Goal: Contribute content: Contribute content

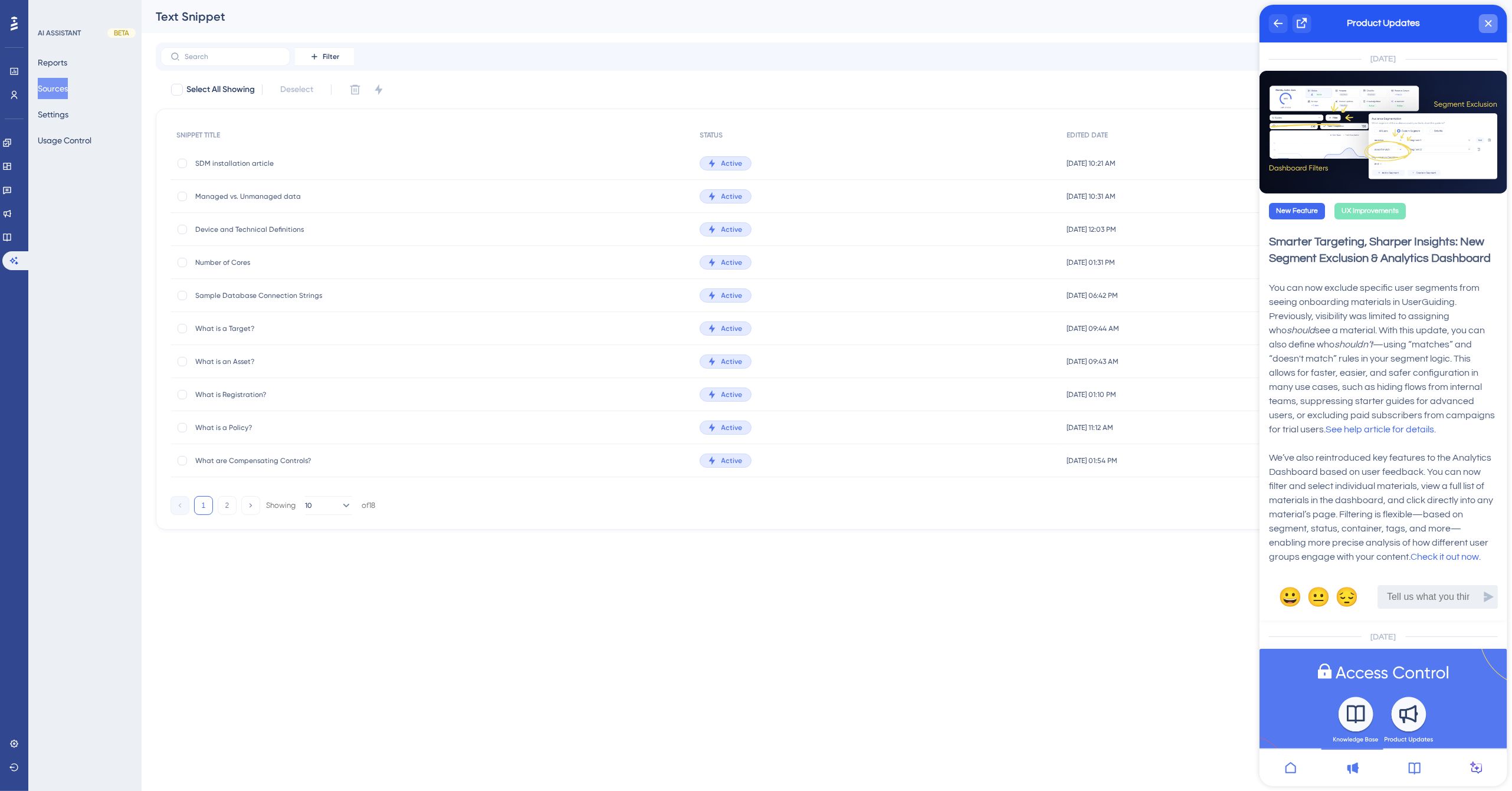
click at [1490, 19] on div "close resource center" at bounding box center [1488, 23] width 19 height 19
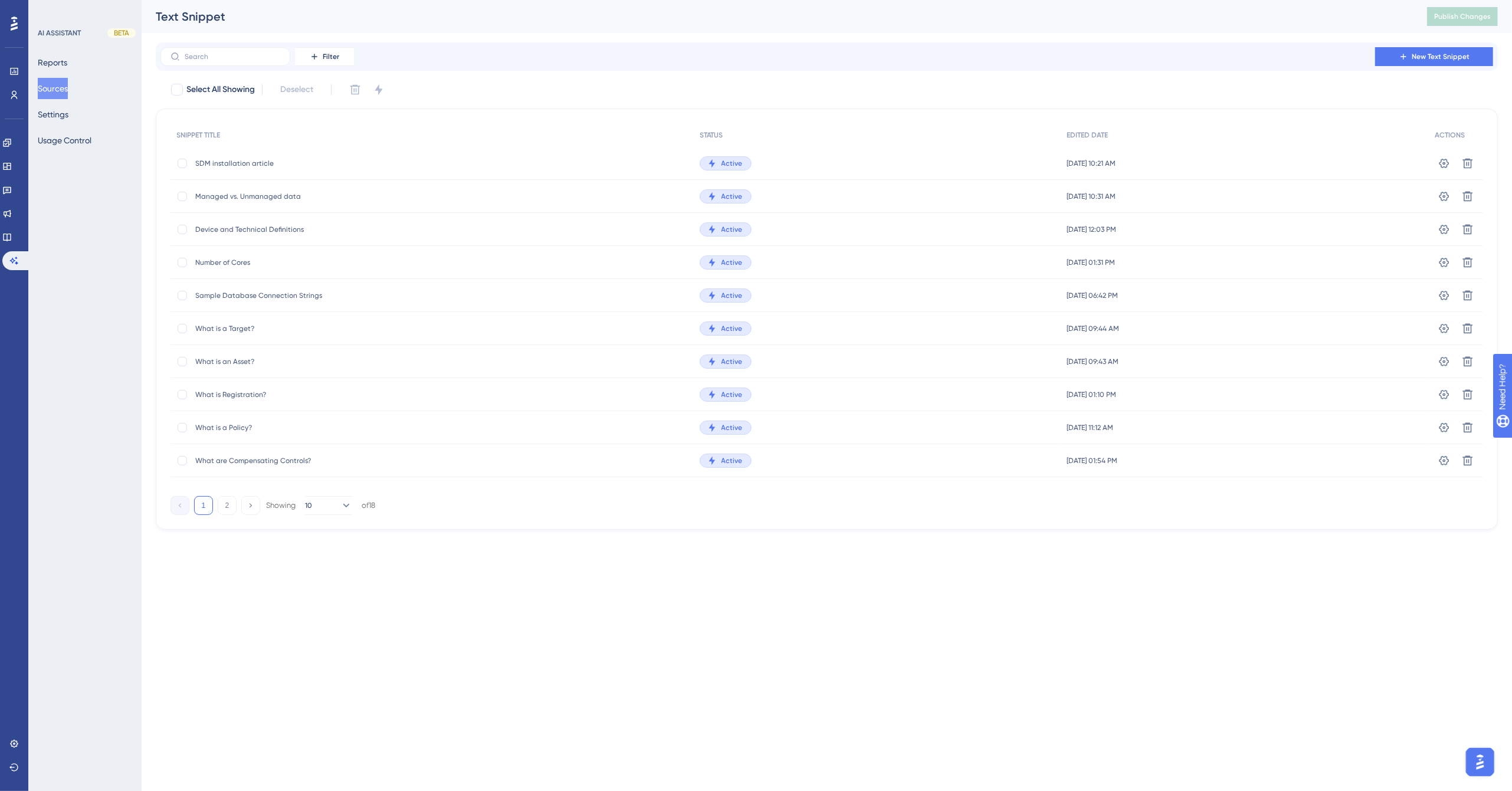
click at [522, 54] on div "Filter New Text Snippet" at bounding box center [827, 56] width 1333 height 19
click at [12, 163] on icon at bounding box center [7, 166] width 10 height 10
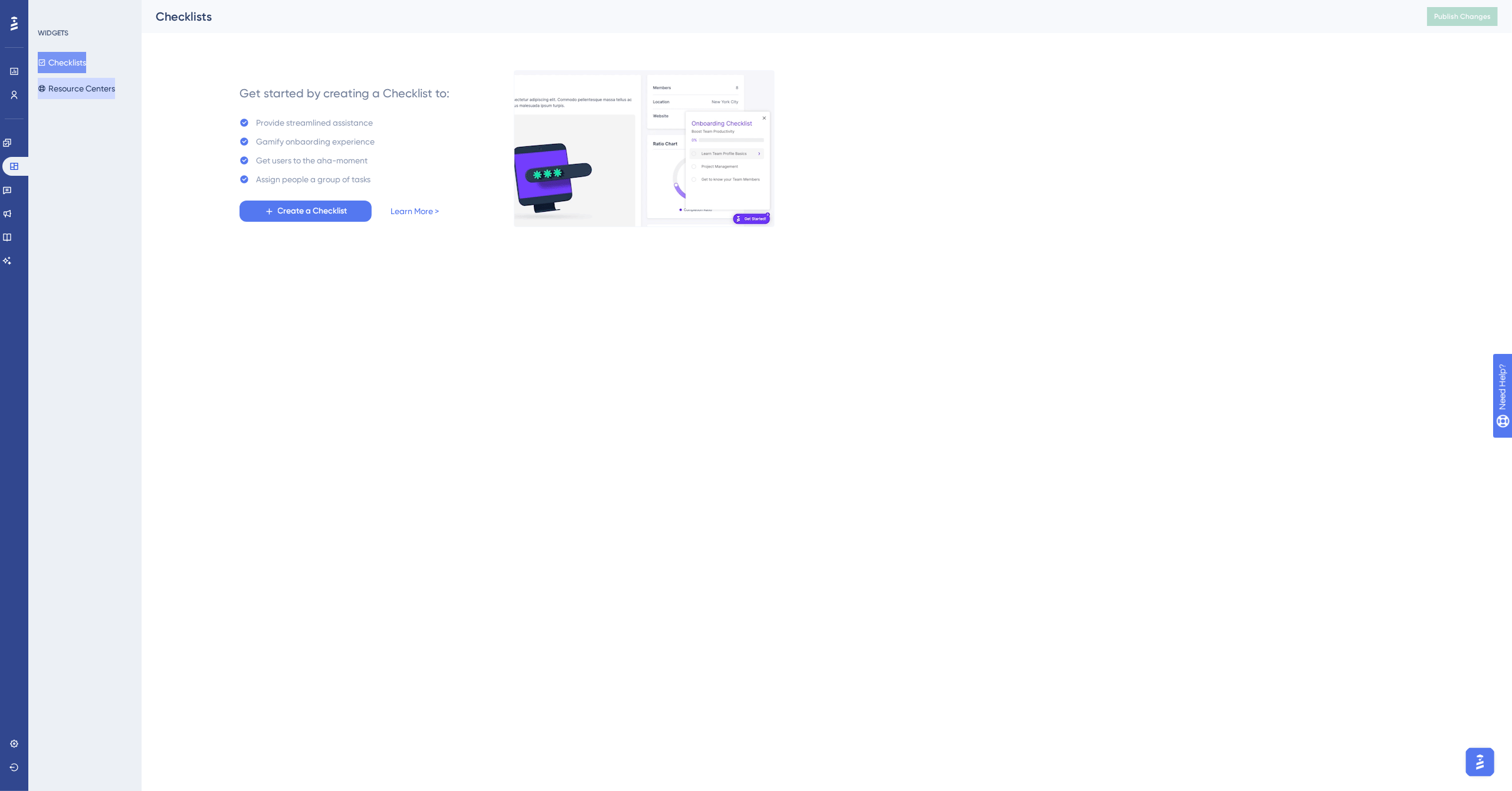
click at [93, 89] on button "Resource Centers" at bounding box center [76, 88] width 77 height 21
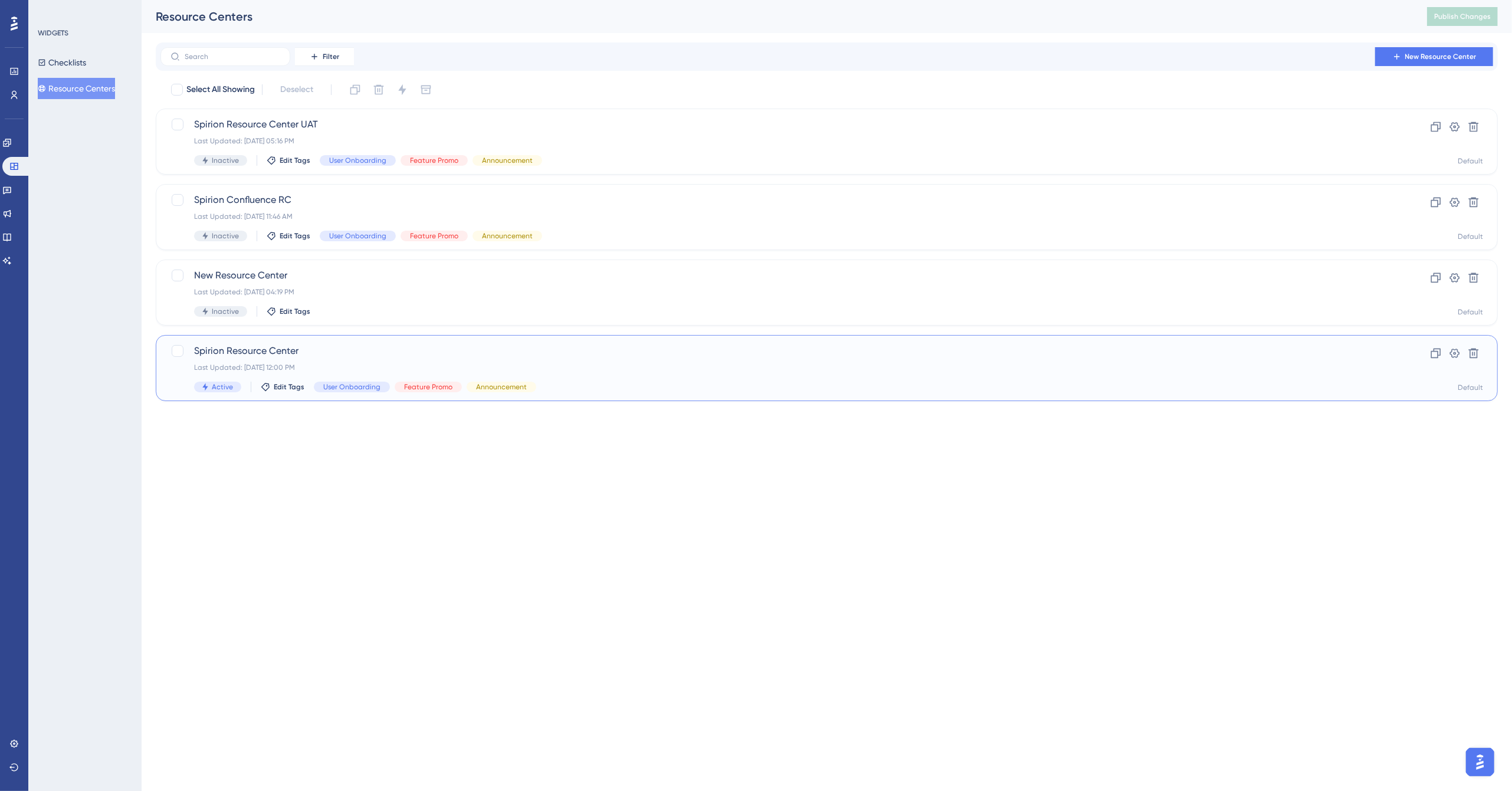
click at [296, 345] on span "Spirion Resource Center" at bounding box center [780, 351] width 1171 height 14
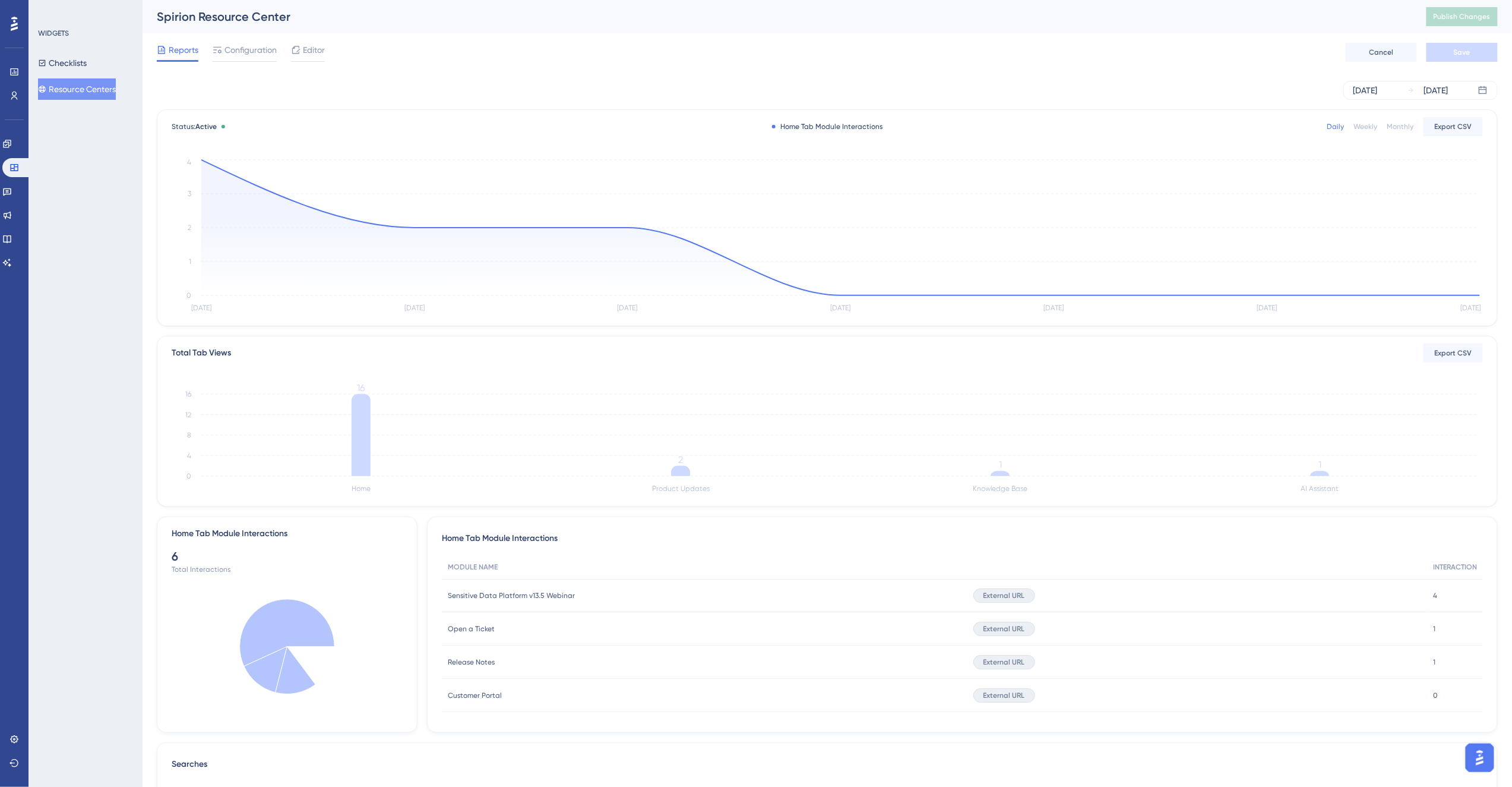
click at [405, 40] on div "Reports Configuration Editor Cancel Save" at bounding box center [827, 52] width 1341 height 38
click at [12, 741] on icon at bounding box center [15, 739] width 10 height 10
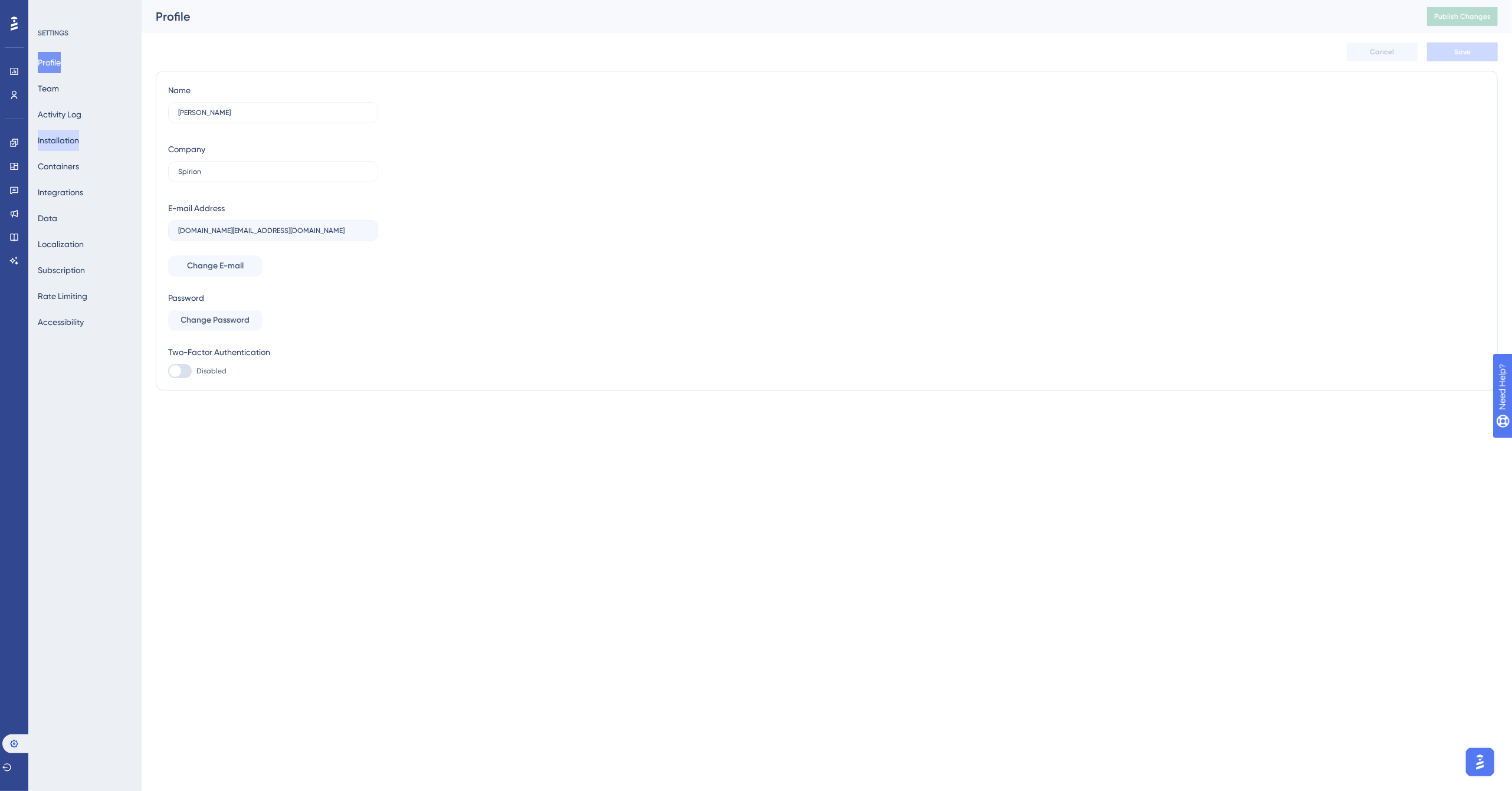
click at [74, 138] on button "Installation" at bounding box center [58, 140] width 41 height 21
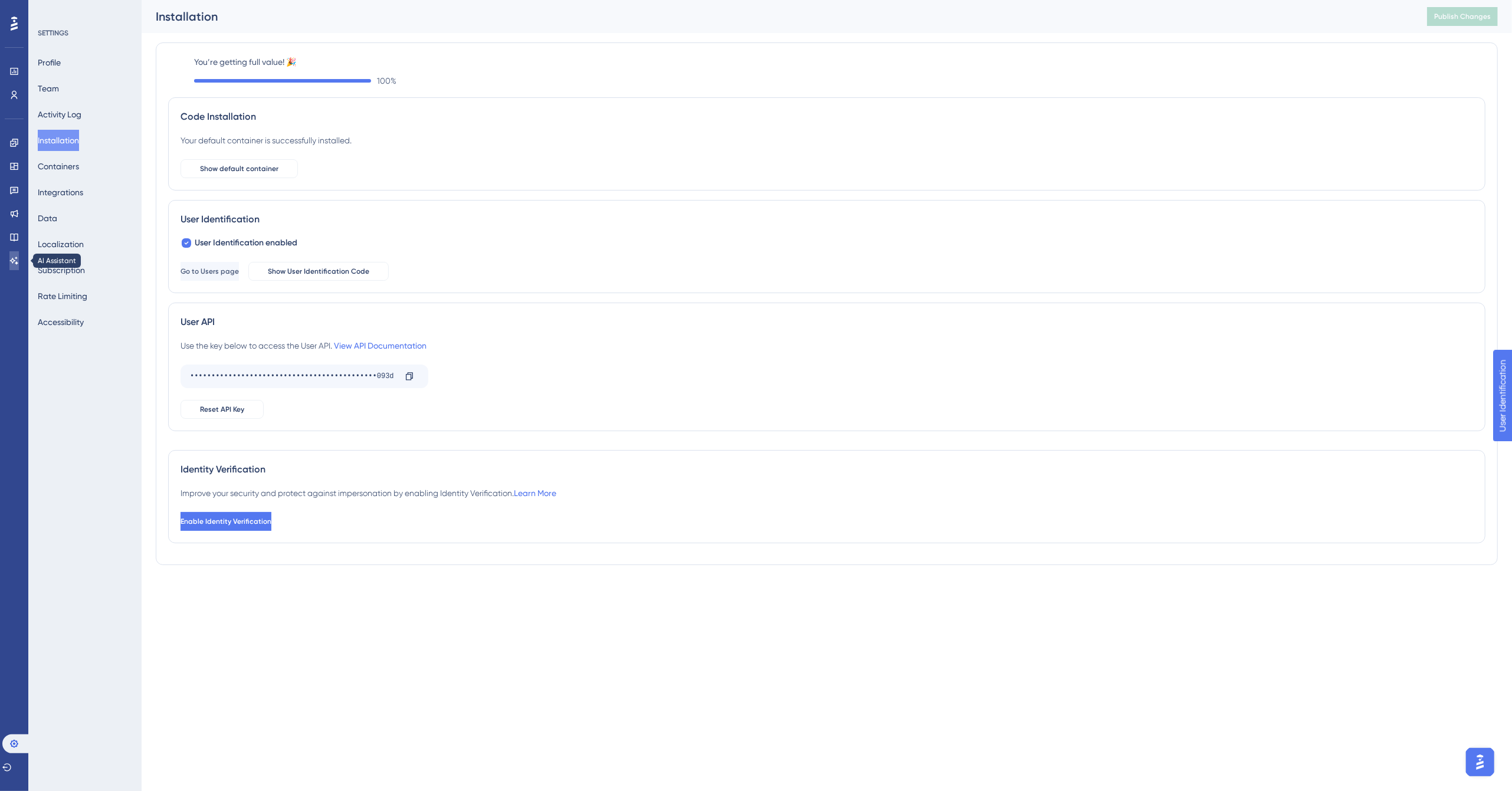
click at [16, 257] on icon at bounding box center [15, 260] width 8 height 8
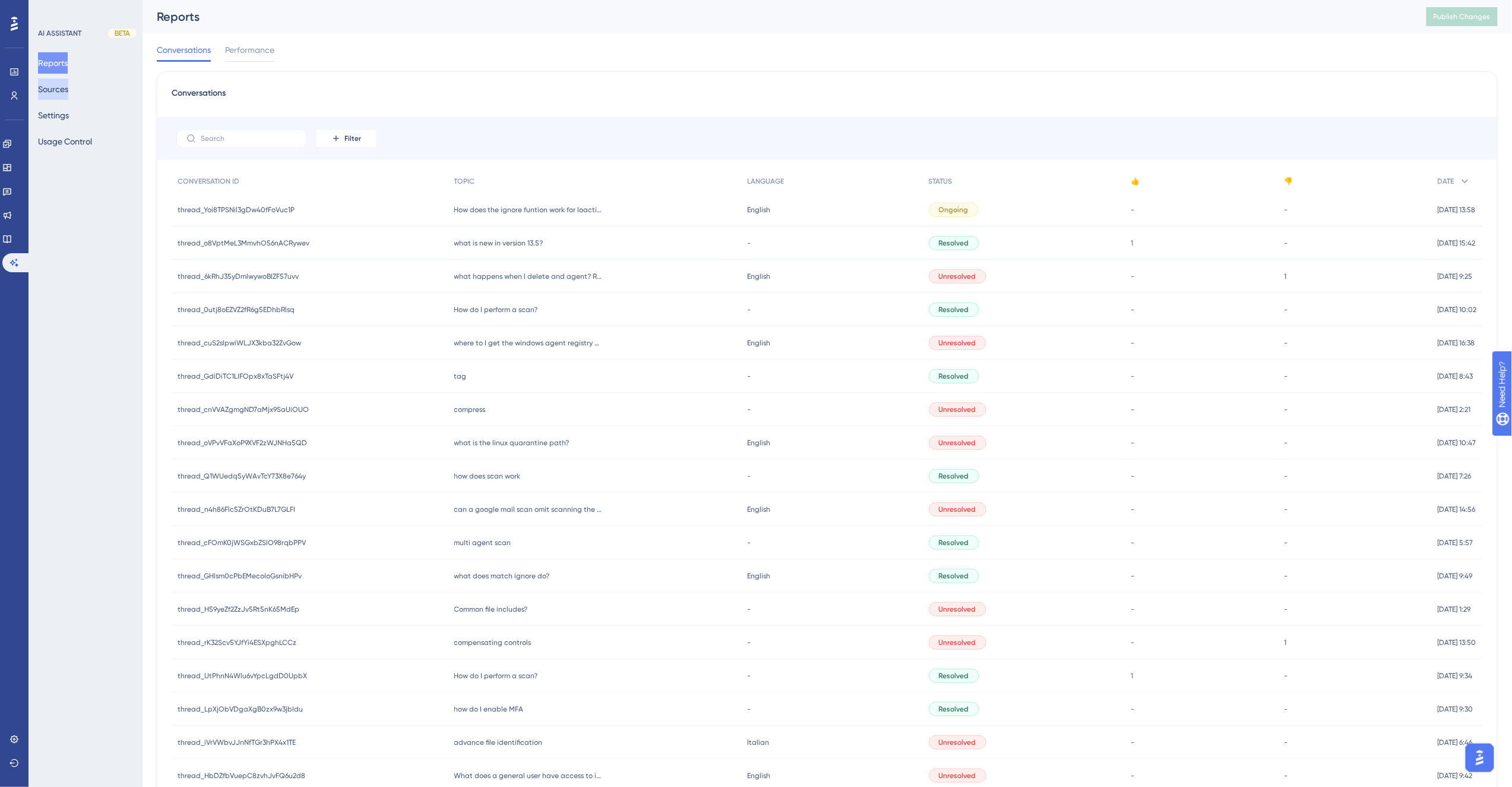
click at [57, 85] on button "Sources" at bounding box center [53, 89] width 31 height 21
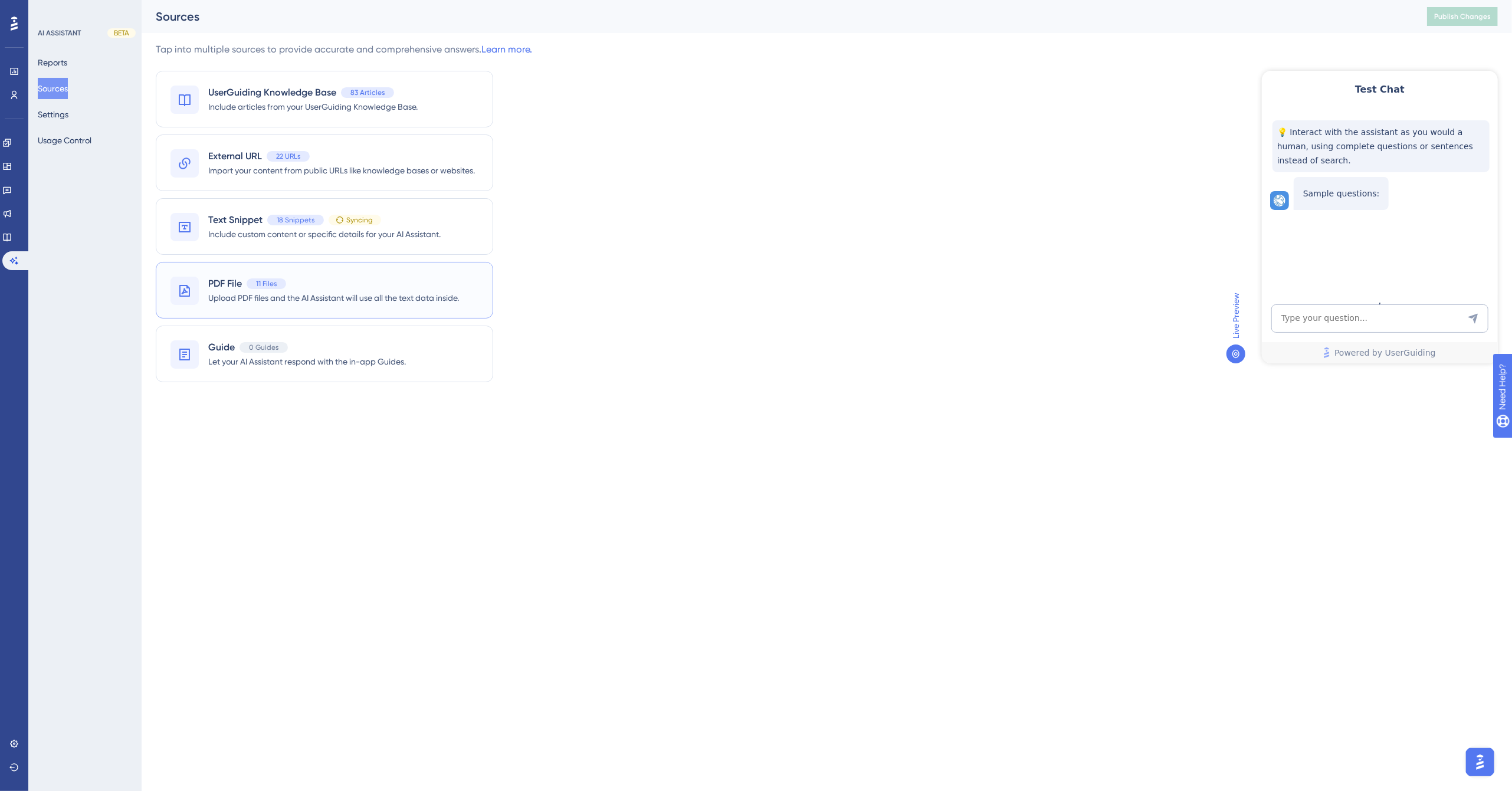
click at [349, 296] on span "Upload PDF files and the AI Assistant will use all the text data inside." at bounding box center [333, 297] width 251 height 14
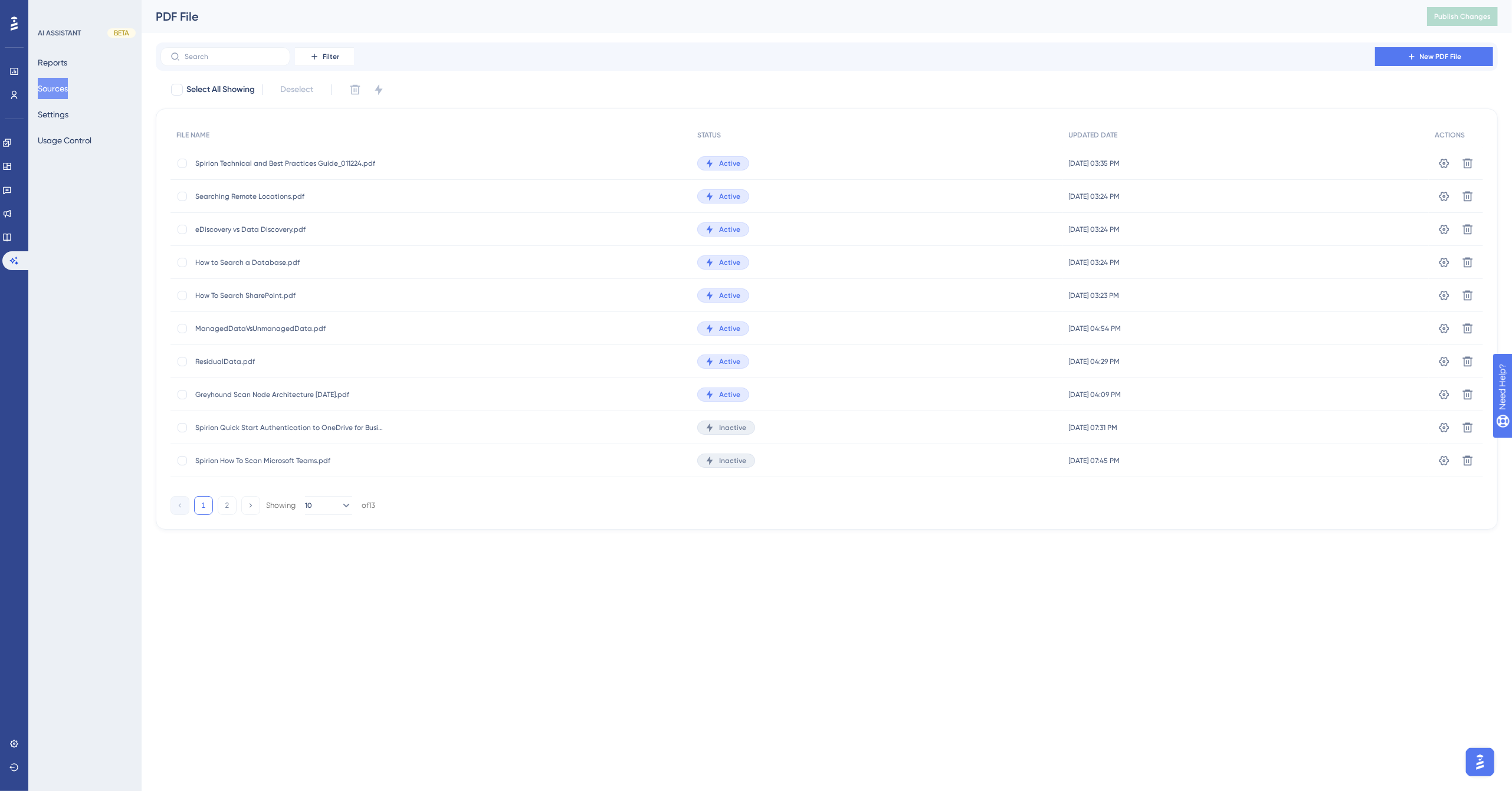
click at [258, 295] on span "How To Search SharePoint.pdf" at bounding box center [289, 295] width 189 height 10
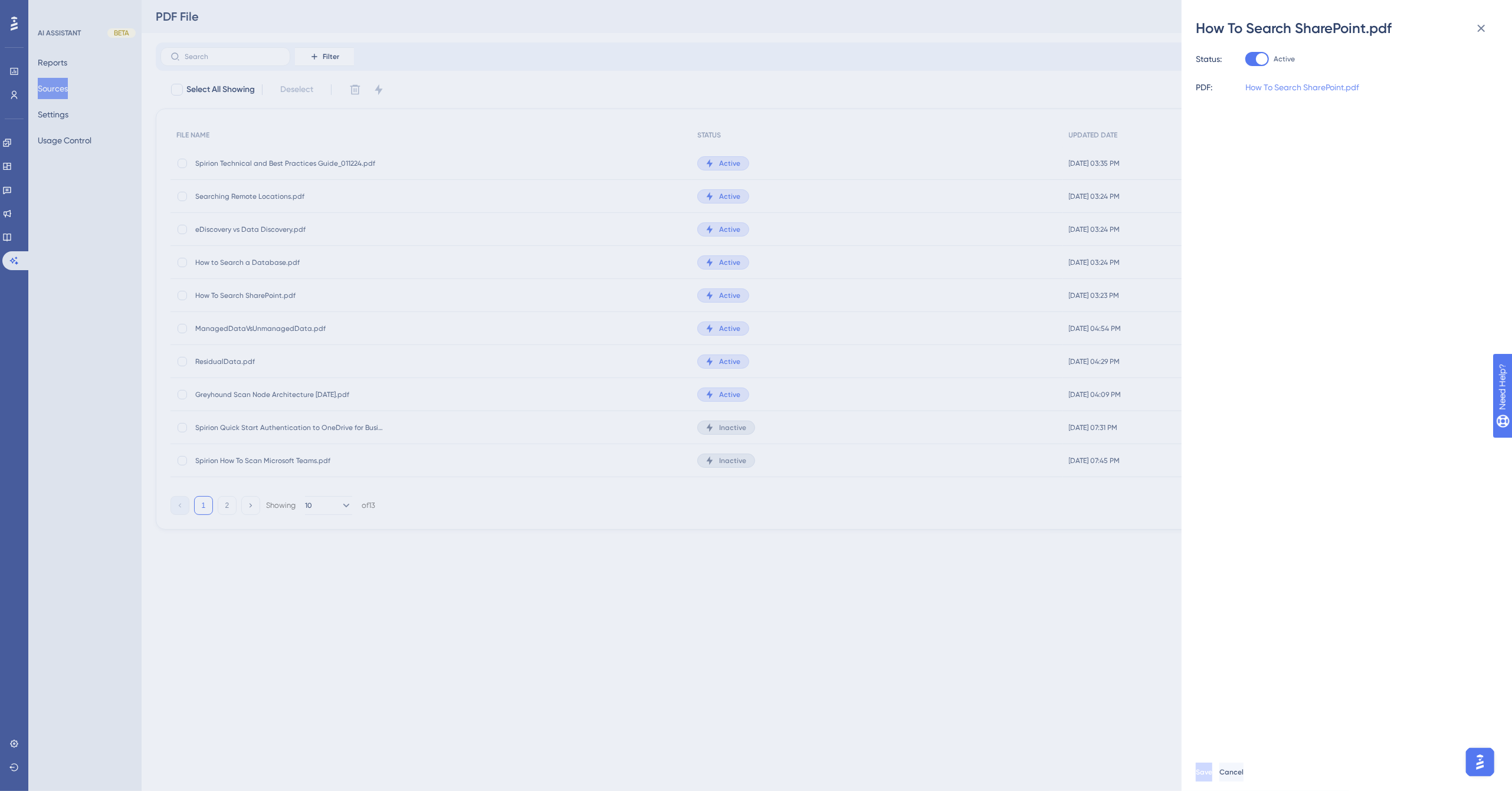
click at [1324, 87] on link "How To Search SharePoint.pdf" at bounding box center [1303, 87] width 114 height 14
click at [15, 168] on div "How To Search SharePoint.pdf Status: Active PDF: How To Search SharePoint.pdf S…" at bounding box center [756, 396] width 1512 height 791
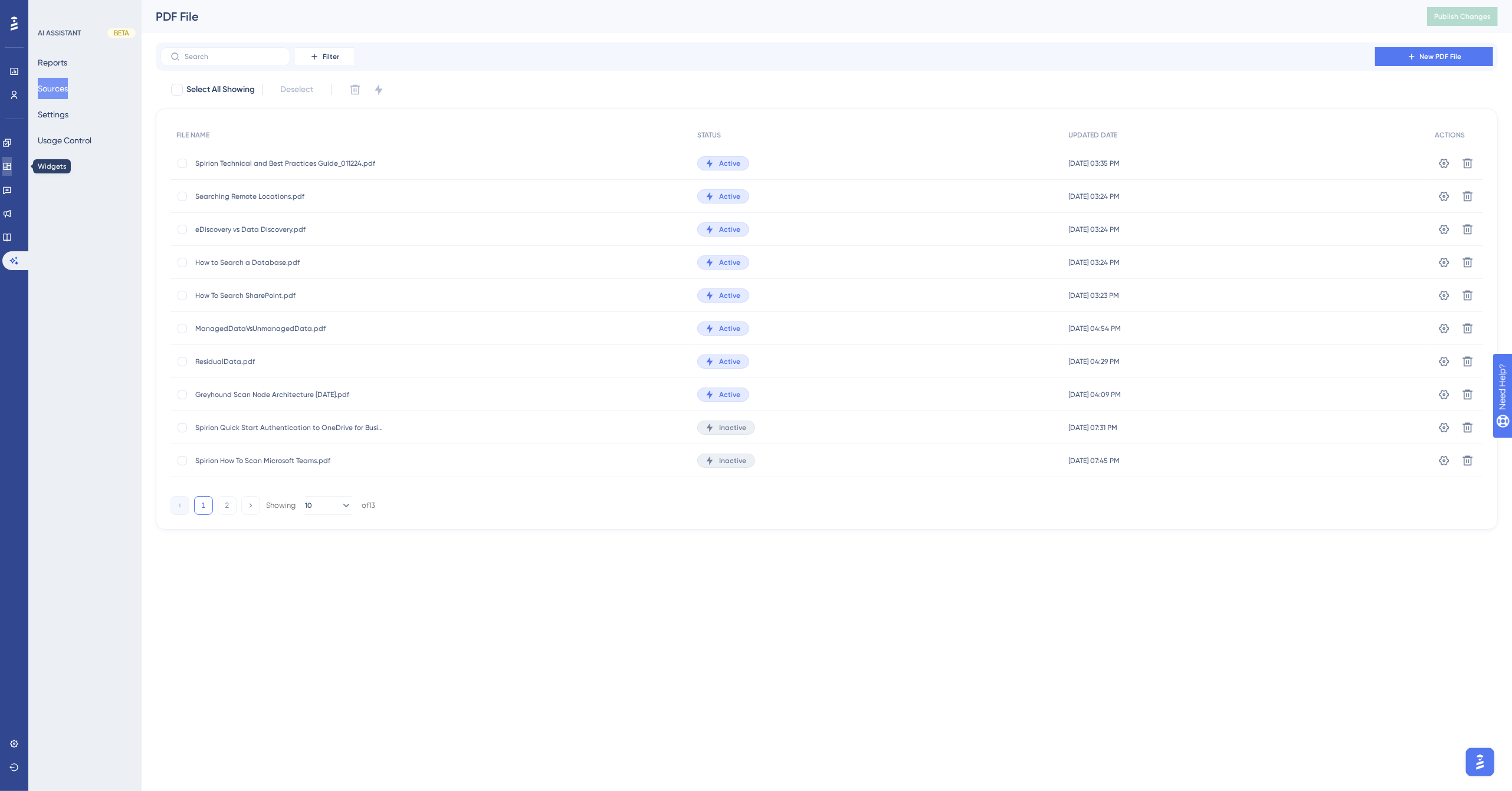
click at [12, 161] on link at bounding box center [7, 166] width 10 height 19
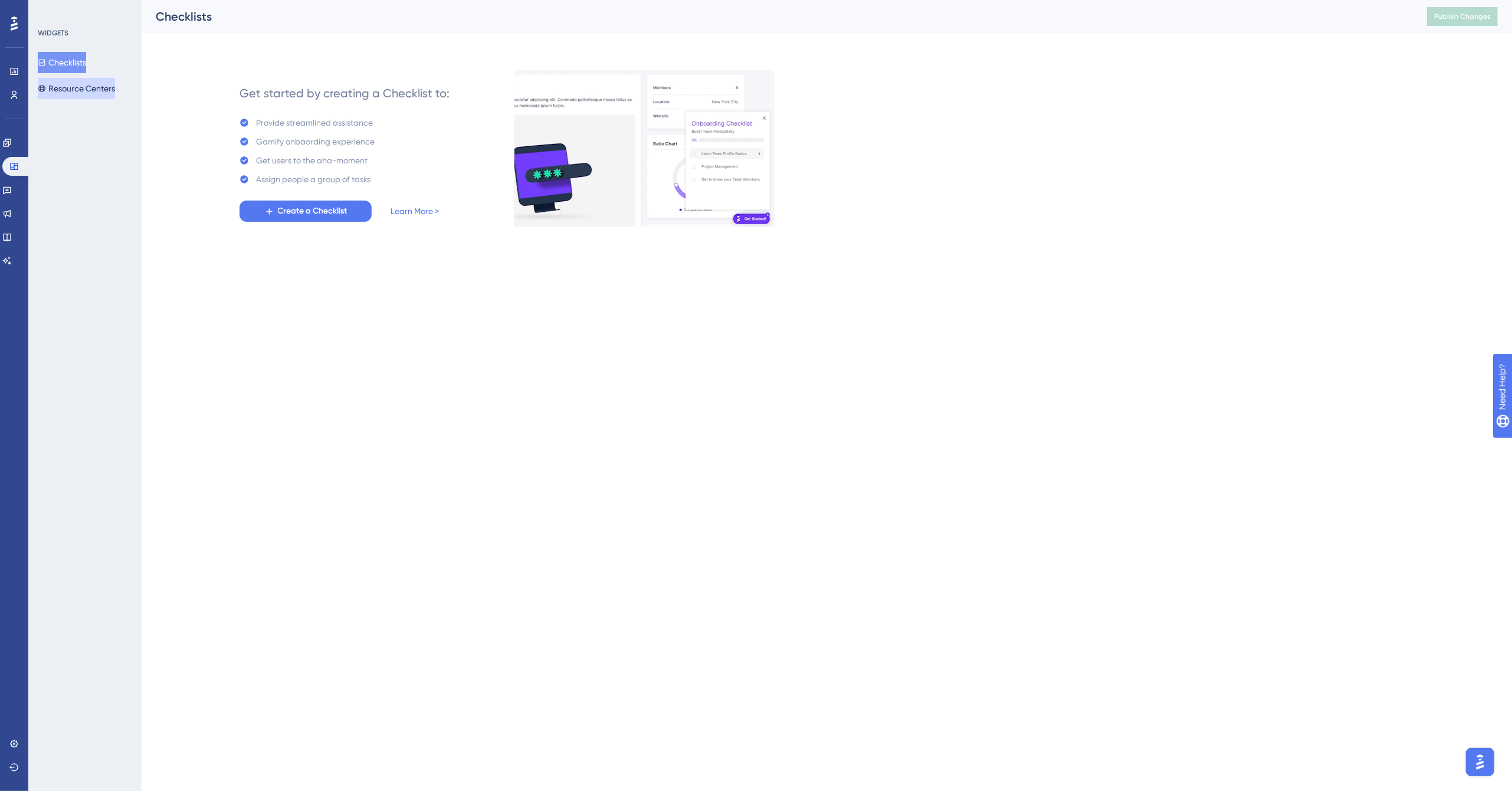
click at [78, 84] on button "Resource Centers" at bounding box center [76, 88] width 77 height 21
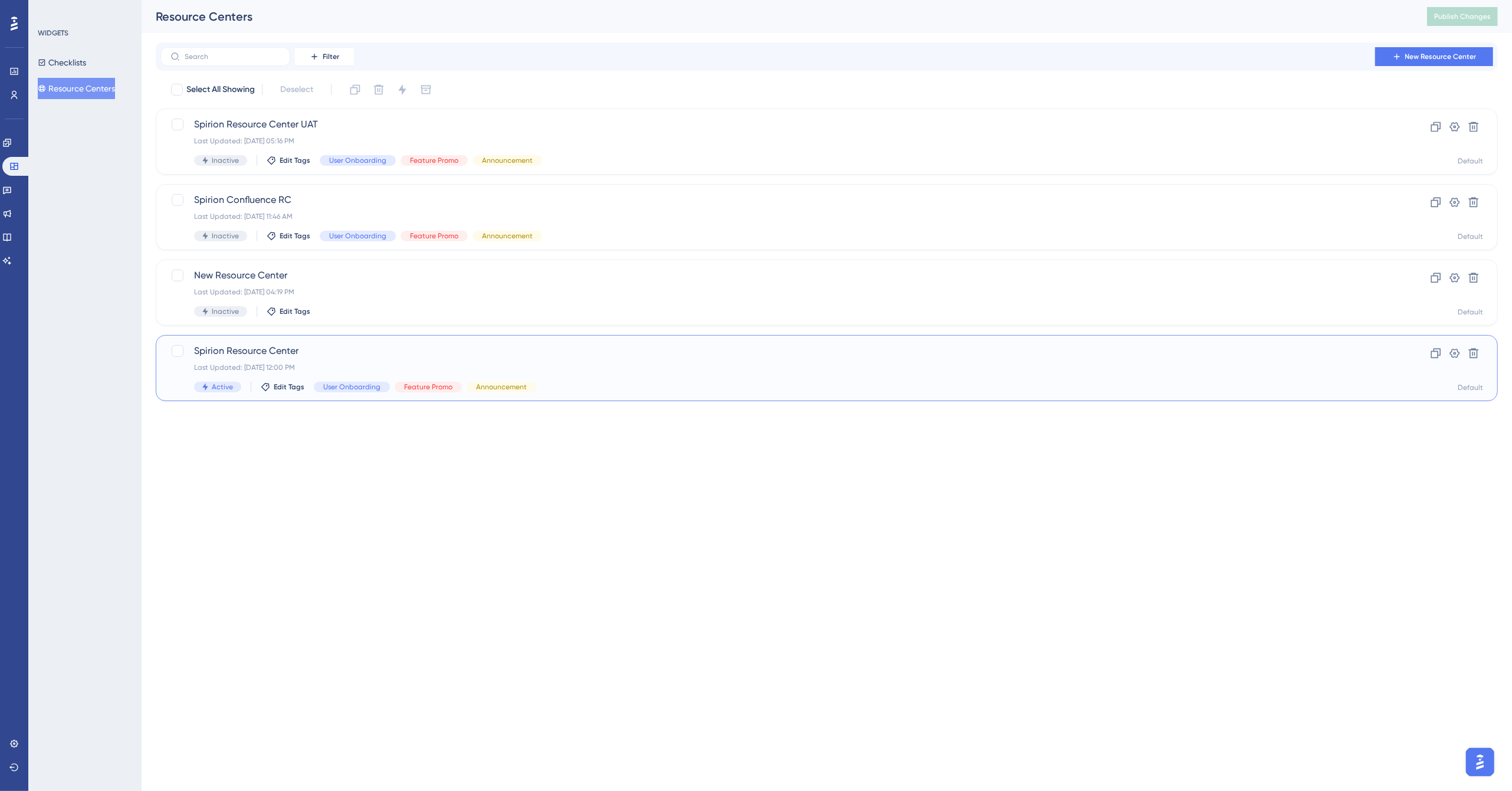
click at [331, 349] on span "Spirion Resource Center" at bounding box center [780, 351] width 1171 height 14
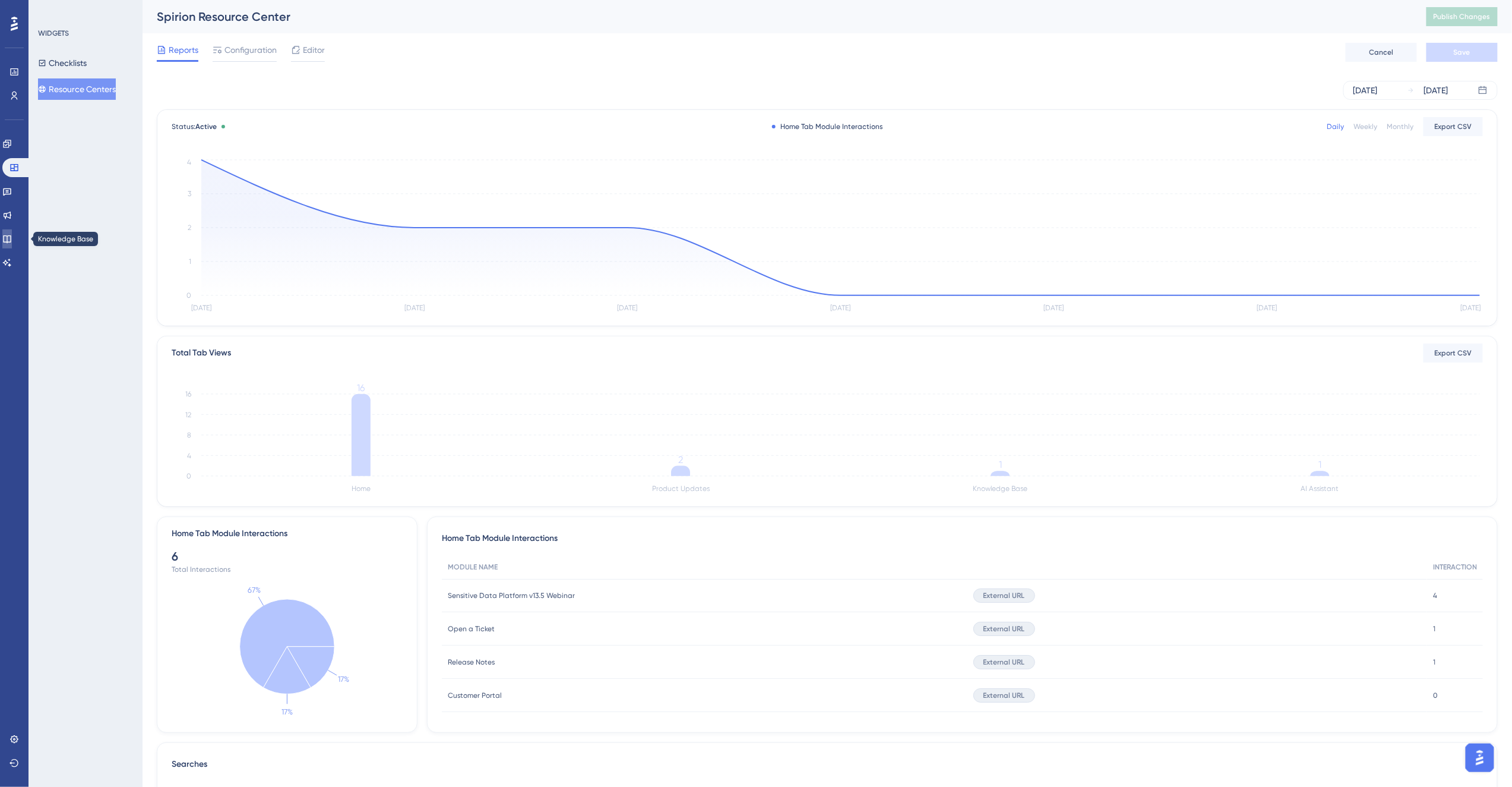
click at [12, 234] on icon at bounding box center [7, 239] width 10 height 10
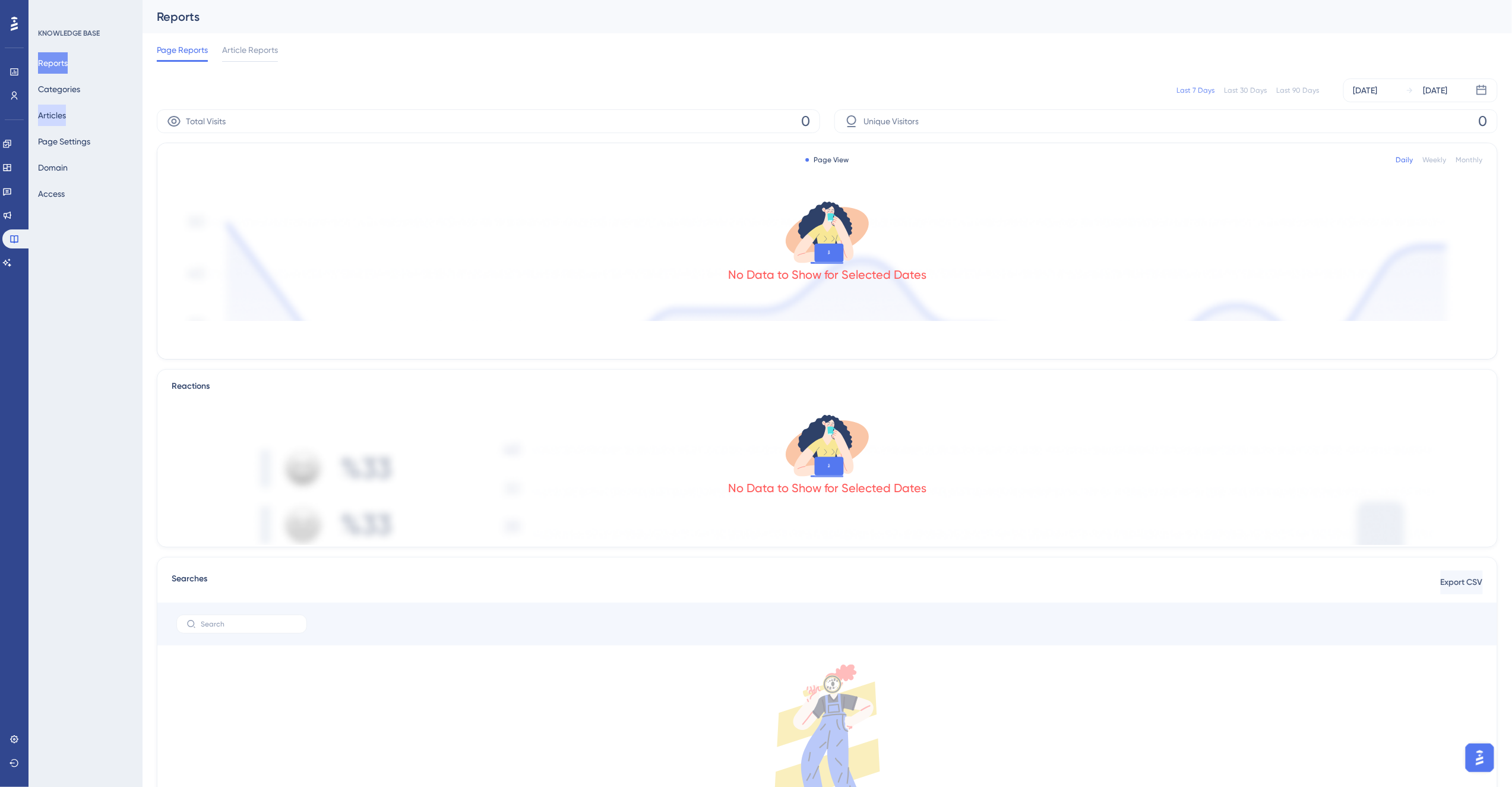
click at [66, 115] on button "Articles" at bounding box center [52, 115] width 28 height 21
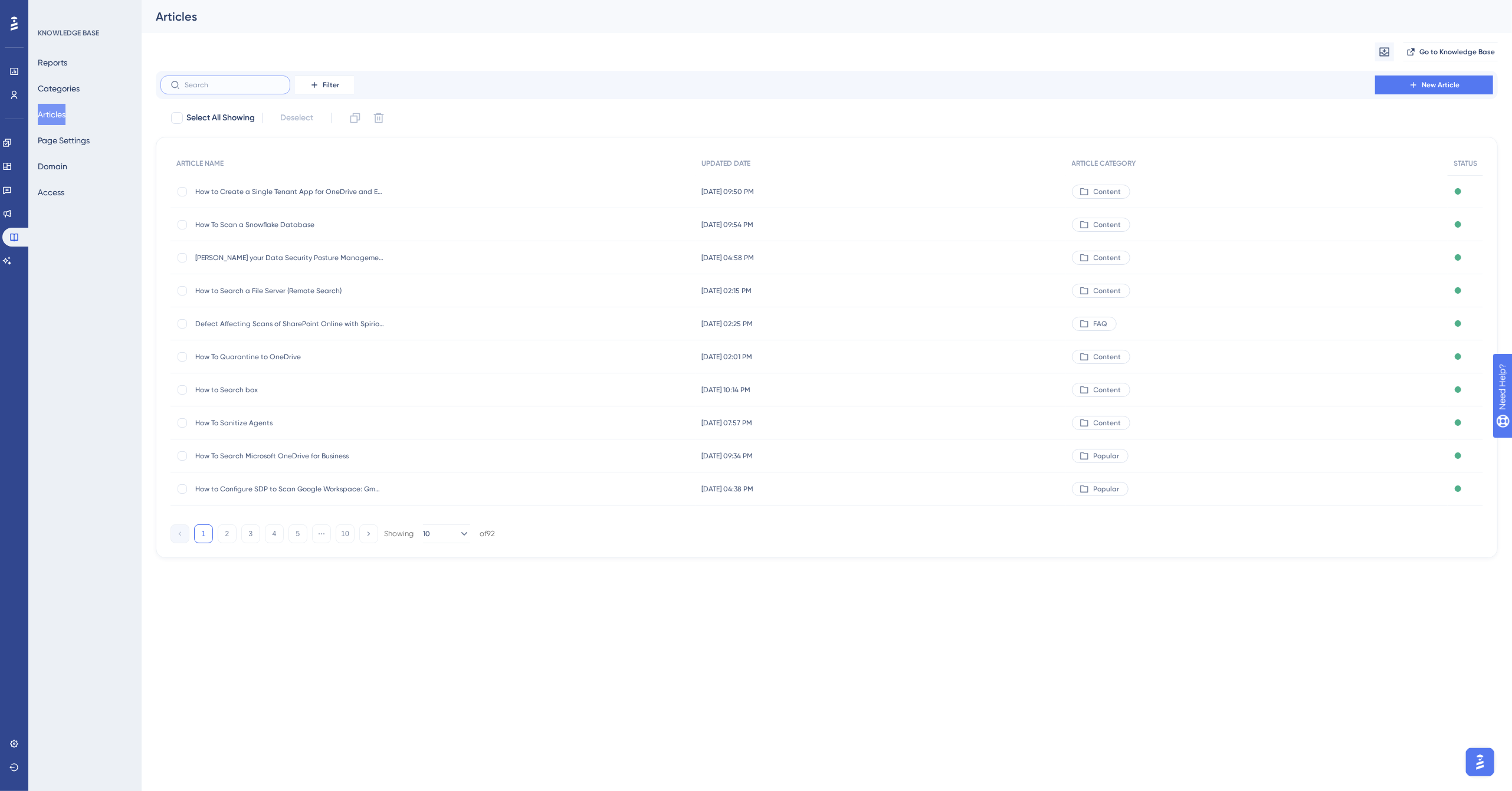
click at [231, 85] on input "text" at bounding box center [232, 85] width 96 height 8
type input "search s"
checkbox input "true"
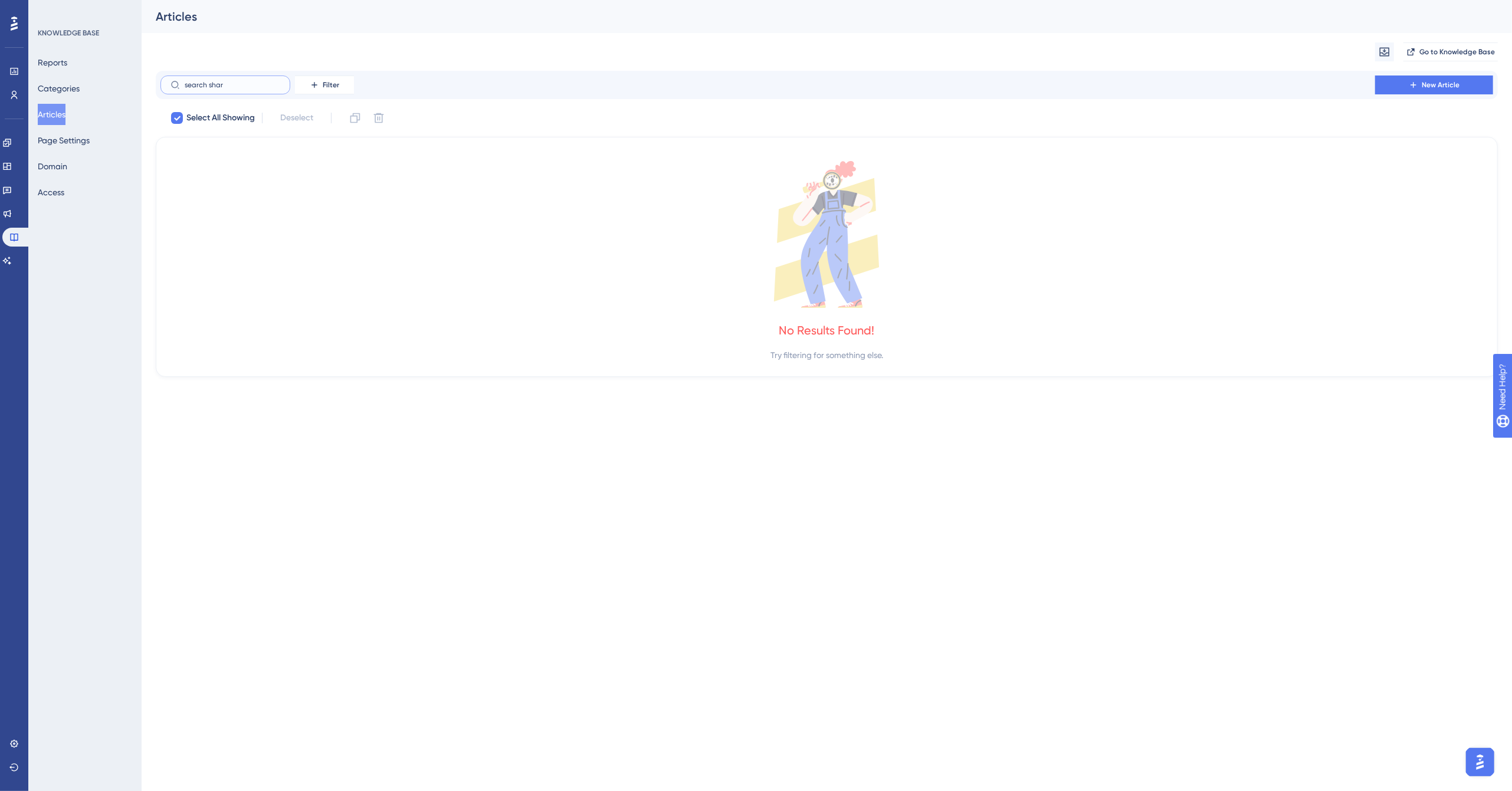
type input "shar"
checkbox input "false"
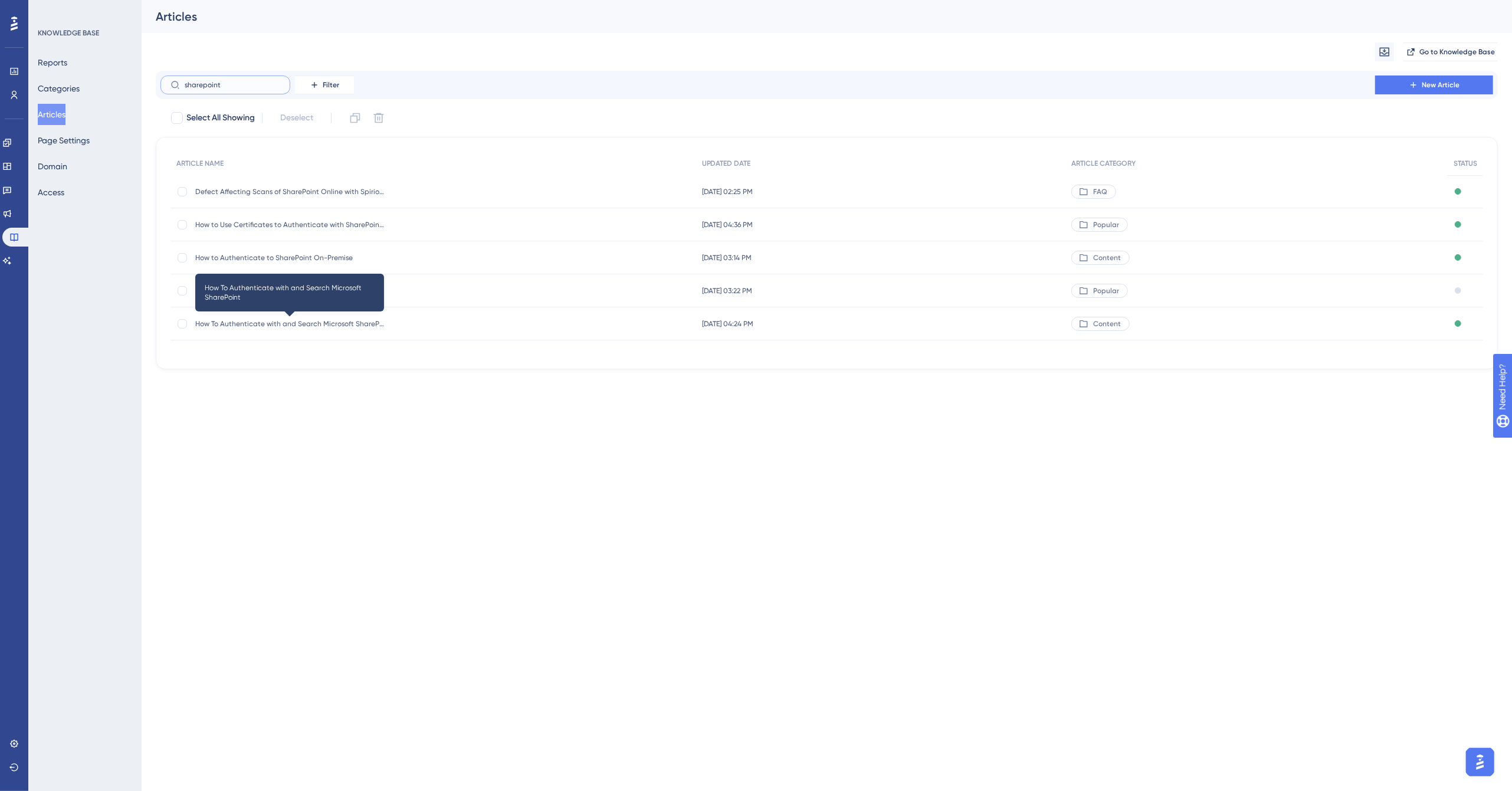
type input "sharepoint"
click at [326, 322] on span "How To Authenticate with and Search Microsoft SharePoint" at bounding box center [289, 324] width 189 height 10
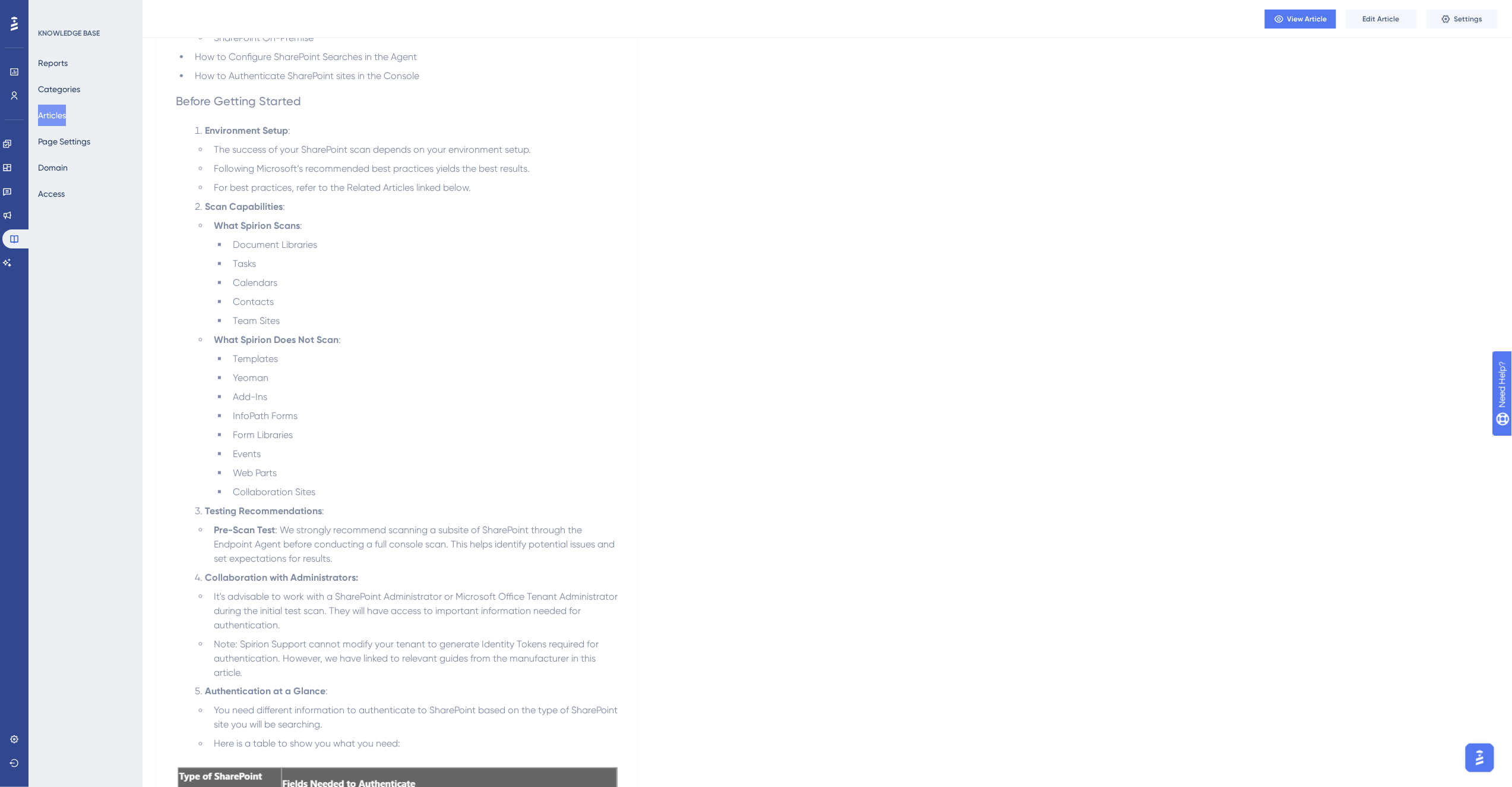
scroll to position [462, 0]
click at [12, 234] on icon at bounding box center [15, 239] width 10 height 10
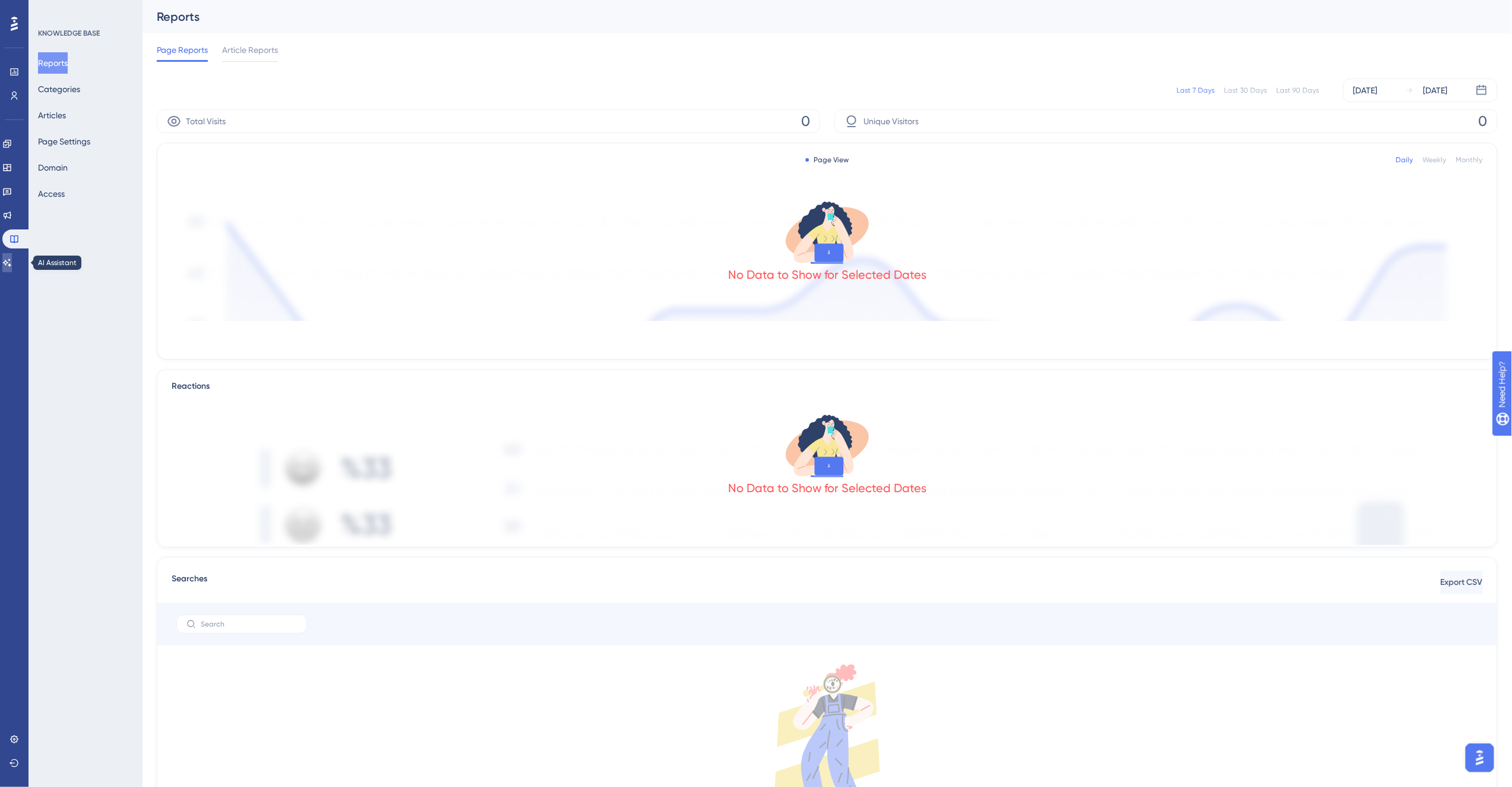
click at [11, 259] on icon at bounding box center [7, 263] width 10 height 10
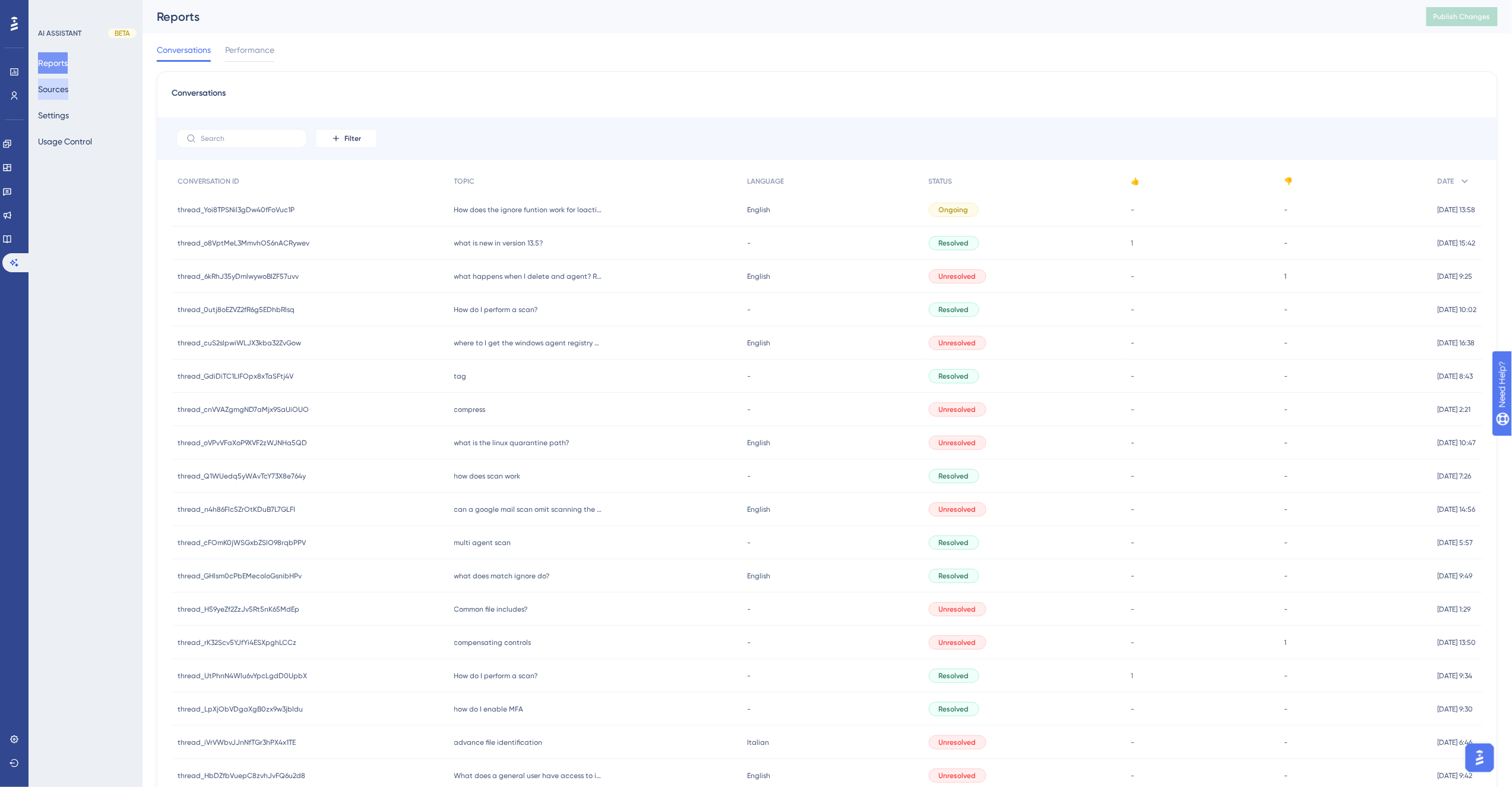
click at [59, 90] on button "Sources" at bounding box center [53, 89] width 31 height 21
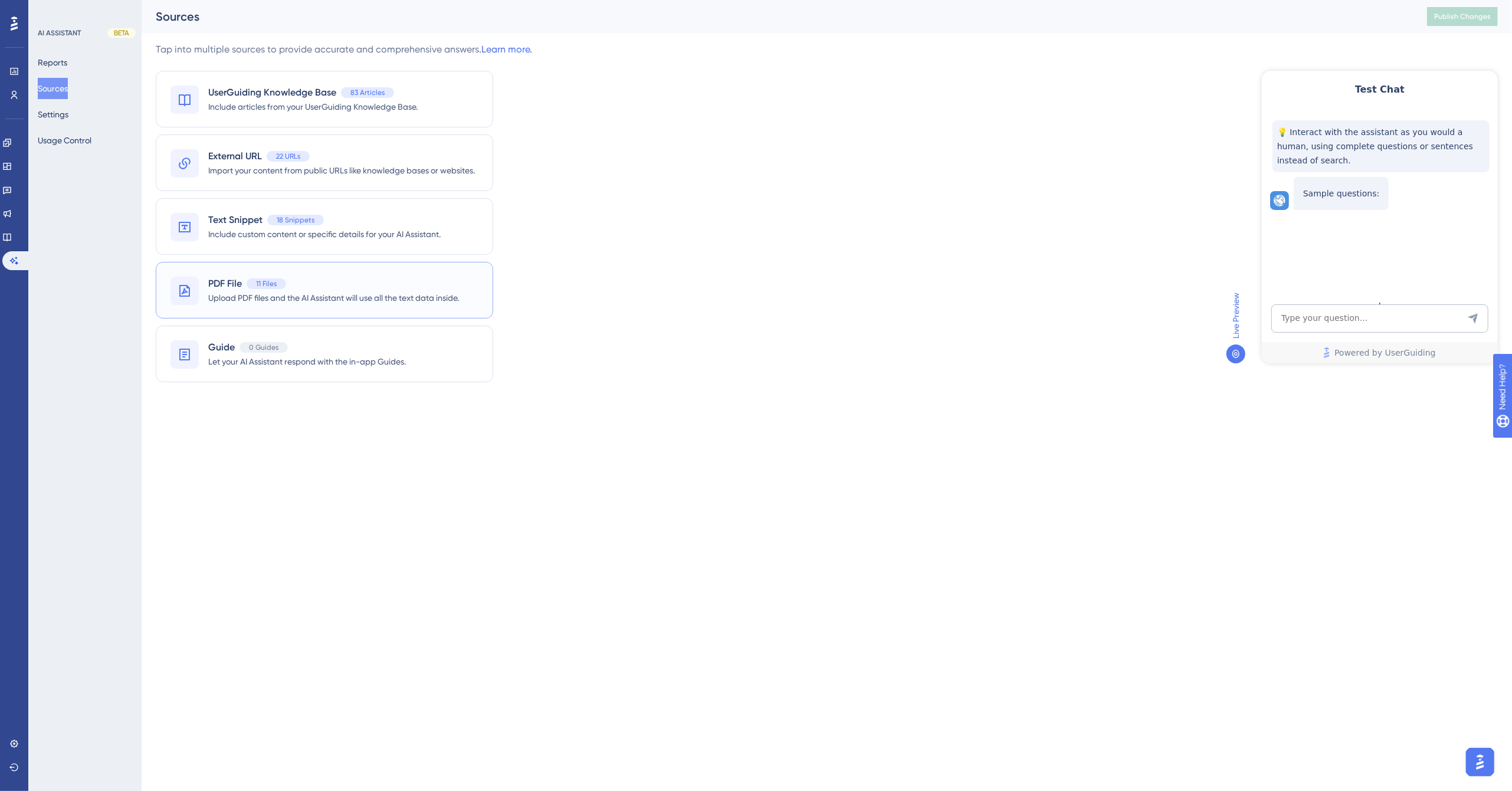
click at [245, 298] on span "Upload PDF files and the AI Assistant will use all the text data inside." at bounding box center [333, 297] width 251 height 14
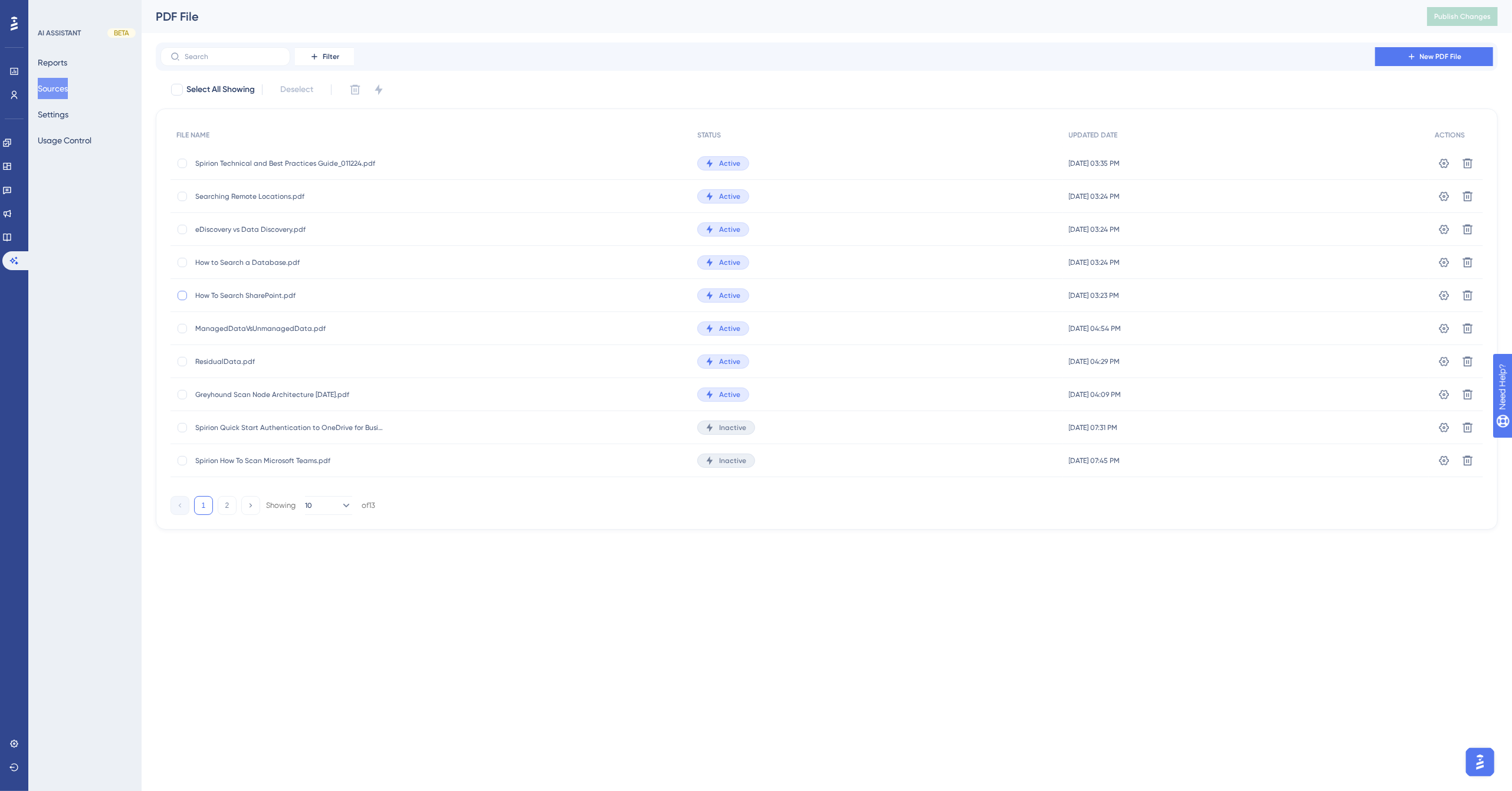
click at [183, 293] on div at bounding box center [183, 295] width 10 height 10
checkbox input "true"
click at [1472, 296] on icon at bounding box center [1468, 295] width 12 height 12
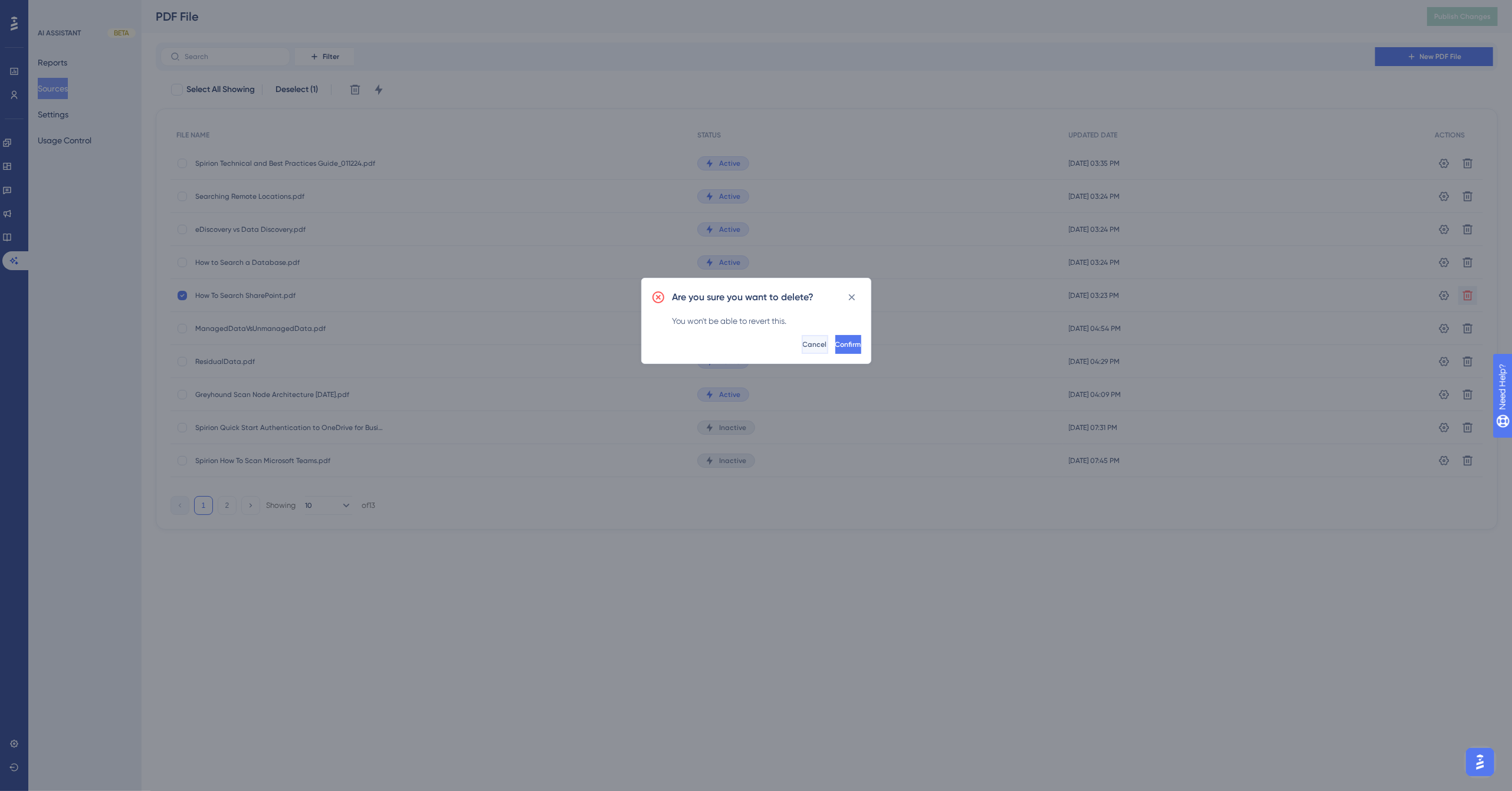
click at [802, 343] on button "Cancel" at bounding box center [815, 344] width 27 height 19
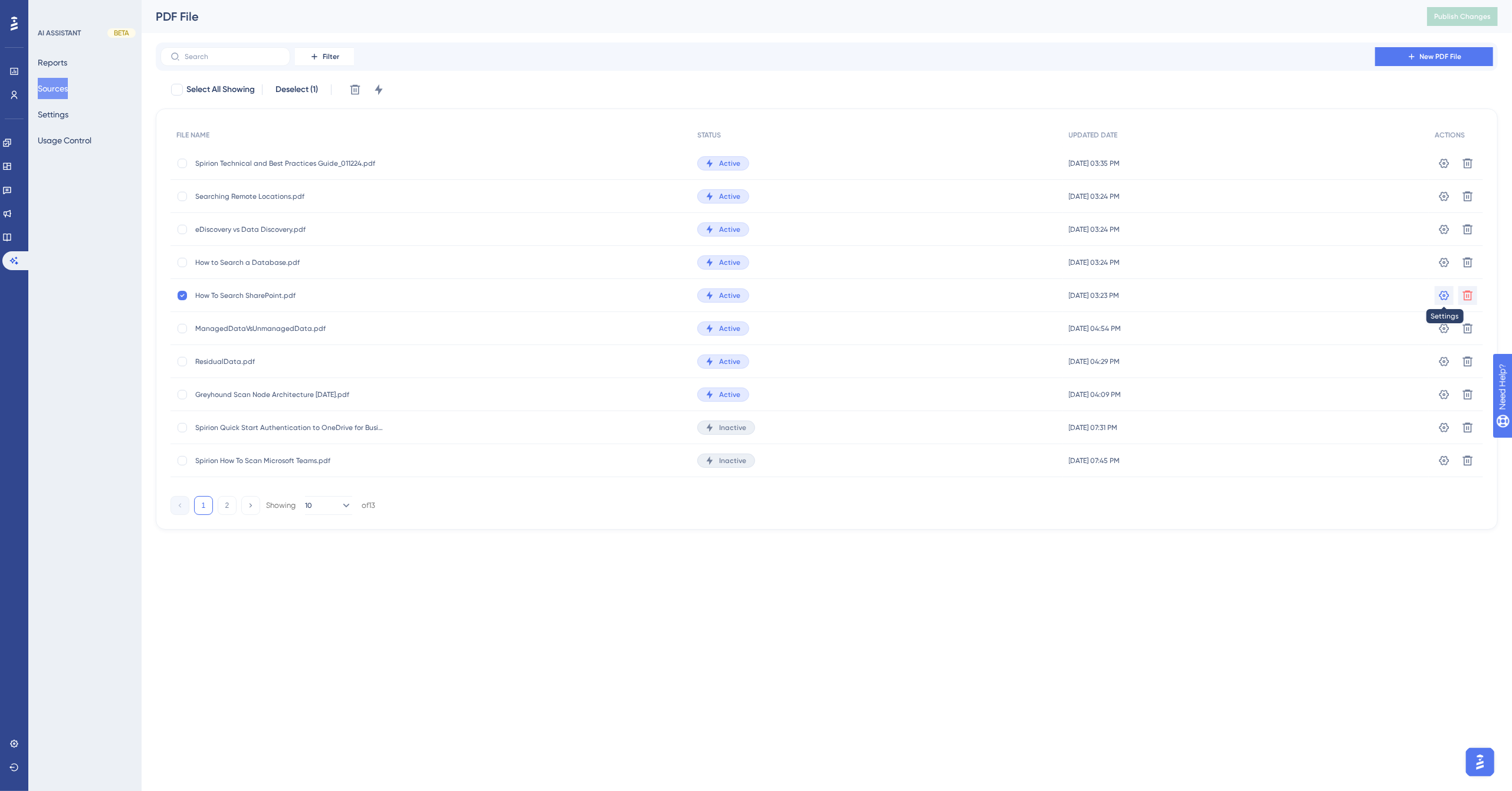
click at [1446, 297] on icon at bounding box center [1444, 295] width 12 height 12
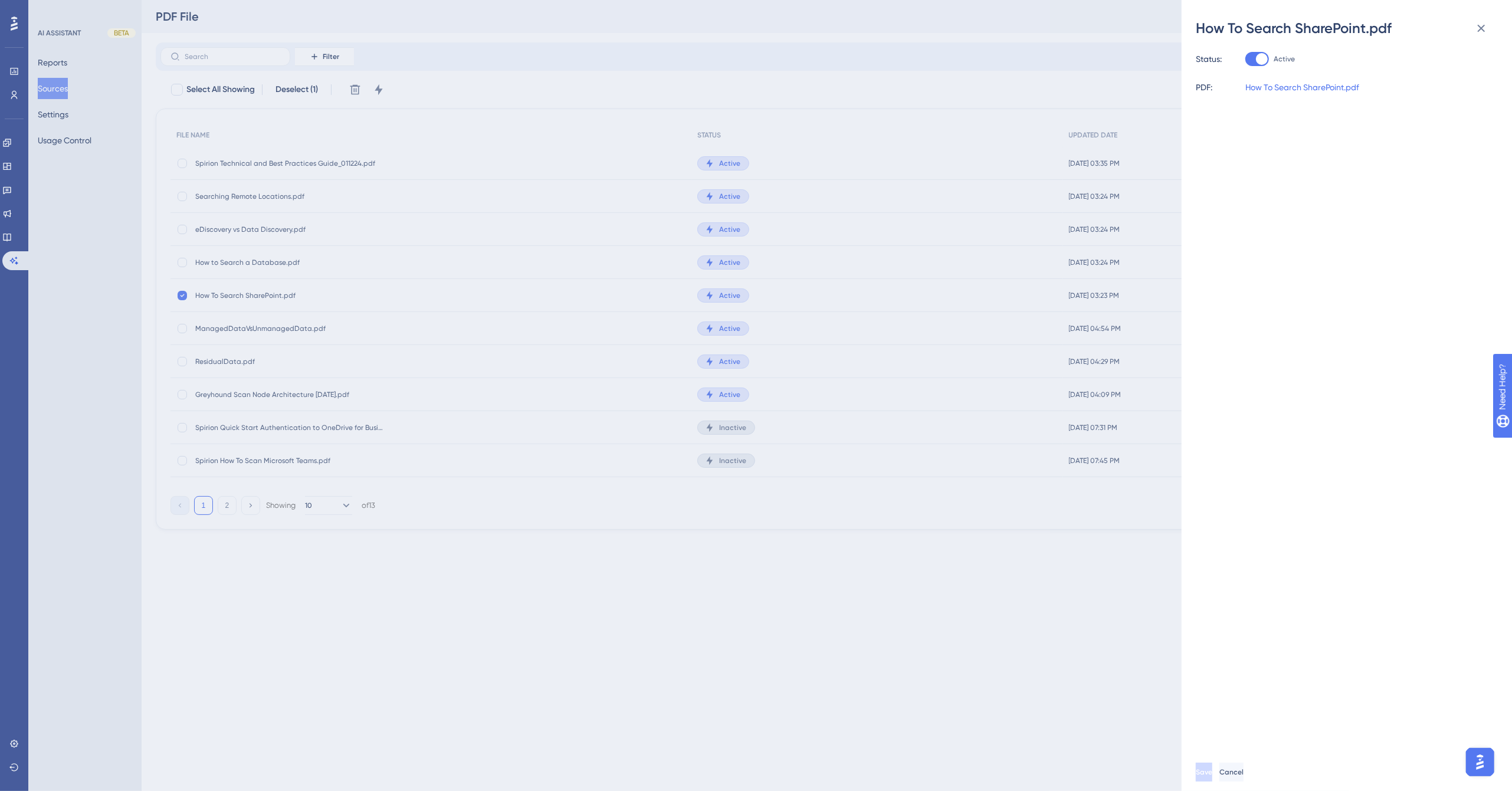
click at [1266, 58] on div at bounding box center [1261, 59] width 12 height 12
click at [1246, 59] on input "Active" at bounding box center [1245, 59] width 1 height 1
checkbox input "false"
click at [1212, 771] on button "Save" at bounding box center [1204, 772] width 16 height 19
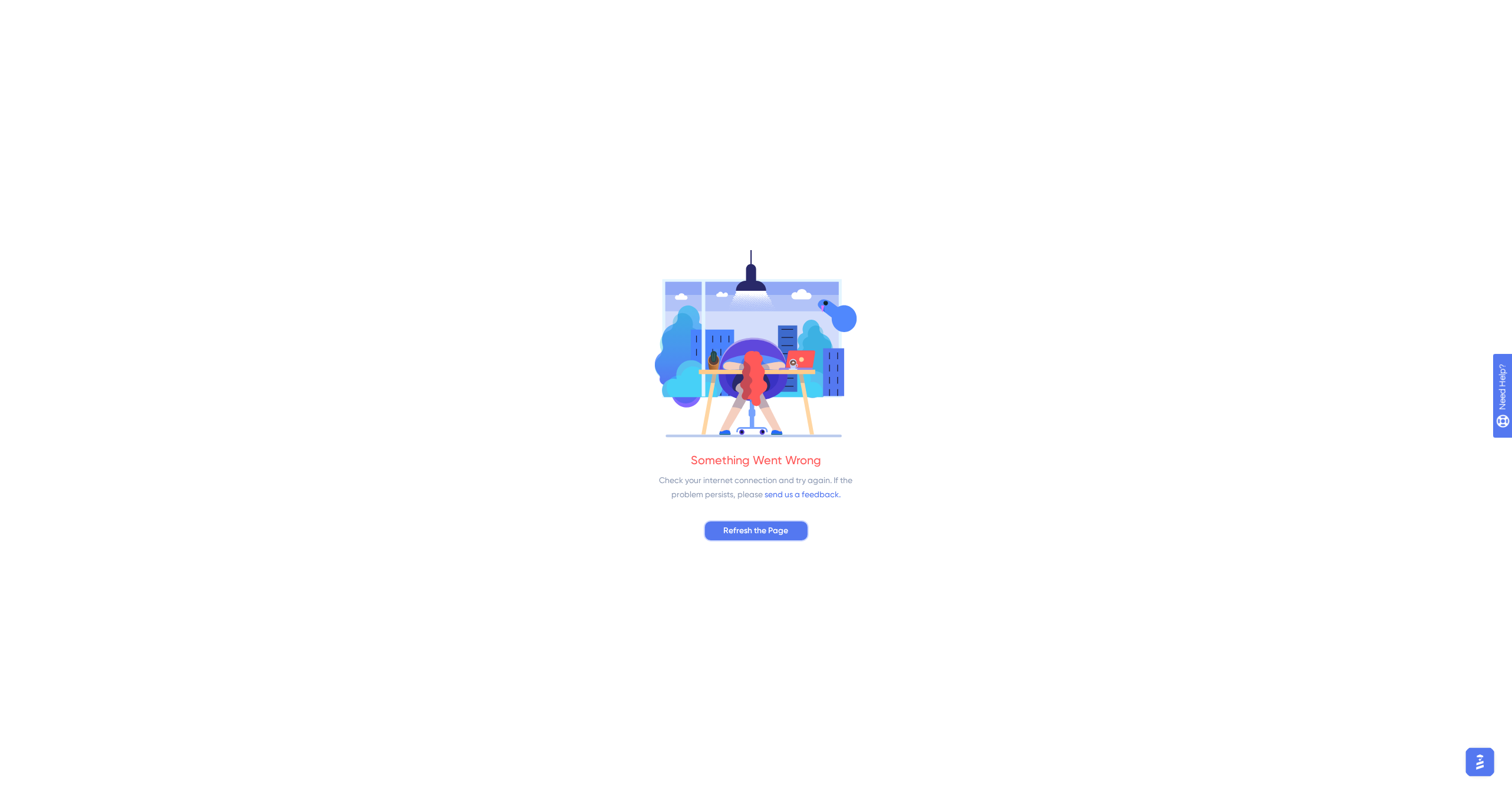
click at [781, 532] on span "Refresh the Page" at bounding box center [756, 531] width 65 height 14
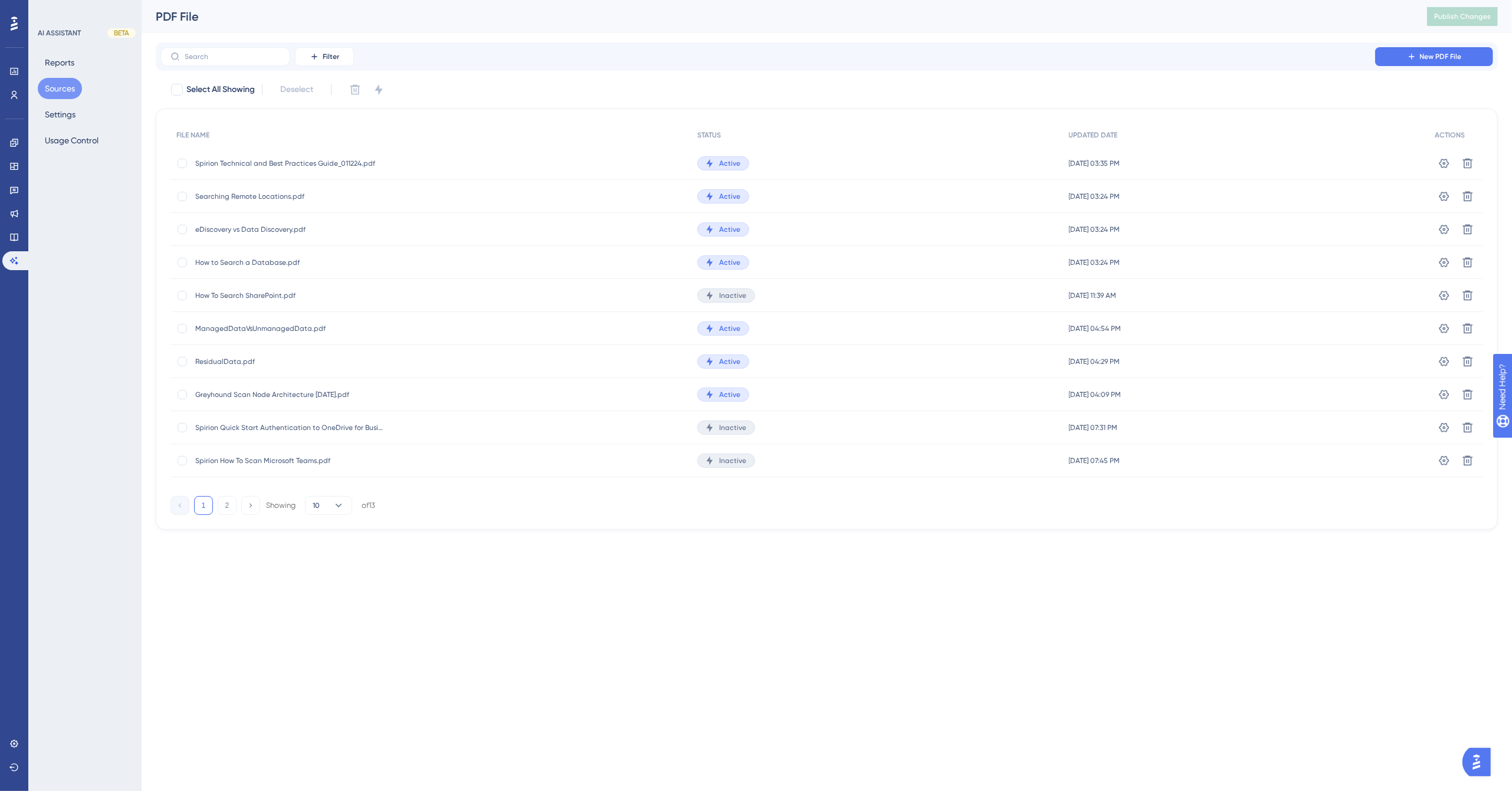
click at [57, 83] on button "Sources" at bounding box center [59, 88] width 44 height 21
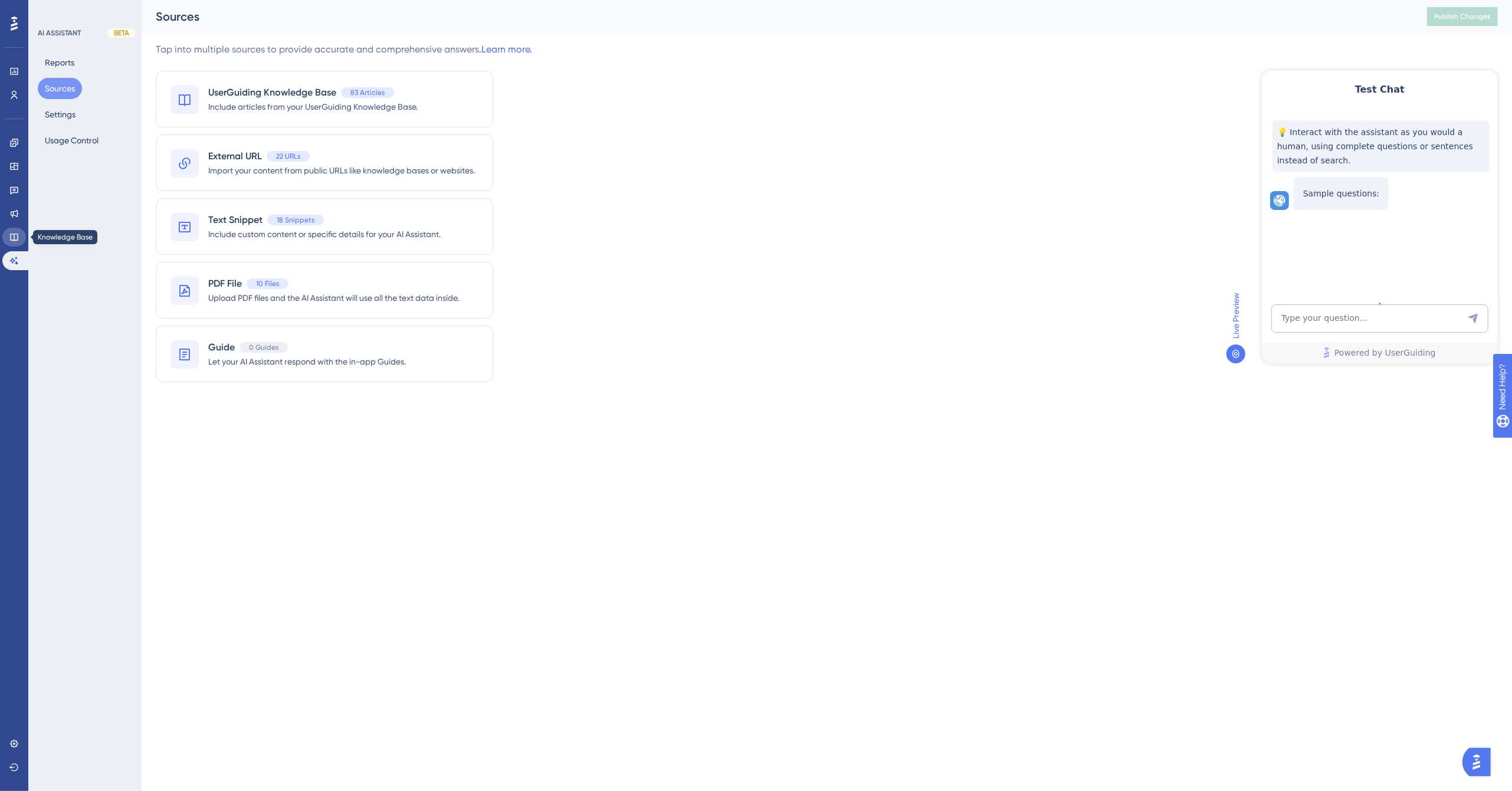
click at [12, 238] on icon at bounding box center [15, 237] width 10 height 10
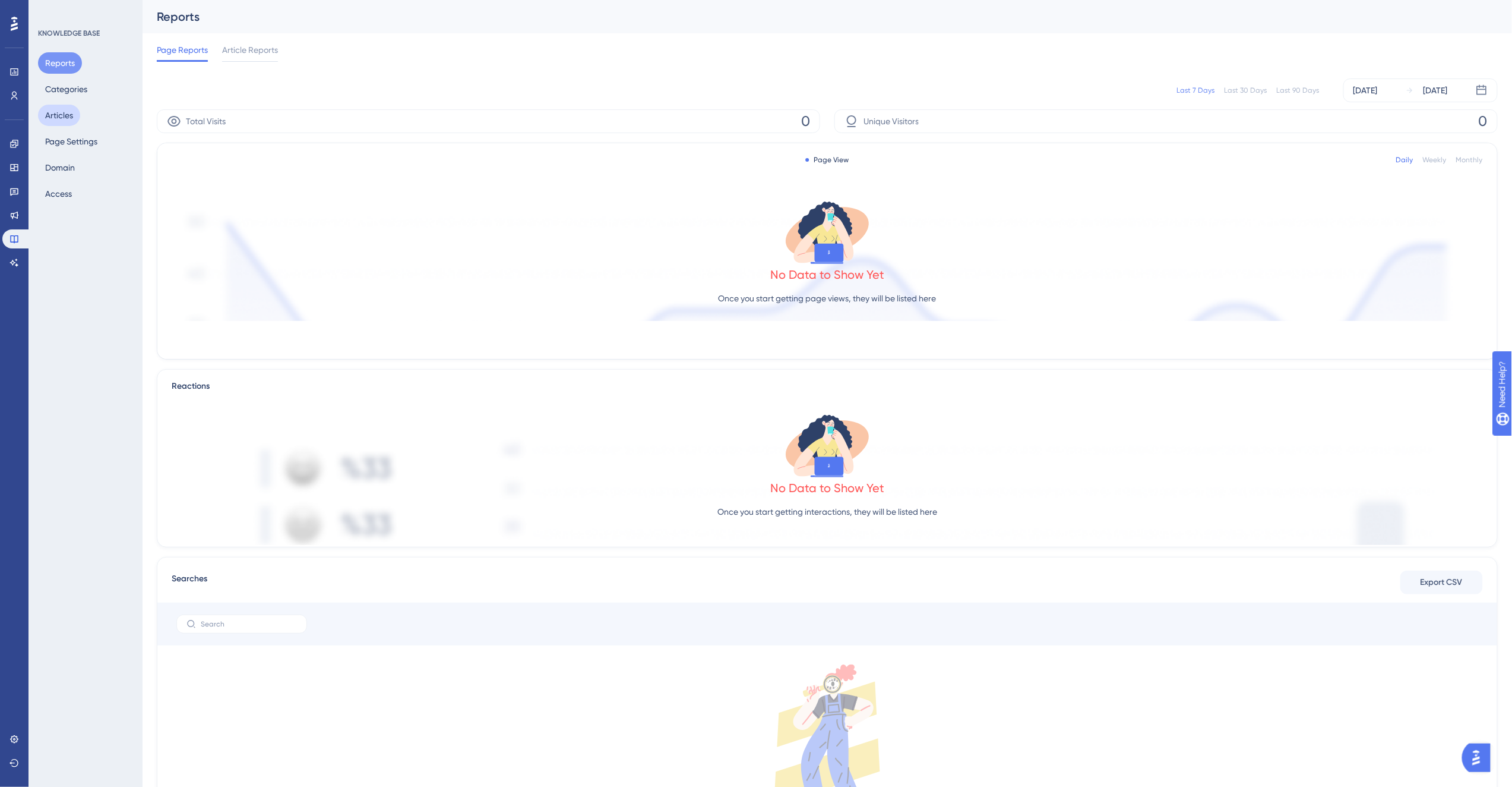
click at [48, 113] on button "Articles" at bounding box center [59, 115] width 42 height 21
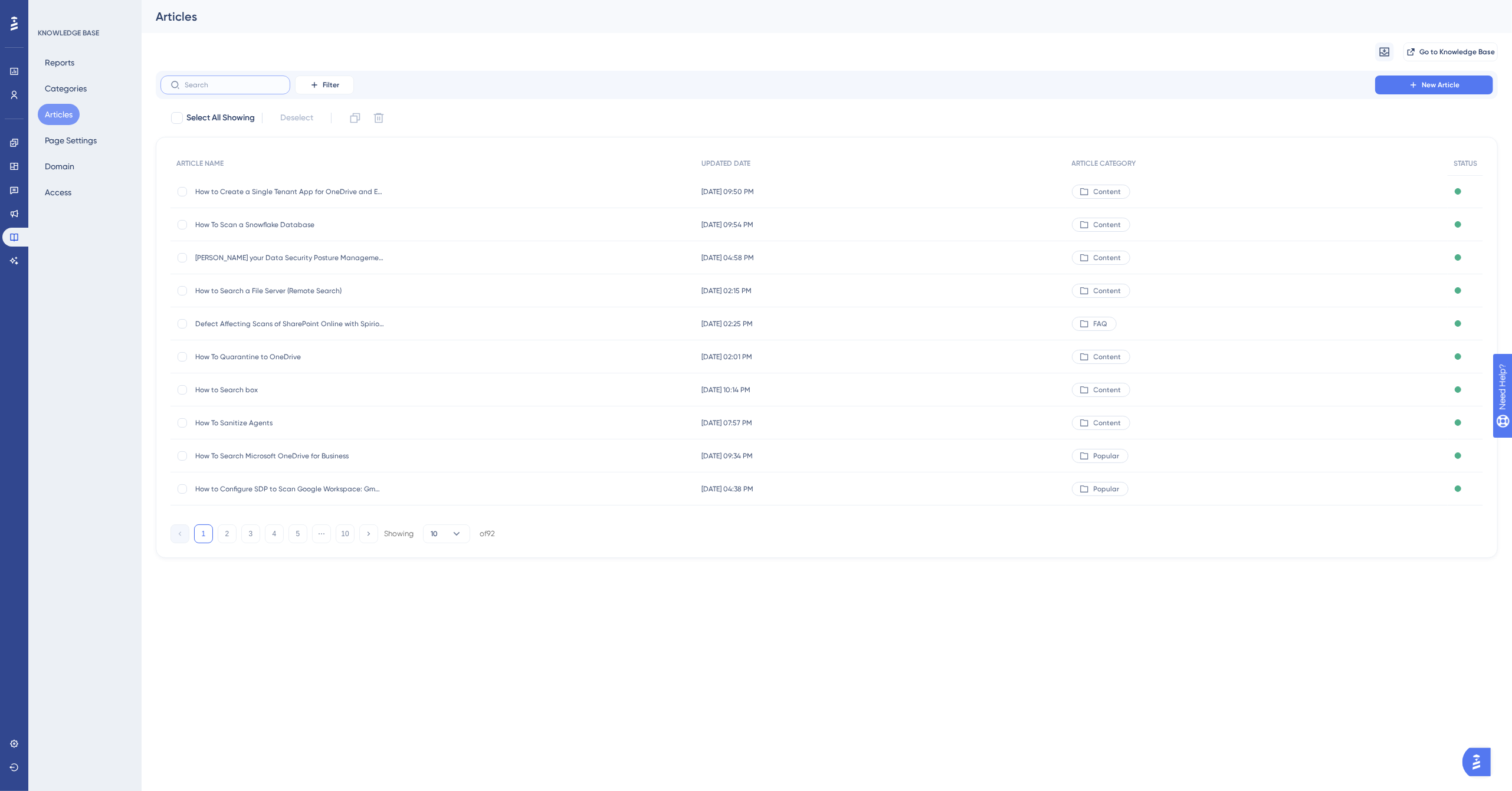
click at [212, 84] on input "text" at bounding box center [232, 85] width 96 height 8
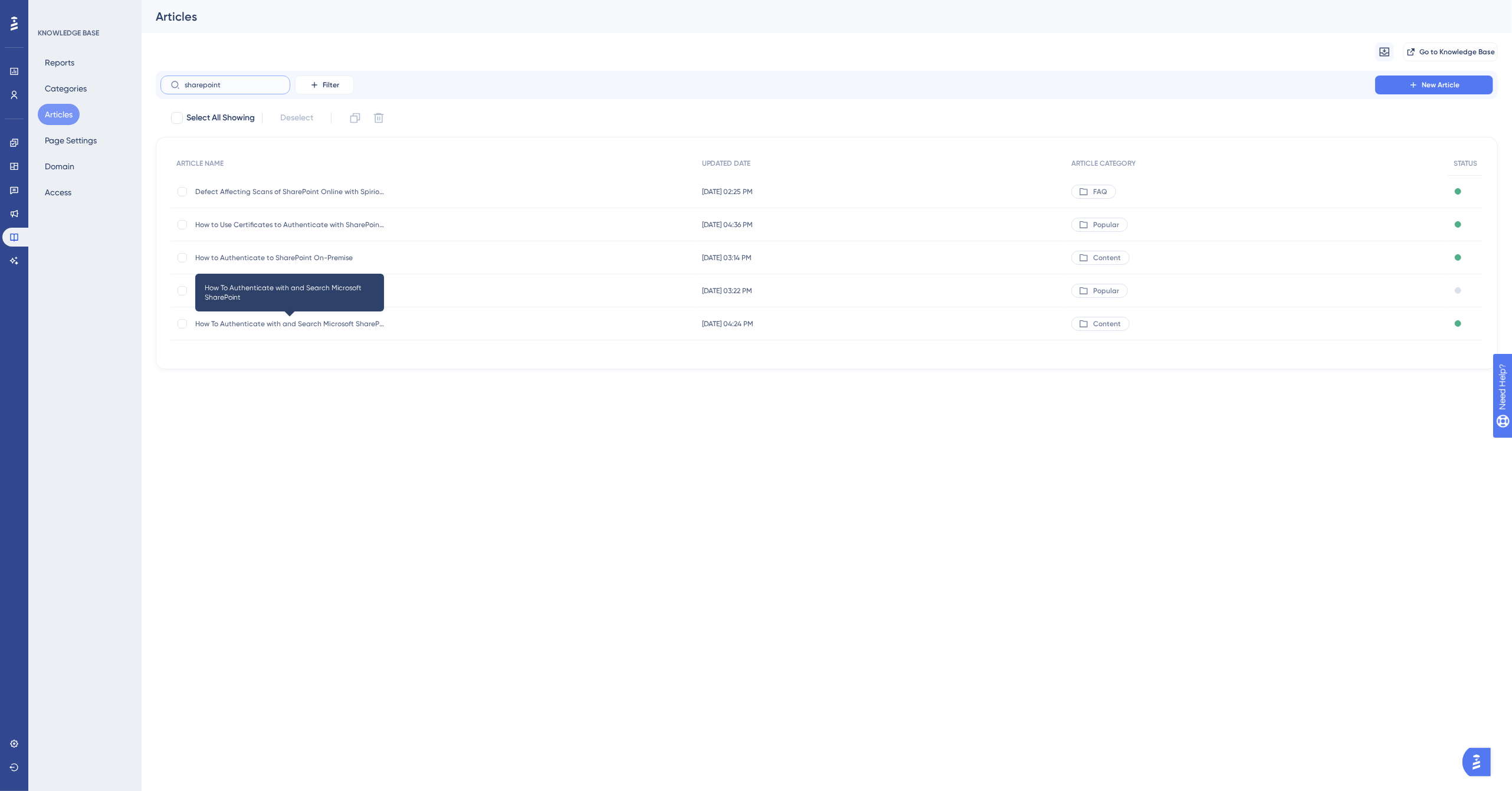
type input "sharepoint"
click at [332, 325] on span "How To Authenticate with and Search Microsoft SharePoint" at bounding box center [289, 324] width 189 height 10
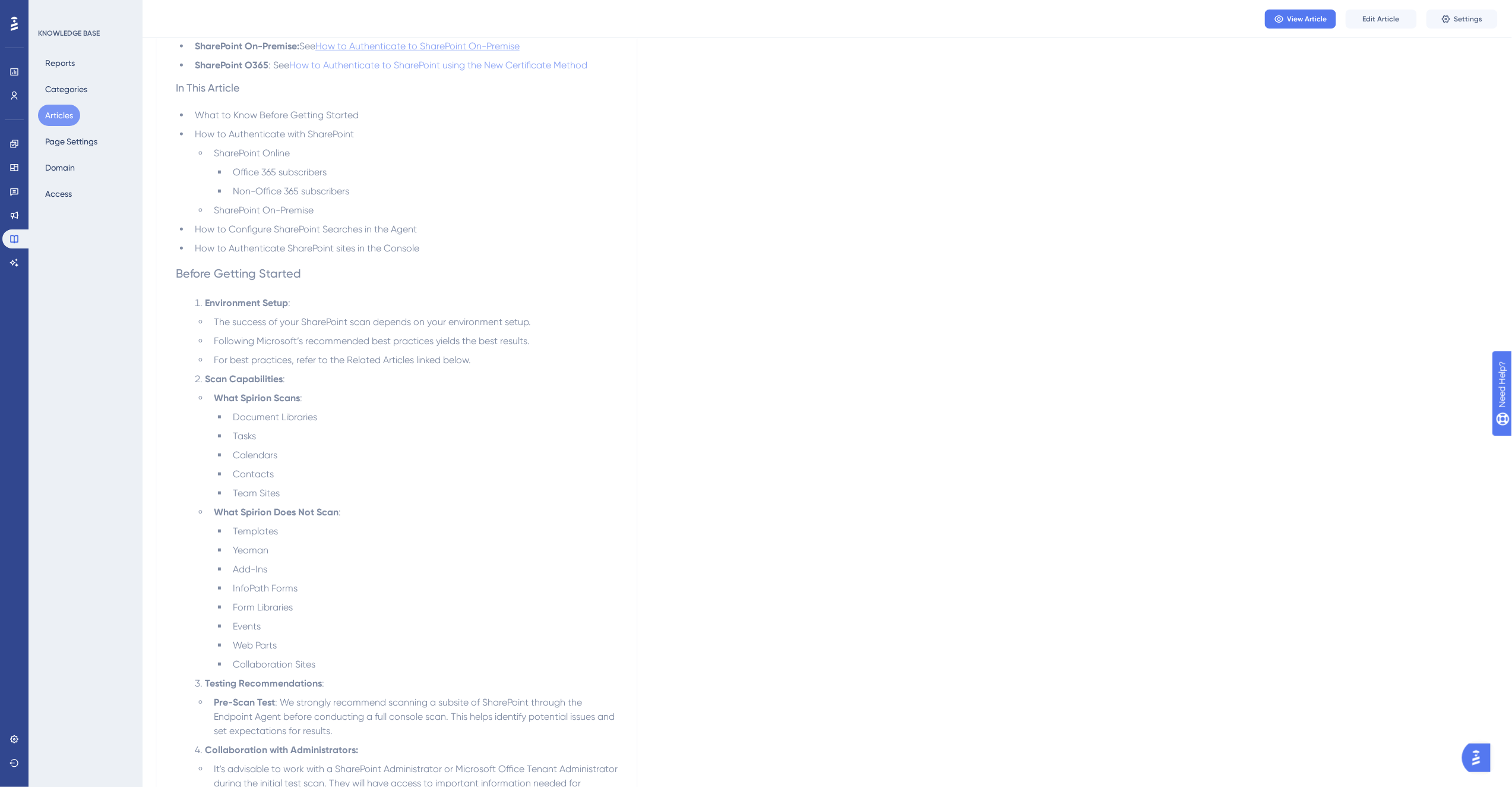
scroll to position [396, 0]
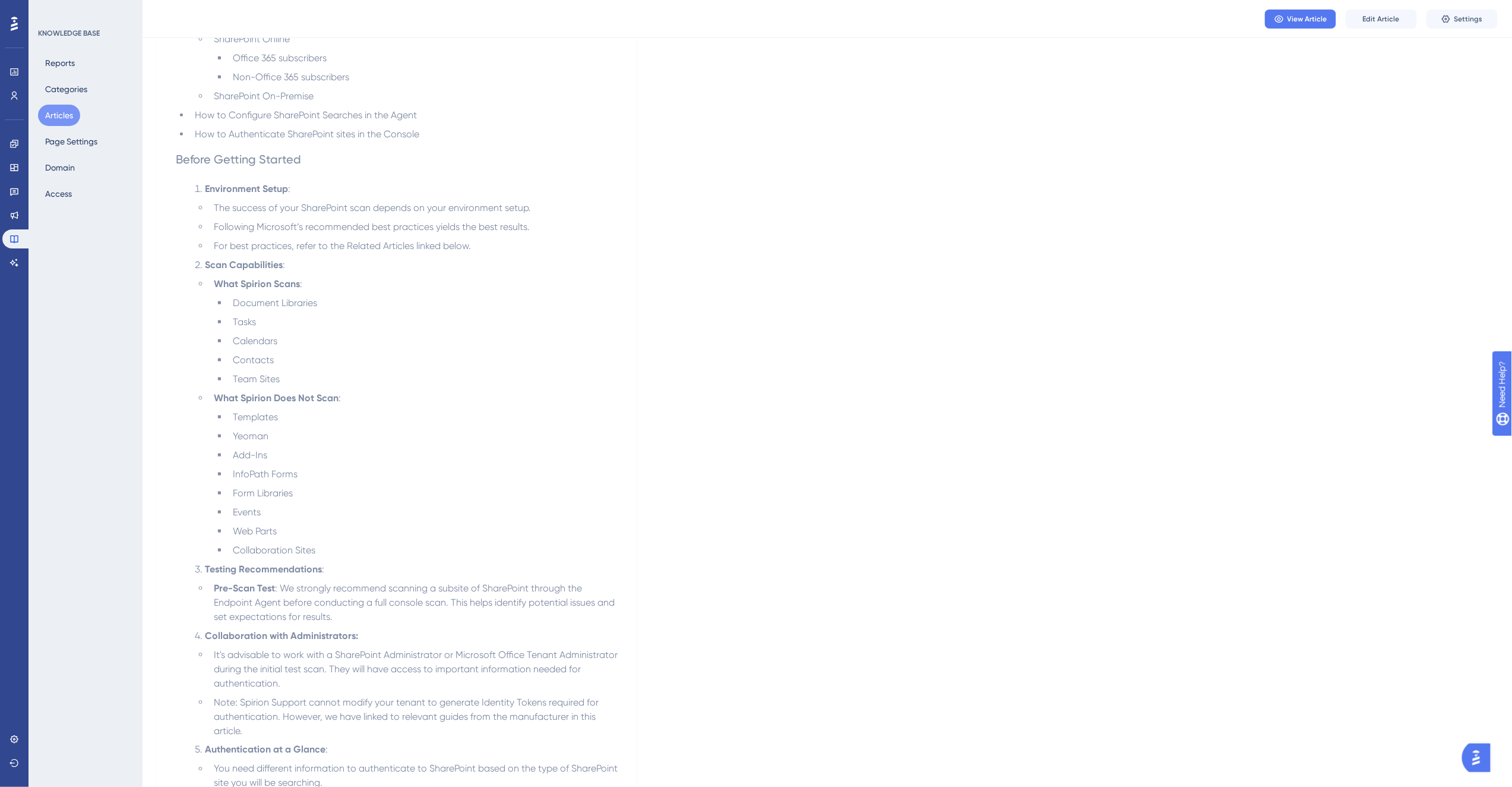
click at [261, 248] on span "For best practices, refer to the Related Articles linked below." at bounding box center [342, 246] width 257 height 11
click at [1381, 18] on span "Edit Article" at bounding box center [1381, 19] width 37 height 10
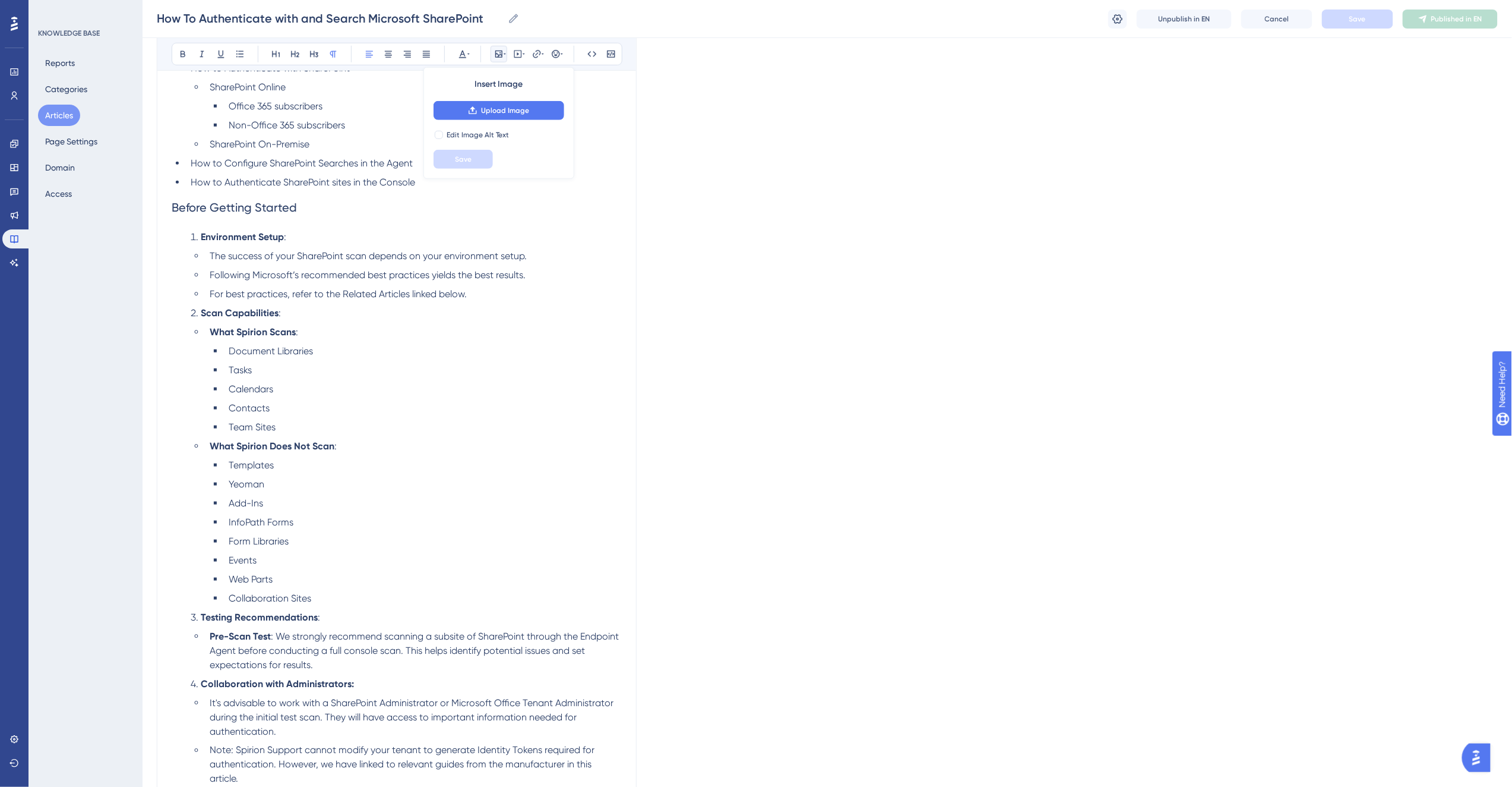
scroll to position [2525, 0]
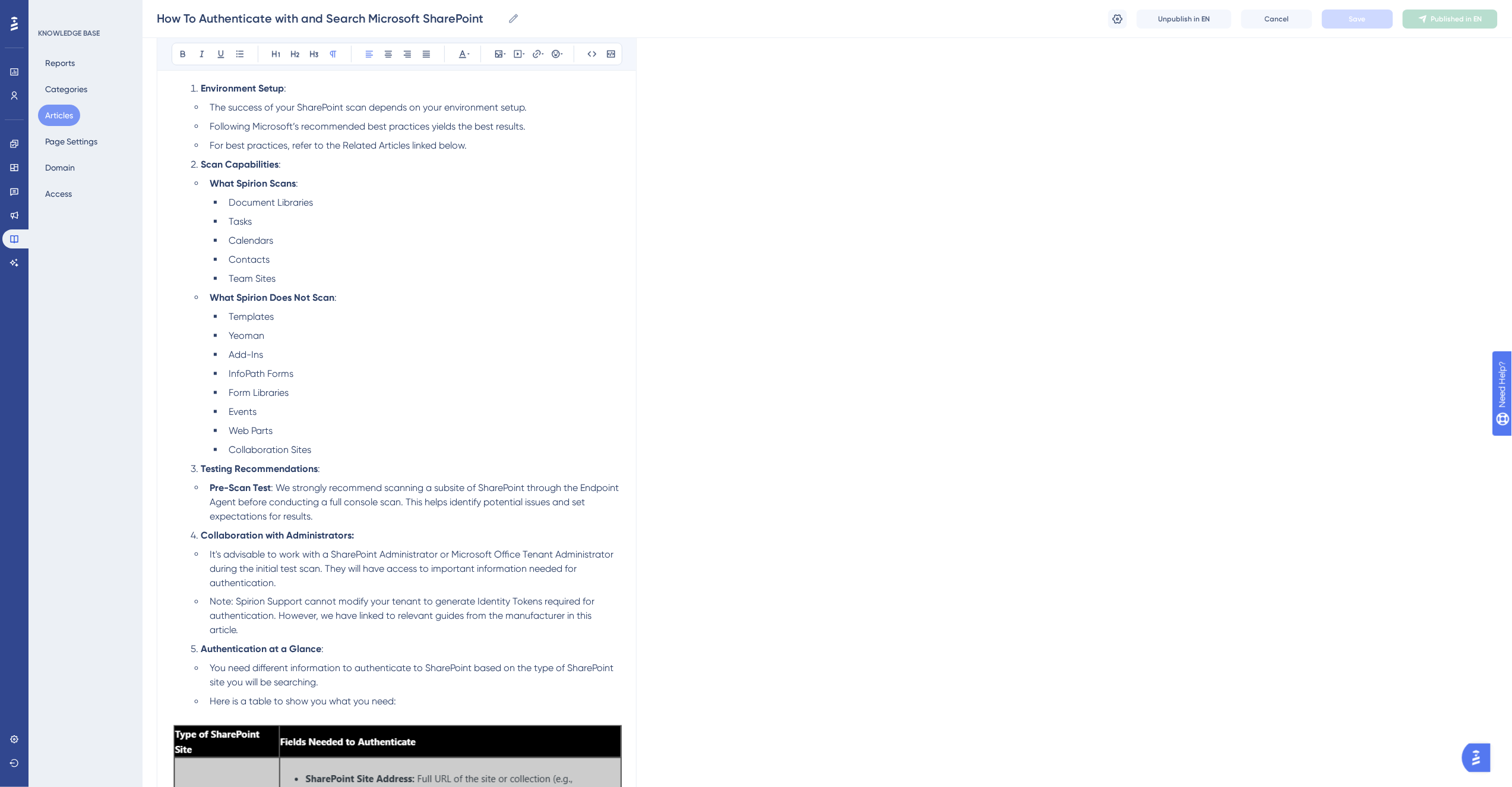
scroll to position [610, 0]
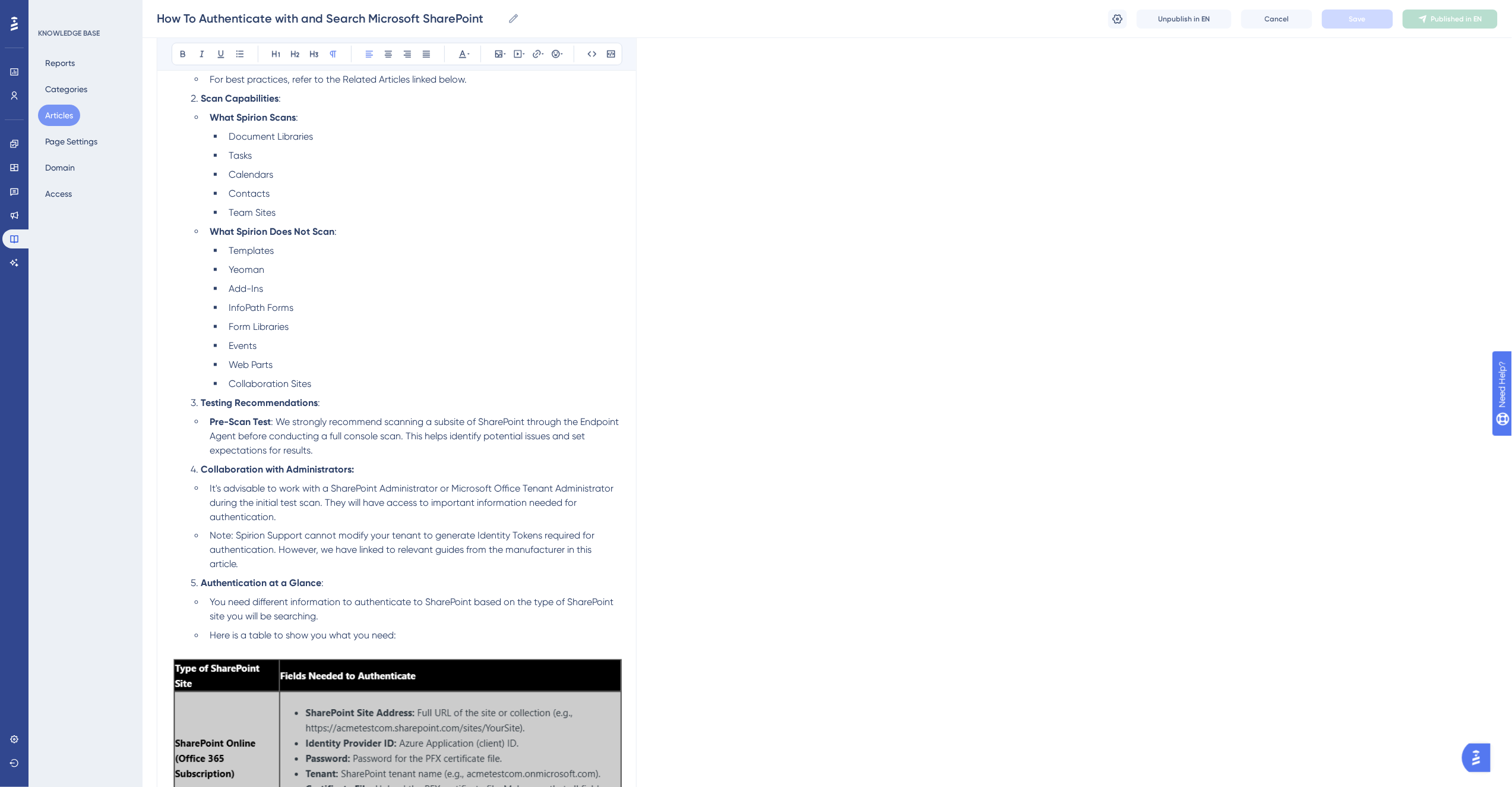
click at [219, 536] on span "Note: Spirion Support cannot modify your tenant to generate Identity Tokens req…" at bounding box center [403, 549] width 387 height 40
click at [383, 535] on span ": Spirion Support cannot modify your tenant to generate Identity Tokens require…" at bounding box center [403, 549] width 387 height 40
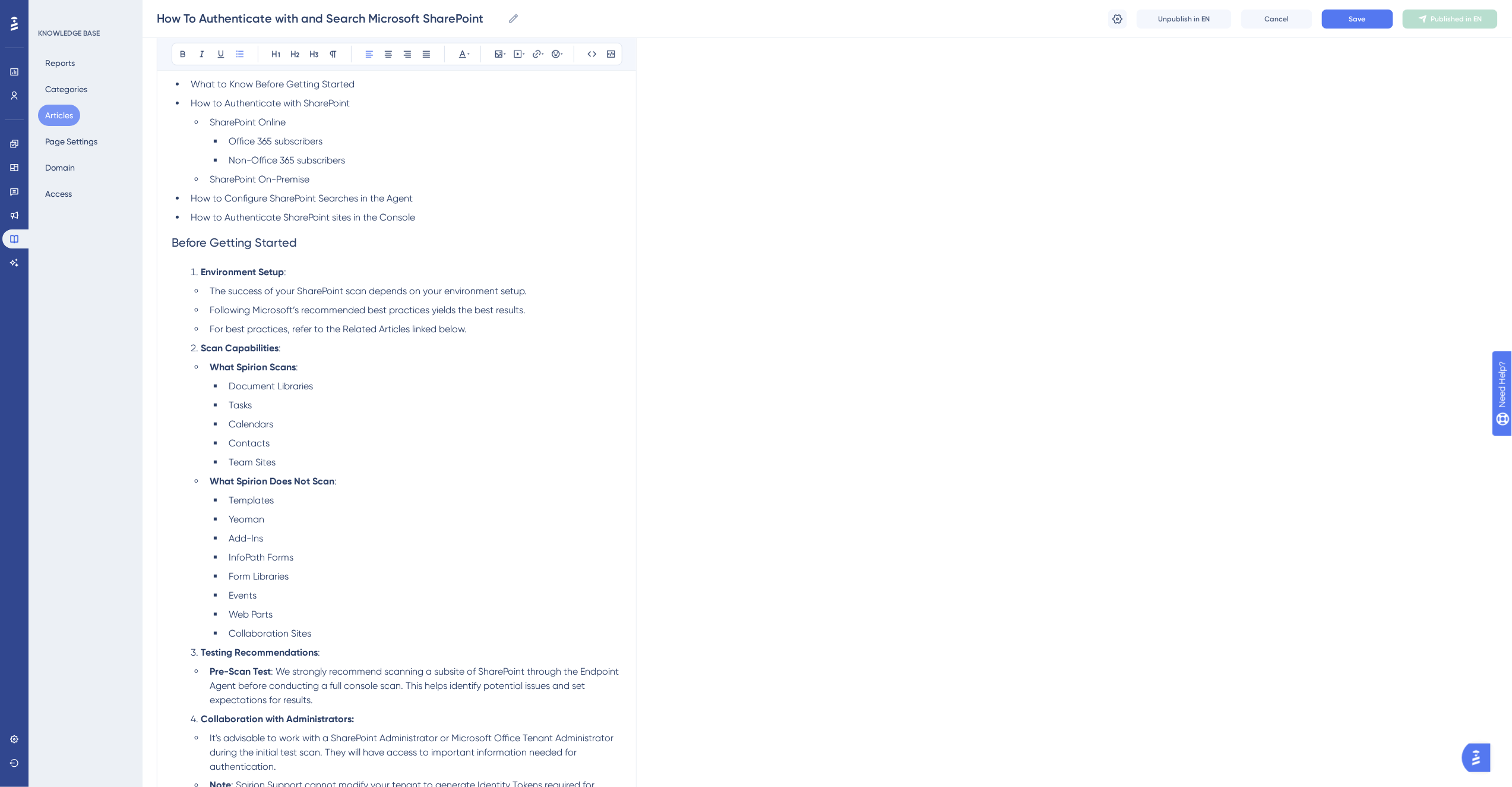
scroll to position [82, 0]
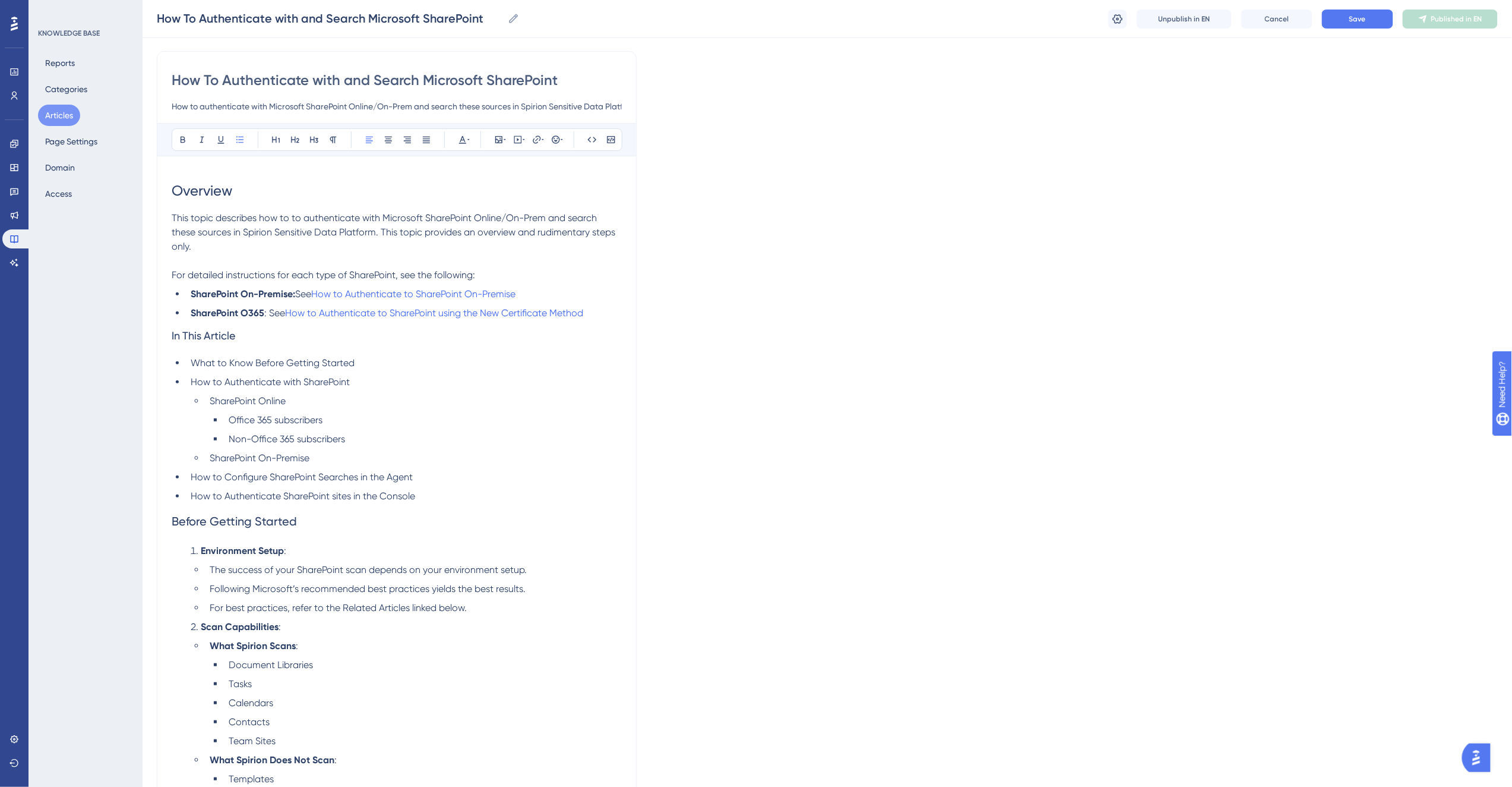
click at [382, 367] on li "What to Know Before Getting Started" at bounding box center [404, 362] width 436 height 14
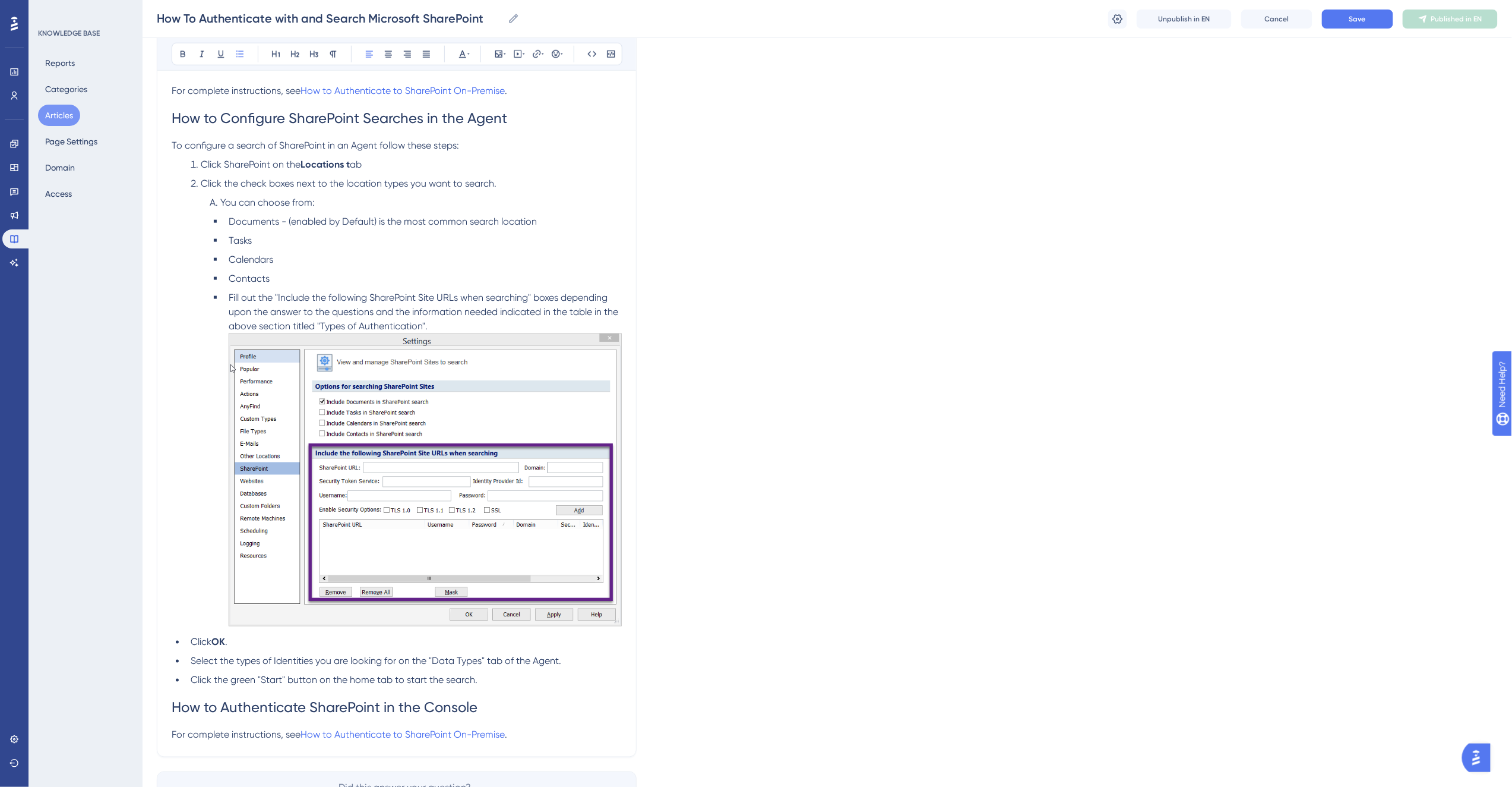
scroll to position [2945, 0]
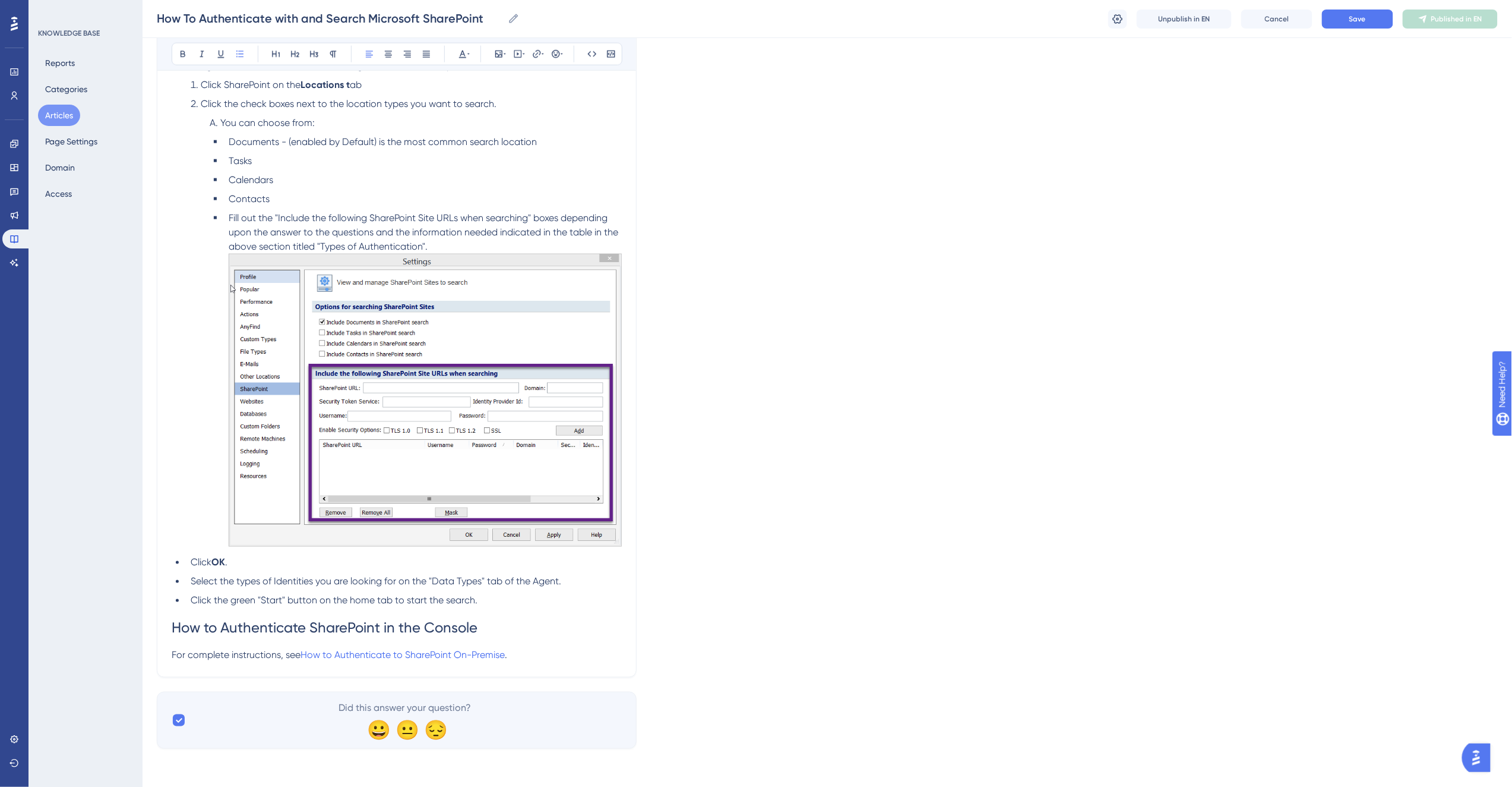
click at [548, 656] on p "For complete instructions, see How to Authenticate to SharePoint On-Premise ." at bounding box center [396, 655] width 450 height 14
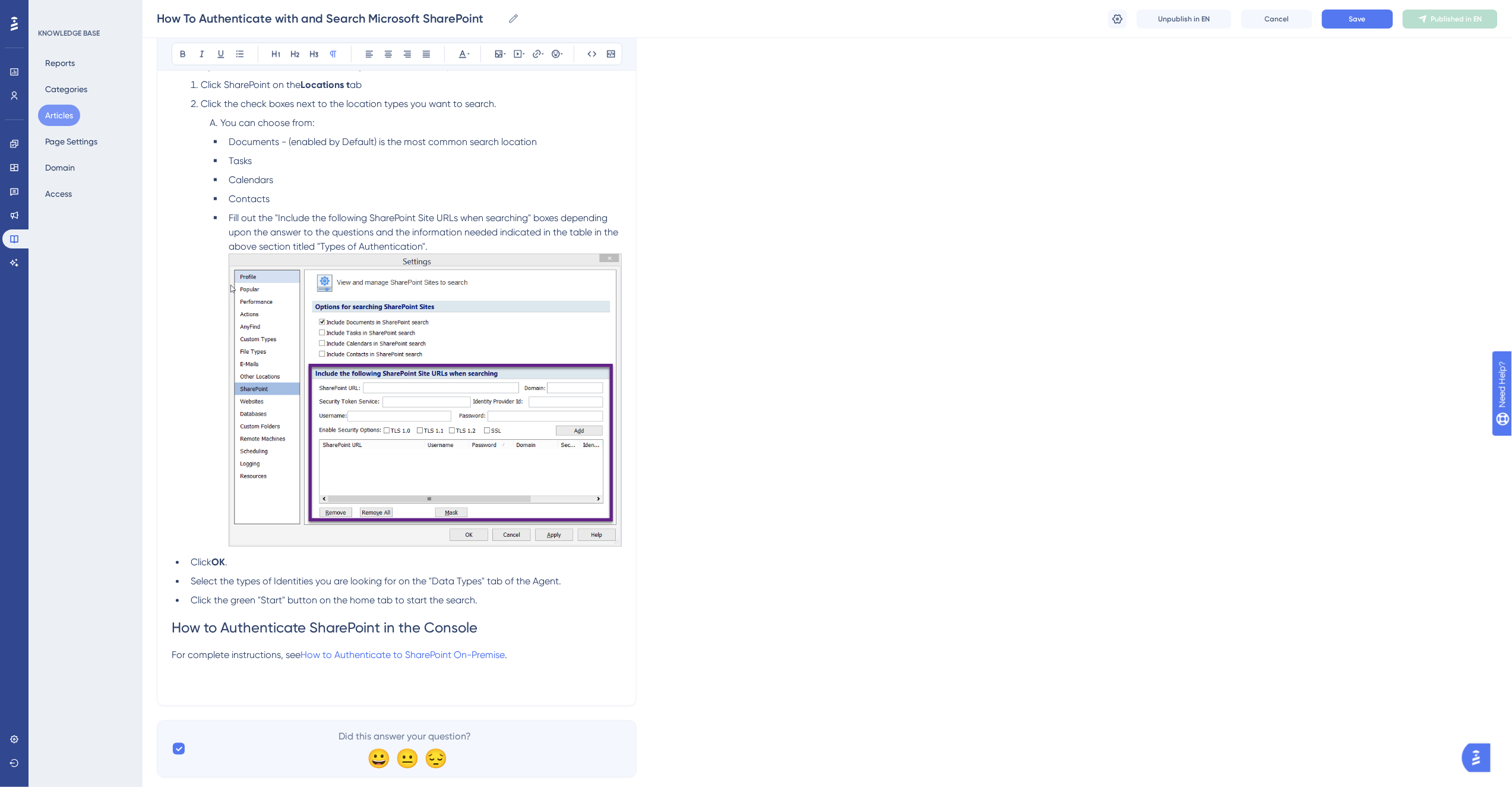
click at [553, 662] on p at bounding box center [396, 669] width 450 height 14
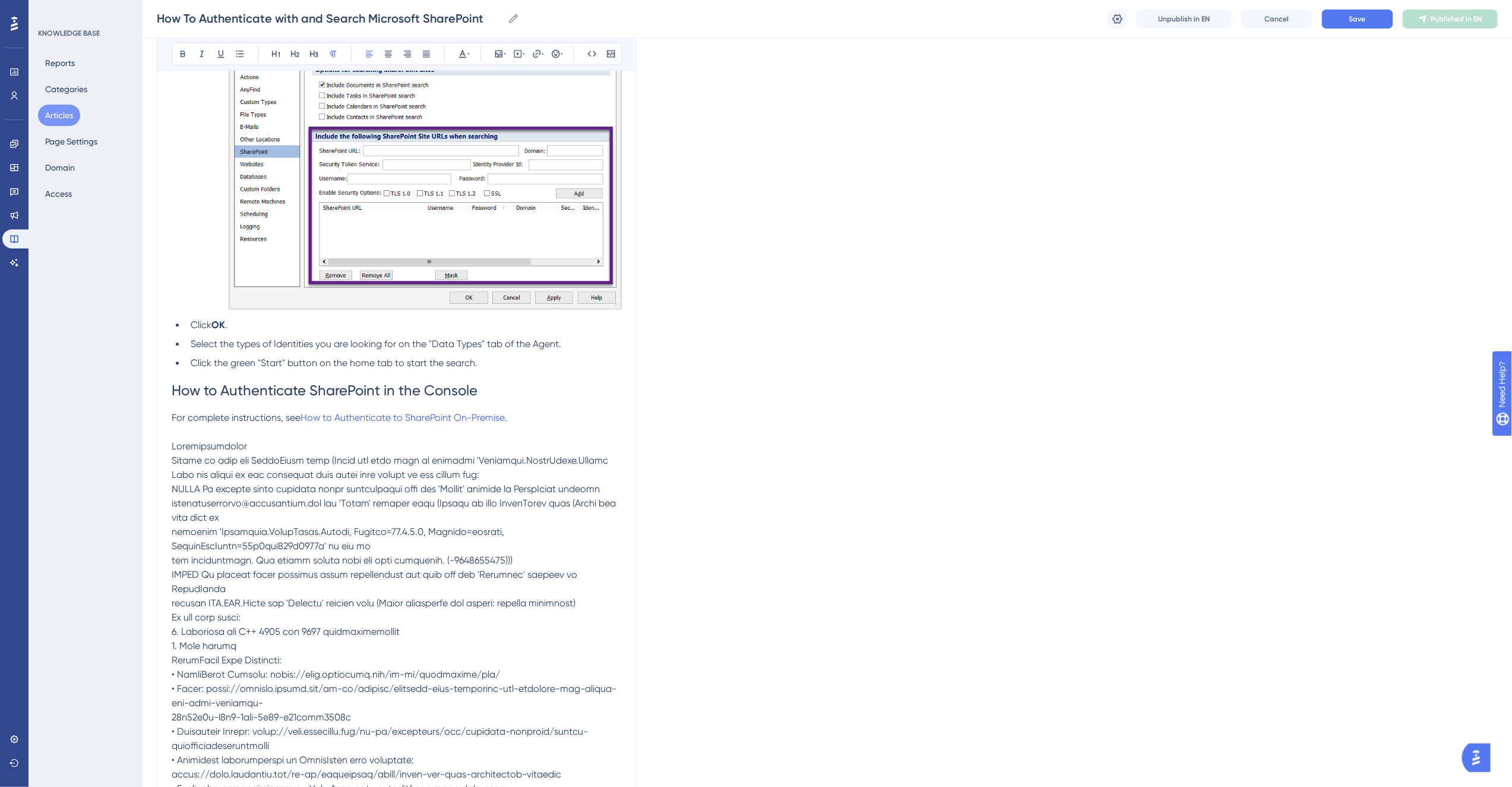
scroll to position [3316, 0]
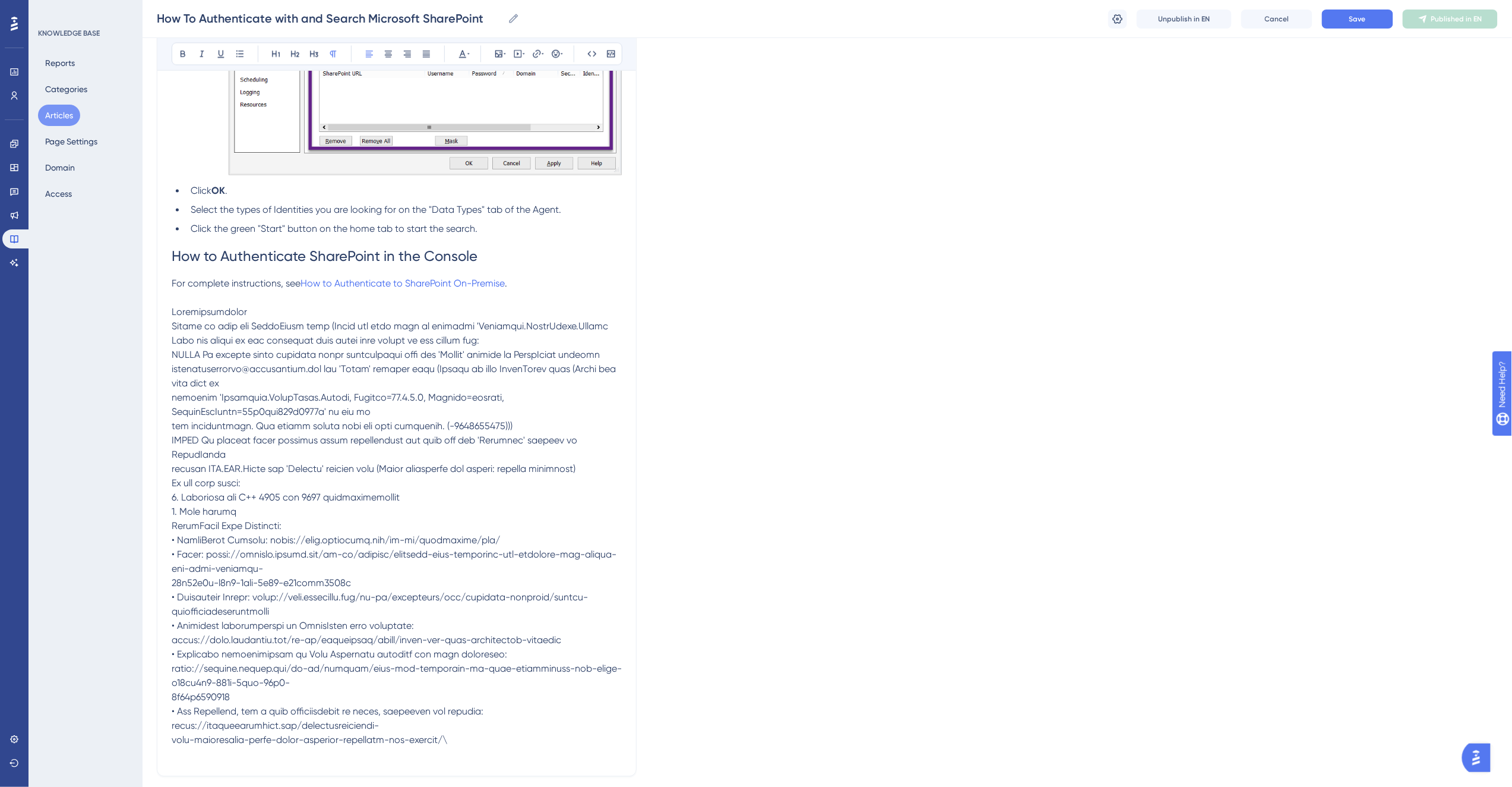
drag, startPoint x: 246, startPoint y: 313, endPoint x: 301, endPoint y: 325, distance: 56.3
click at [250, 313] on p at bounding box center [396, 526] width 450 height 442
click at [212, 310] on span "Troubleshooting" at bounding box center [206, 312] width 70 height 11
click at [277, 50] on icon at bounding box center [276, 54] width 10 height 10
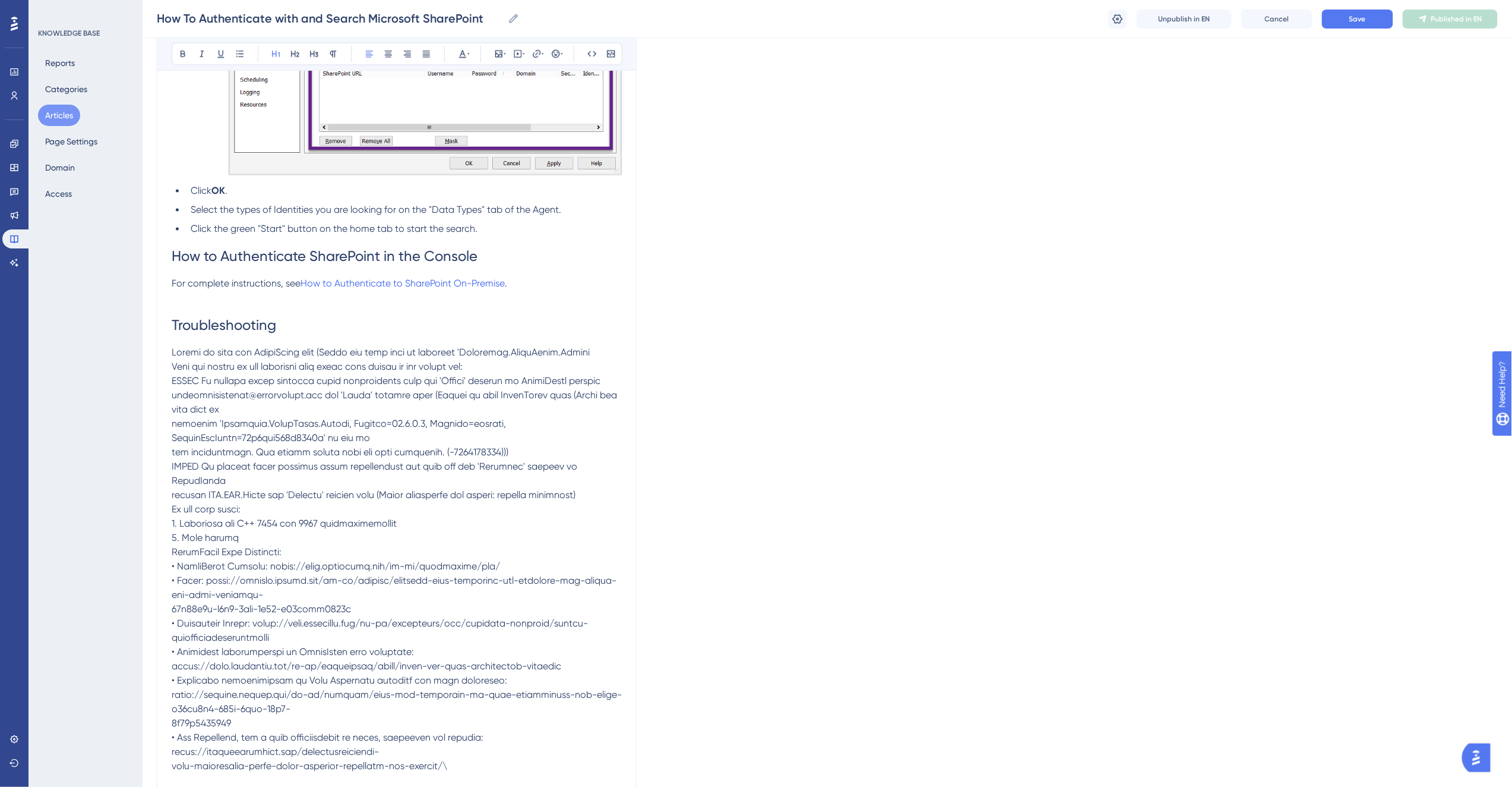
click at [206, 357] on p at bounding box center [396, 560] width 450 height 428
click at [373, 345] on h1 "Troubleshooting" at bounding box center [396, 326] width 450 height 40
click at [256, 365] on span at bounding box center [396, 559] width 450 height 425
drag, startPoint x: 172, startPoint y: 378, endPoint x: 197, endPoint y: 378, distance: 25.0
click at [172, 378] on span at bounding box center [396, 559] width 450 height 425
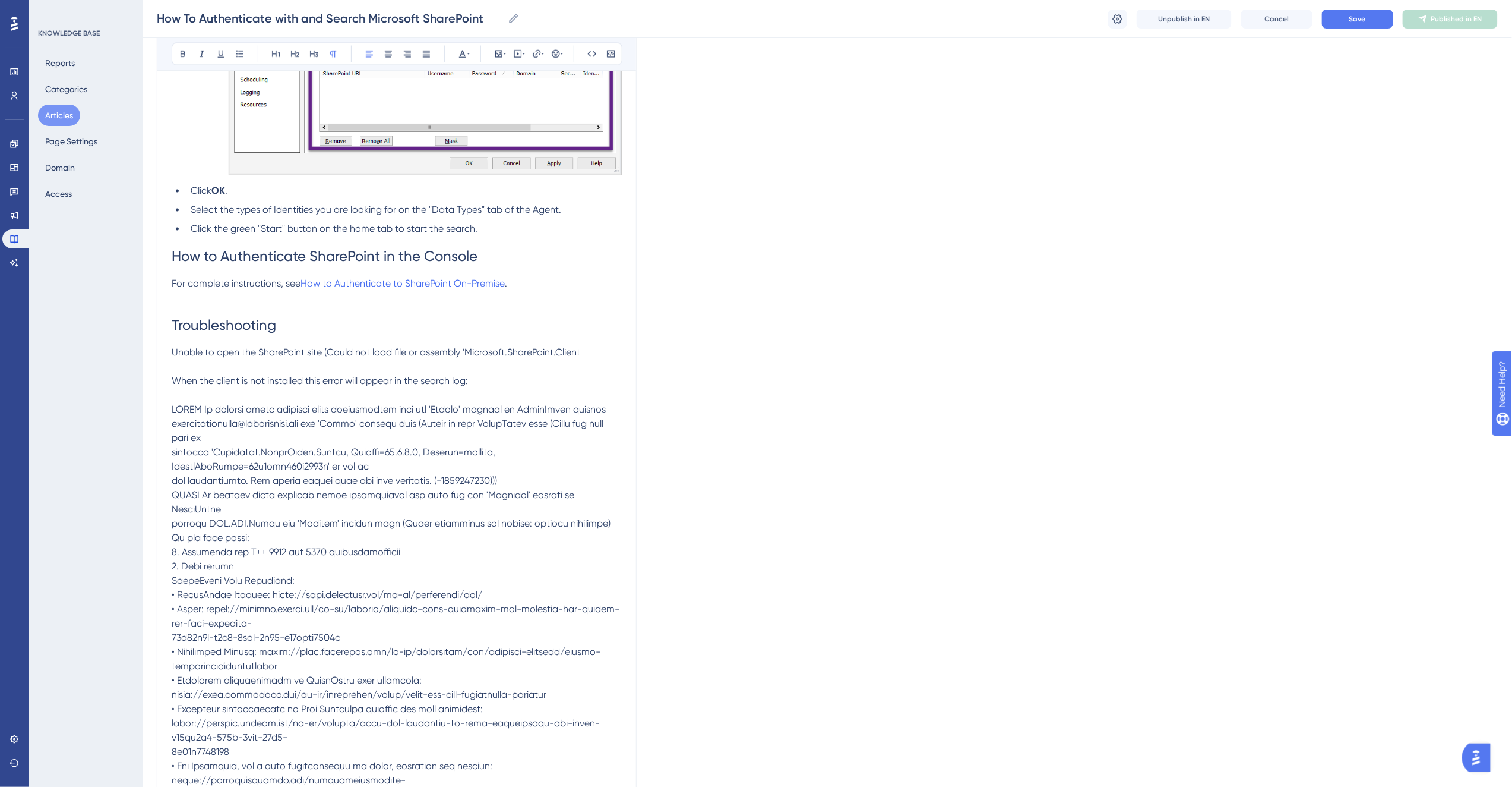
click at [454, 387] on span "When the client is not installed this error will appear in the search log:" at bounding box center [319, 381] width 296 height 11
click at [353, 387] on span "When the client is not installed this error will appear in the search log:" at bounding box center [319, 381] width 296 height 11
click at [238, 453] on p at bounding box center [396, 602] width 450 height 399
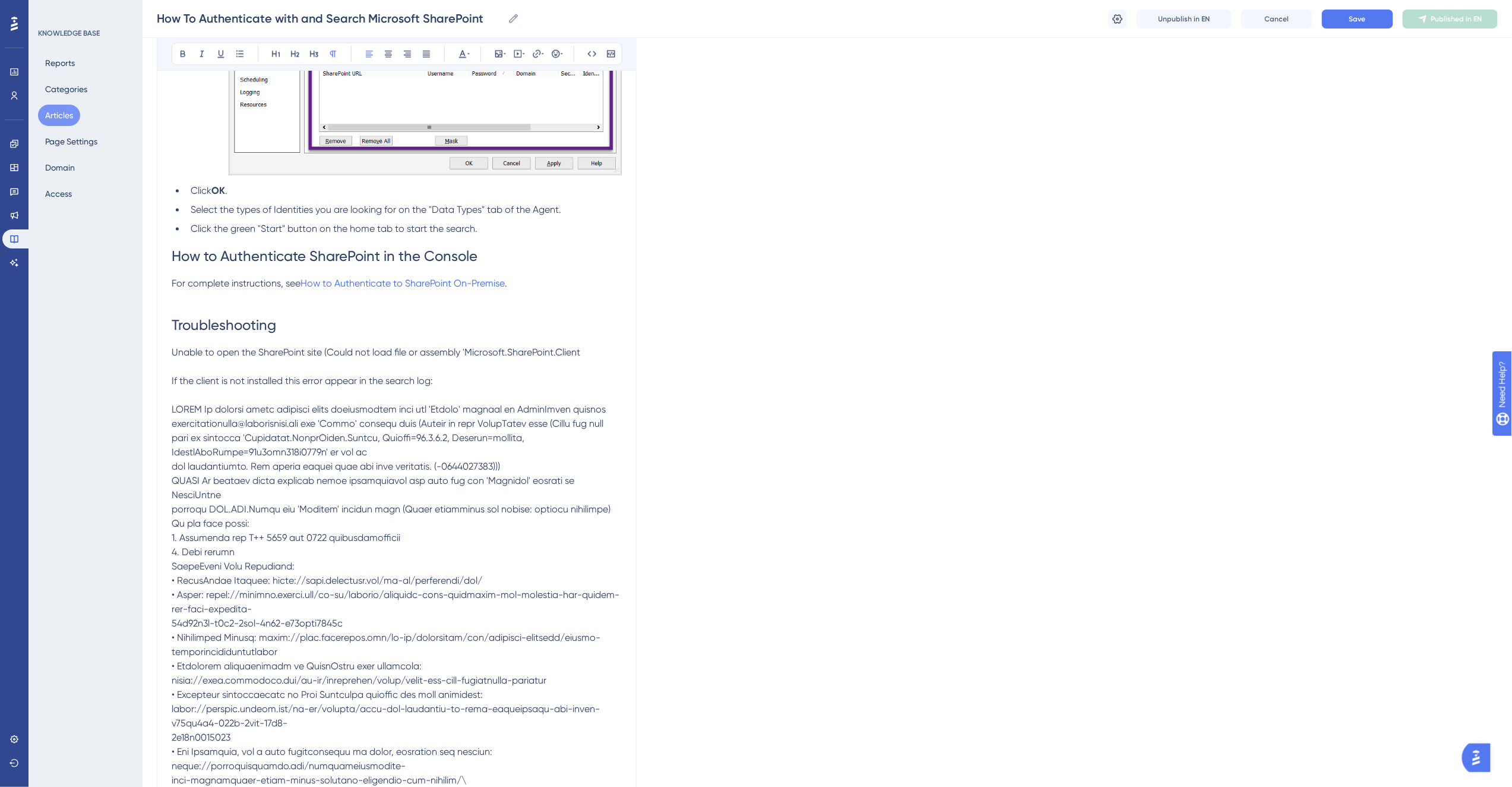
click at [197, 518] on p at bounding box center [396, 595] width 450 height 385
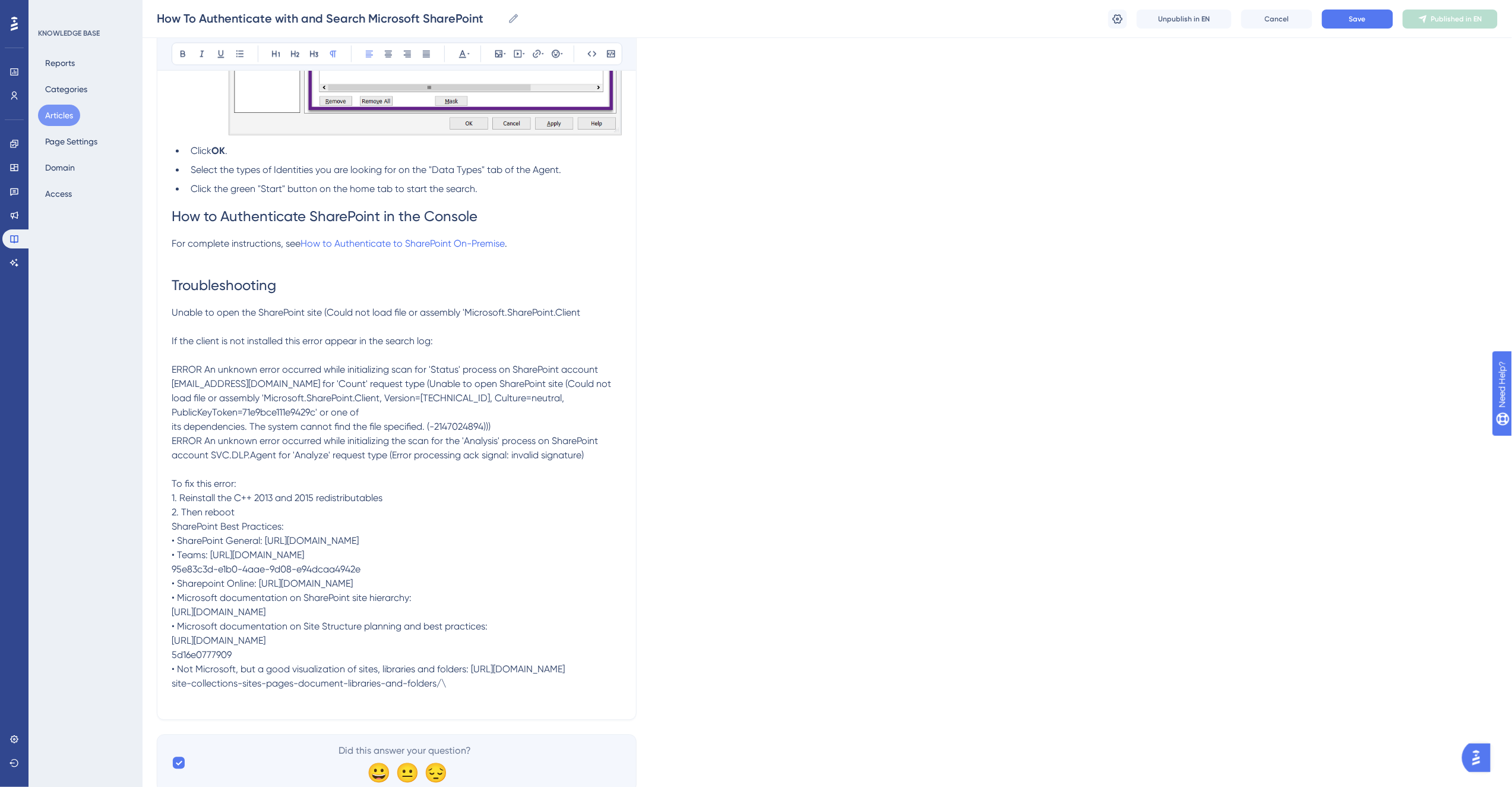
scroll to position [3448, 0]
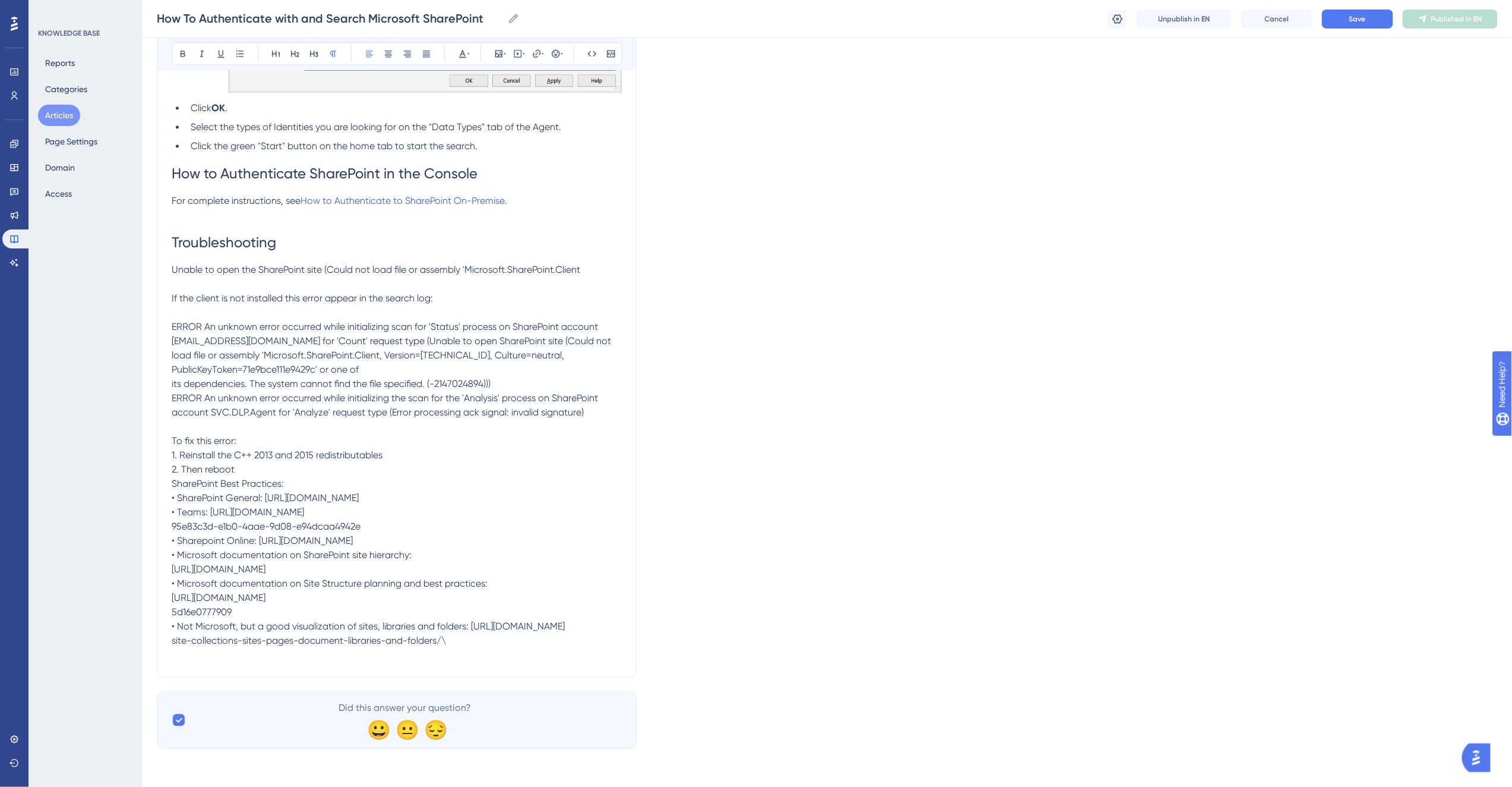
click at [244, 434] on p "To fix this error: 1. Reinstall the C++ 2013 and 2015 redistributables 2. Then …" at bounding box center [396, 541] width 450 height 214
click at [305, 477] on p "SharePoint Best Practices: • SharePoint General: [URL][DOMAIN_NAME] • Teams: [U…" at bounding box center [396, 563] width 450 height 171
click at [267, 478] on span "SharePoint Best Practices:" at bounding box center [228, 484] width 112 height 11
click at [276, 478] on span "SharePoint Best Practices:" at bounding box center [228, 484] width 112 height 11
click at [209, 434] on p "To fix this error: 1. Reinstall the C++ 2013 and 2015 redistributables 2. Then …" at bounding box center [396, 456] width 450 height 43
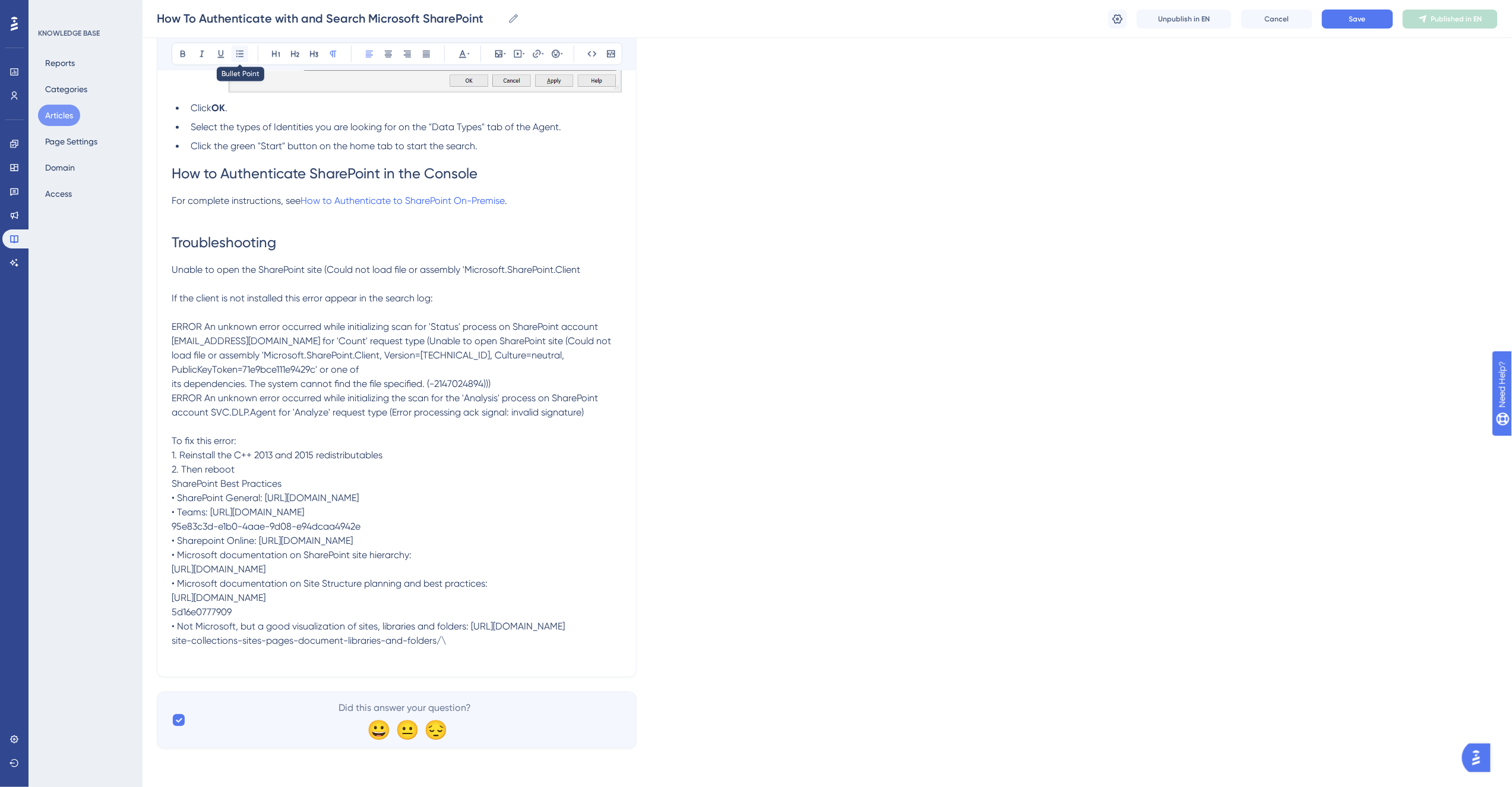
click at [245, 53] on button at bounding box center [239, 54] width 16 height 16
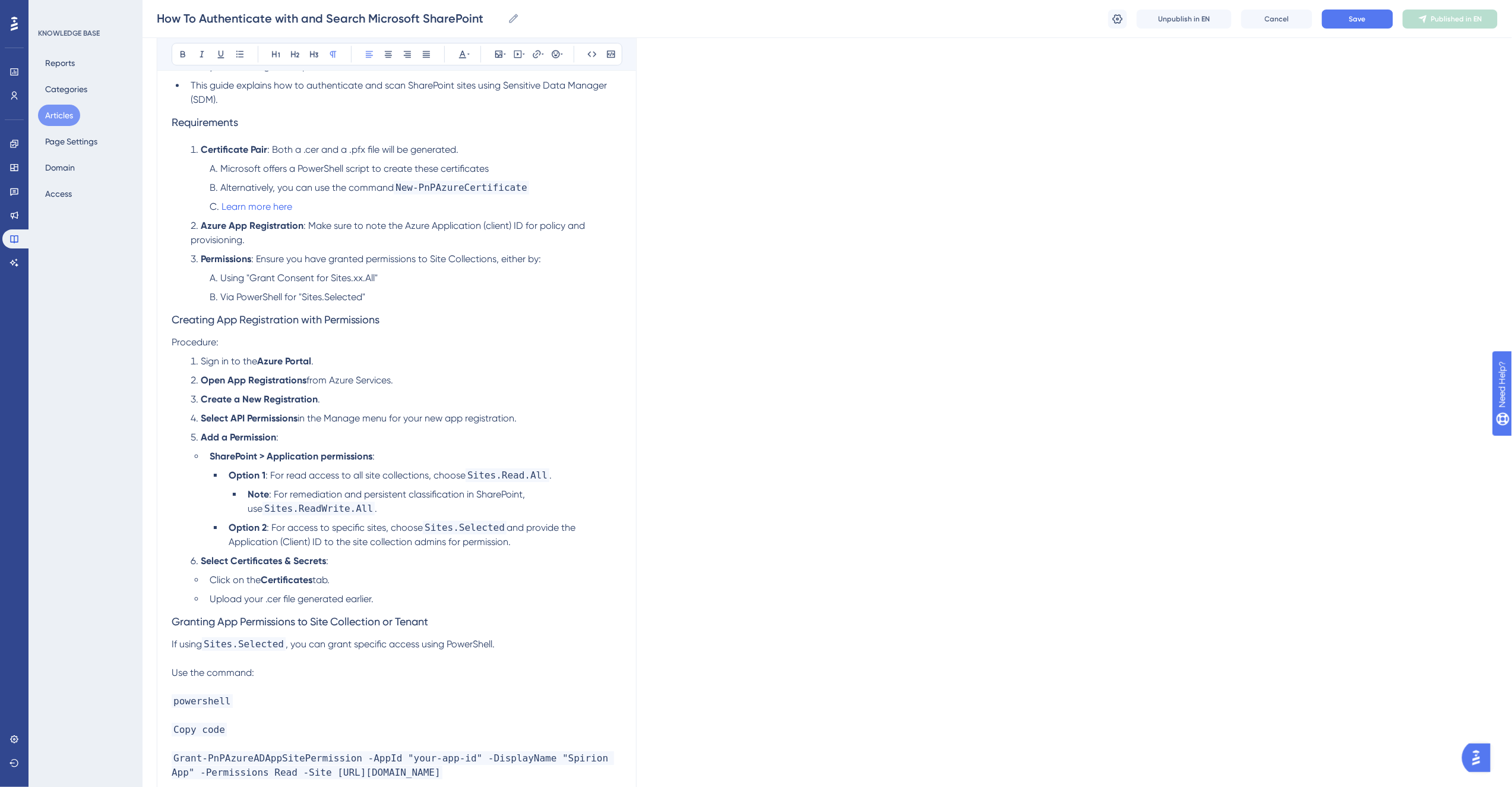
scroll to position [1930, 0]
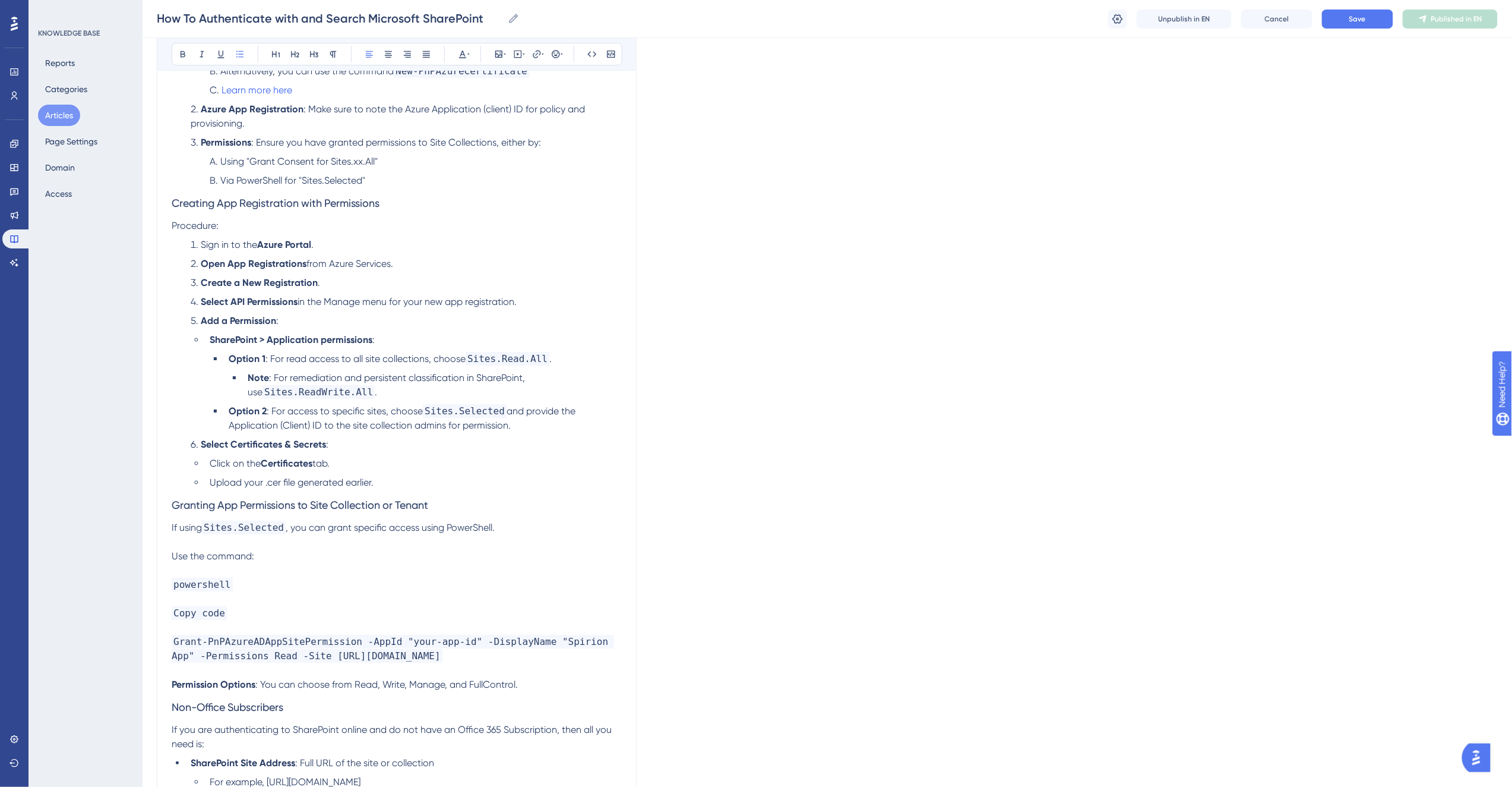
drag, startPoint x: 412, startPoint y: 265, endPoint x: 197, endPoint y: 240, distance: 216.4
click at [197, 240] on ol "Sign in to the Azure Portal . Open App Registrations from Azure Services. Creat…" at bounding box center [396, 364] width 450 height 252
copy ol "Sign in to the Azure Portal . Open App Registrations from Azure Services."
click at [311, 242] on strong "Azure Portal" at bounding box center [284, 244] width 54 height 11
drag, startPoint x: 407, startPoint y: 265, endPoint x: 172, endPoint y: 222, distance: 238.9
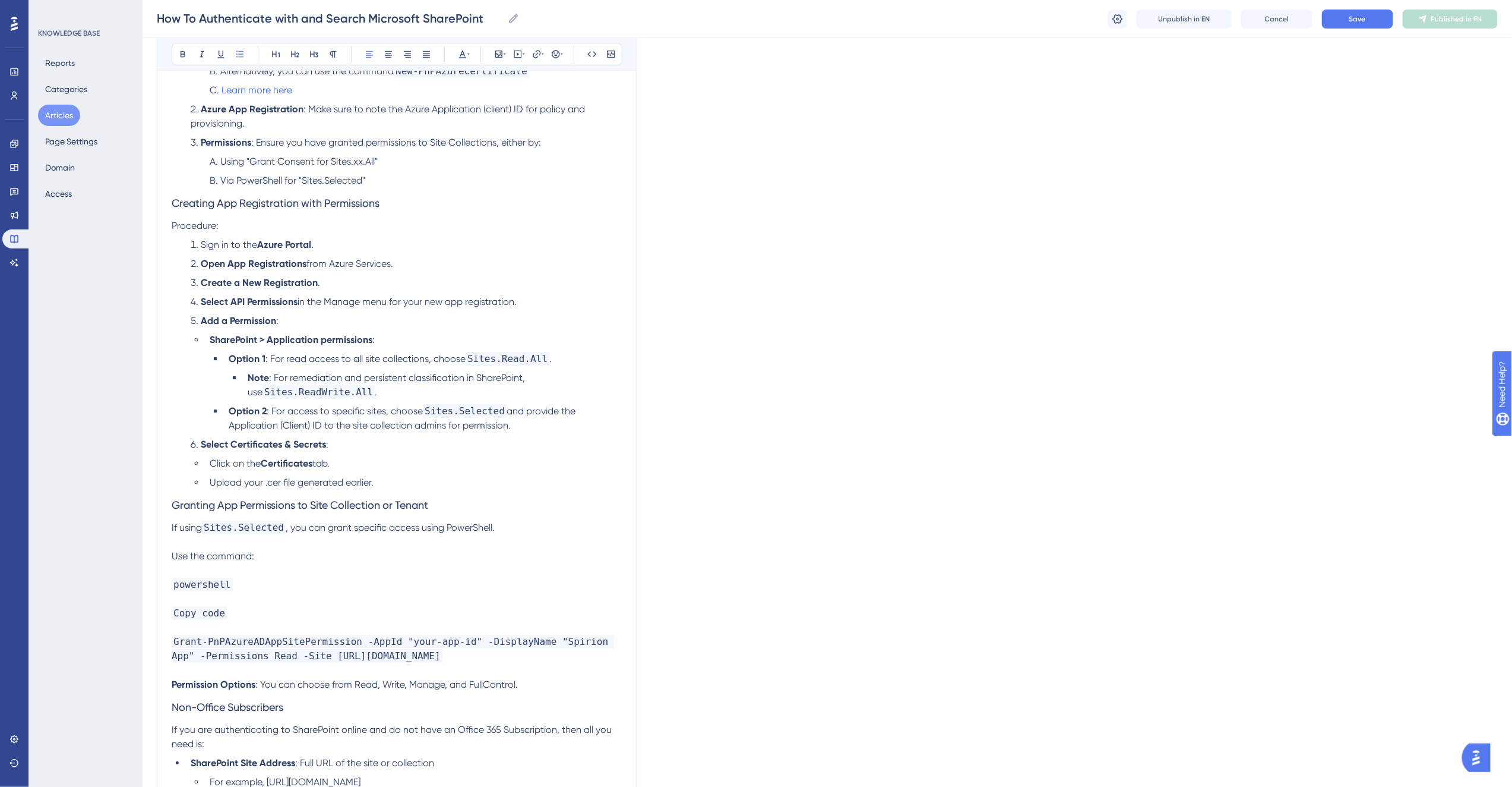
click at [172, 222] on div "Overview This topic describes how to to authenticate with Microsoft SharePoint …" at bounding box center [396, 227] width 450 height 3809
copy div "Procedure: Sign in to the Azure Portal . Open App Registrations from Azure Serv…"
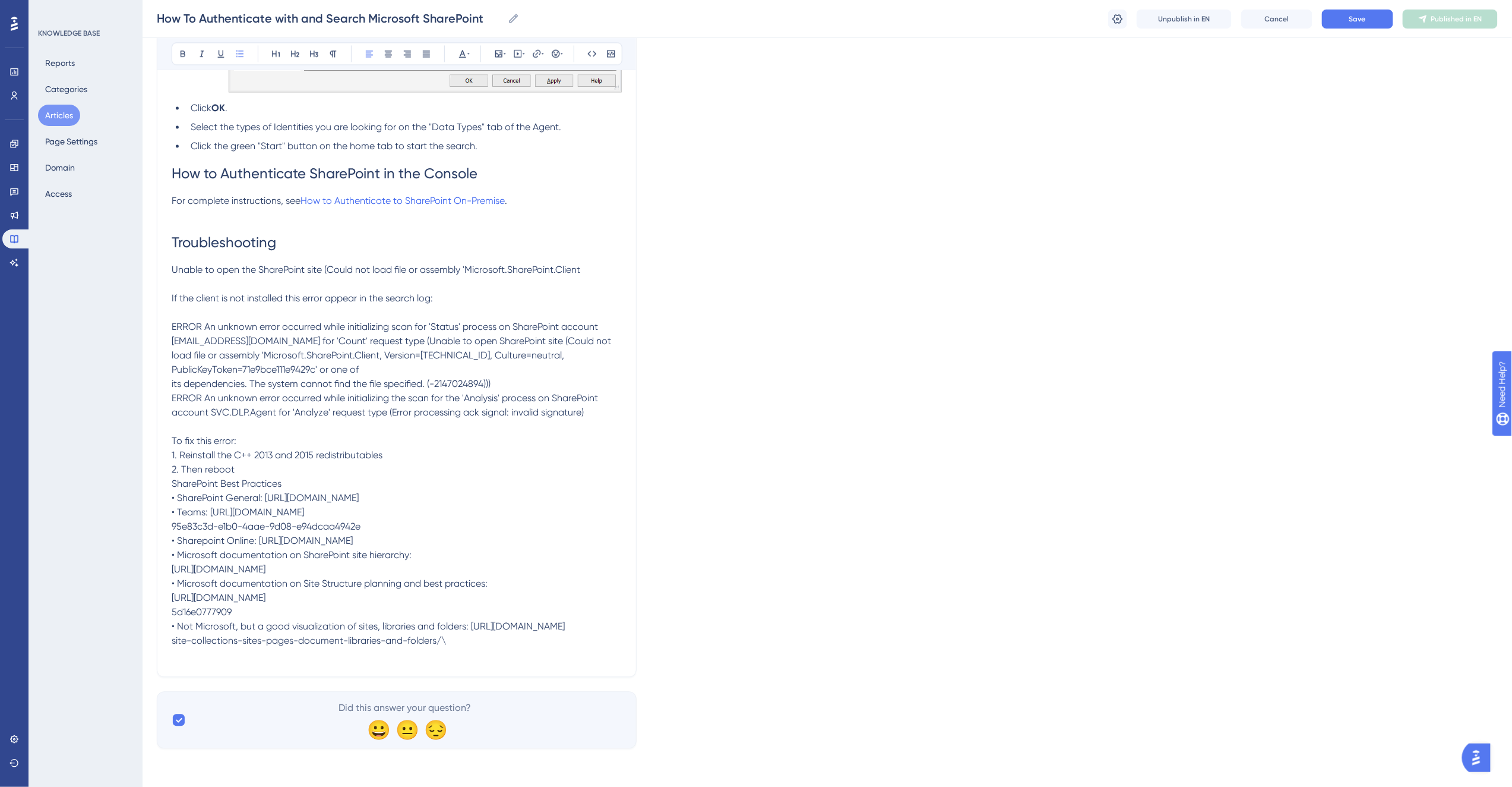
scroll to position [3498, 0]
click at [273, 434] on p "To fix this error: 1. Reinstall the C++ 2013 and 2015 redistributables 2. Then …" at bounding box center [396, 456] width 450 height 43
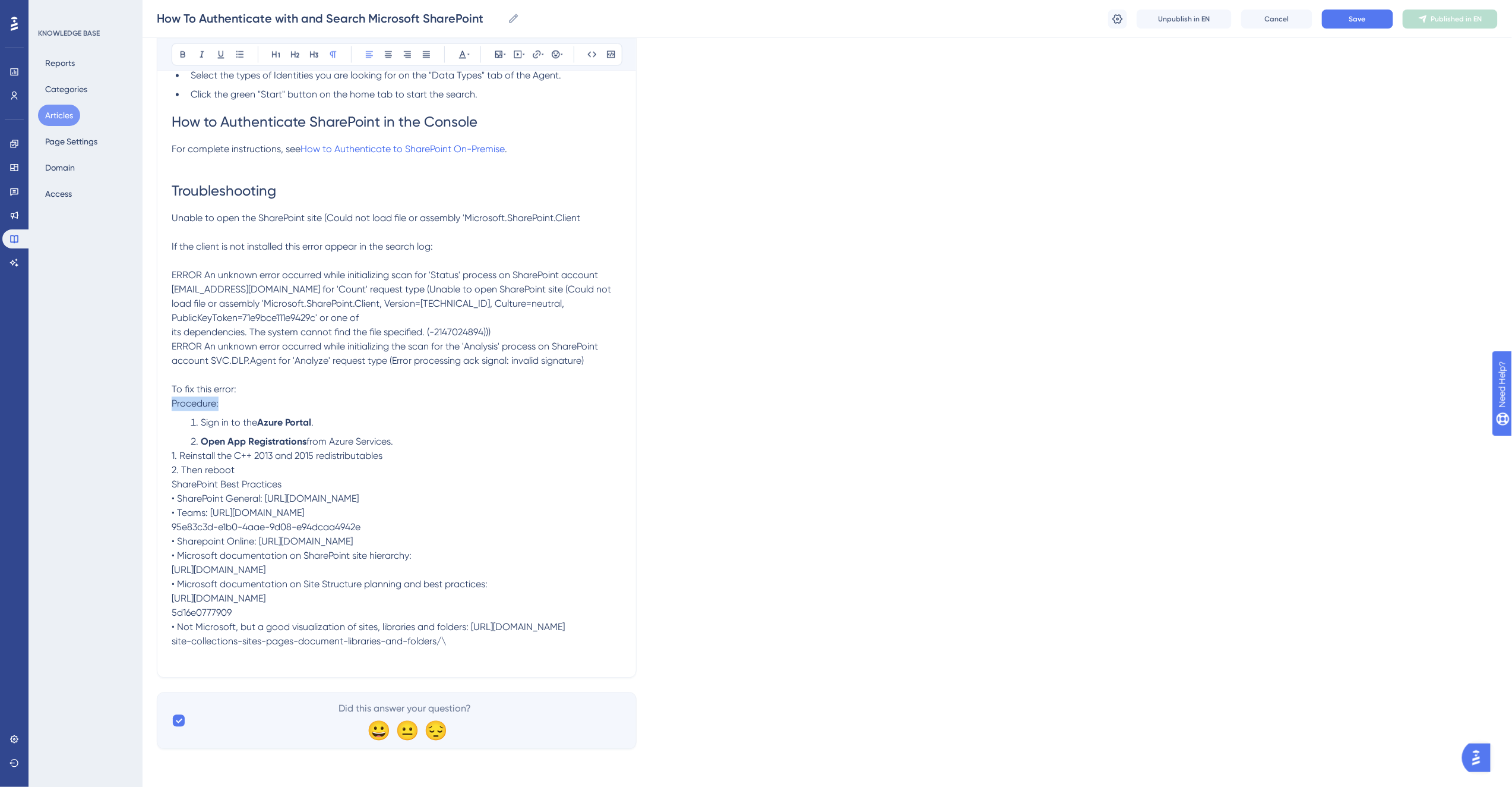
drag, startPoint x: 224, startPoint y: 368, endPoint x: 151, endPoint y: 368, distance: 73.0
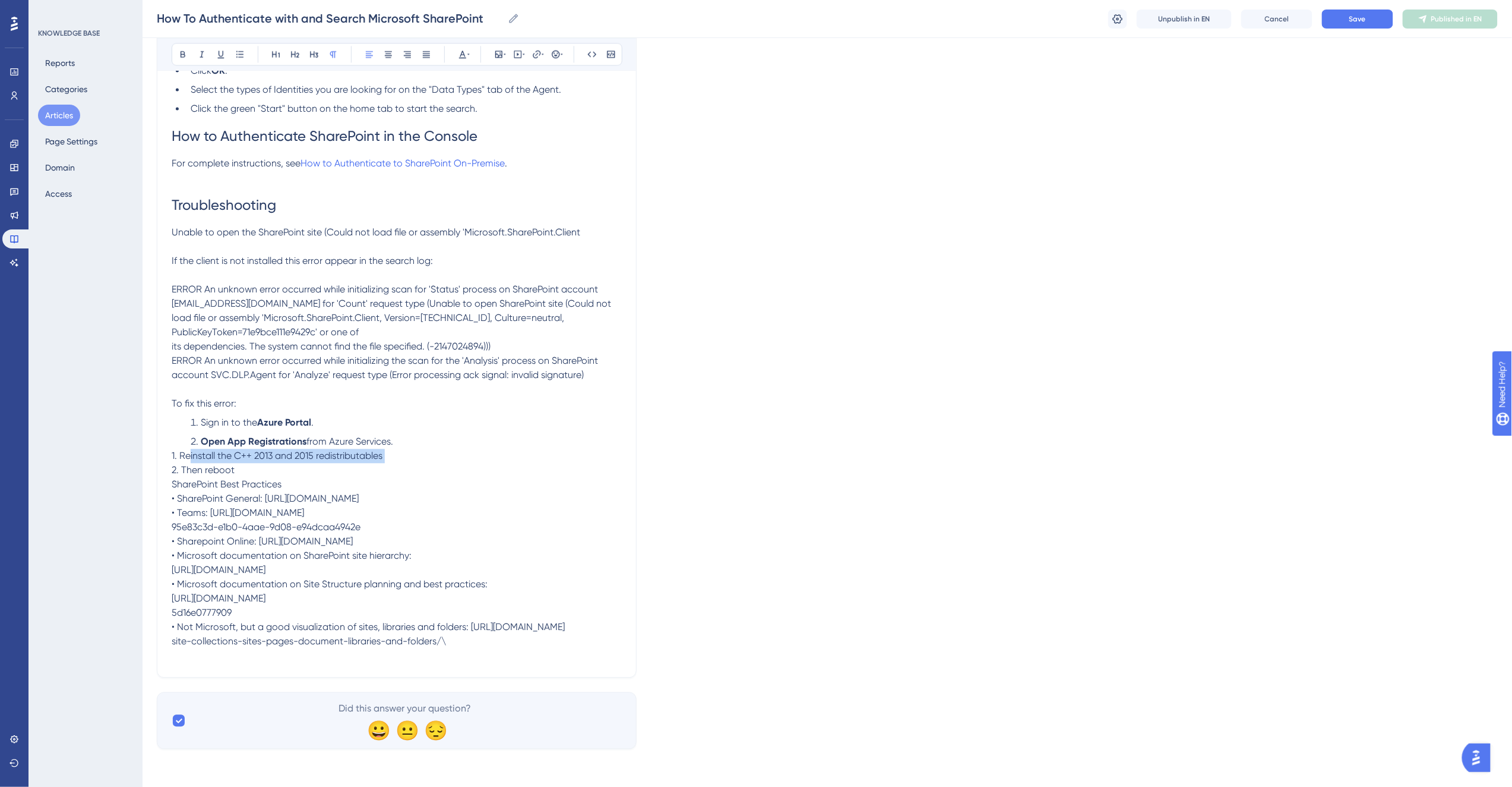
drag, startPoint x: 394, startPoint y: 422, endPoint x: 182, endPoint y: 423, distance: 212.0
click at [182, 448] on p "1. Reinstall the C++ 2013 and 2015 redistributables 2. Then reboot" at bounding box center [396, 463] width 450 height 29
copy span "Reinstall the C++ 2013 and 2015 redistributables"
drag, startPoint x: 344, startPoint y: 373, endPoint x: 201, endPoint y: 380, distance: 143.2
click at [201, 415] on li "Sign in to the Azure Portal ." at bounding box center [404, 422] width 436 height 14
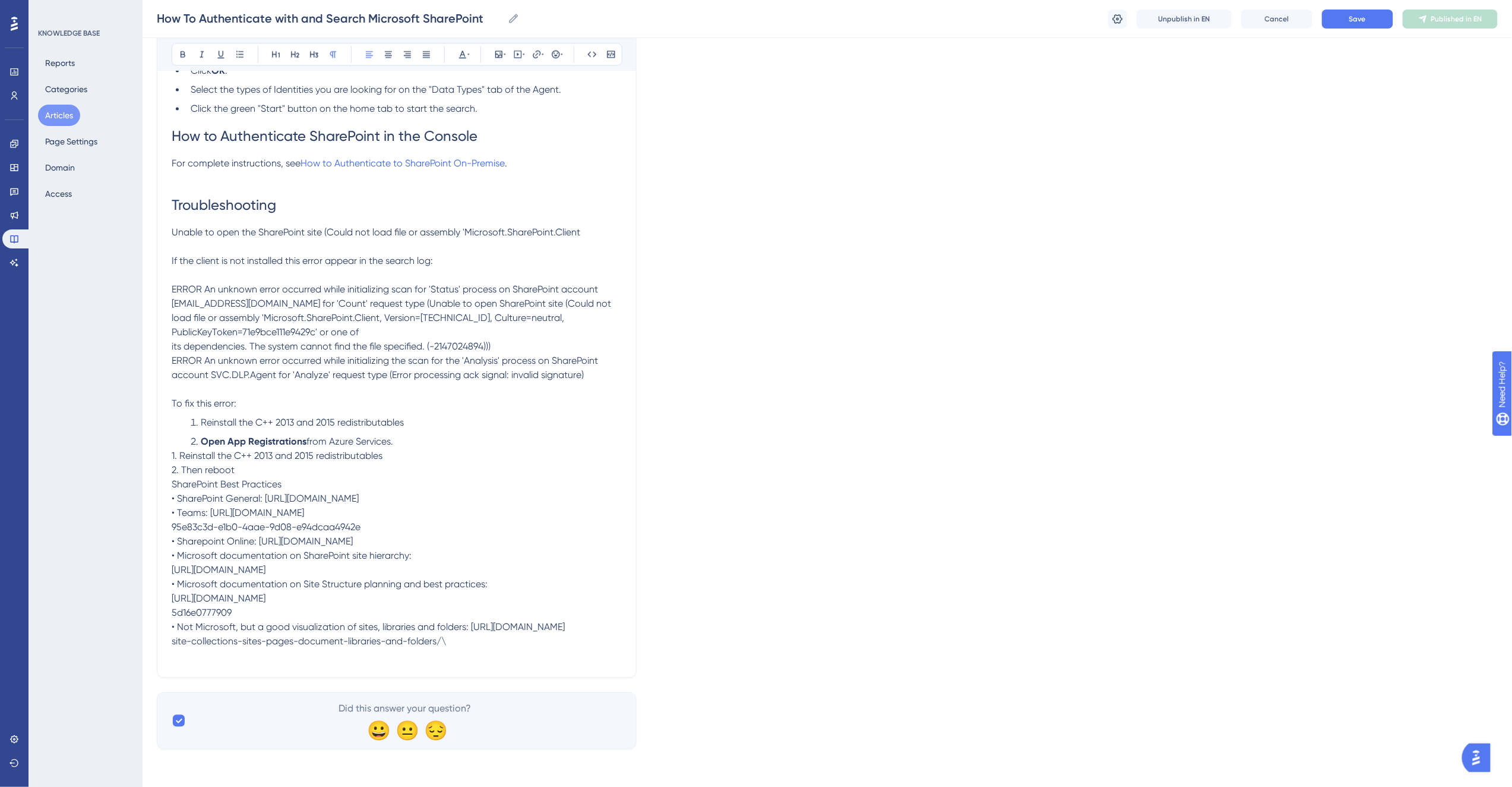
drag, startPoint x: 209, startPoint y: 435, endPoint x: 183, endPoint y: 434, distance: 26.0
click at [183, 448] on p "1. Reinstall the C++ 2013 and 2015 redistributables 2. Then reboot" at bounding box center [396, 463] width 450 height 29
copy span "Then reboot"
drag, startPoint x: 402, startPoint y: 395, endPoint x: 203, endPoint y: 400, distance: 199.1
click at [203, 434] on li "Open App Registrations from Azure Services." at bounding box center [404, 441] width 436 height 14
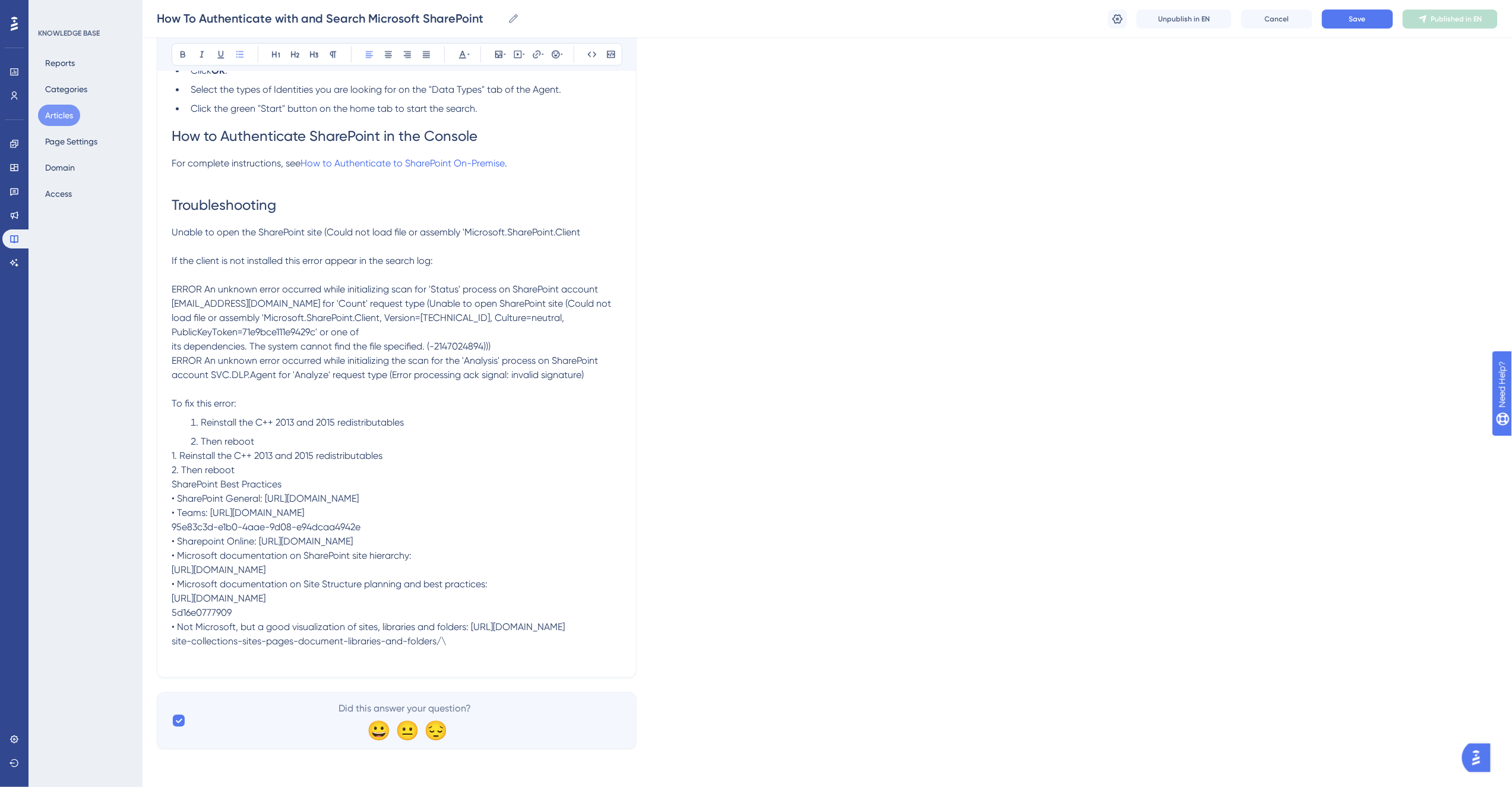
click at [354, 448] on p "1. Reinstall the C++ 2013 and 2015 redistributables 2. Then reboot" at bounding box center [396, 463] width 450 height 29
drag, startPoint x: 250, startPoint y: 445, endPoint x: 168, endPoint y: 426, distance: 84.2
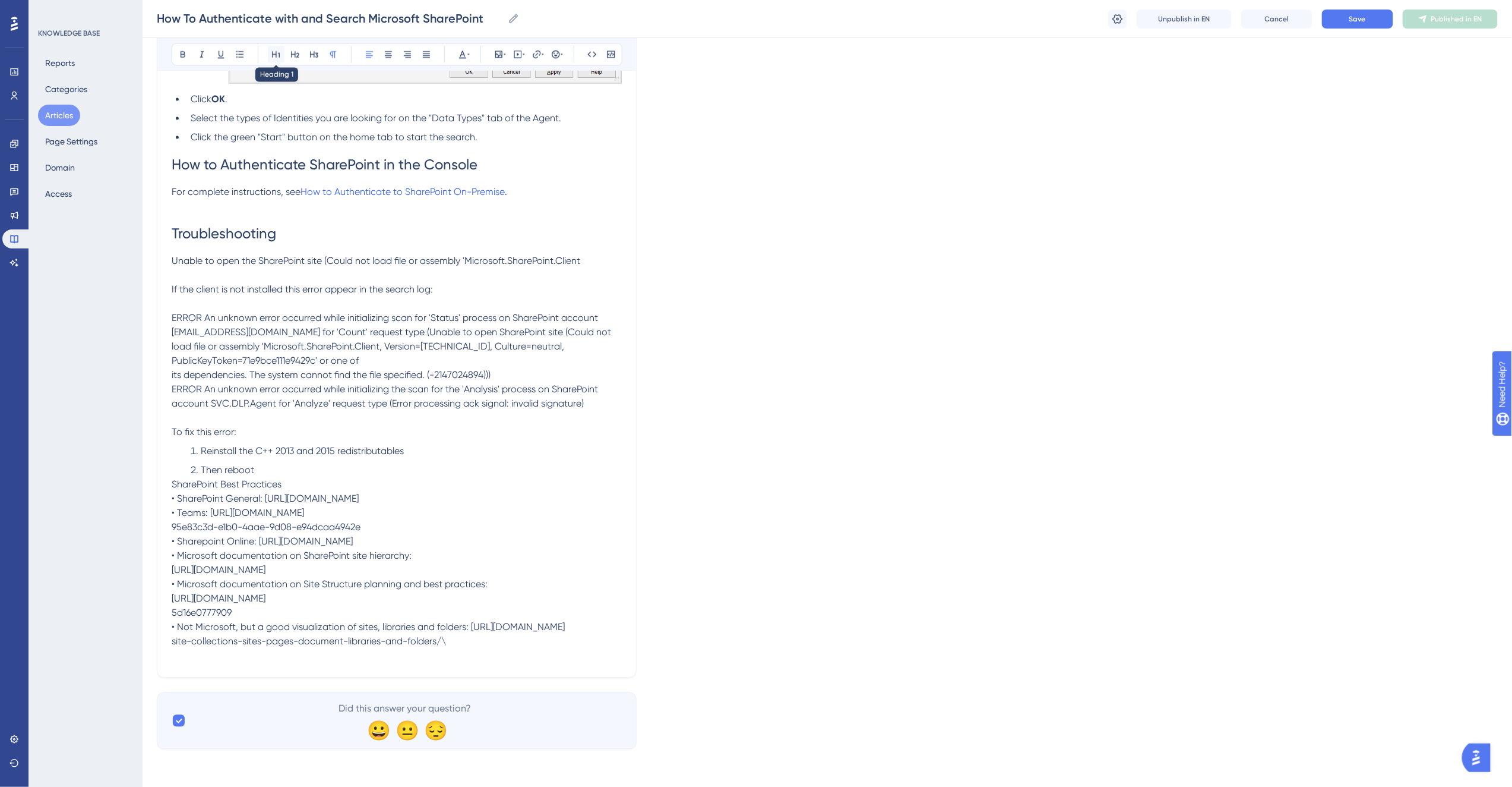
click at [275, 51] on icon at bounding box center [276, 54] width 10 height 10
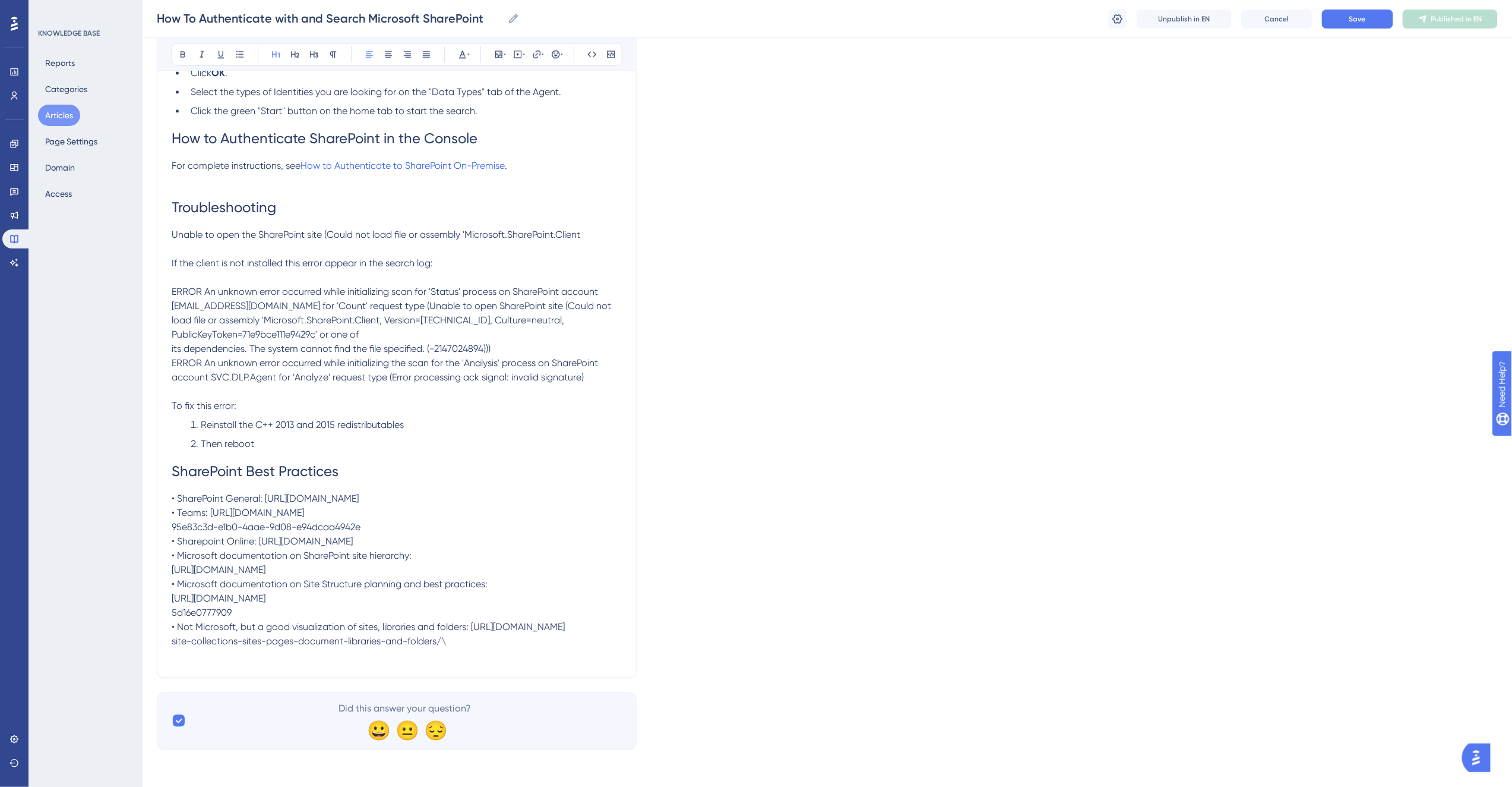
click at [213, 491] on p "• SharePoint General: [URL][DOMAIN_NAME] • Teams: [URL][DOMAIN_NAME] 95e83c3d-e…" at bounding box center [396, 569] width 450 height 157
click at [392, 287] on p "ERROR An unknown error occurred while initializing scan for 'Status' process on…" at bounding box center [396, 334] width 450 height 100
drag, startPoint x: 411, startPoint y: 298, endPoint x: 424, endPoint y: 294, distance: 13.6
click at [412, 298] on p "ERROR An unknown error occurred while initializing scan for 'Status' process on…" at bounding box center [396, 334] width 450 height 100
click at [381, 310] on p "ERROR An unknown error occurred while initializing scan for 'Status' process on…" at bounding box center [396, 334] width 450 height 100
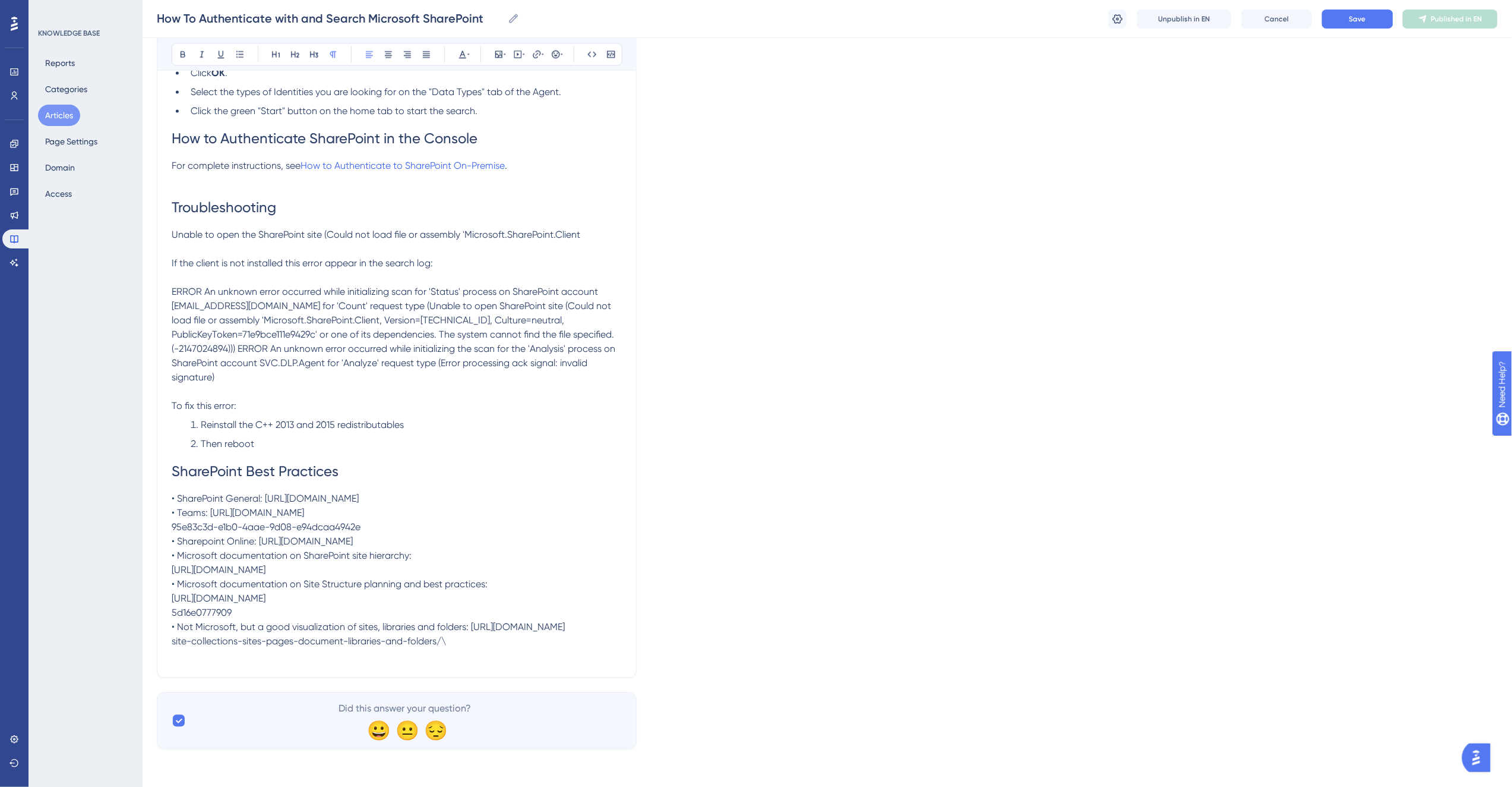
click at [363, 329] on p "ERROR An unknown error occurred while initializing scan for 'Status' process on…" at bounding box center [396, 334] width 450 height 100
click at [327, 384] on p at bounding box center [396, 391] width 450 height 14
click at [1359, 23] on span "Save" at bounding box center [1357, 19] width 16 height 10
drag, startPoint x: 595, startPoint y: 184, endPoint x: 173, endPoint y: 180, distance: 422.0
click at [173, 227] on p "Unable to open the SharePoint site (Could not load file or assembly 'Microsoft.…" at bounding box center [396, 234] width 450 height 14
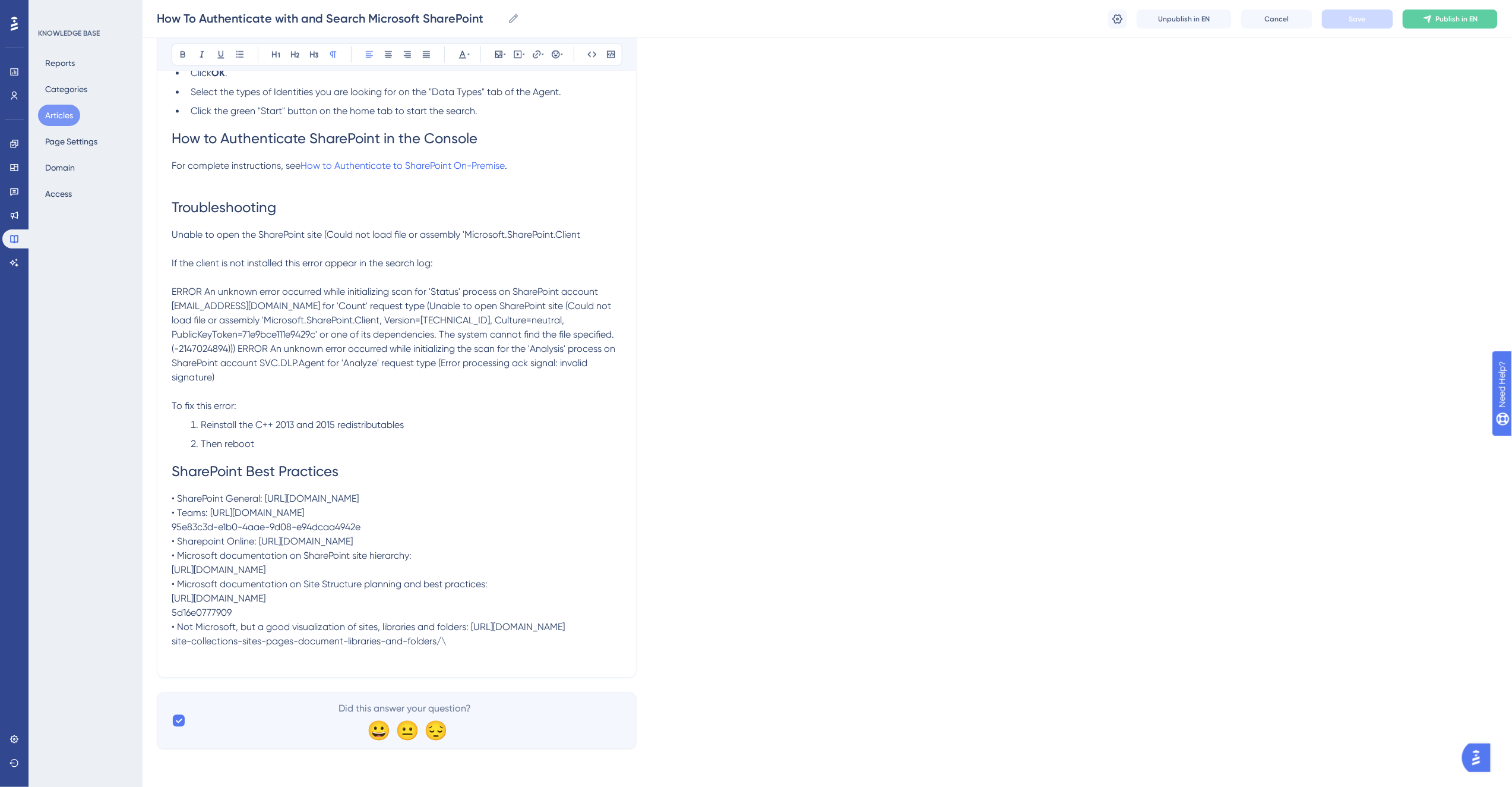
copy span "Unable to open the SharePoint site (Could not load file or assembly 'Microsoft.…"
click at [187, 187] on h1 "Troubleshooting" at bounding box center [396, 207] width 450 height 40
click at [591, 227] on p "Unable to open the SharePoint site (Could not load file or assembly 'Microsoft.…" at bounding box center [396, 234] width 450 height 14
click at [440, 286] on span "ERROR An unknown error occurred while initializing scan for 'Status' process on…" at bounding box center [394, 334] width 446 height 97
click at [611, 227] on p "Unable to open the SharePoint site (Could not load file or assembly 'Microsoft.…" at bounding box center [396, 234] width 450 height 14
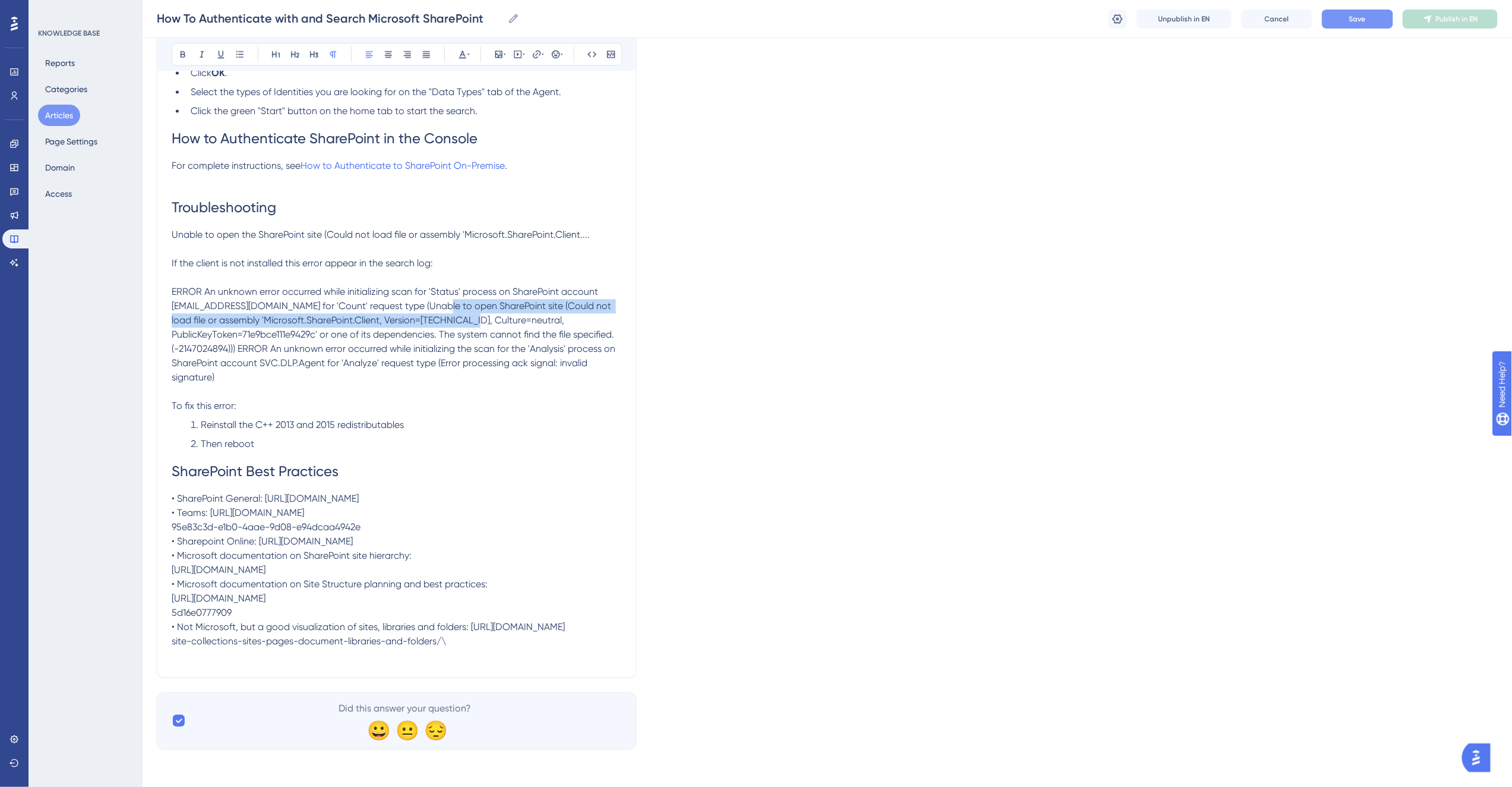
drag, startPoint x: 440, startPoint y: 256, endPoint x: 451, endPoint y: 266, distance: 14.9
click at [451, 286] on span "ERROR An unknown error occurred while initializing scan for 'Status' process on…" at bounding box center [394, 334] width 446 height 97
click at [416, 300] on strong "Unable to open SharePoint site (Could not load file or assembly 'Microsoft.Sha…" at bounding box center [394, 313] width 445 height 26
click at [258, 314] on span ", Culture=neutral, PublicKeyToken=71e9bce111e9429c' or one of its dependencies…" at bounding box center [394, 348] width 446 height 68
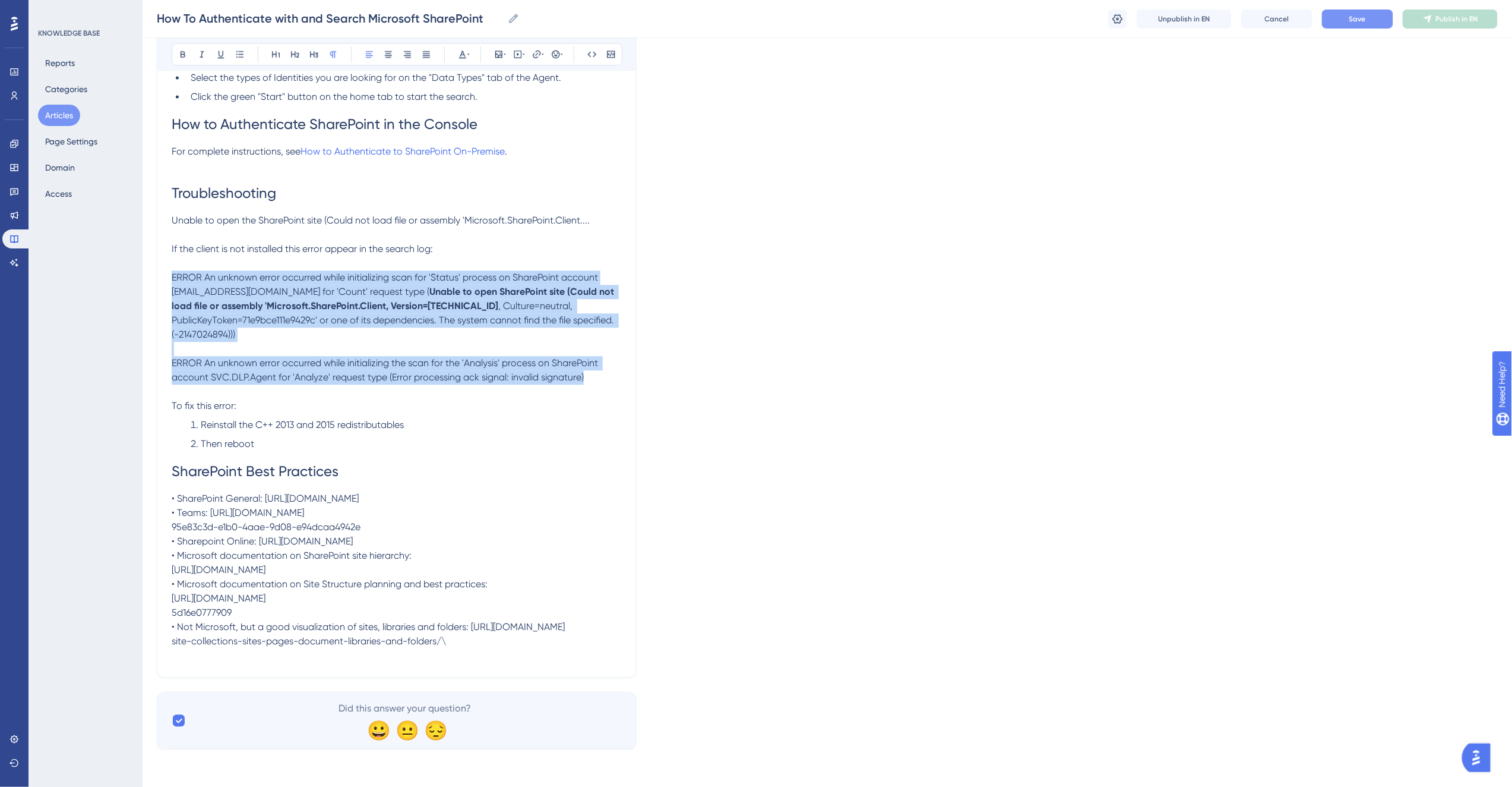
drag, startPoint x: 585, startPoint y: 342, endPoint x: 167, endPoint y: 244, distance: 429.3
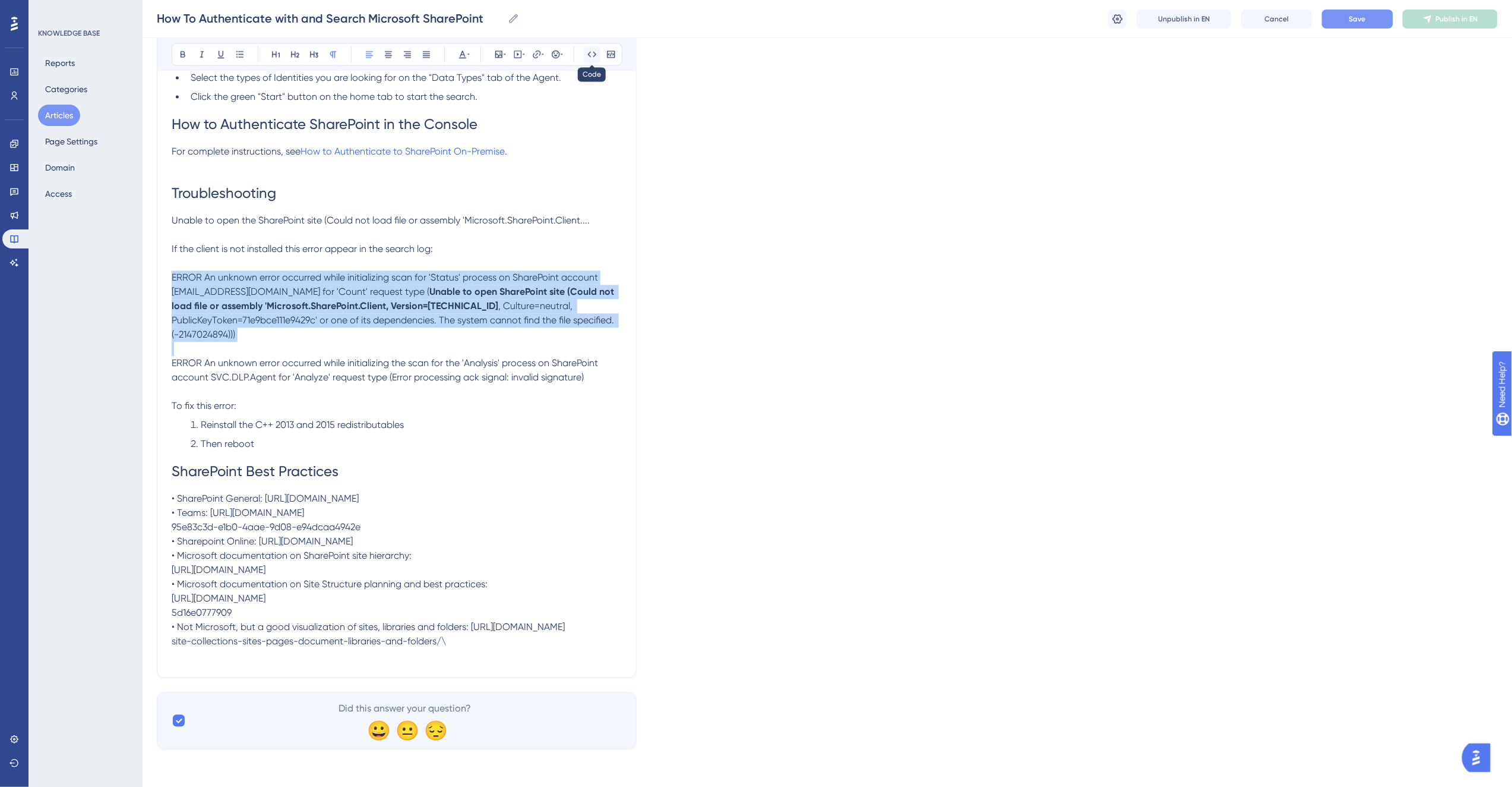
click at [587, 49] on icon at bounding box center [592, 54] width 10 height 10
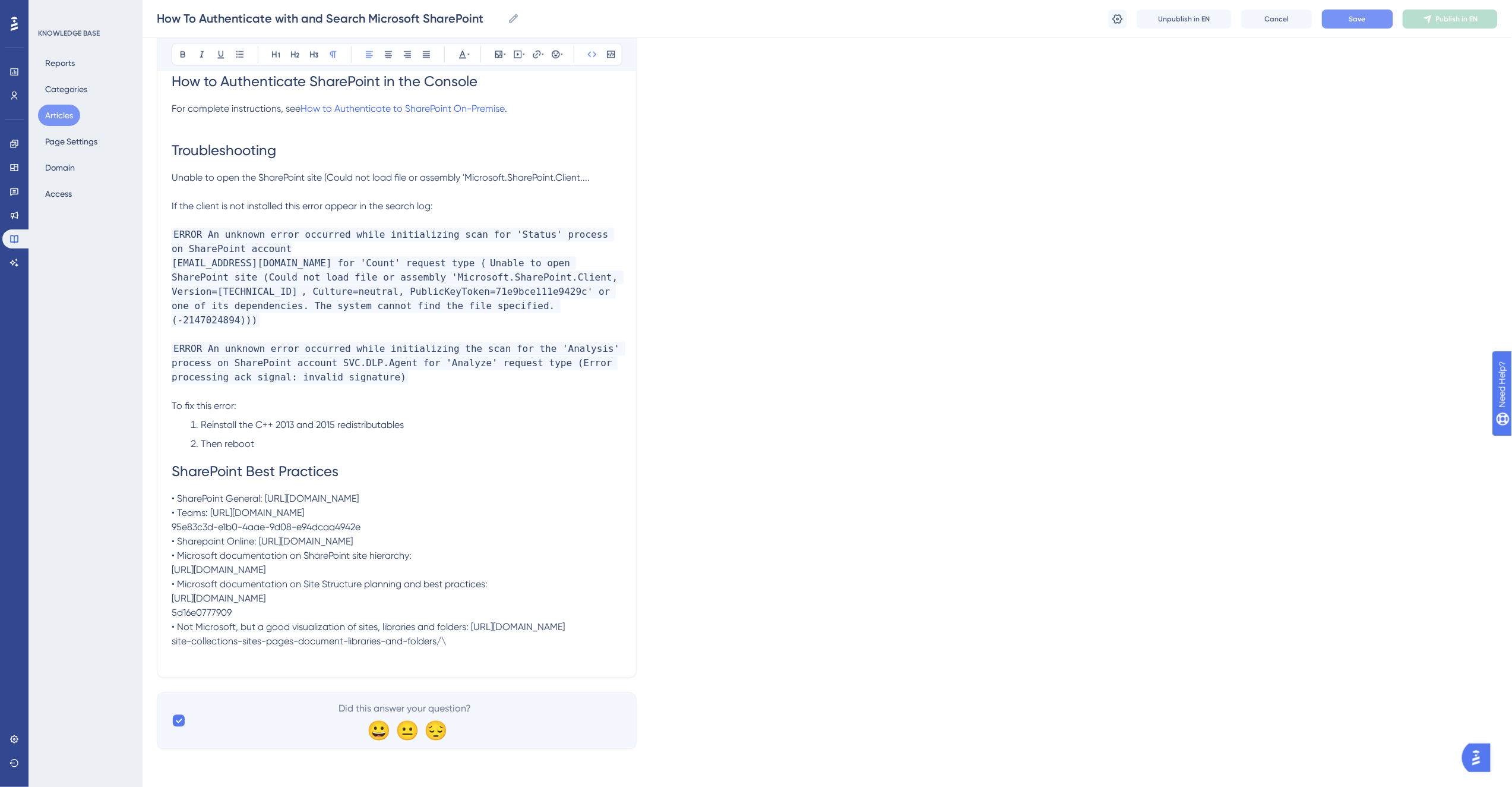
click at [465, 199] on p at bounding box center [396, 191] width 450 height 14
click at [313, 253] on p "ERROR An unknown error occurred while initializing scan for 'Status' process on…" at bounding box center [396, 277] width 450 height 100
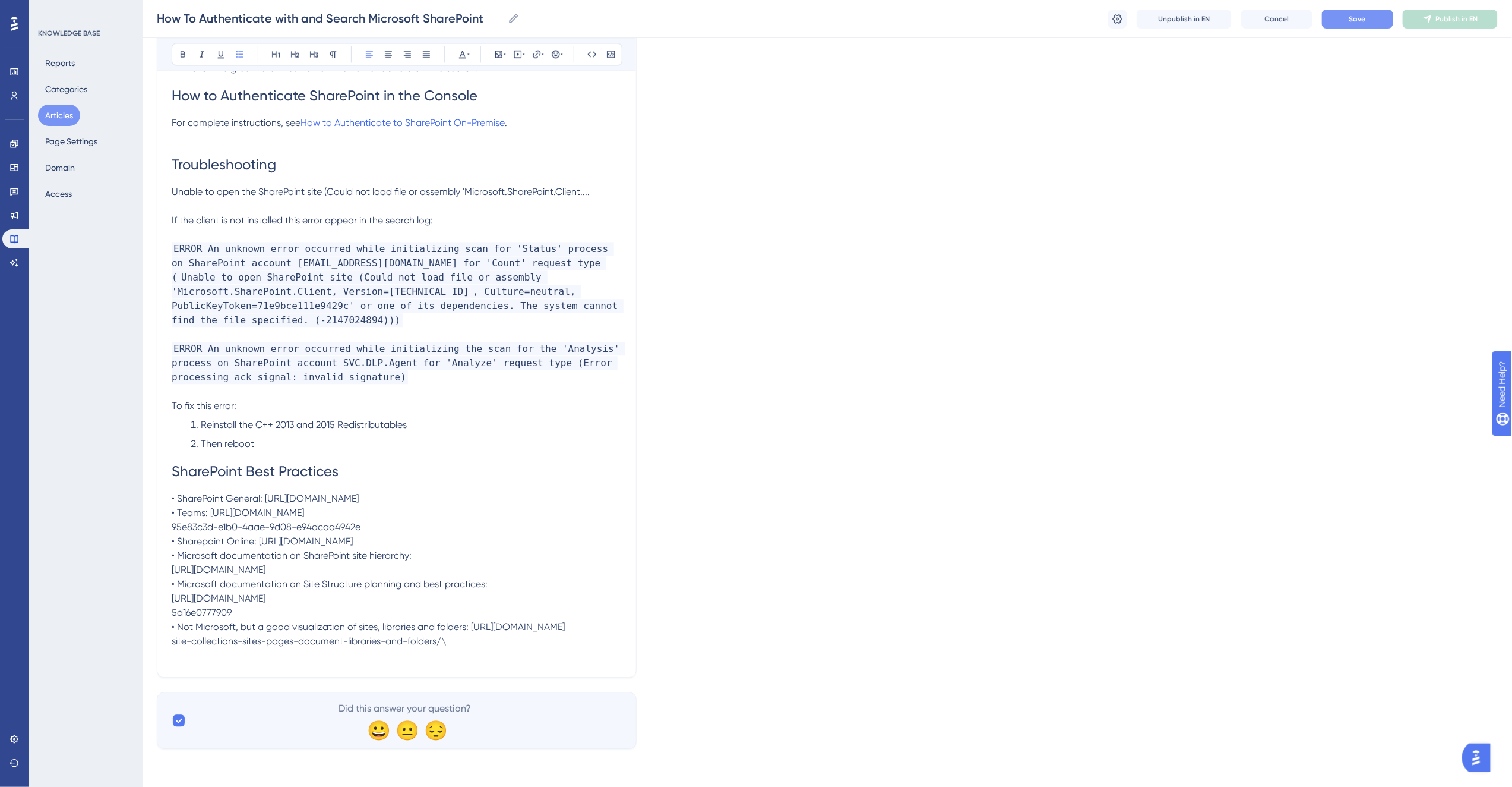
click at [214, 438] on span "Then reboot" at bounding box center [228, 444] width 54 height 11
click at [282, 451] on h1 "SharePoint Best Practices" at bounding box center [396, 471] width 450 height 40
drag, startPoint x: 457, startPoint y: 506, endPoint x: 452, endPoint y: 513, distance: 8.6
click at [457, 506] on span "• SharePoint General: [URL][DOMAIN_NAME] • Teams: [URL][DOMAIN_NAME] 95e83c3d-e…" at bounding box center [368, 569] width 393 height 154
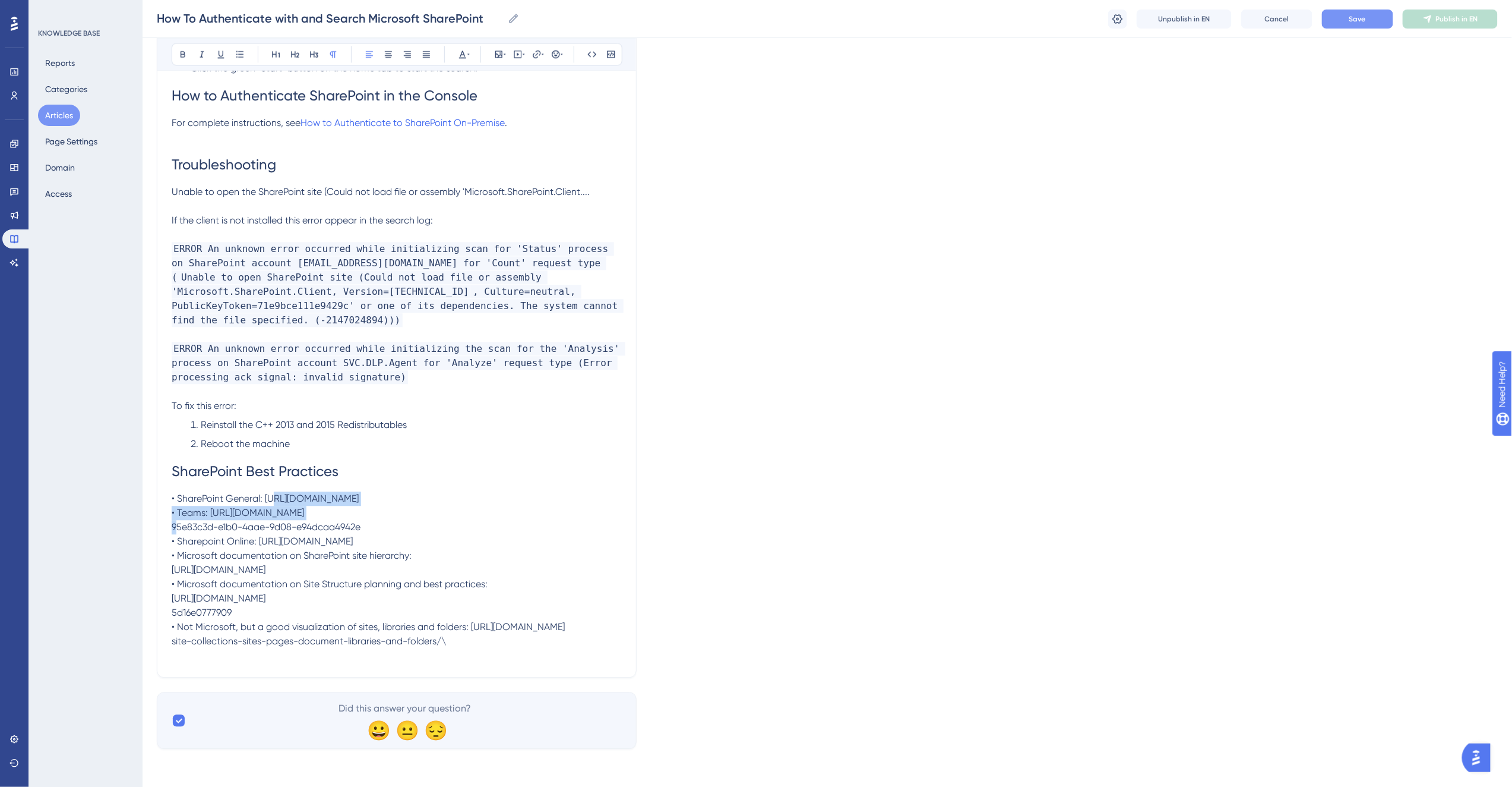
drag, startPoint x: 507, startPoint y: 507, endPoint x: 267, endPoint y: 504, distance: 240.0
click at [267, 504] on p "• SharePoint General: [URL][DOMAIN_NAME] • Teams: [URL][DOMAIN_NAME] 95e83c3d-e…" at bounding box center [396, 569] width 450 height 157
copy span "[URL][DOMAIN_NAME]"
click at [540, 57] on icon at bounding box center [537, 54] width 10 height 10
drag, startPoint x: 540, startPoint y: 130, endPoint x: 448, endPoint y: 135, distance: 92.1
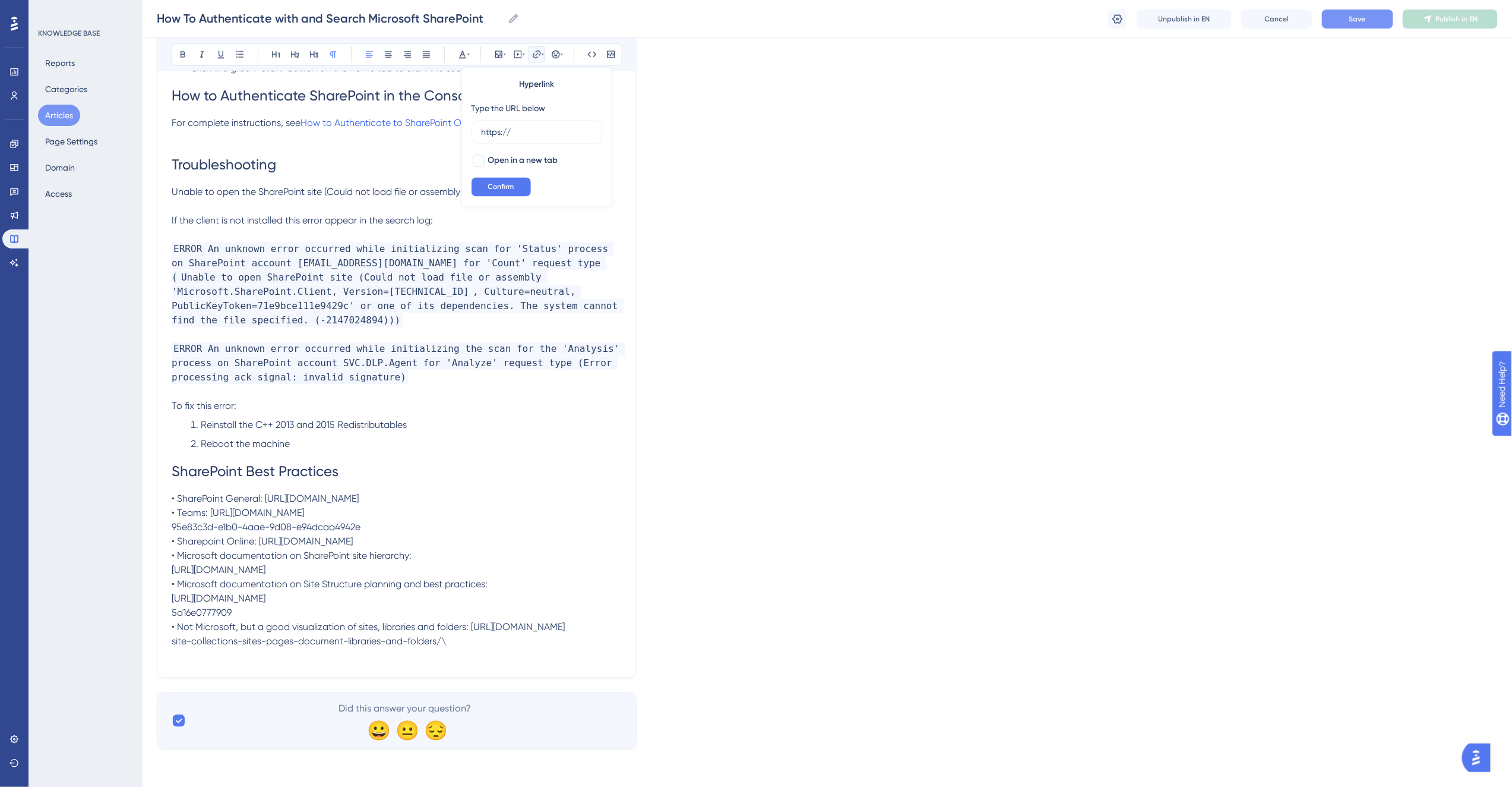
drag, startPoint x: 513, startPoint y: 502, endPoint x: 268, endPoint y: 507, distance: 245.1
click at [268, 507] on p "• SharePoint General: [URL][DOMAIN_NAME] • Teams: [URL][DOMAIN_NAME] 95e83c3d-e…" at bounding box center [396, 569] width 450 height 157
click at [534, 51] on icon at bounding box center [537, 54] width 10 height 10
drag, startPoint x: 521, startPoint y: 133, endPoint x: 479, endPoint y: 131, distance: 42.0
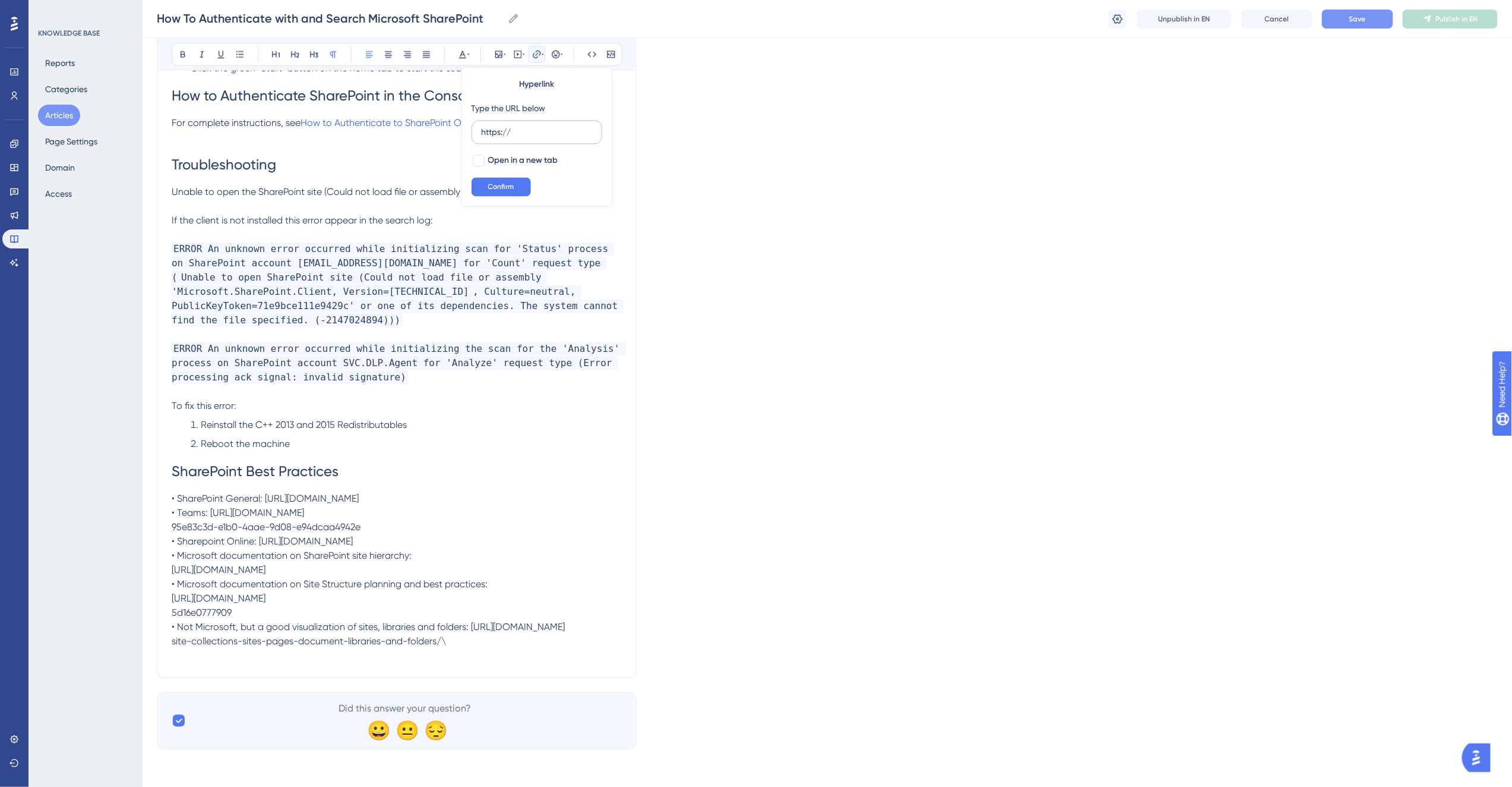
click at [479, 131] on label "https://" at bounding box center [537, 131] width 131 height 24
click at [482, 131] on input "https://" at bounding box center [537, 131] width 111 height 13
type input "[URL][DOMAIN_NAME]"
click at [479, 157] on div at bounding box center [478, 160] width 12 height 12
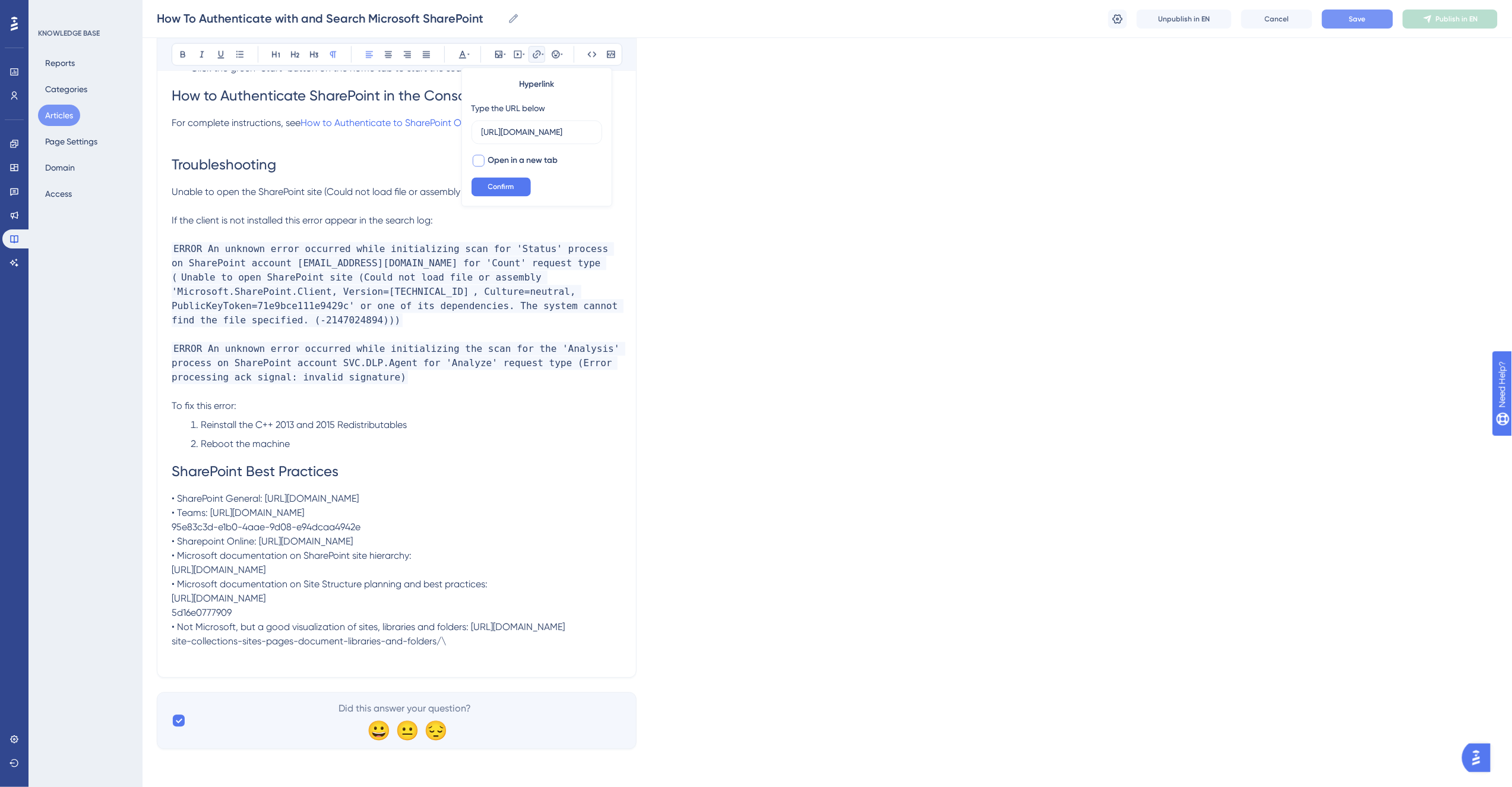
checkbox input "true"
click at [506, 180] on button "Confirm" at bounding box center [501, 186] width 59 height 19
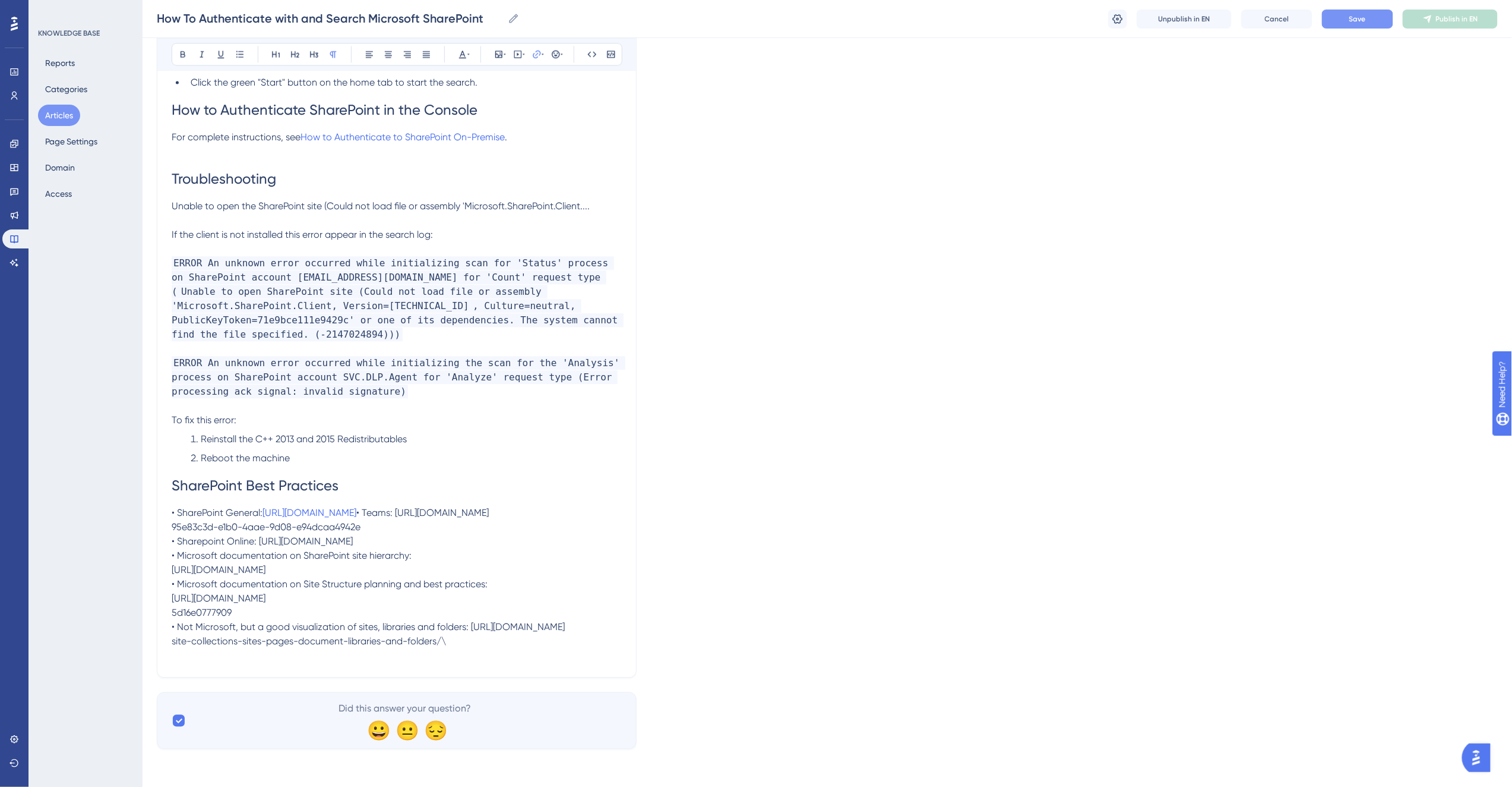
click at [311, 538] on p "• SharePoint General: [URL][DOMAIN_NAME] • Teams: [URL][DOMAIN_NAME] 95e83c3d-e…" at bounding box center [396, 577] width 450 height 142
click at [314, 536] on p "• SharePoint General: [URL][DOMAIN_NAME] • Teams: [URL][DOMAIN_NAME] 95e83c3d-e…" at bounding box center [396, 577] width 450 height 142
drag, startPoint x: 515, startPoint y: 533, endPoint x: 210, endPoint y: 525, distance: 305.1
click at [210, 525] on p "• SharePoint General: [URL][DOMAIN_NAME] • Teams: [URL][DOMAIN_NAME]95e83c3d-e…" at bounding box center [396, 577] width 450 height 142
copy span "[URL][DOMAIN_NAME]95e83c3d-e1b0-4aae-9d08-e94dcaa4942e"
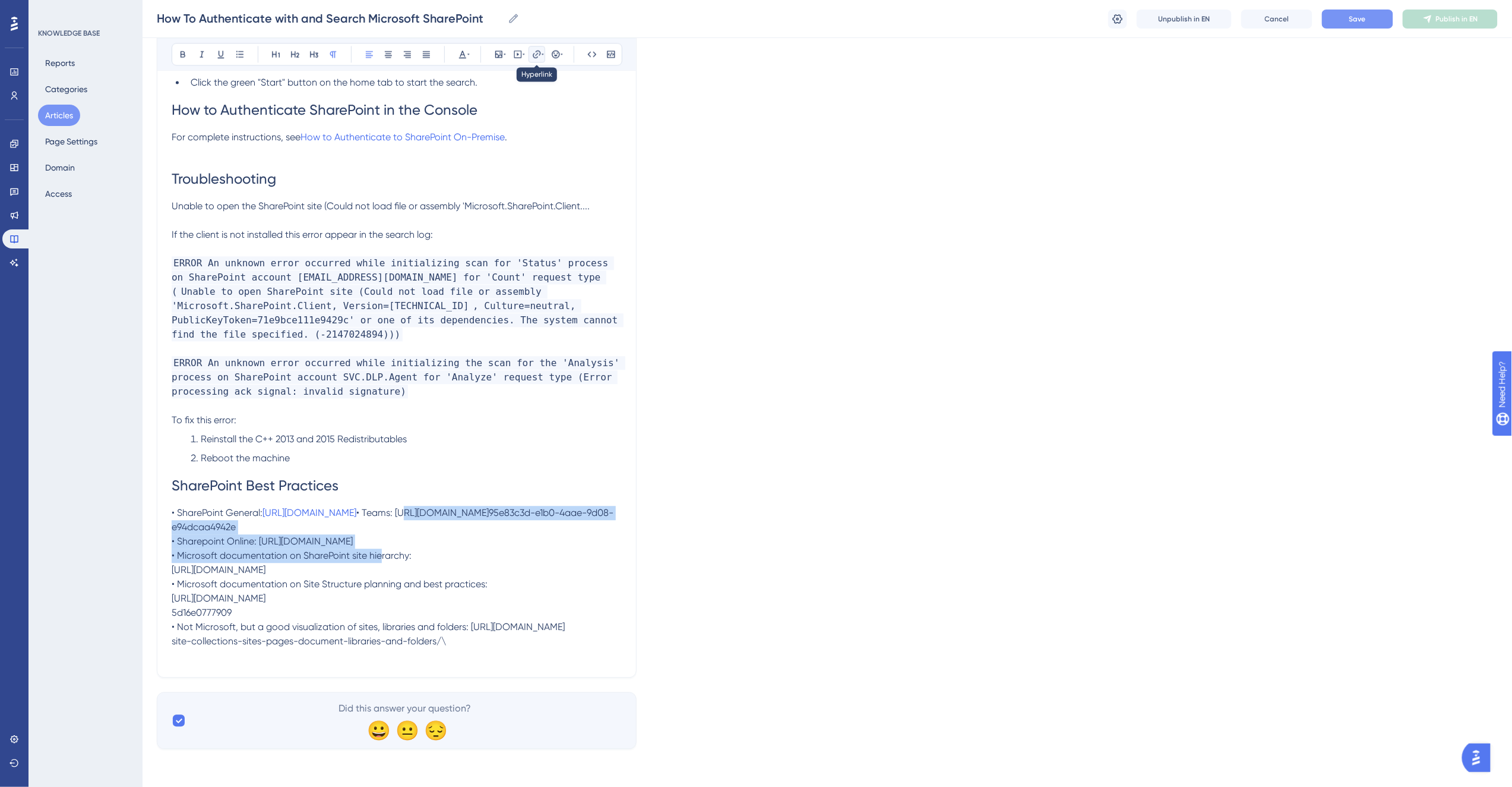
click at [537, 50] on icon at bounding box center [537, 54] width 10 height 10
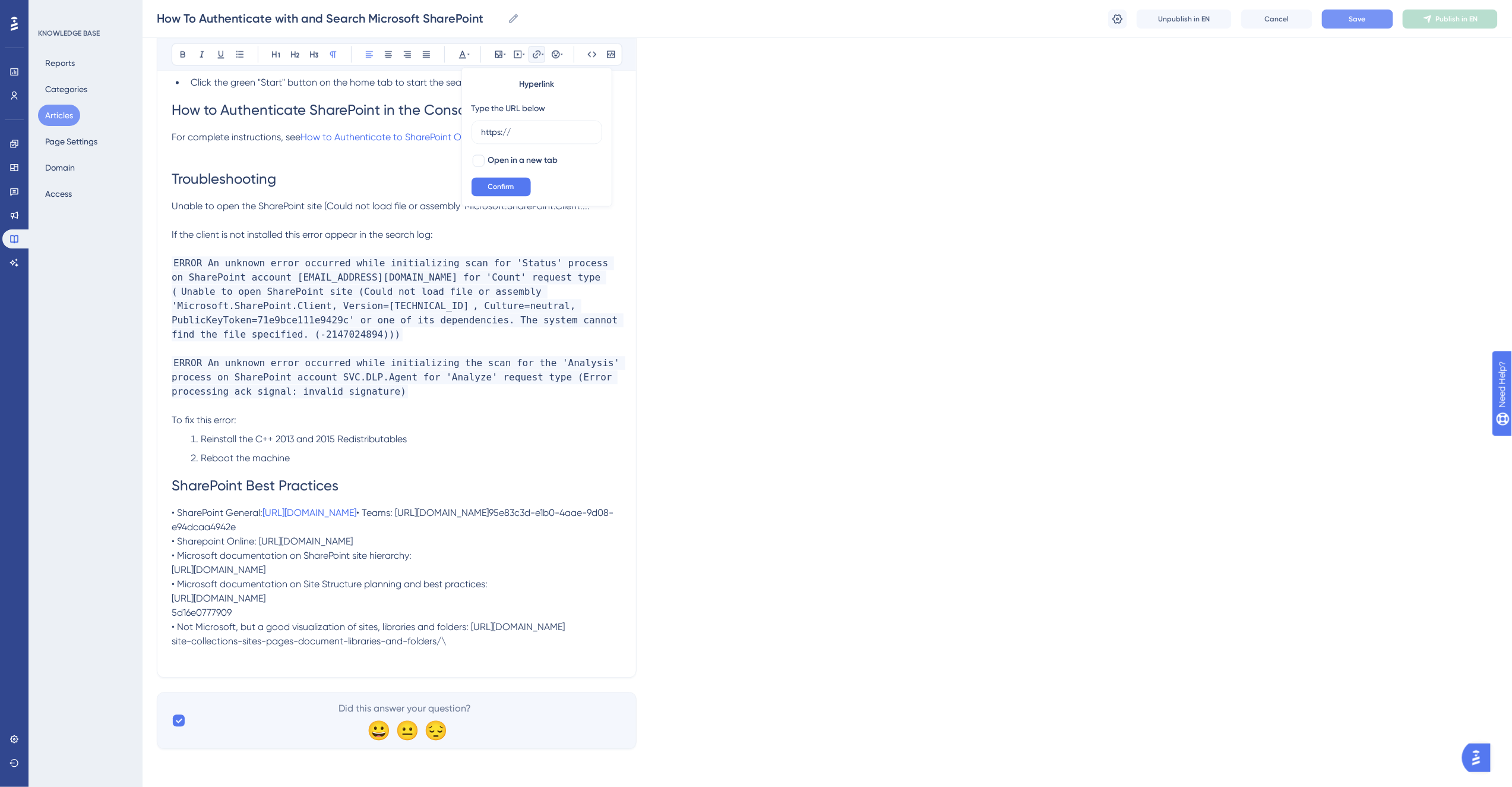
drag, startPoint x: 541, startPoint y: 131, endPoint x: 454, endPoint y: 128, distance: 87.1
click at [537, 54] on icon at bounding box center [536, 54] width 8 height 8
drag, startPoint x: 529, startPoint y: 123, endPoint x: 468, endPoint y: 127, distance: 61.1
click at [468, 127] on div "Hyperlink Type the URL below https:// Open in a new tab Confirm" at bounding box center [537, 137] width 151 height 139
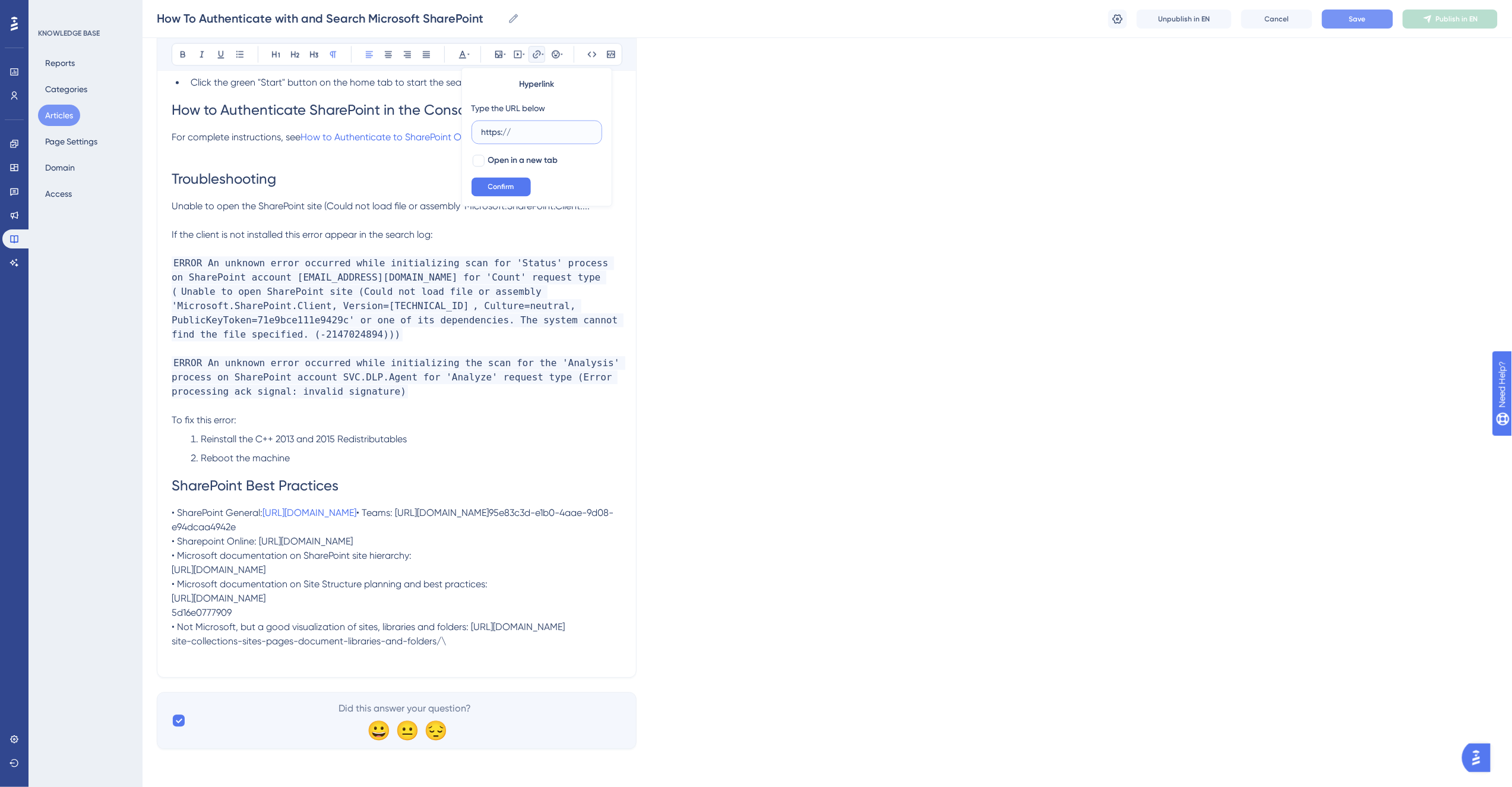
drag, startPoint x: 520, startPoint y: 130, endPoint x: 470, endPoint y: 138, distance: 50.6
click at [470, 138] on div "Hyperlink Type the URL below https:// Open in a new tab Confirm" at bounding box center [537, 137] width 151 height 139
paste input "[DOMAIN_NAME][URL] 95e83c3d-e1b0-4aae-9d08-e94dcaa4942e"
type input "[URL][DOMAIN_NAME] 95e83c3d-e1b0-4aae-9d08-e94dcaa4942e"
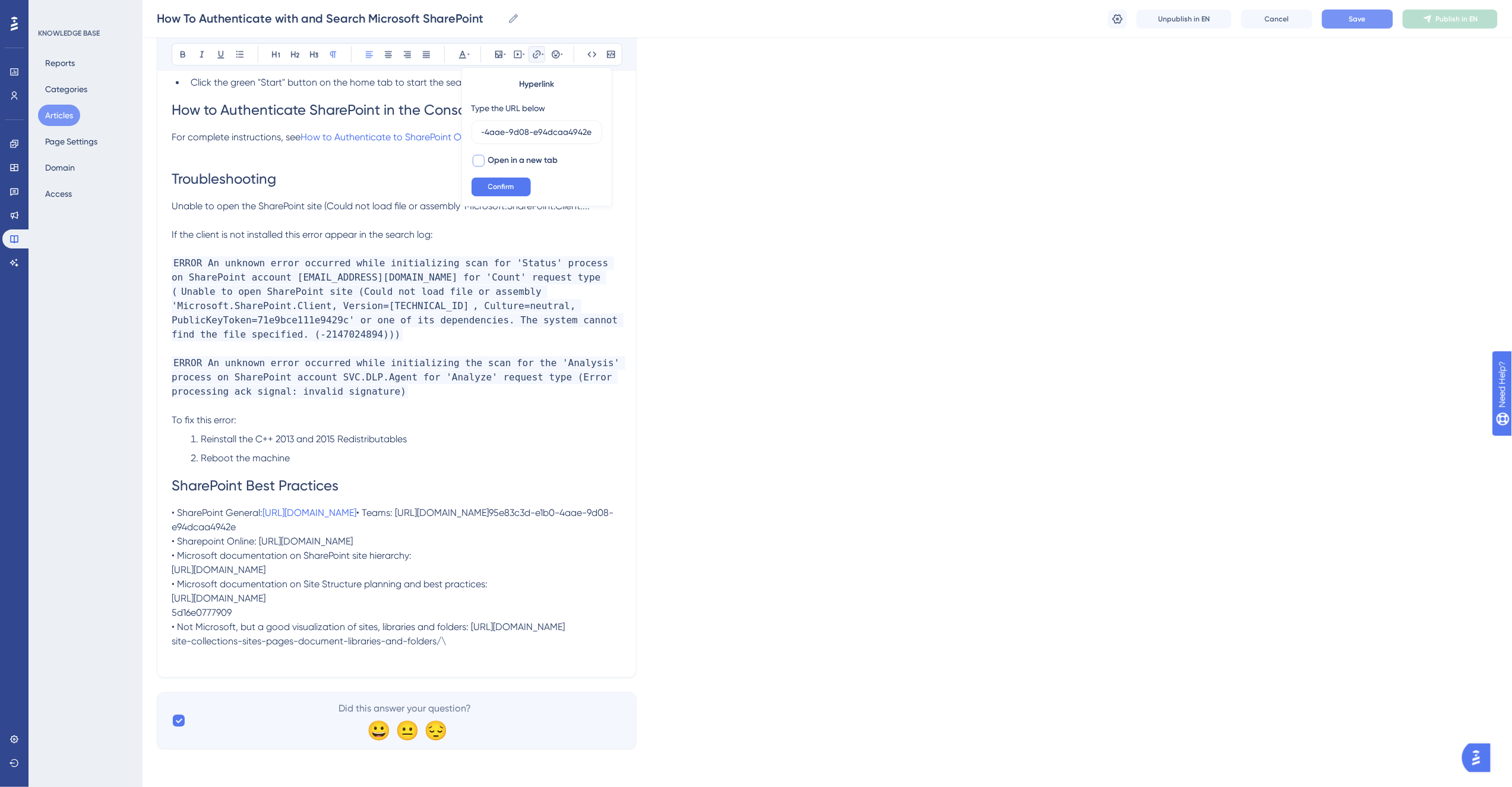
click at [501, 155] on span "Open in a new tab" at bounding box center [523, 160] width 70 height 14
checkbox input "true"
click at [500, 188] on span "Confirm" at bounding box center [501, 187] width 26 height 10
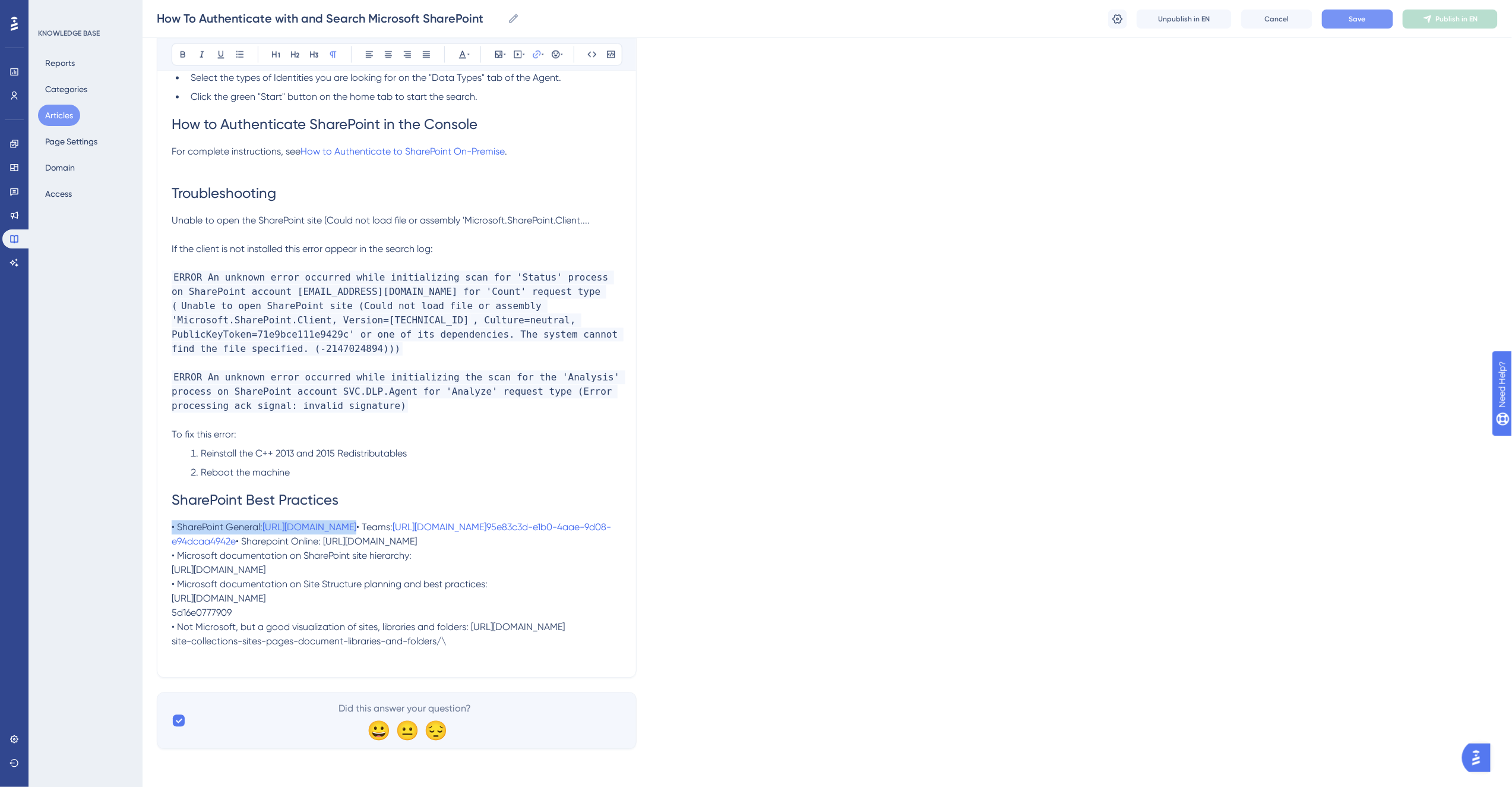
click at [371, 562] on p "• SharePoint General: [URL][DOMAIN_NAME] • Teams: [URL][DOMAIN_NAME]95e83c3d-e…" at bounding box center [396, 584] width 450 height 128
drag, startPoint x: 279, startPoint y: 568, endPoint x: 260, endPoint y: 554, distance: 23.6
click at [260, 554] on p "• SharePoint General: [URL][DOMAIN_NAME] • Teams: [URL][DOMAIN_NAME]95e83c3d-e…" at bounding box center [396, 584] width 450 height 128
copy span "[URL][DOMAIN_NAME]"
click at [540, 49] on icon at bounding box center [537, 54] width 10 height 10
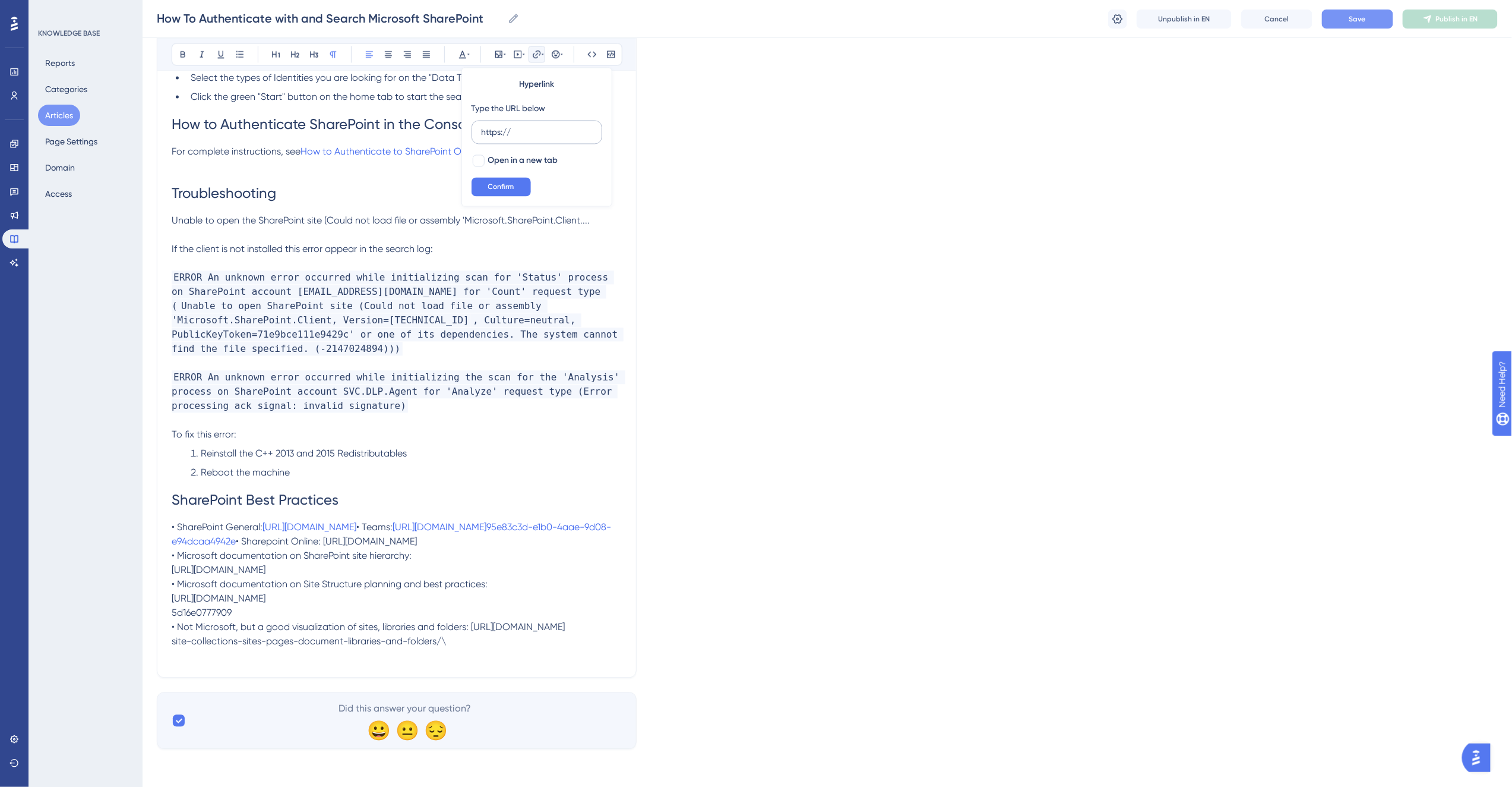
click at [537, 131] on input "https://" at bounding box center [537, 131] width 111 height 13
type input "[URL][DOMAIN_NAME]"
click at [534, 159] on span "Open in a new tab" at bounding box center [523, 160] width 70 height 14
checkbox input "true"
click at [501, 197] on div "Hyperlink Type the URL below [URL][DOMAIN_NAME] Open in a new tab Confirm" at bounding box center [537, 137] width 151 height 139
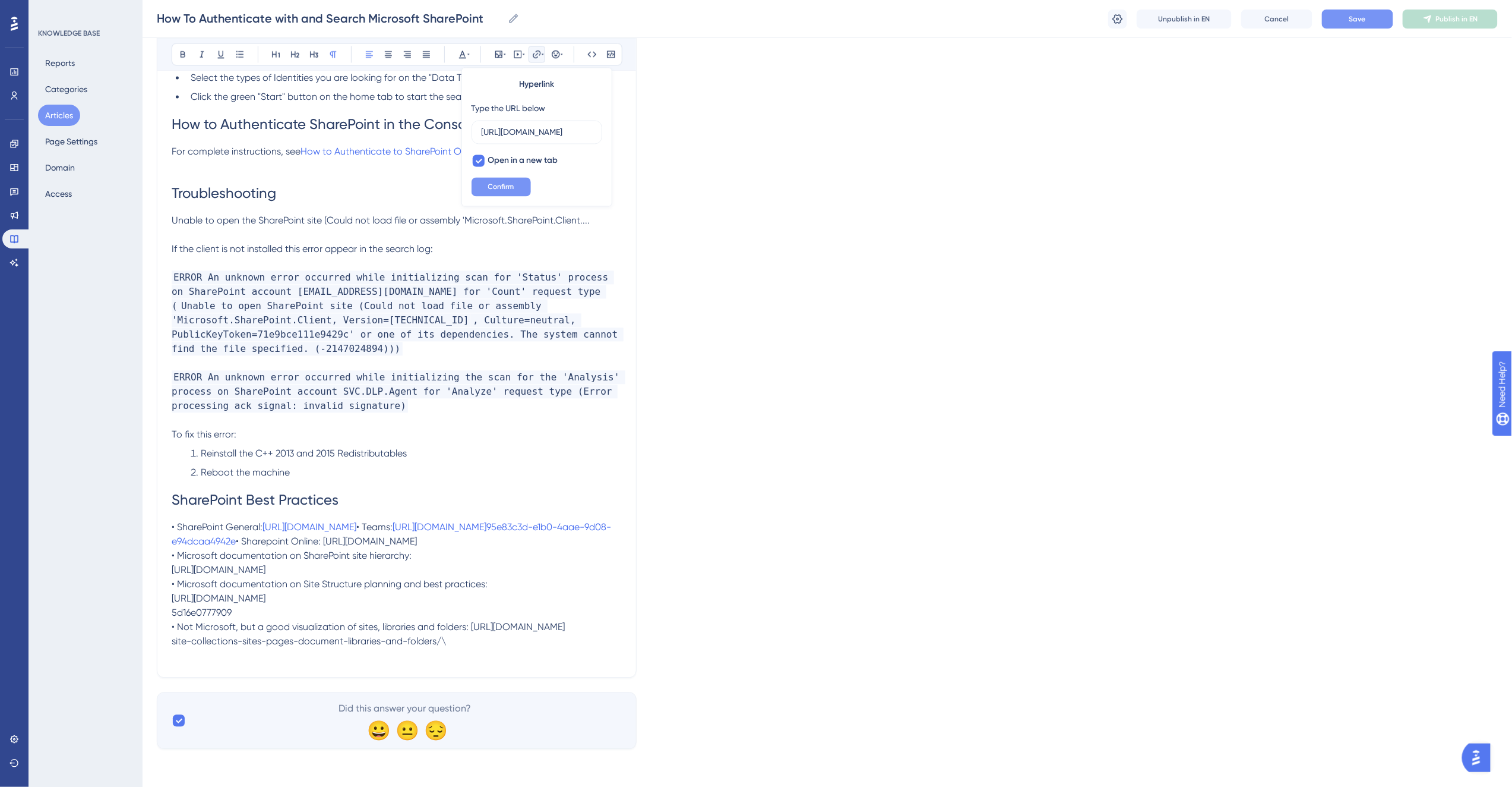
click at [502, 189] on span "Confirm" at bounding box center [501, 187] width 26 height 10
click at [354, 594] on span "• Microsoft documentation on SharePoint site hierarchy: [URL][DOMAIN_NAME] • Mi…" at bounding box center [392, 591] width 441 height 111
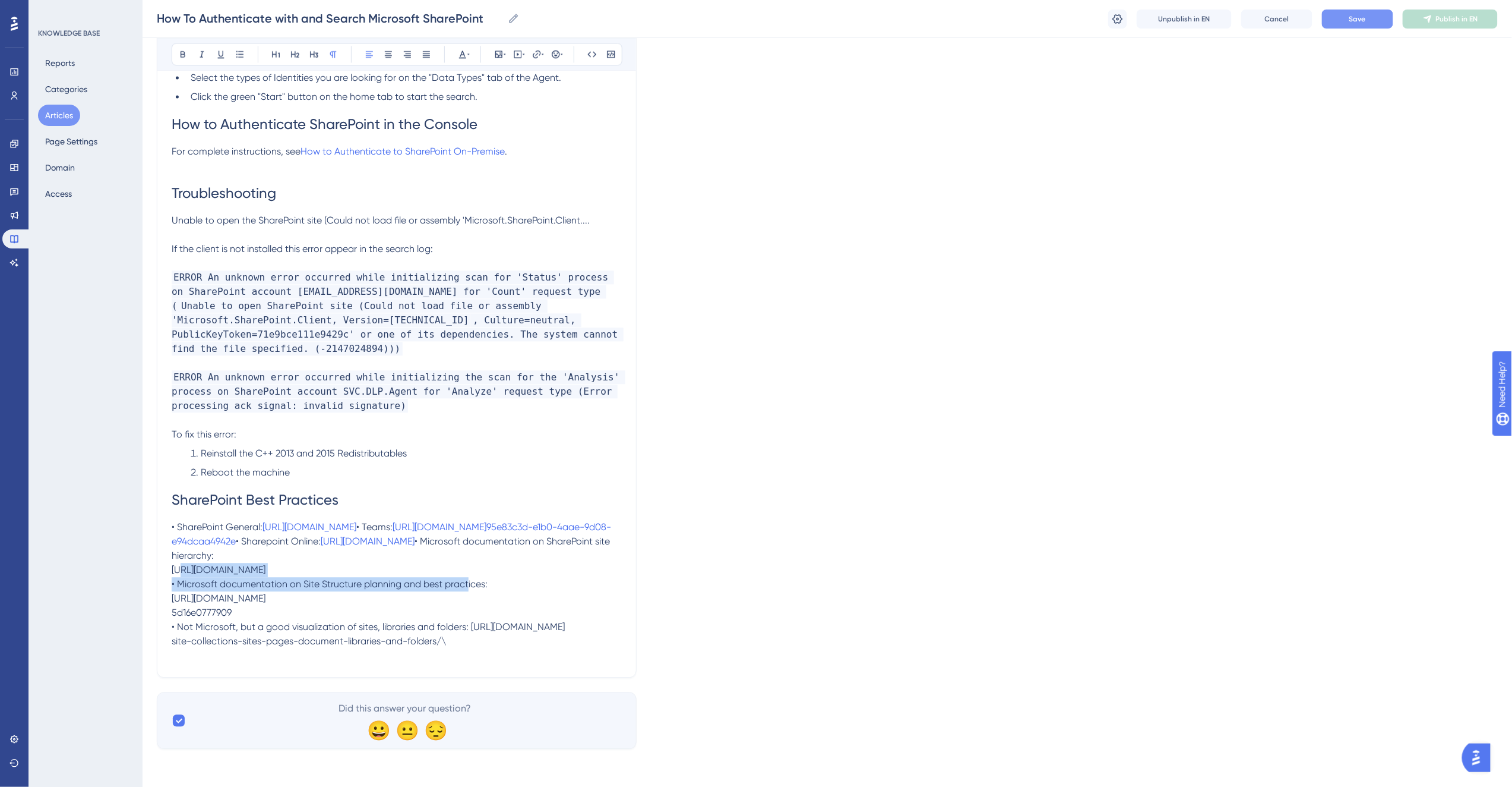
drag, startPoint x: 565, startPoint y: 593, endPoint x: 171, endPoint y: 594, distance: 394.0
click at [172, 594] on p "• SharePoint General: [URL][DOMAIN_NAME] • Teams: [URL][DOMAIN_NAME]95e83c3d-e…" at bounding box center [396, 584] width 450 height 128
copy span "[URL][DOMAIN_NAME]"
click at [530, 48] on button at bounding box center [536, 54] width 16 height 16
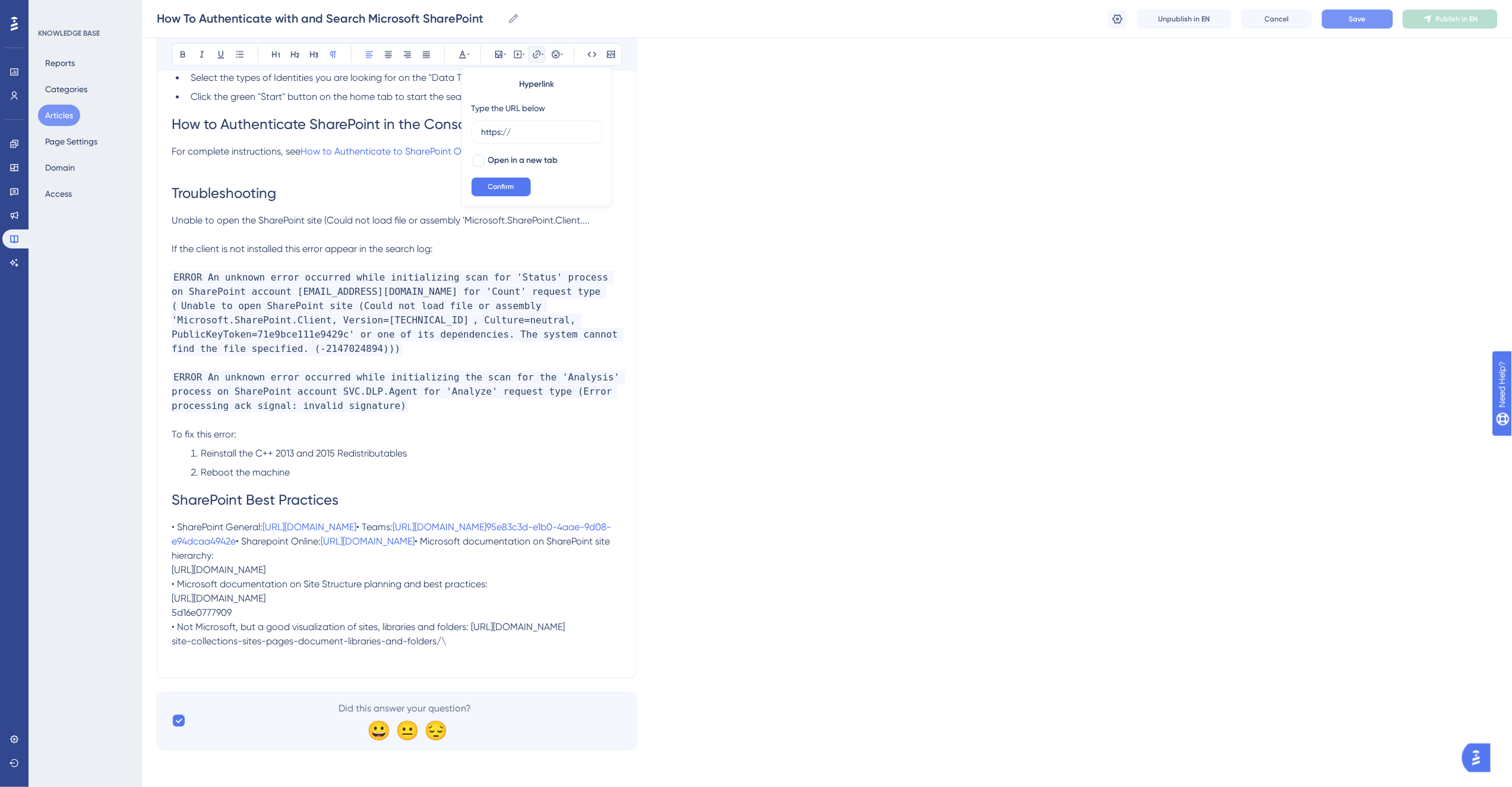
drag, startPoint x: 533, startPoint y: 130, endPoint x: 463, endPoint y: 131, distance: 70.0
click at [463, 131] on div "Hyperlink Type the URL below https:// Open in a new tab Confirm" at bounding box center [537, 137] width 151 height 139
type input "[URL][DOMAIN_NAME]"
click at [520, 162] on span "Open in a new tab" at bounding box center [523, 160] width 70 height 14
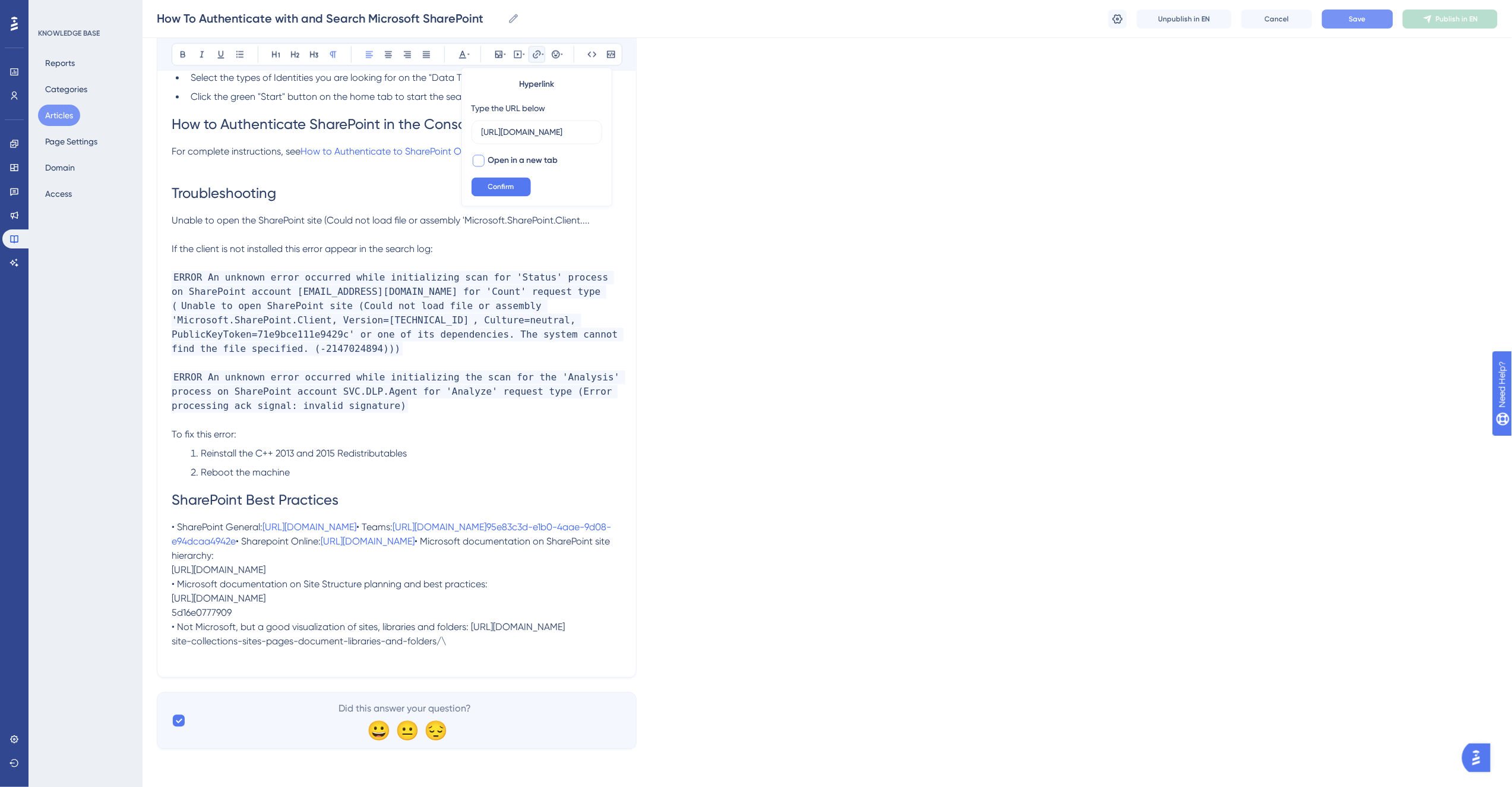
checkbox input "true"
click at [513, 183] on span "Confirm" at bounding box center [501, 187] width 26 height 10
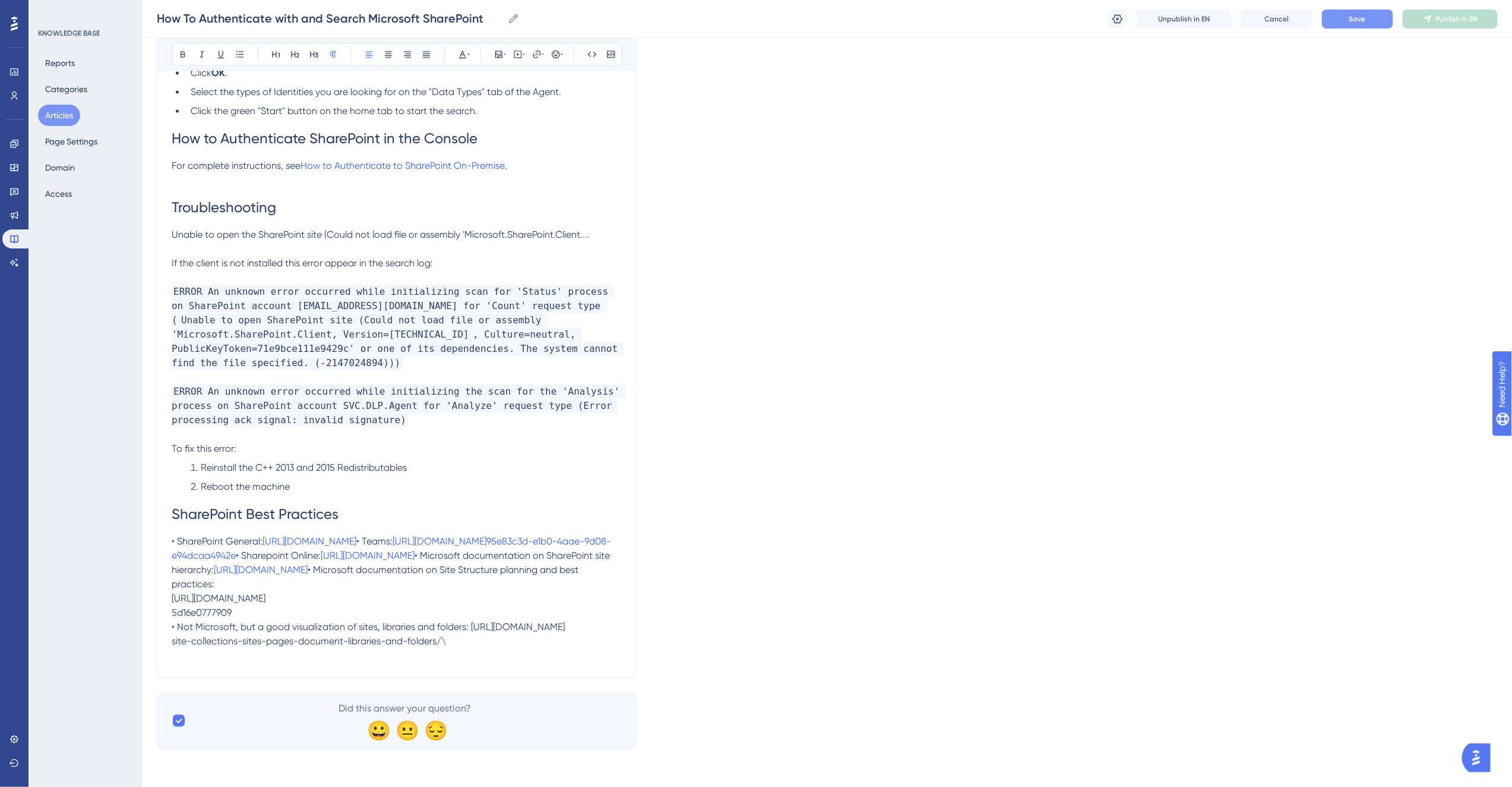
click at [311, 632] on p "• SharePoint General: [URL][DOMAIN_NAME] • Teams: [URL][DOMAIN_NAME]95e83c3d-e…" at bounding box center [396, 591] width 450 height 114
click at [271, 637] on p "• SharePoint General: [URL][DOMAIN_NAME] • Teams: [URL][DOMAIN_NAME]95e83c3d-e…" at bounding box center [396, 591] width 450 height 114
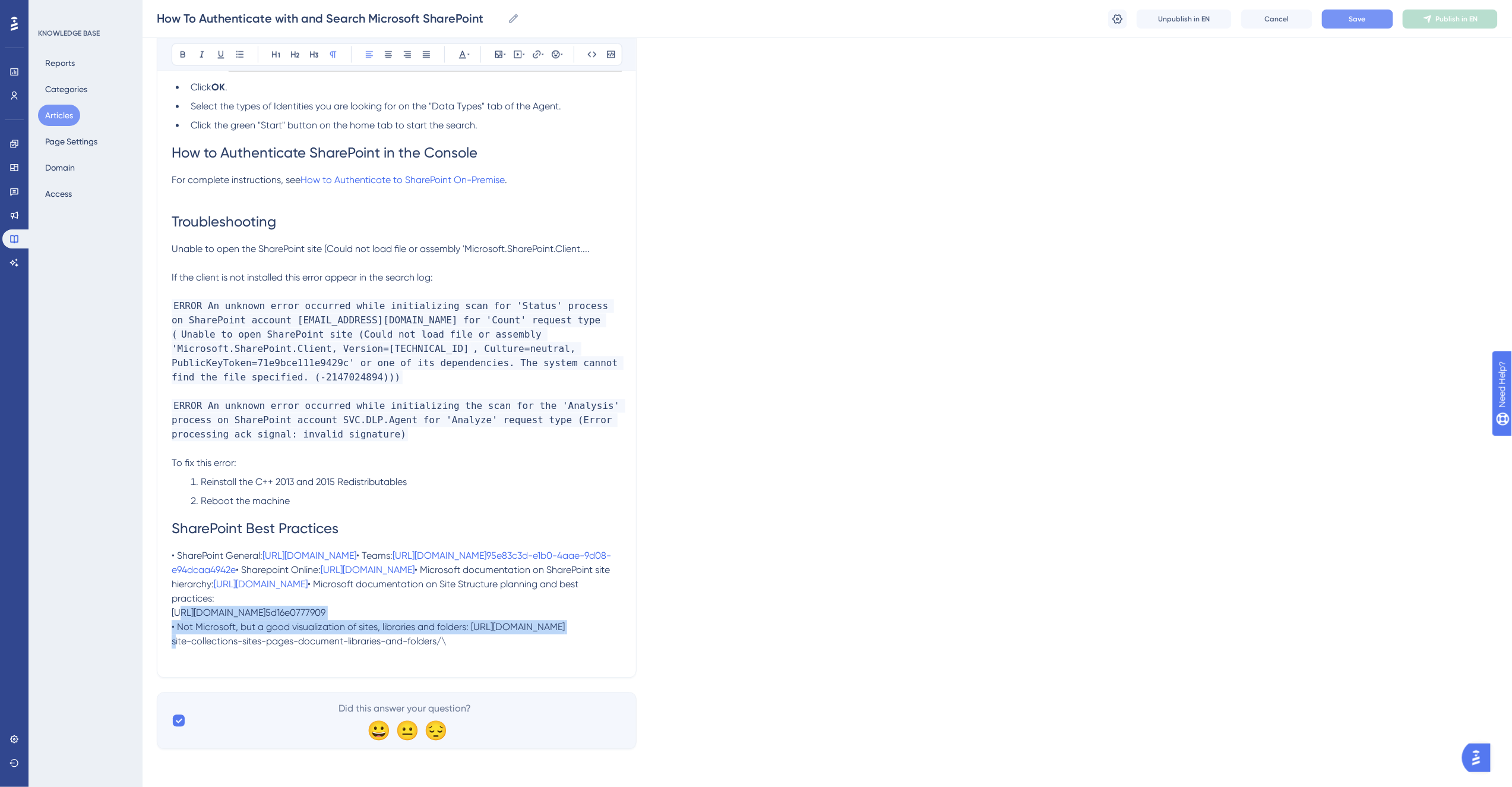
drag, startPoint x: 325, startPoint y: 636, endPoint x: 172, endPoint y: 626, distance: 153.3
click at [172, 626] on p "• SharePoint General: [URL][DOMAIN_NAME] • Teams: [URL][DOMAIN_NAME]95e83c3d-e…" at bounding box center [396, 598] width 450 height 100
copy span "[URL][DOMAIN_NAME]5d16e0777909"
click at [533, 52] on icon at bounding box center [537, 54] width 10 height 10
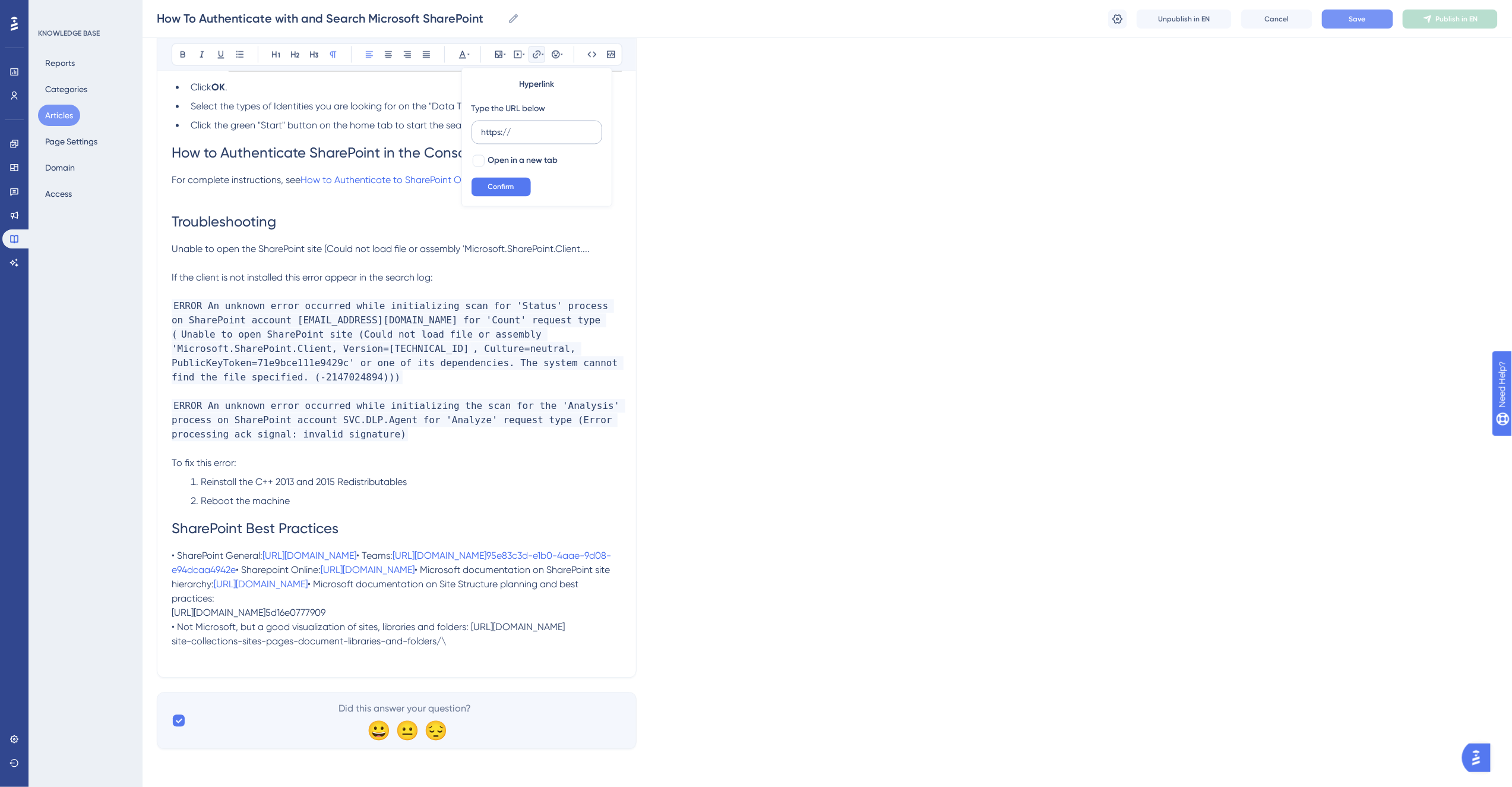
click at [537, 131] on input "https://" at bounding box center [537, 131] width 111 height 13
type input "[URL][DOMAIN_NAME] 5d16e0777909"
click at [531, 158] on span "Open in a new tab" at bounding box center [523, 160] width 70 height 14
checkbox input "true"
click at [514, 183] on span "Confirm" at bounding box center [501, 187] width 26 height 10
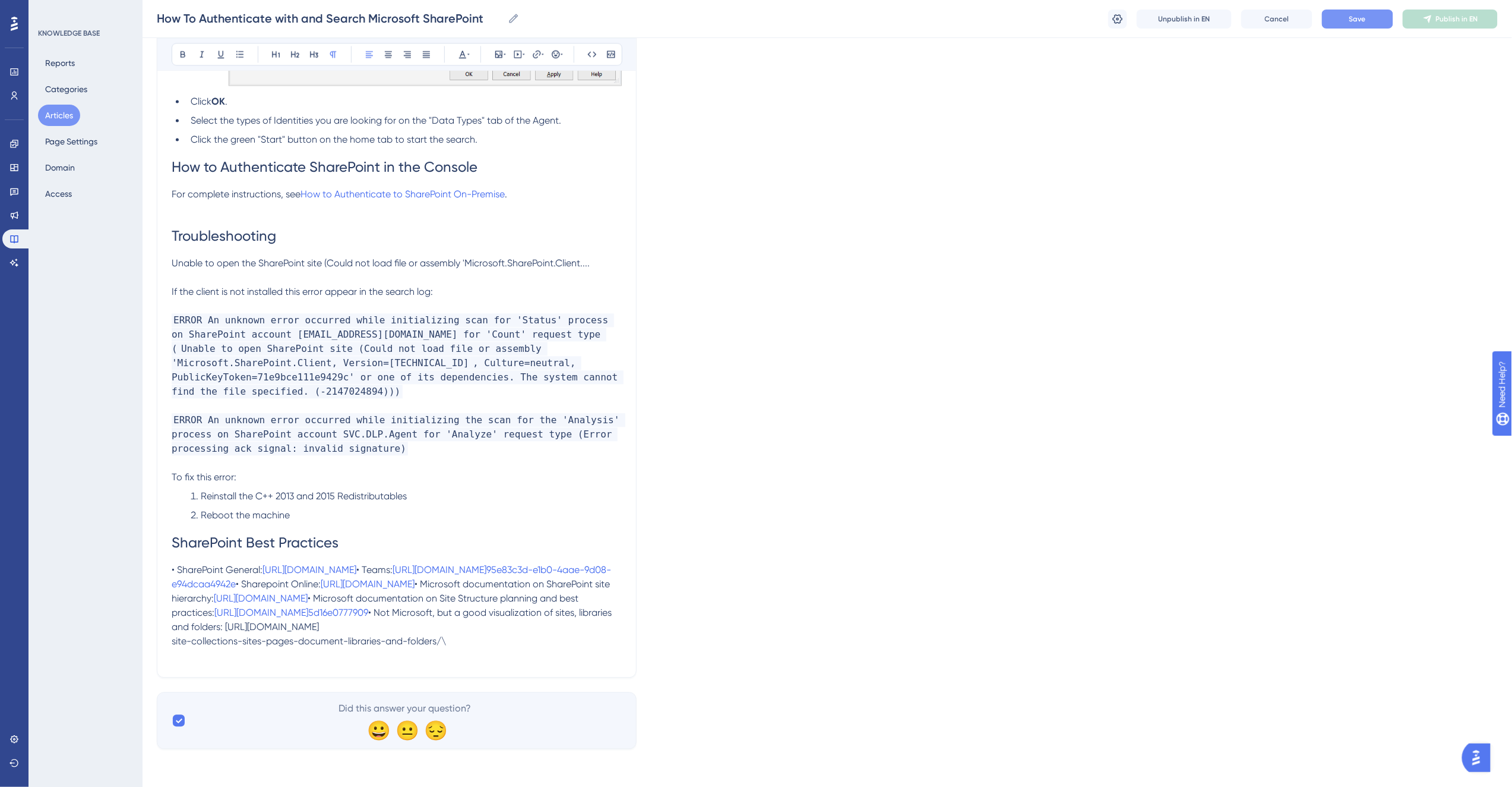
click at [341, 646] on span "• Not Microsoft, but a good visualization of sites, libraries and folders: [URL…" at bounding box center [393, 626] width 442 height 40
click at [407, 648] on p "• SharePoint General: [URL][DOMAIN_NAME] • Teams: [URL][DOMAIN_NAME]95e83c3d-e…" at bounding box center [396, 606] width 450 height 86
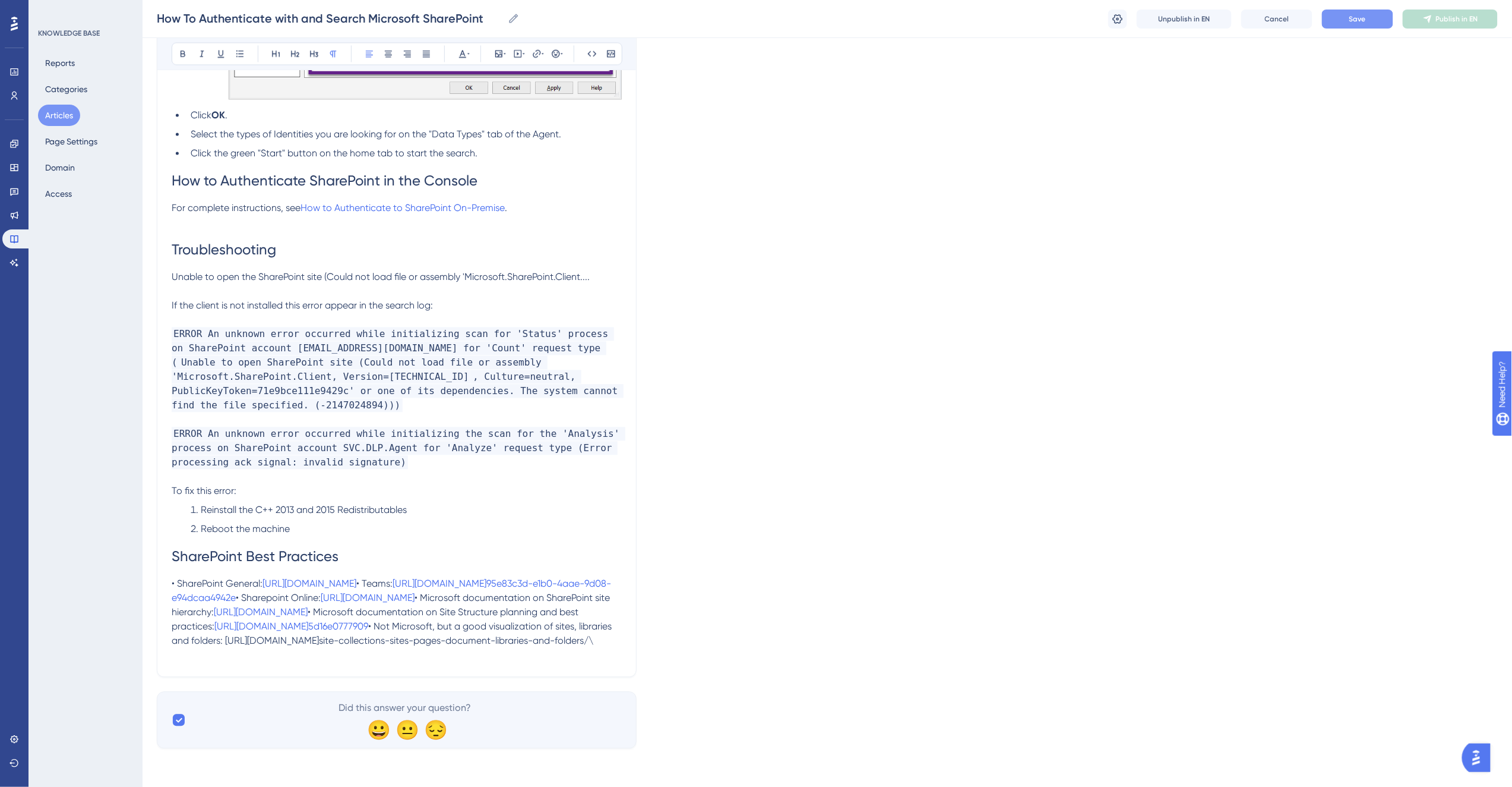
drag, startPoint x: 277, startPoint y: 679, endPoint x: 172, endPoint y: 672, distance: 105.2
click at [172, 648] on p "• SharePoint General: [URL][DOMAIN_NAME] • Teams: [URL][DOMAIN_NAME]95e83c3d-e…" at bounding box center [396, 612] width 450 height 71
click at [301, 648] on p "• SharePoint General: [URL][DOMAIN_NAME] • Teams: [URL][DOMAIN_NAME]95e83c3d-e…" at bounding box center [396, 612] width 450 height 71
drag, startPoint x: 252, startPoint y: 681, endPoint x: 173, endPoint y: 668, distance: 80.1
click at [173, 648] on p "• SharePoint General: [URL][DOMAIN_NAME] • Teams: [URL][DOMAIN_NAME]95e83c3d-e…" at bounding box center [396, 612] width 450 height 71
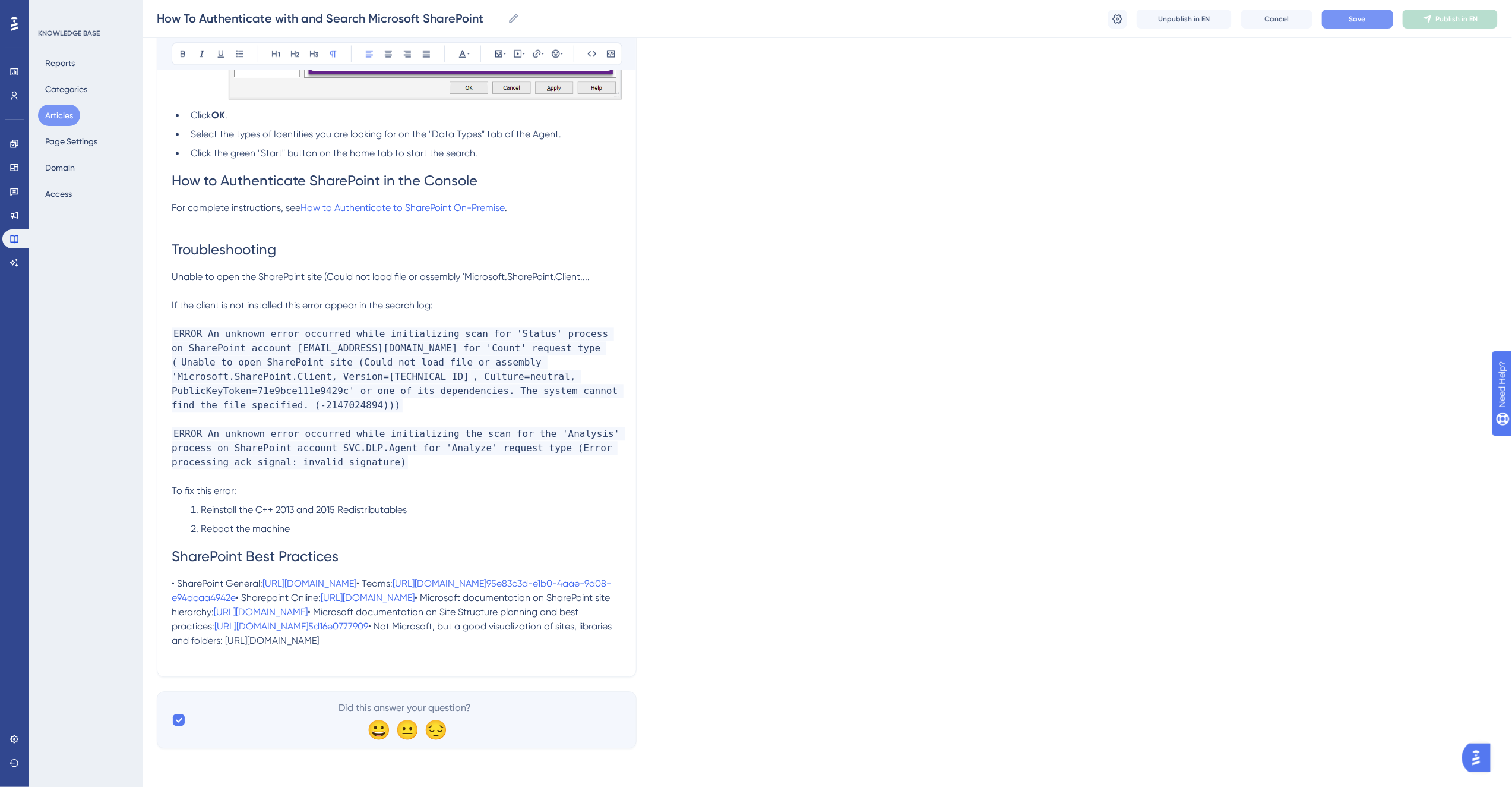
drag, startPoint x: 246, startPoint y: 681, endPoint x: 170, endPoint y: 672, distance: 76.5
click at [531, 53] on button at bounding box center [536, 54] width 16 height 16
type input "[URL][DOMAIN_NAME]"
click at [519, 163] on span "Open in a new tab" at bounding box center [523, 160] width 70 height 14
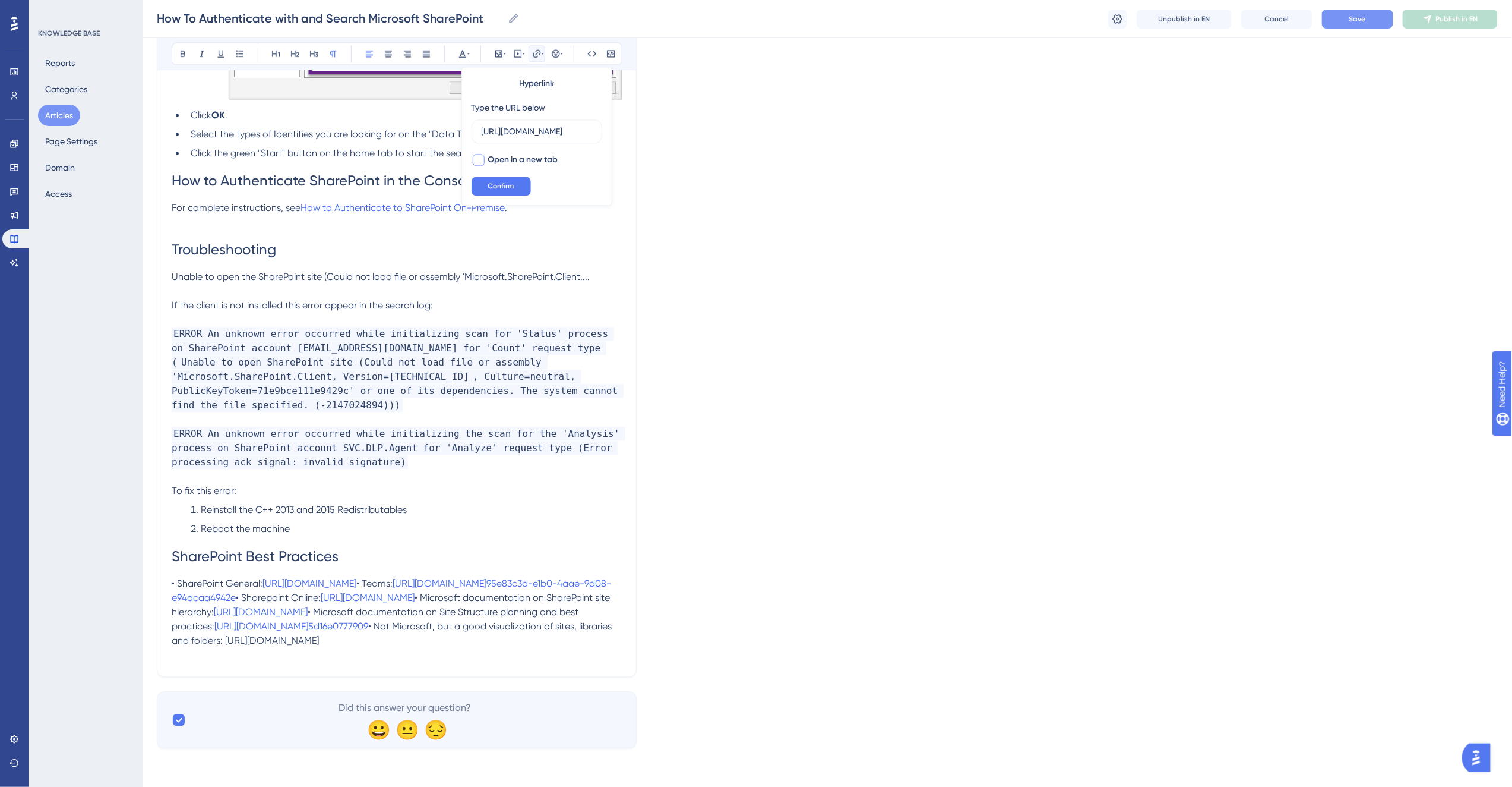
checkbox input "true"
click at [504, 179] on button "Confirm" at bounding box center [501, 186] width 59 height 19
click at [382, 628] on p "• SharePoint General: [URL][DOMAIN_NAME] • Teams: [URL][DOMAIN_NAME]95e83c3d-e…" at bounding box center [396, 612] width 450 height 71
click at [297, 577] on p "• SharePoint General: [URL][DOMAIN_NAME] • Teams: [URL][DOMAIN_NAME]95e83c3d-e…" at bounding box center [396, 612] width 450 height 71
click at [321, 593] on span "[URL][DOMAIN_NAME]" at bounding box center [368, 598] width 94 height 11
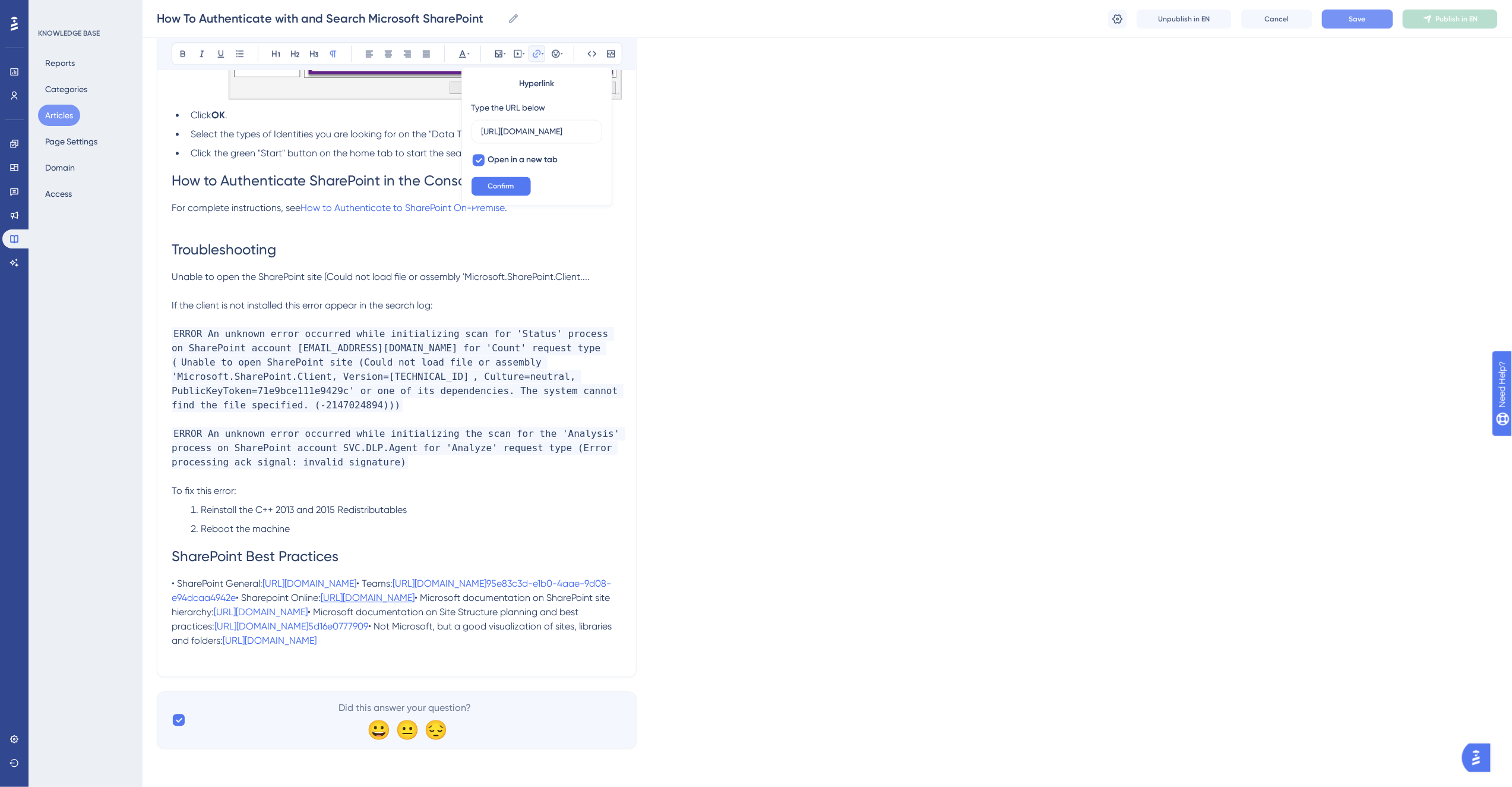
scroll to position [0, 282]
click at [236, 593] on span "• Sharepoint Online:" at bounding box center [278, 598] width 85 height 11
click at [276, 648] on p "• SharePoint General: [URL][DOMAIN_NAME] • Teams: [URL][DOMAIN_NAME]95e83c3d-e…" at bounding box center [396, 612] width 450 height 71
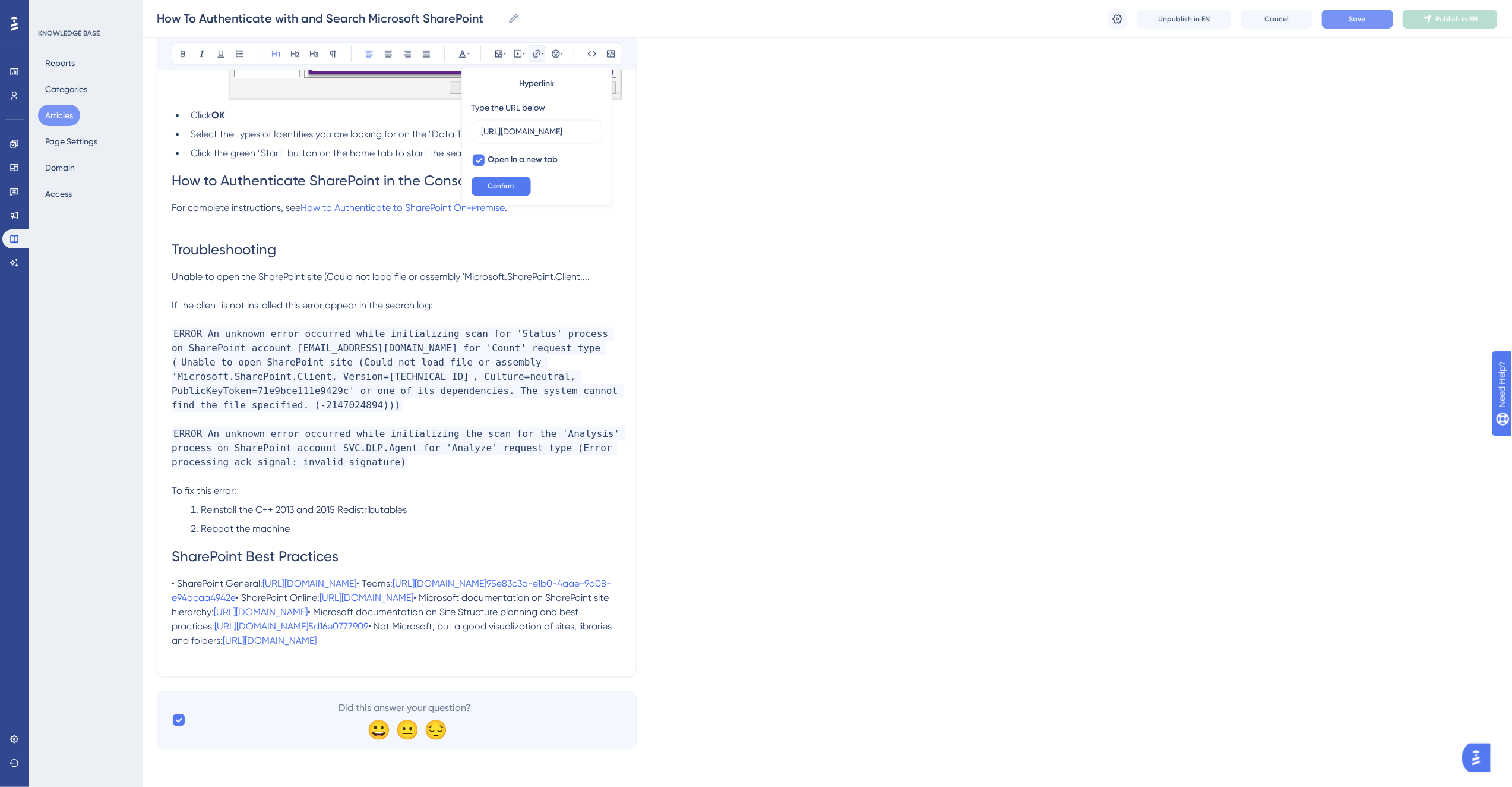
click at [335, 536] on h1 "SharePoint Best Practices" at bounding box center [396, 557] width 450 height 40
click at [322, 536] on h1 "SharePoint Best Practices" at bounding box center [396, 557] width 450 height 40
click at [318, 505] on span "Reinstall the C++ 2013 and 2015 Redistributables" at bounding box center [303, 510] width 206 height 11
click at [1364, 18] on span "Save" at bounding box center [1357, 19] width 16 height 10
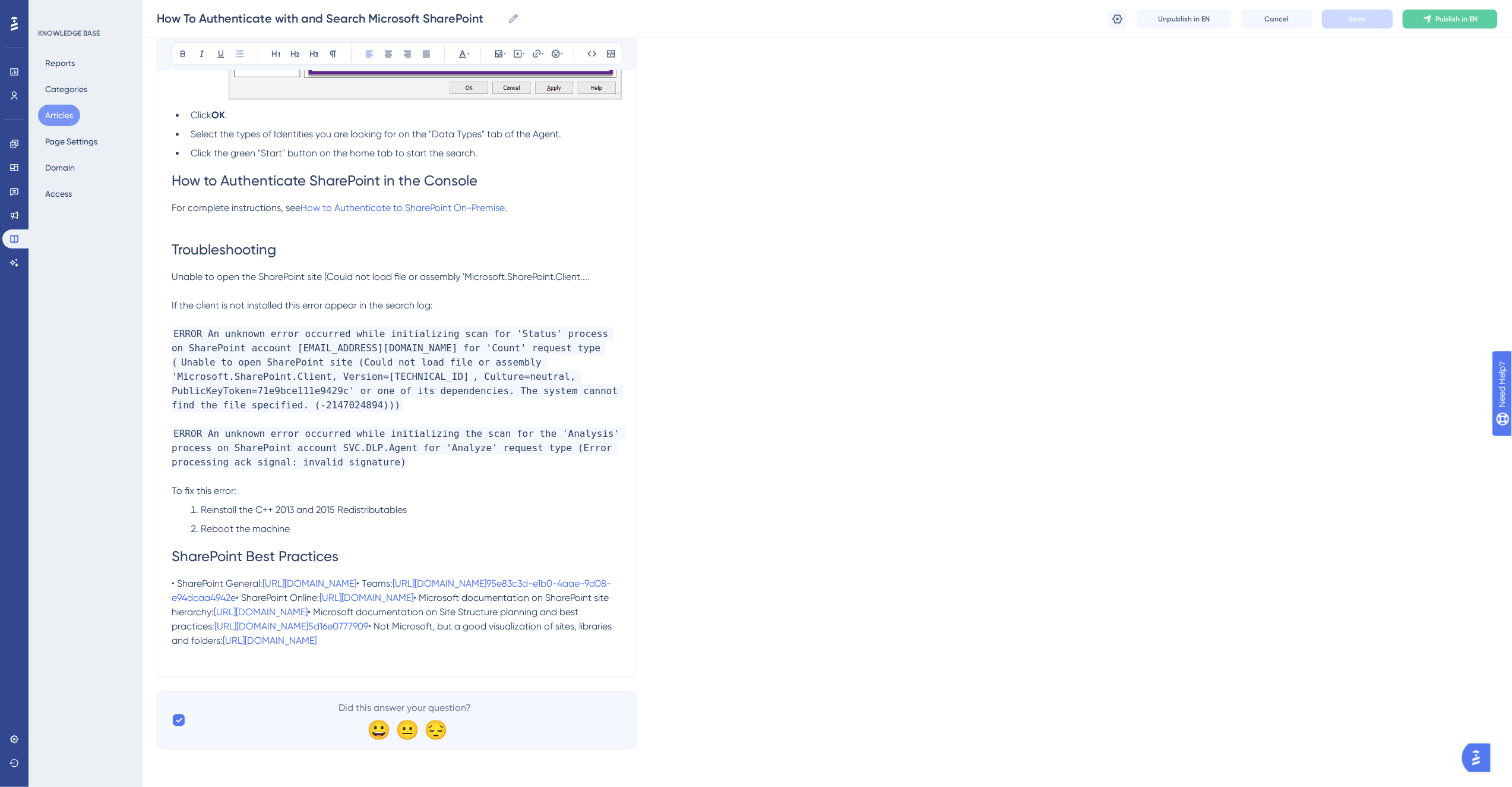
scroll to position [3537, 0]
drag, startPoint x: 286, startPoint y: 650, endPoint x: 293, endPoint y: 650, distance: 7.0
click at [286, 650] on p at bounding box center [396, 655] width 450 height 14
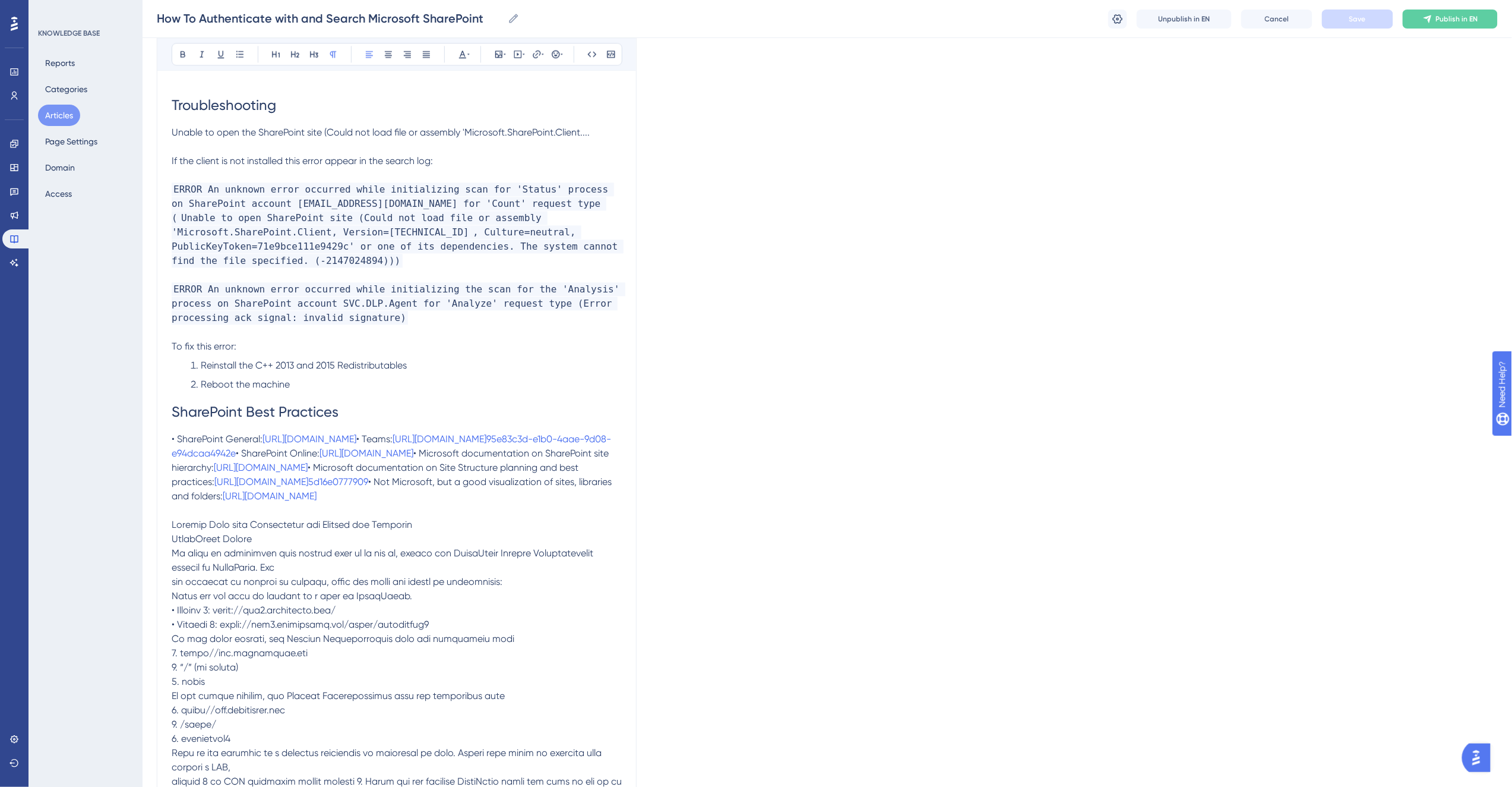
scroll to position [3741, 0]
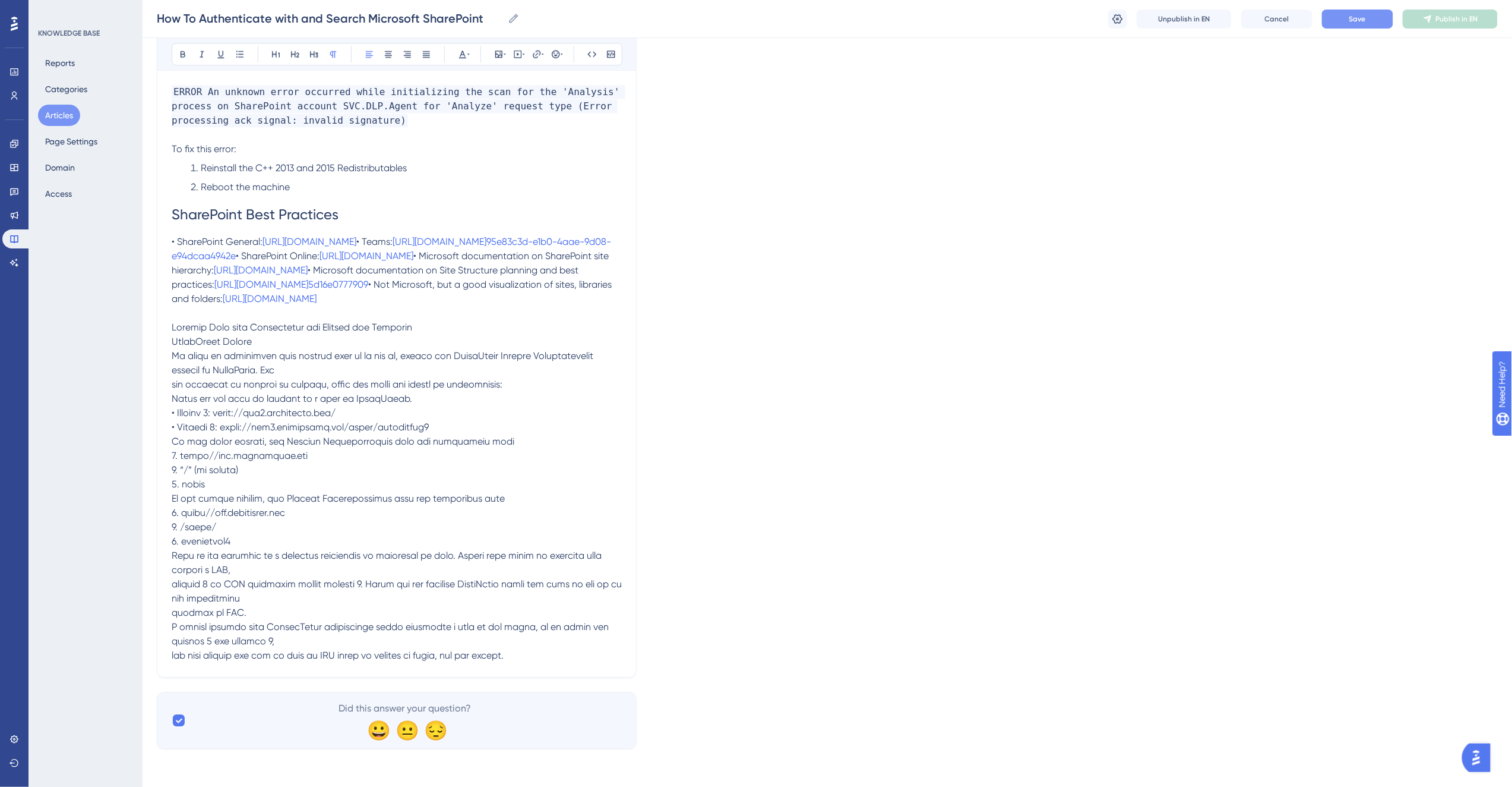
click at [269, 467] on span at bounding box center [398, 491] width 453 height 339
click at [275, 50] on icon at bounding box center [276, 54] width 10 height 10
drag, startPoint x: 432, startPoint y: 462, endPoint x: 441, endPoint y: 462, distance: 9.0
click at [434, 462] on p at bounding box center [396, 491] width 450 height 342
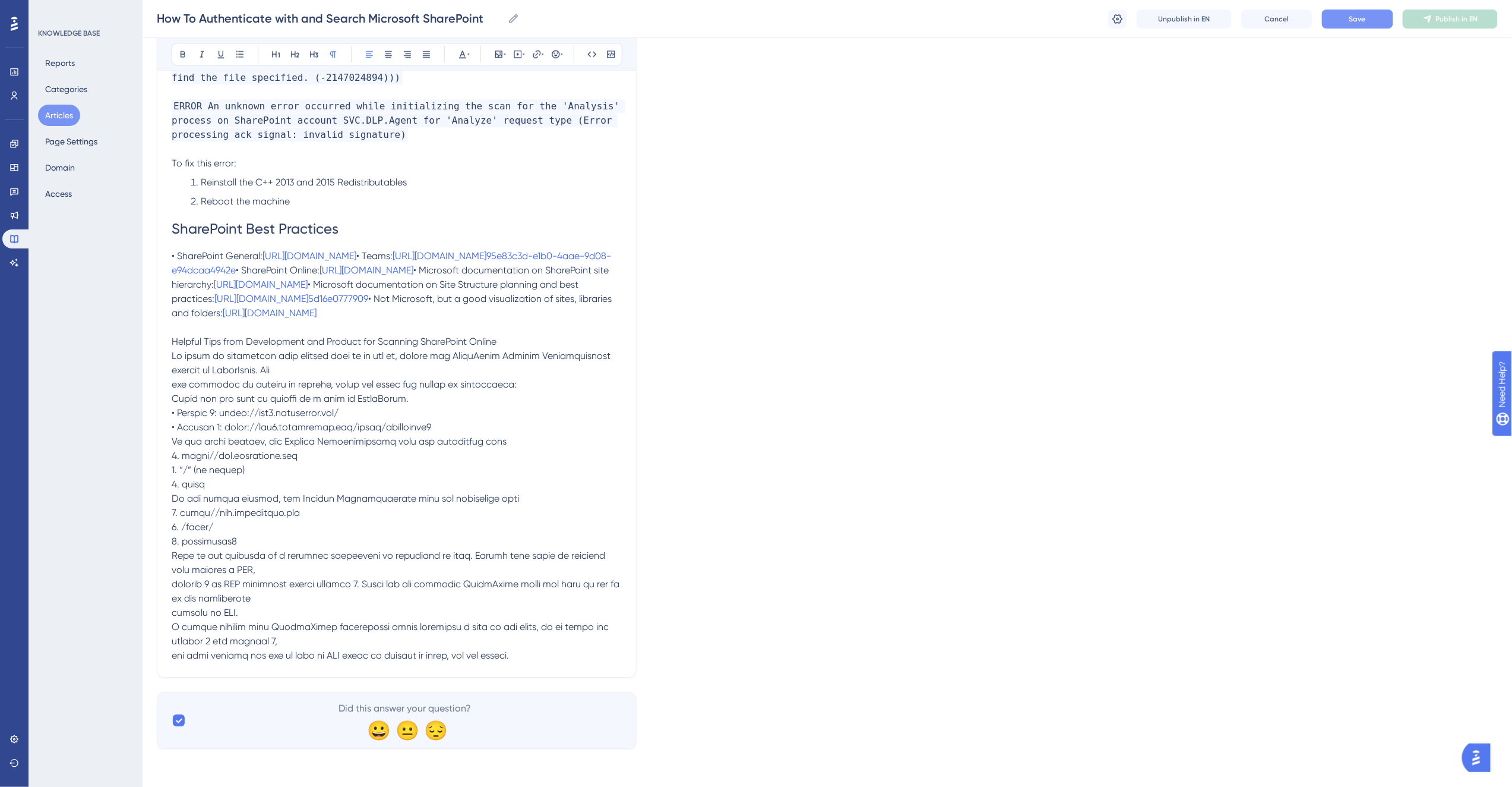
click at [471, 347] on span "Helpful Tips from Development and Product for Scanning SharePoint Online" at bounding box center [334, 341] width 325 height 11
click at [277, 52] on icon at bounding box center [276, 54] width 10 height 10
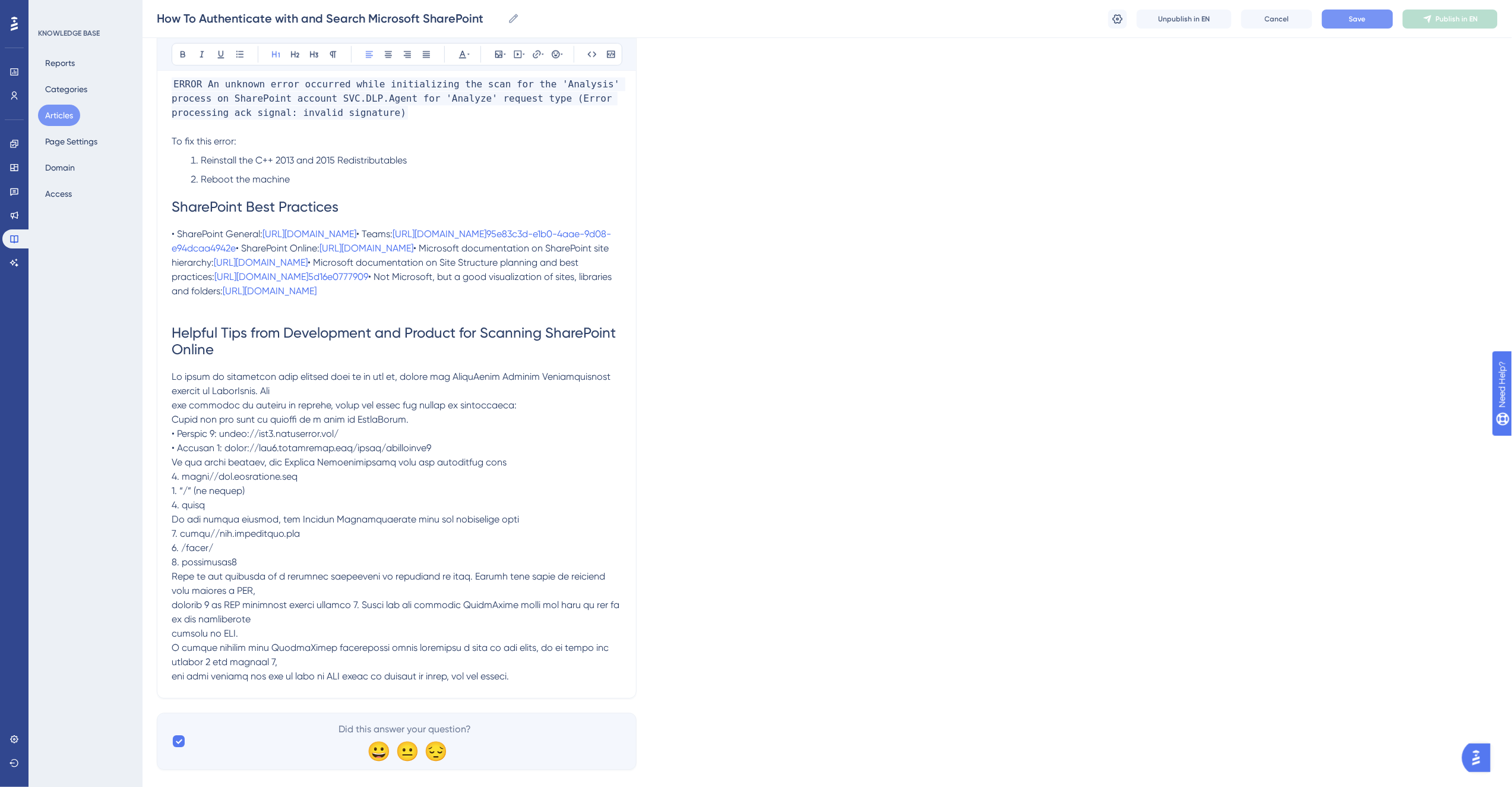
click at [226, 370] on h1 "Helpful Tips from Development and Product for Scanning SharePoint Online" at bounding box center [396, 341] width 450 height 57
click at [224, 521] on p at bounding box center [396, 526] width 450 height 313
click at [300, 549] on p at bounding box center [396, 526] width 450 height 313
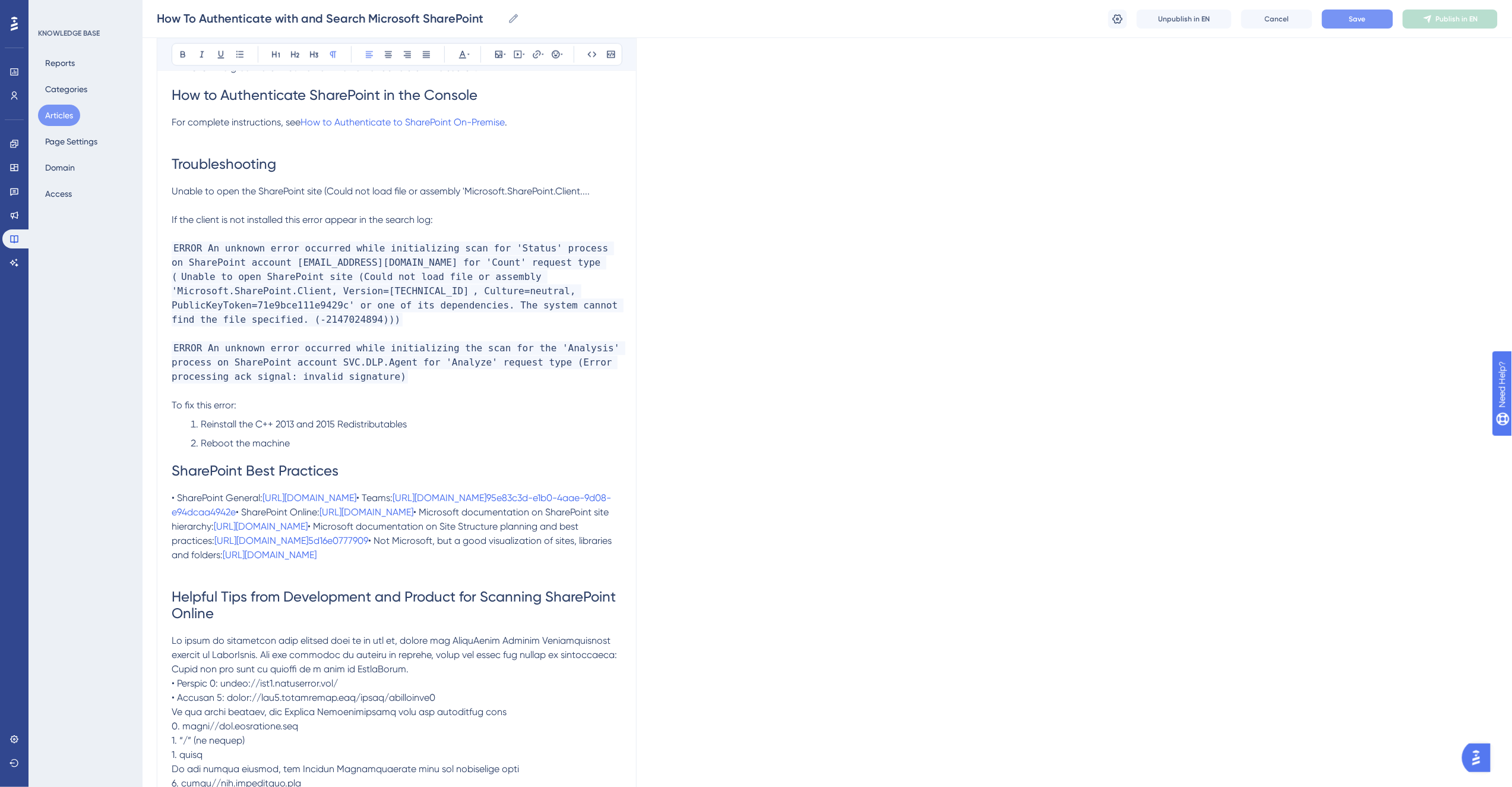
scroll to position [3280, 0]
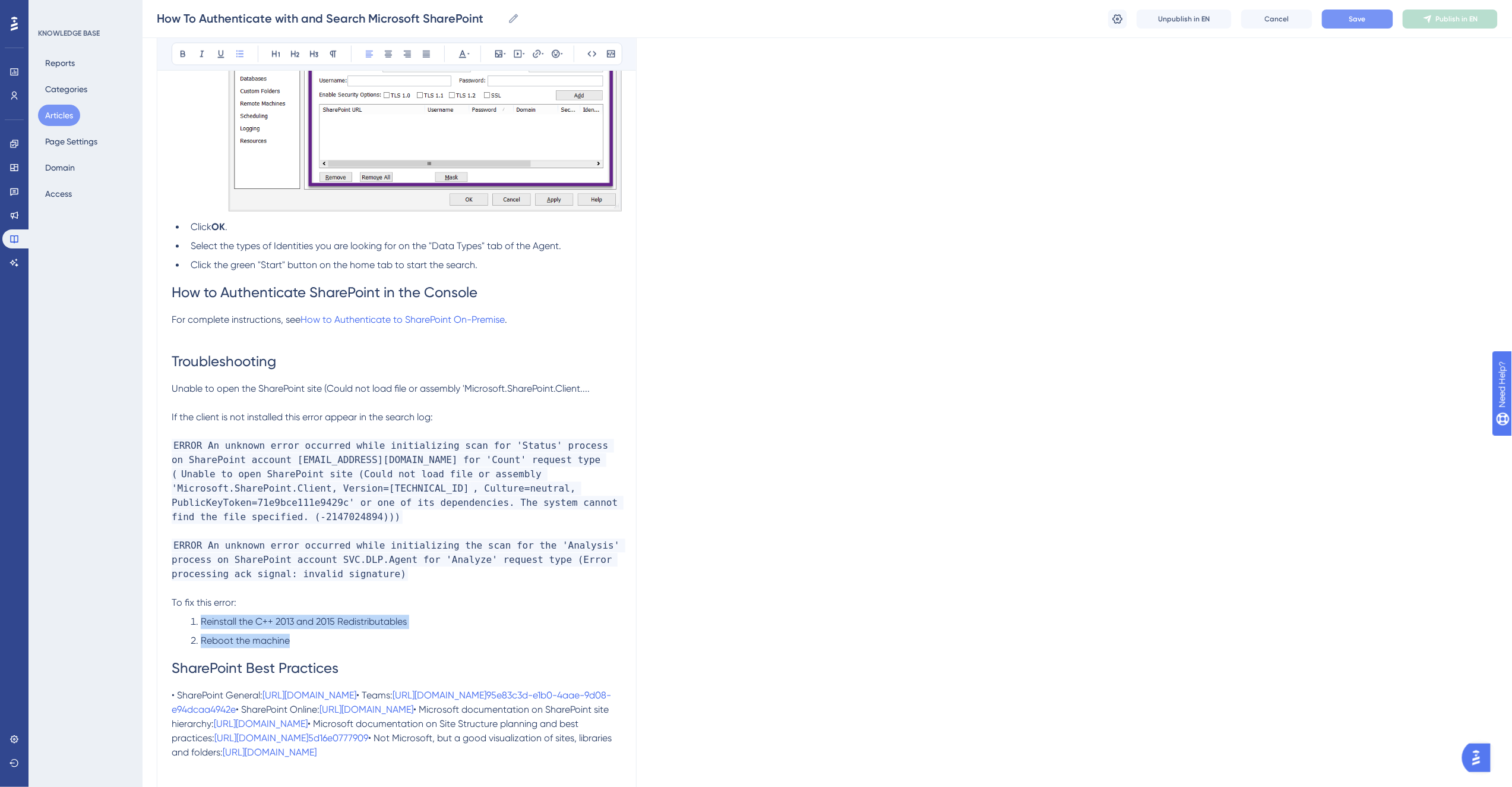
drag, startPoint x: 298, startPoint y: 642, endPoint x: 199, endPoint y: 619, distance: 101.6
click at [199, 619] on ol "Reinstall the C++ 2013 and 2015 Redistributables Reboot the machine" at bounding box center [396, 631] width 450 height 33
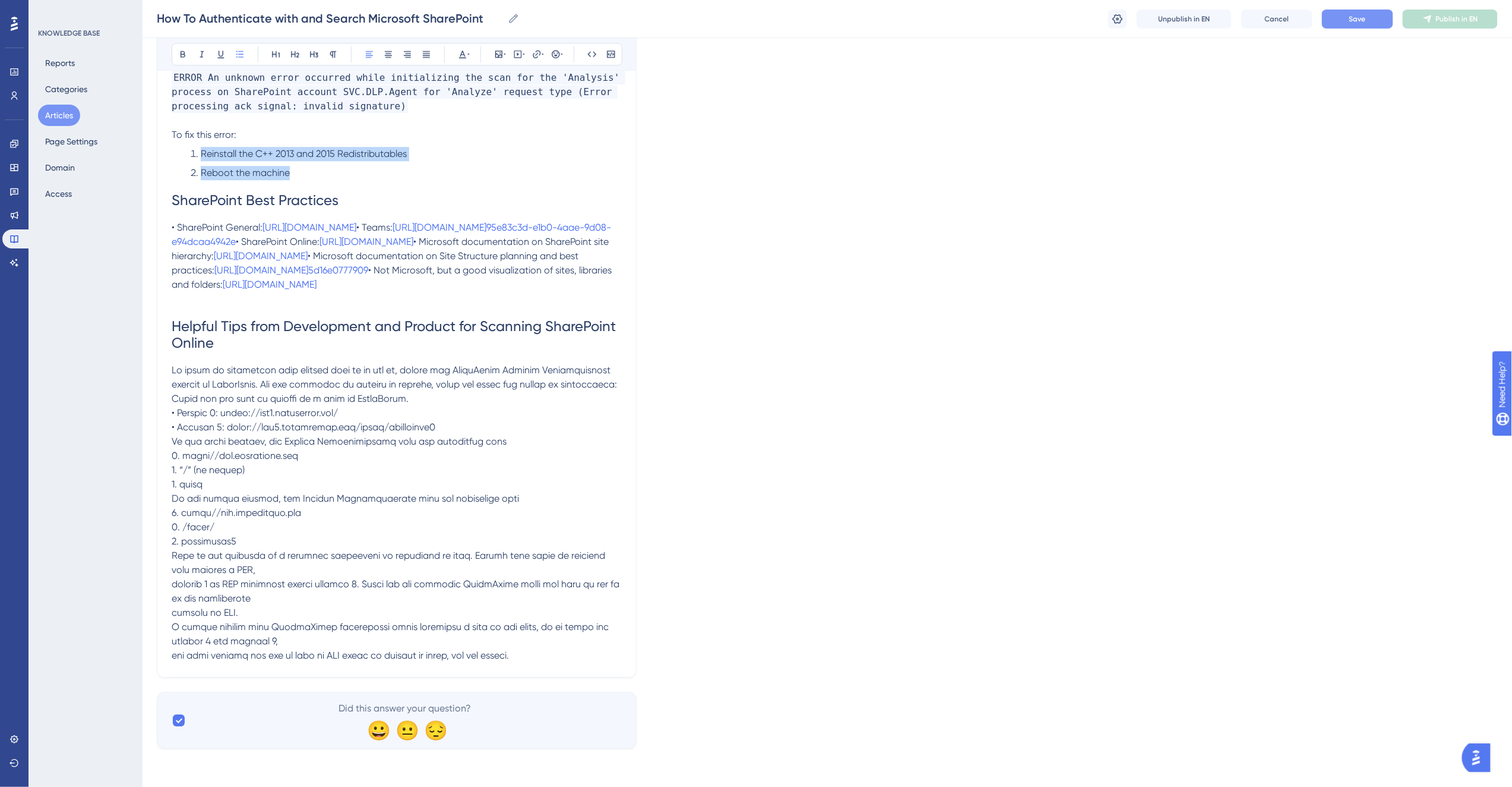
scroll to position [3907, 0]
click at [494, 441] on p at bounding box center [396, 513] width 450 height 299
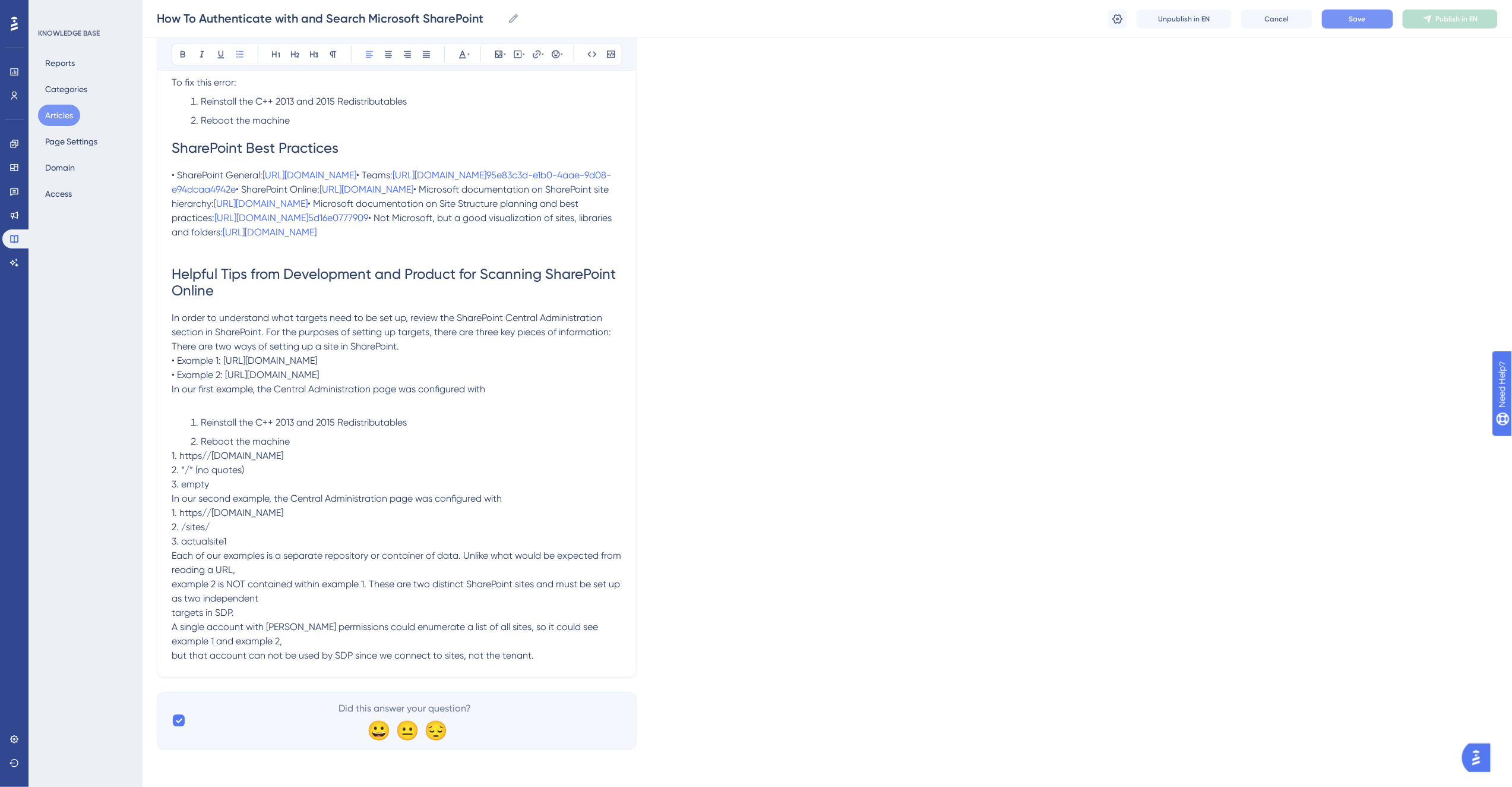
click at [390, 411] on p at bounding box center [396, 403] width 450 height 14
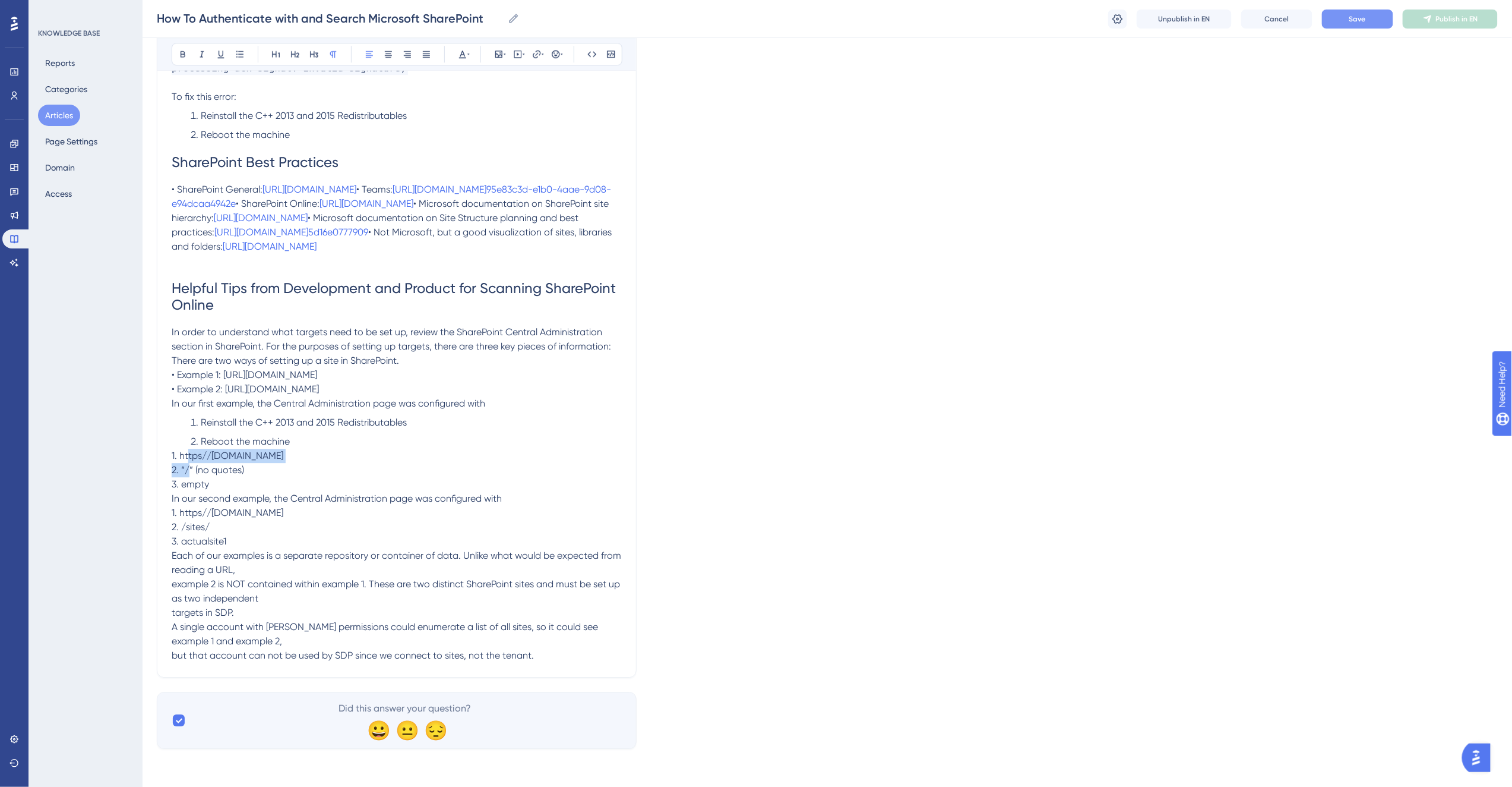
drag, startPoint x: 303, startPoint y: 511, endPoint x: 181, endPoint y: 510, distance: 122.0
click at [181, 510] on p "1. https//[DOMAIN_NAME] 2. “/” (no quotes) 3. empty In our second example, the …" at bounding box center [396, 555] width 450 height 214
drag, startPoint x: 410, startPoint y: 459, endPoint x: 203, endPoint y: 461, distance: 207.0
click at [203, 430] on li "Reinstall the C++ 2013 and 2015 Redistributables" at bounding box center [404, 422] width 436 height 14
drag, startPoint x: 251, startPoint y: 521, endPoint x: 183, endPoint y: 524, distance: 68.1
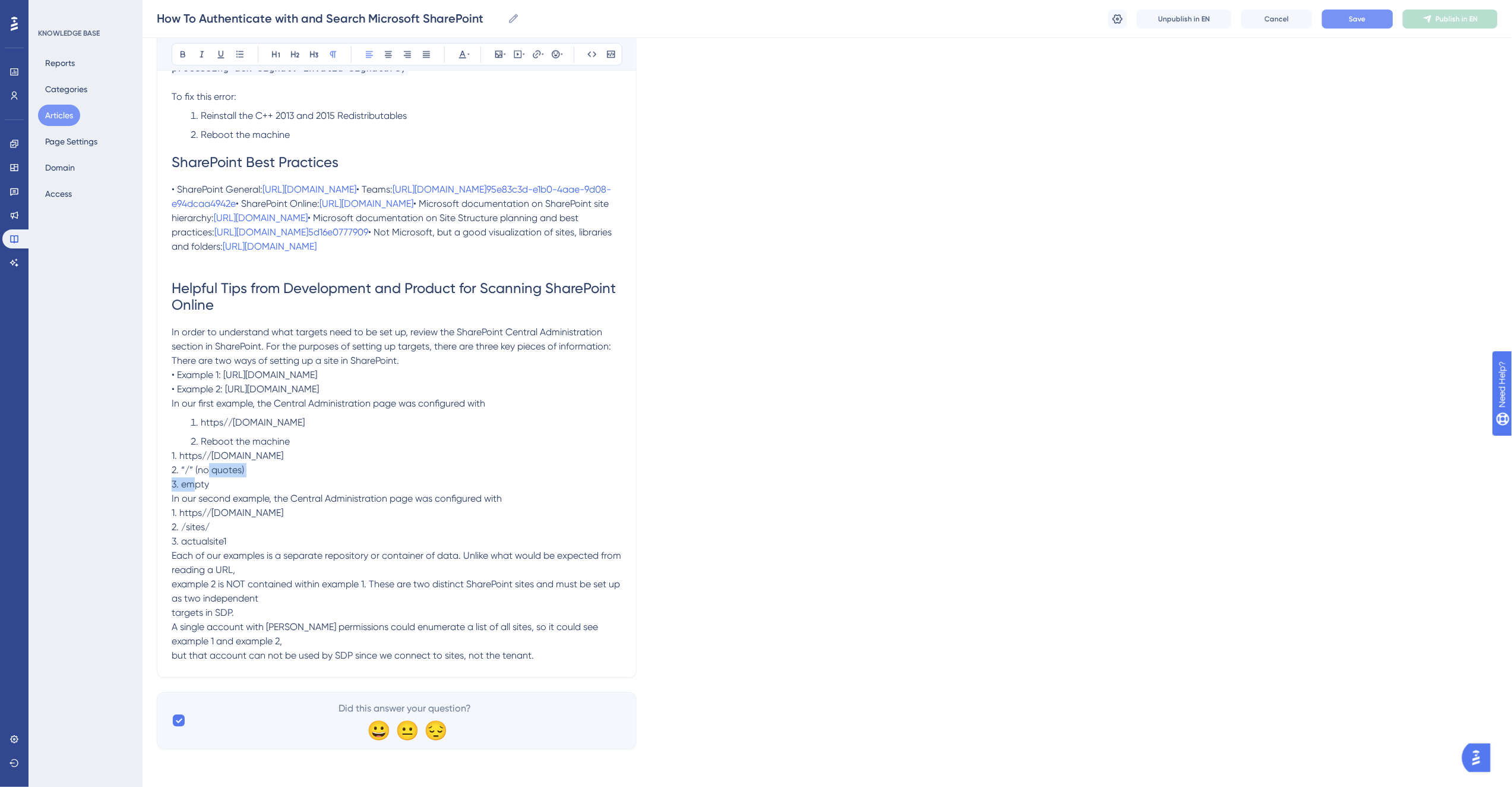
click at [183, 524] on p "1. https//[DOMAIN_NAME] 2. “/” (no quotes) 3. empty In our second example, the …" at bounding box center [396, 555] width 450 height 214
drag, startPoint x: 303, startPoint y: 483, endPoint x: 202, endPoint y: 483, distance: 101.0
click at [202, 448] on li "Reboot the machine" at bounding box center [404, 441] width 436 height 14
click at [404, 399] on p "In order to understand what targets need to be set up, review the SharePoint Ce…" at bounding box center [396, 368] width 450 height 86
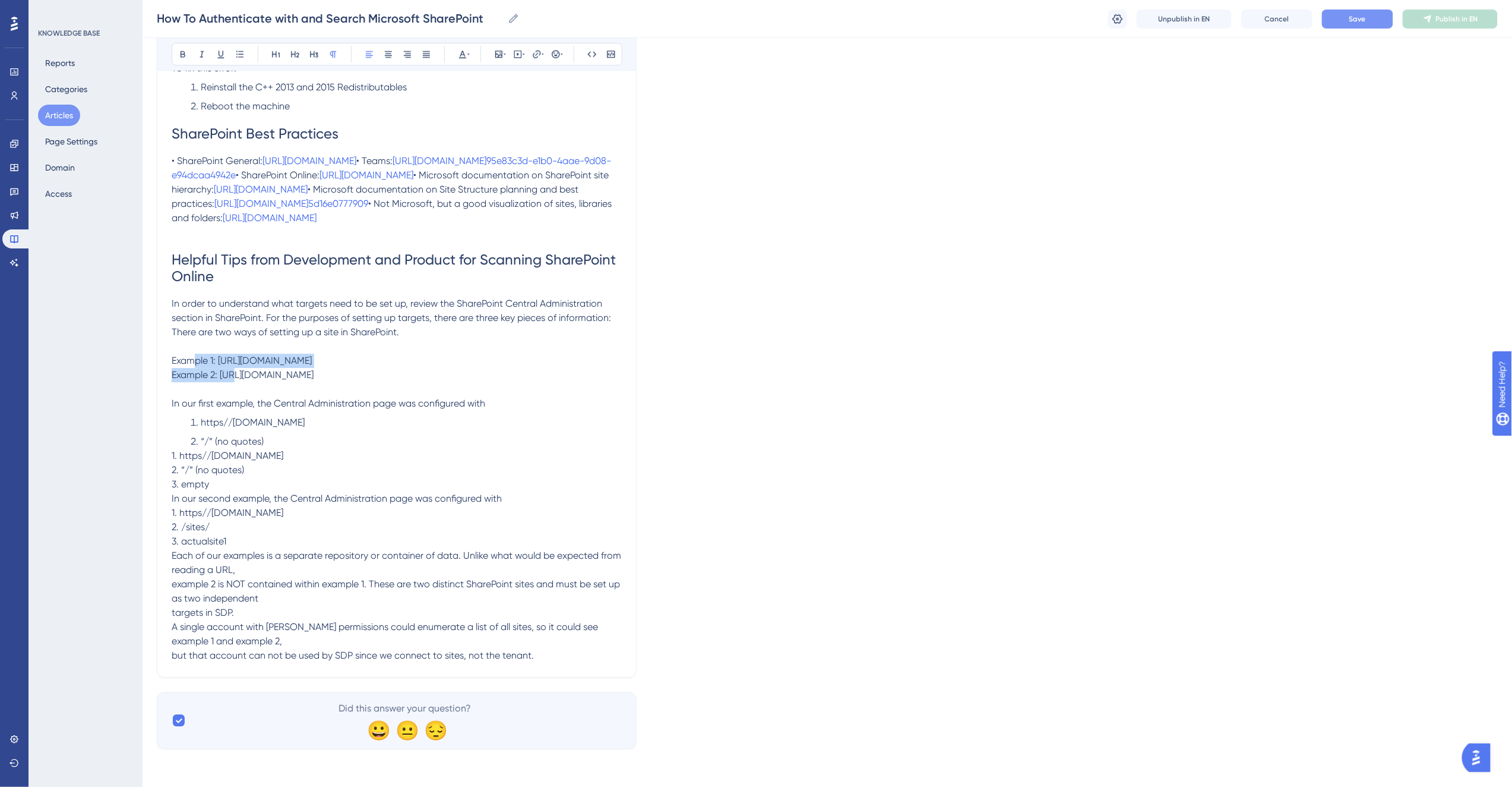
click at [198, 382] on p "Example 1: [URL][DOMAIN_NAME] Example 2: [URL][DOMAIN_NAME]" at bounding box center [396, 368] width 450 height 29
click at [239, 55] on icon at bounding box center [240, 54] width 10 height 10
click at [217, 349] on p at bounding box center [396, 341] width 450 height 14
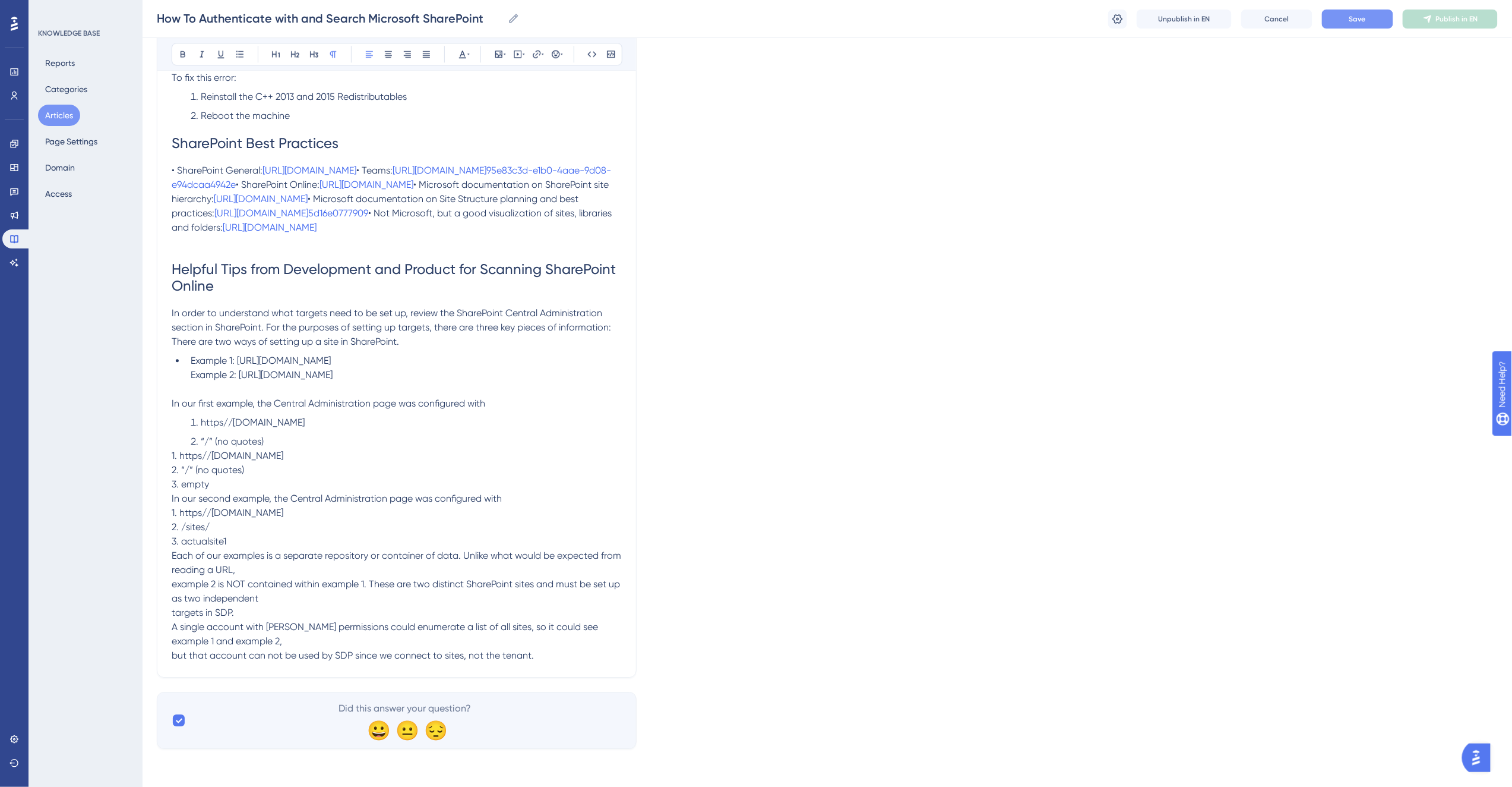
click at [377, 382] on li "Example 1: [URL][DOMAIN_NAME] Example 2: [URL][DOMAIN_NAME]" at bounding box center [404, 368] width 436 height 29
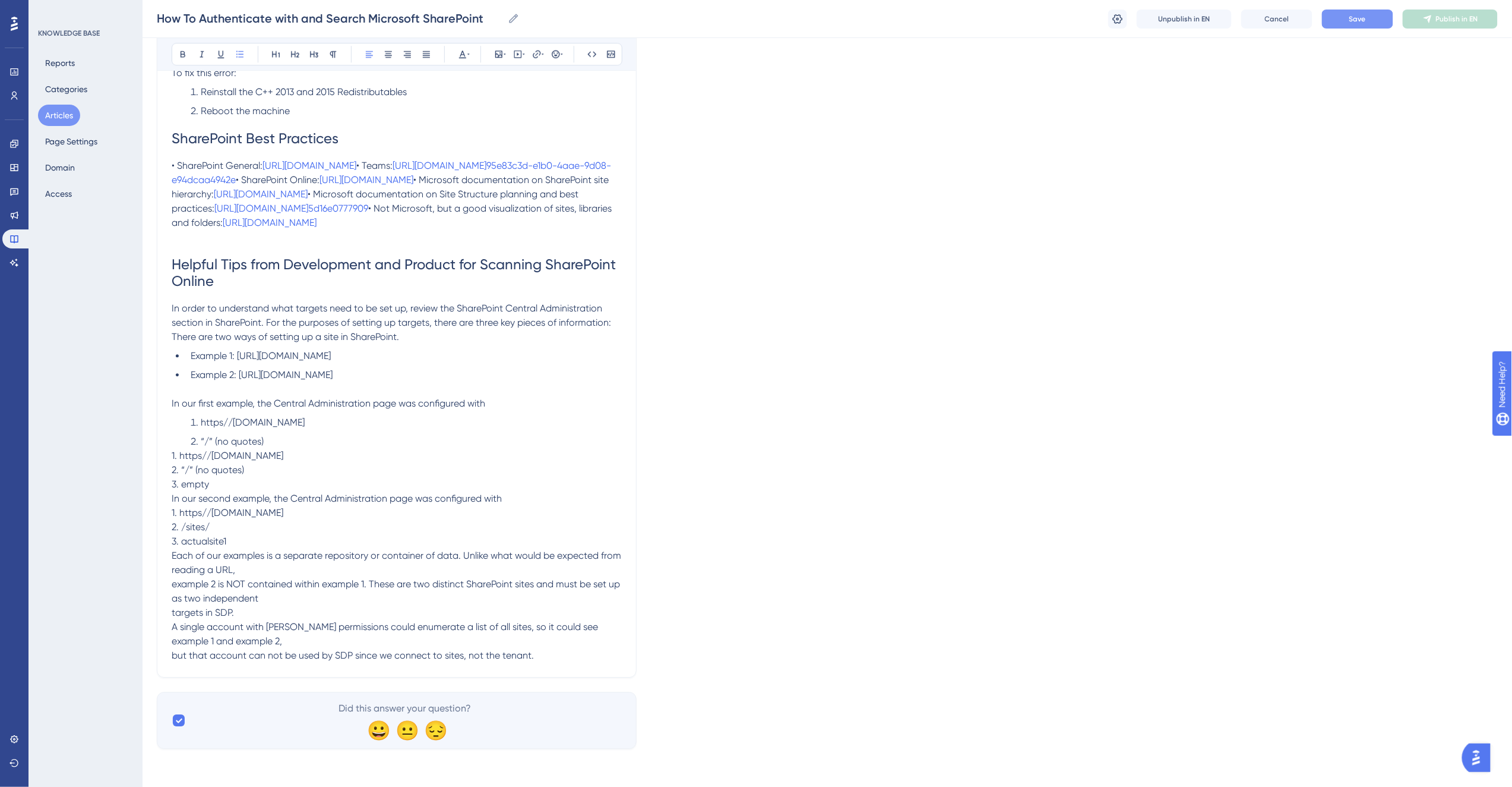
click at [434, 363] on li "Example 1: [URL][DOMAIN_NAME]" at bounding box center [404, 356] width 436 height 14
click at [488, 342] on span "In order to understand what targets need to be set up, review the SharePoint Ce…" at bounding box center [391, 322] width 440 height 40
click at [178, 342] on span "In order to understand what targets need to be set up, review the SharePoint Ce…" at bounding box center [388, 322] width 433 height 40
click at [180, 342] on span "There are two ways of setting up a site in SharePoint." at bounding box center [285, 337] width 227 height 11
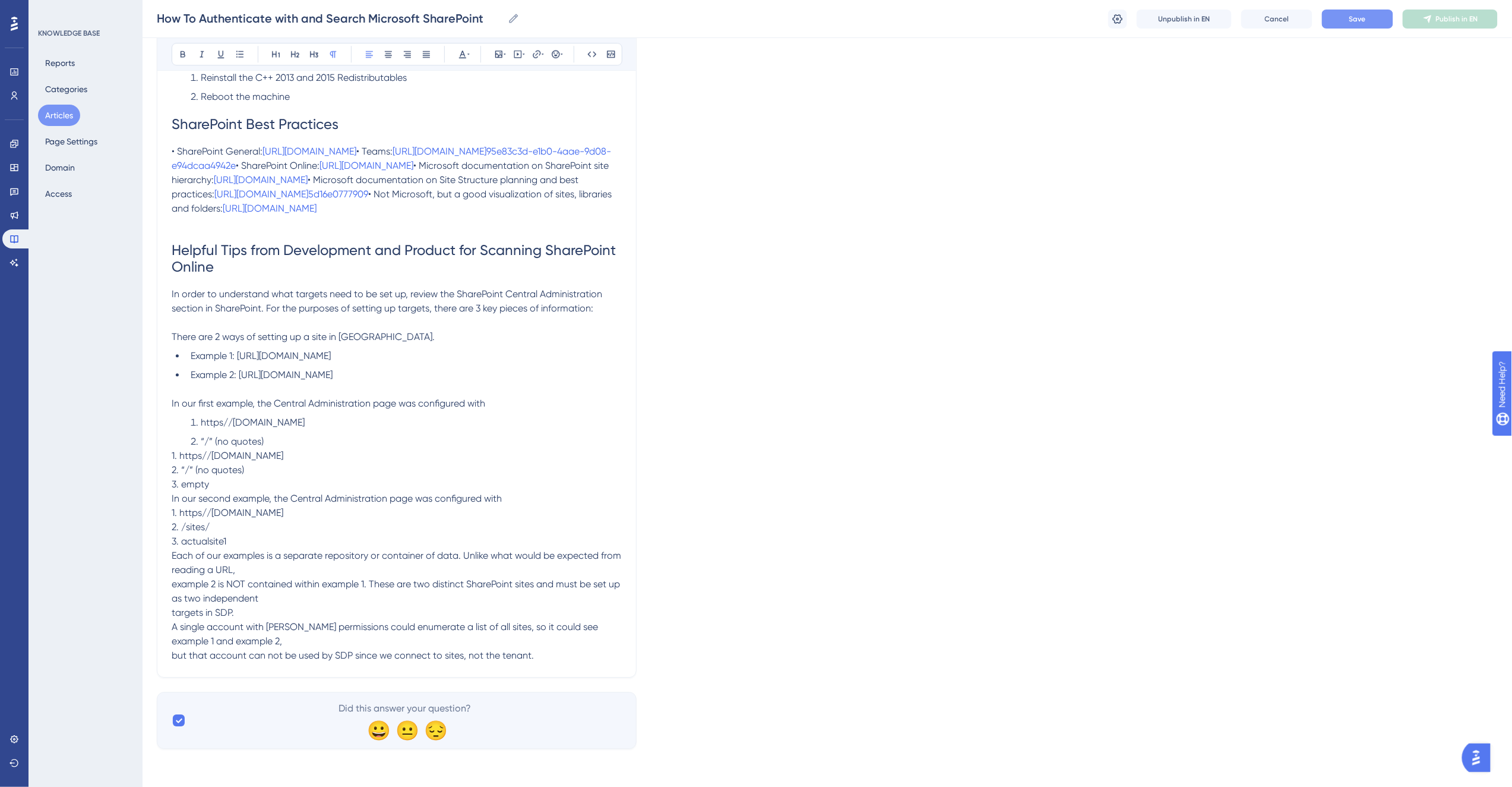
click at [414, 344] on p "There are 2 ways of setting up a site in [GEOGRAPHIC_DATA]." at bounding box center [396, 337] width 450 height 14
click at [269, 313] on span "In order to understand what targets need to be set up, review the SharePoint Ce…" at bounding box center [388, 301] width 433 height 26
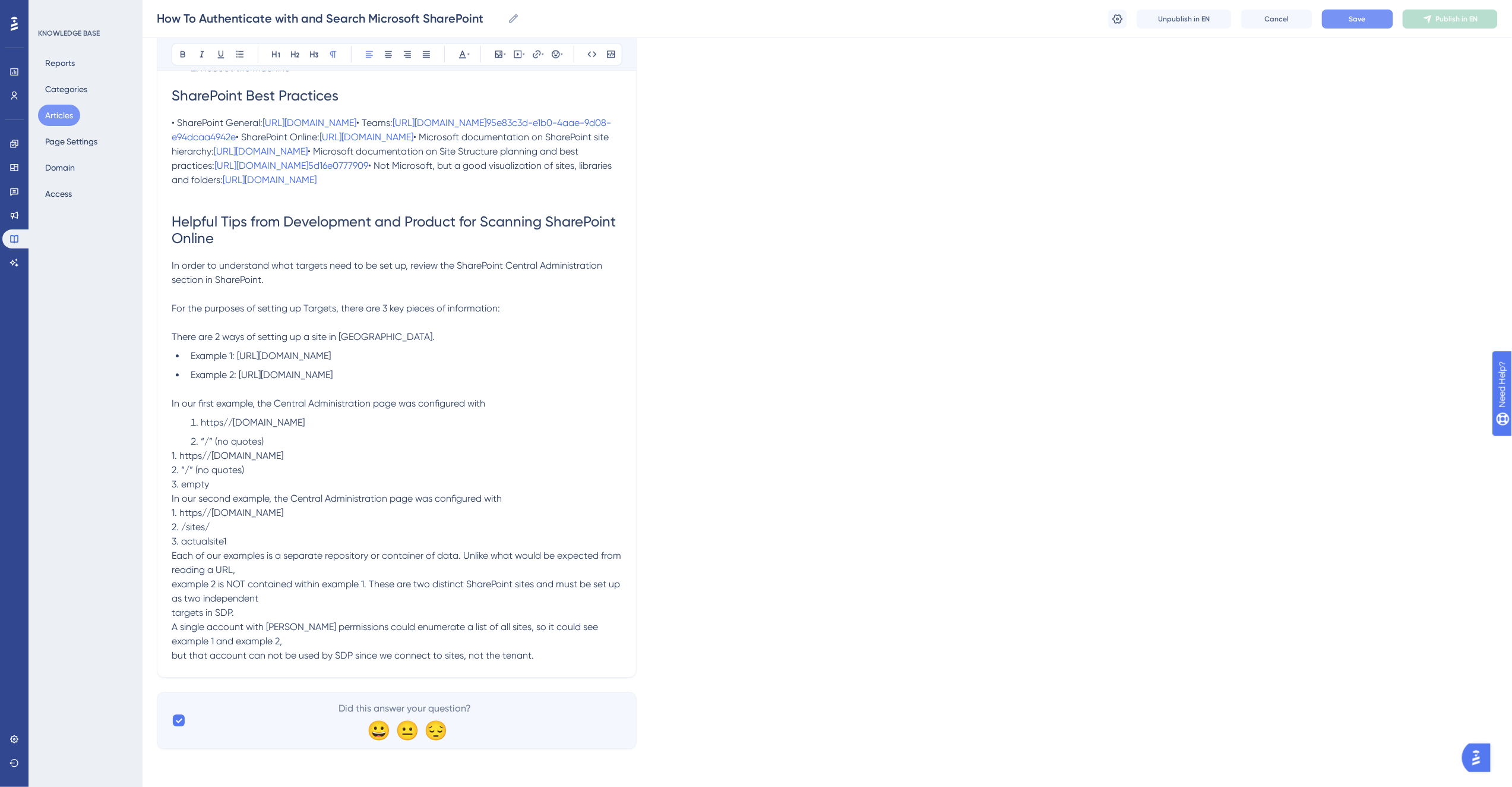
click at [275, 287] on p "In order to understand what targets need to be set up, review the SharePoint Ce…" at bounding box center [396, 273] width 450 height 29
drag, startPoint x: 255, startPoint y: 467, endPoint x: 169, endPoint y: 458, distance: 86.5
click at [283, 434] on li "“/” (no quotes)" at bounding box center [404, 441] width 436 height 14
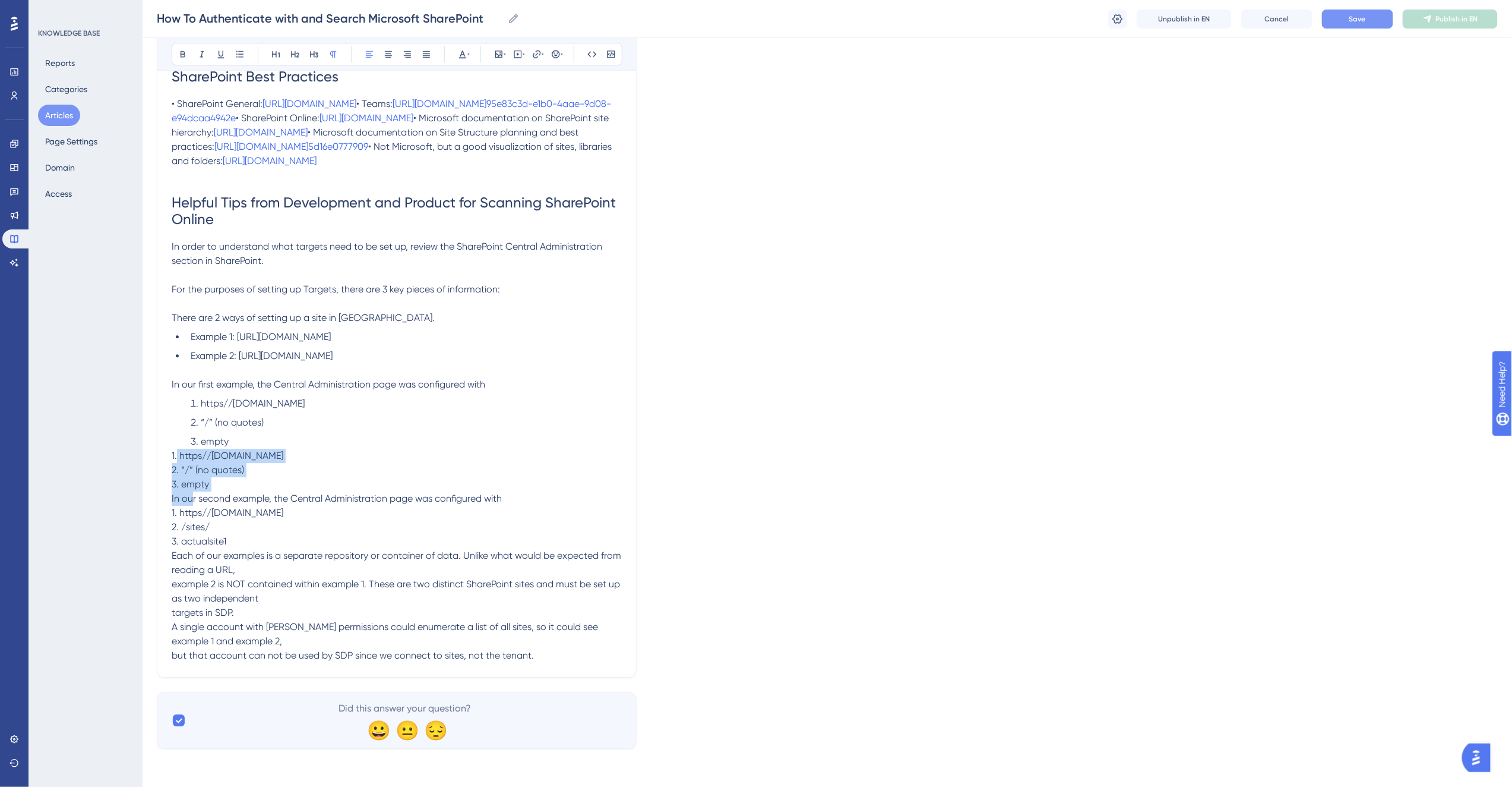
drag, startPoint x: 222, startPoint y: 501, endPoint x: 169, endPoint y: 482, distance: 56.3
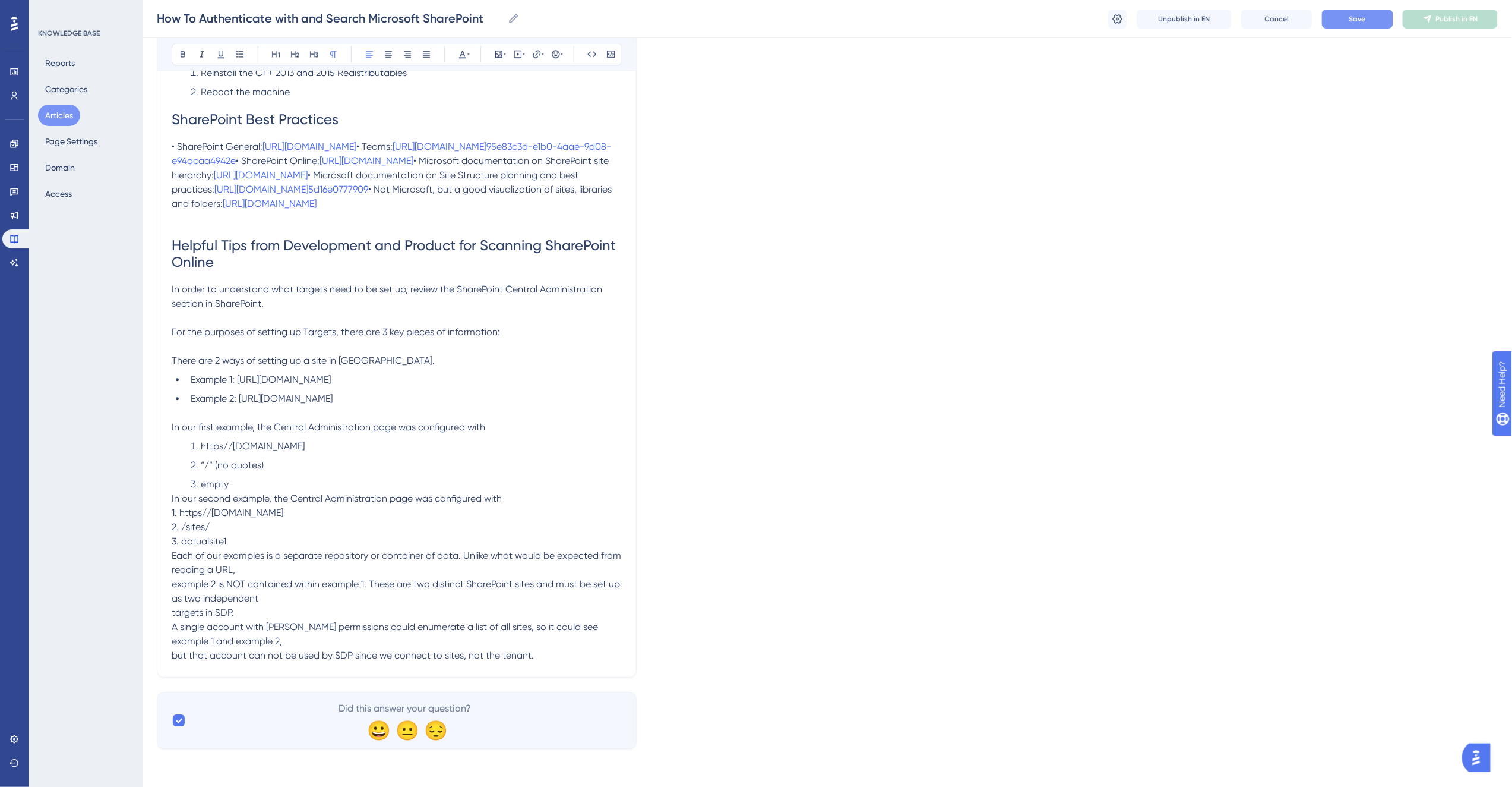
scroll to position [4002, 0]
drag, startPoint x: 230, startPoint y: 471, endPoint x: 197, endPoint y: 434, distance: 49.6
click at [197, 439] on ol "https//[DOMAIN_NAME] “/” (no quotes) empty" at bounding box center [396, 466] width 450 height 53
click at [507, 502] on p "In our second example, the Central Administration page was configured with 1. h…" at bounding box center [396, 577] width 450 height 171
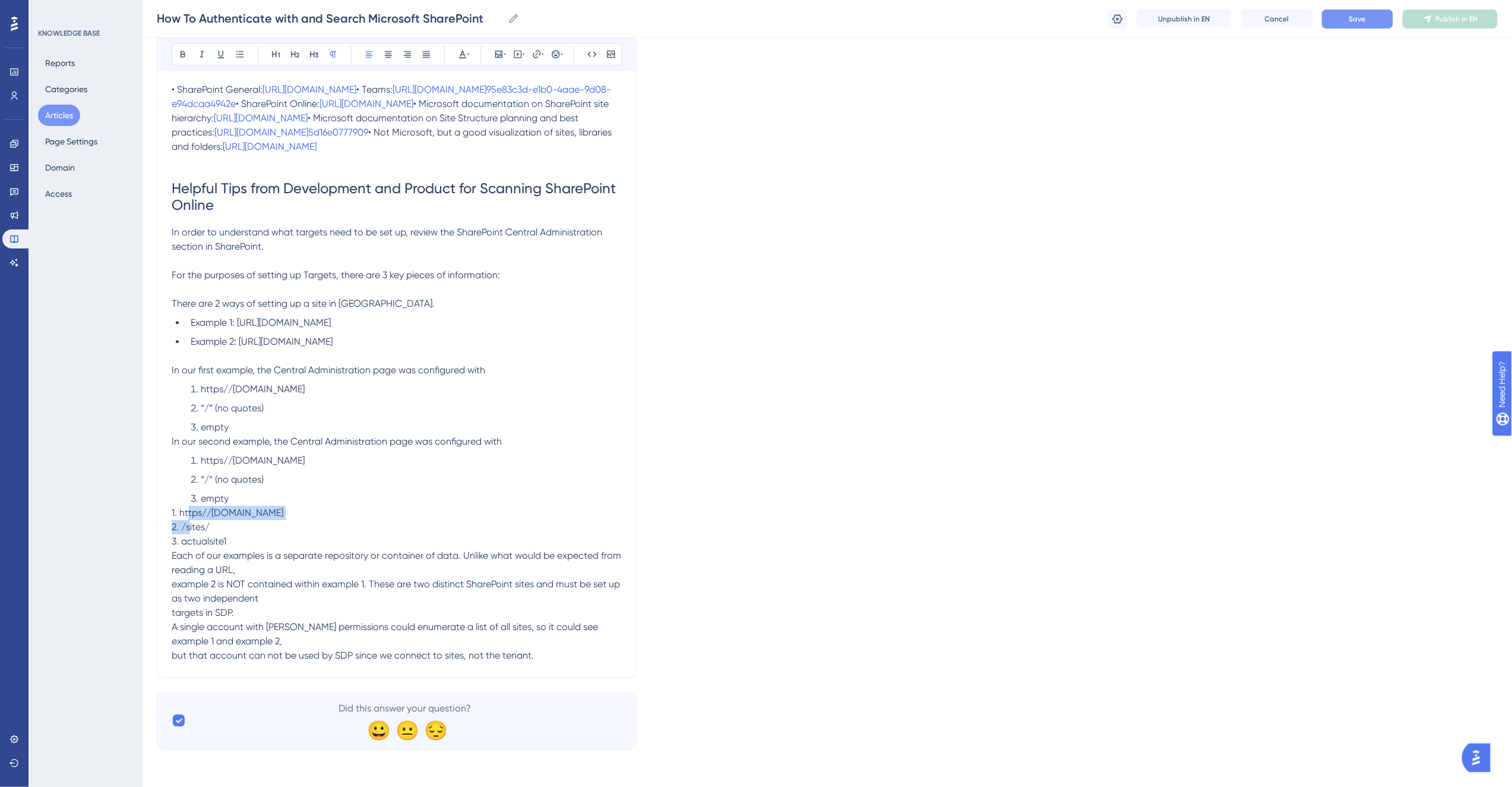
drag, startPoint x: 305, startPoint y: 563, endPoint x: 180, endPoint y: 562, distance: 125.0
click at [180, 562] on p "1. https//[DOMAIN_NAME] 2. /sites/ 3. actualsite1 Each of our examples is a sep…" at bounding box center [396, 584] width 450 height 157
drag, startPoint x: 319, startPoint y: 494, endPoint x: 203, endPoint y: 497, distance: 116.0
click at [203, 467] on li "https//[DOMAIN_NAME]" at bounding box center [404, 460] width 436 height 14
drag, startPoint x: 217, startPoint y: 572, endPoint x: 183, endPoint y: 574, distance: 34.1
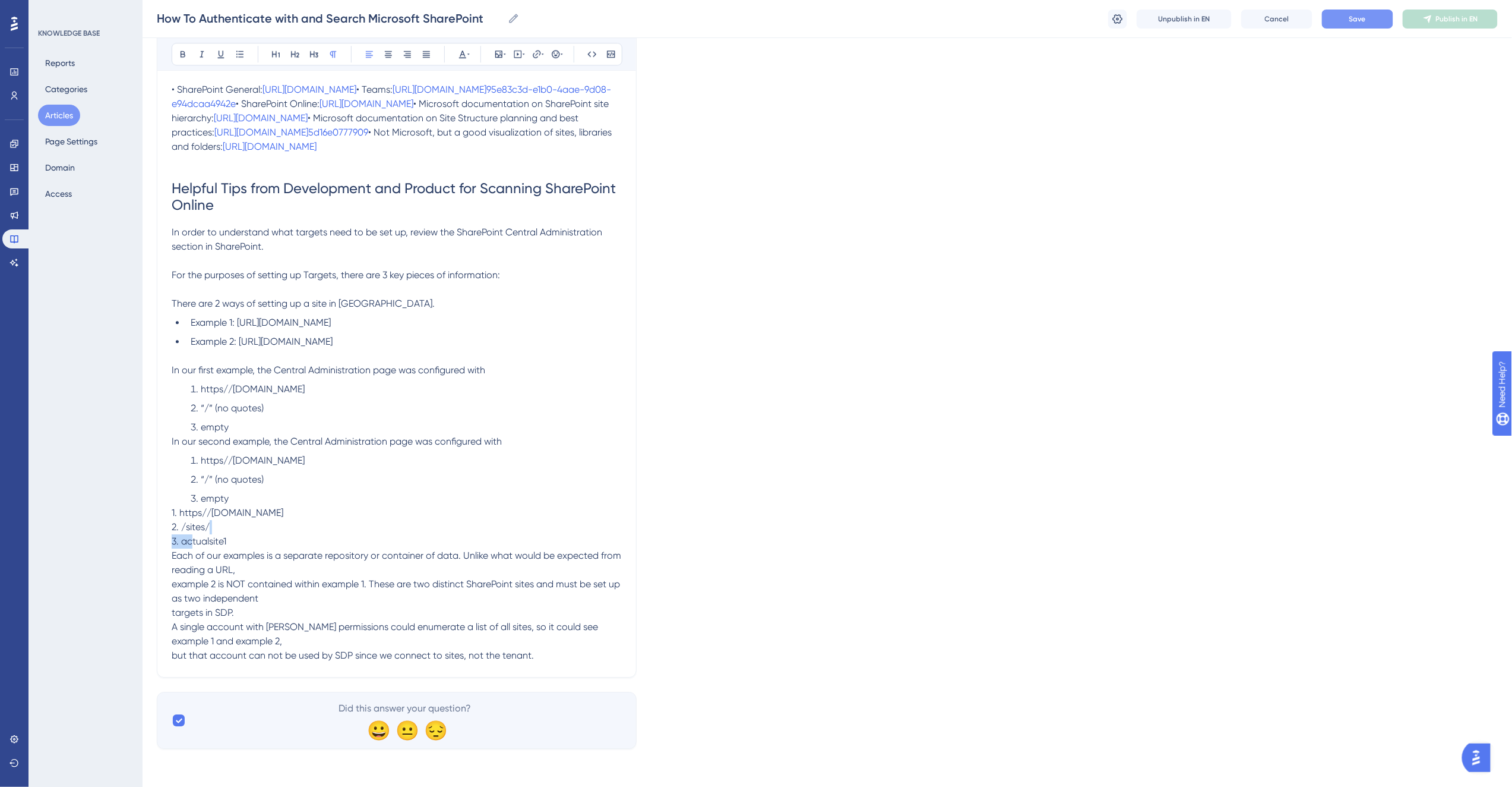
click at [183, 574] on p "1. https//[DOMAIN_NAME] 2. /sites/ 3. actualsite1 Each of our examples is a sep…" at bounding box center [396, 584] width 450 height 157
drag, startPoint x: 282, startPoint y: 514, endPoint x: 202, endPoint y: 519, distance: 80.2
click at [202, 486] on li "“/” (no quotes)" at bounding box center [404, 479] width 436 height 14
drag, startPoint x: 235, startPoint y: 586, endPoint x: 181, endPoint y: 589, distance: 54.1
click at [181, 589] on p "1. https//[DOMAIN_NAME] 2. /sites/ 3. actualsite1 Each of our examples is a sep…" at bounding box center [396, 584] width 450 height 157
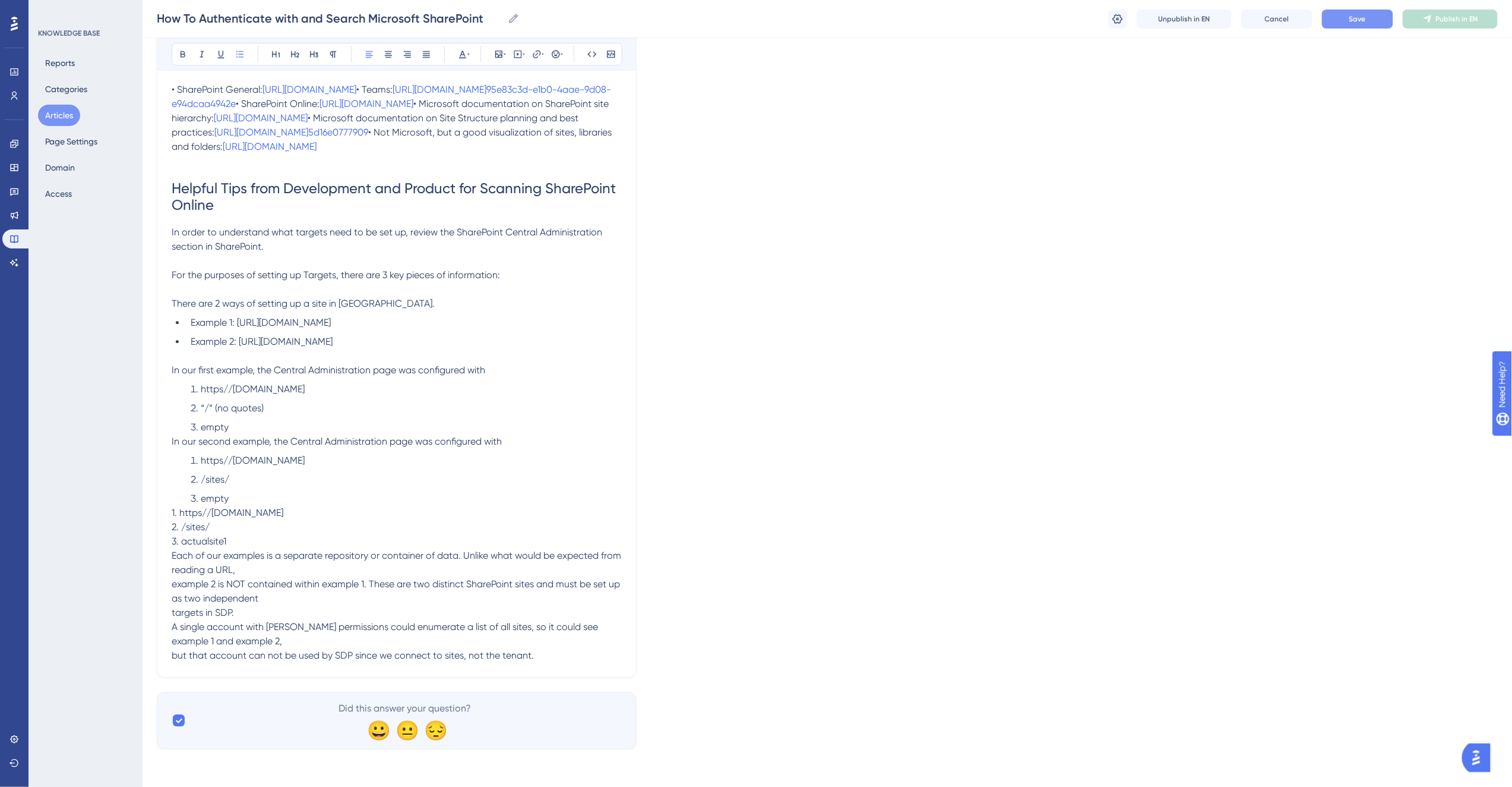
click at [238, 506] on li "empty" at bounding box center [404, 498] width 436 height 14
click at [208, 504] on span "empty" at bounding box center [215, 498] width 28 height 11
drag, startPoint x: 234, startPoint y: 590, endPoint x: 163, endPoint y: 566, distance: 74.9
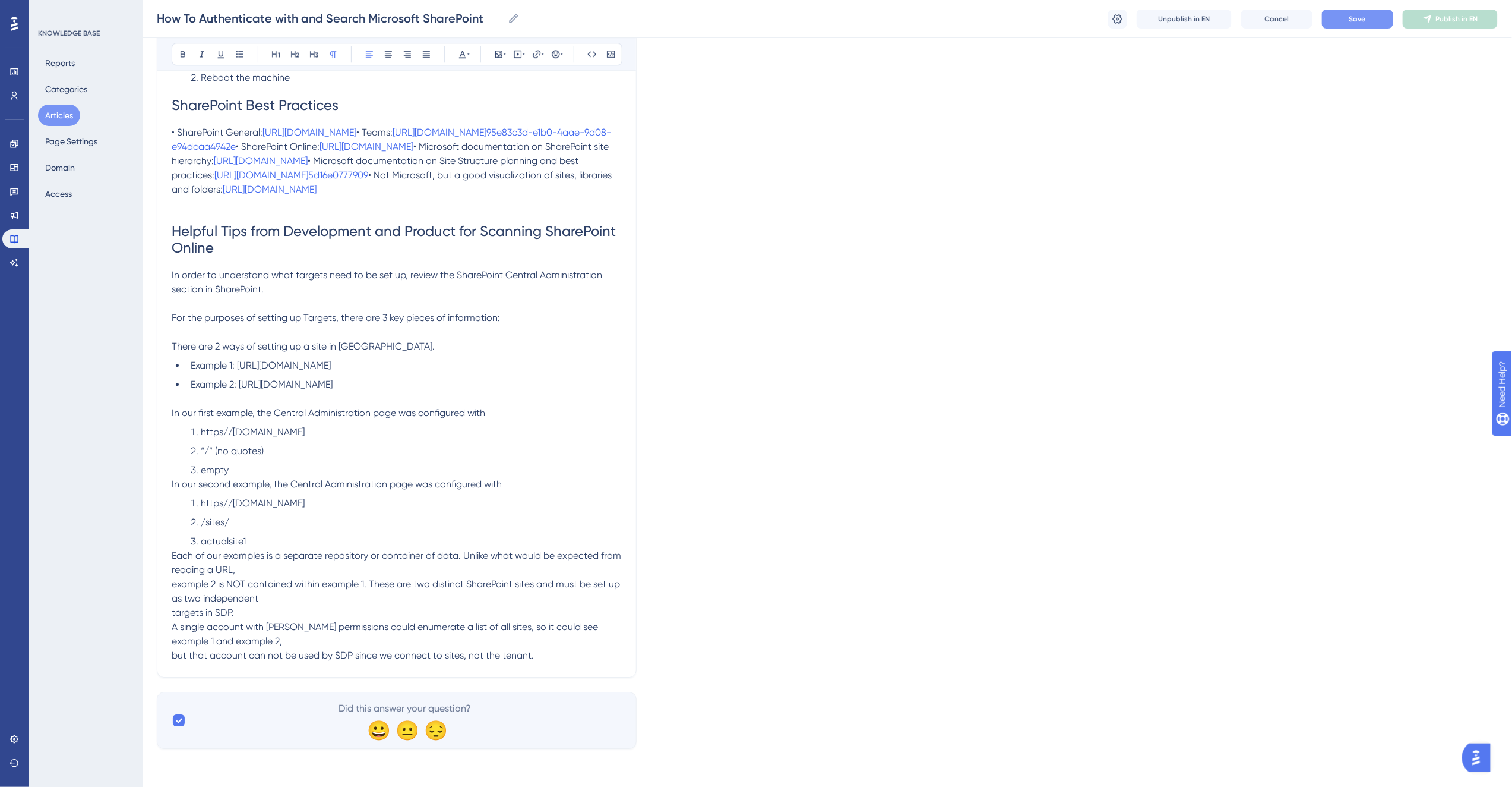
click at [286, 573] on p "Each of our examples is a separate repository or container of data. Unlike what…" at bounding box center [396, 606] width 450 height 114
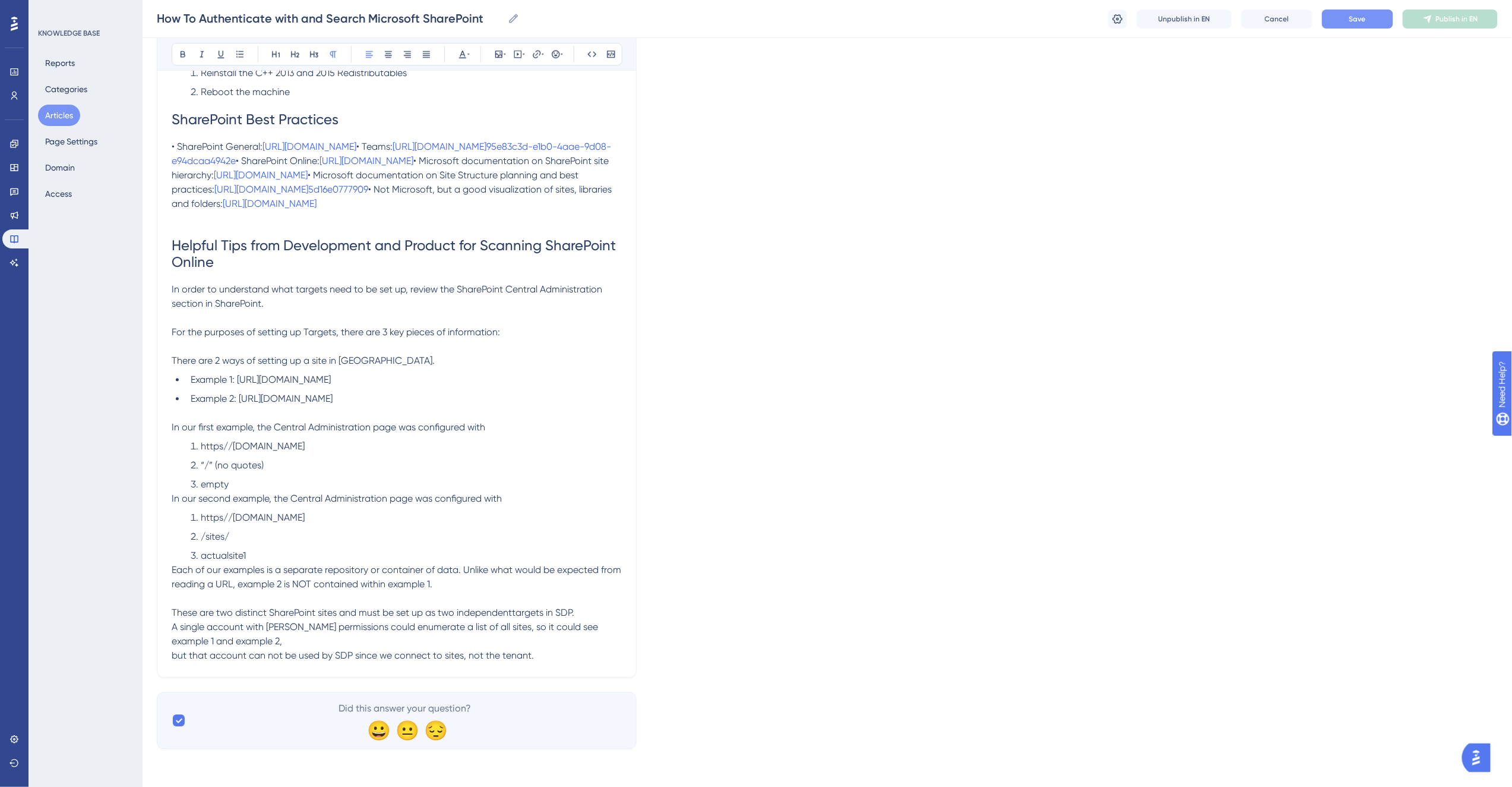
scroll to position [4017, 0]
click at [295, 644] on p "These are two distinct SharePoint sites and must be set up as two independent …" at bounding box center [396, 634] width 450 height 57
click at [330, 632] on p "These are two distinct SharePoint sites and must be set up as two independent …" at bounding box center [396, 634] width 450 height 57
click at [305, 626] on span "These are two distinct SharePoint sites and must be set up as two independent …" at bounding box center [393, 634] width 443 height 54
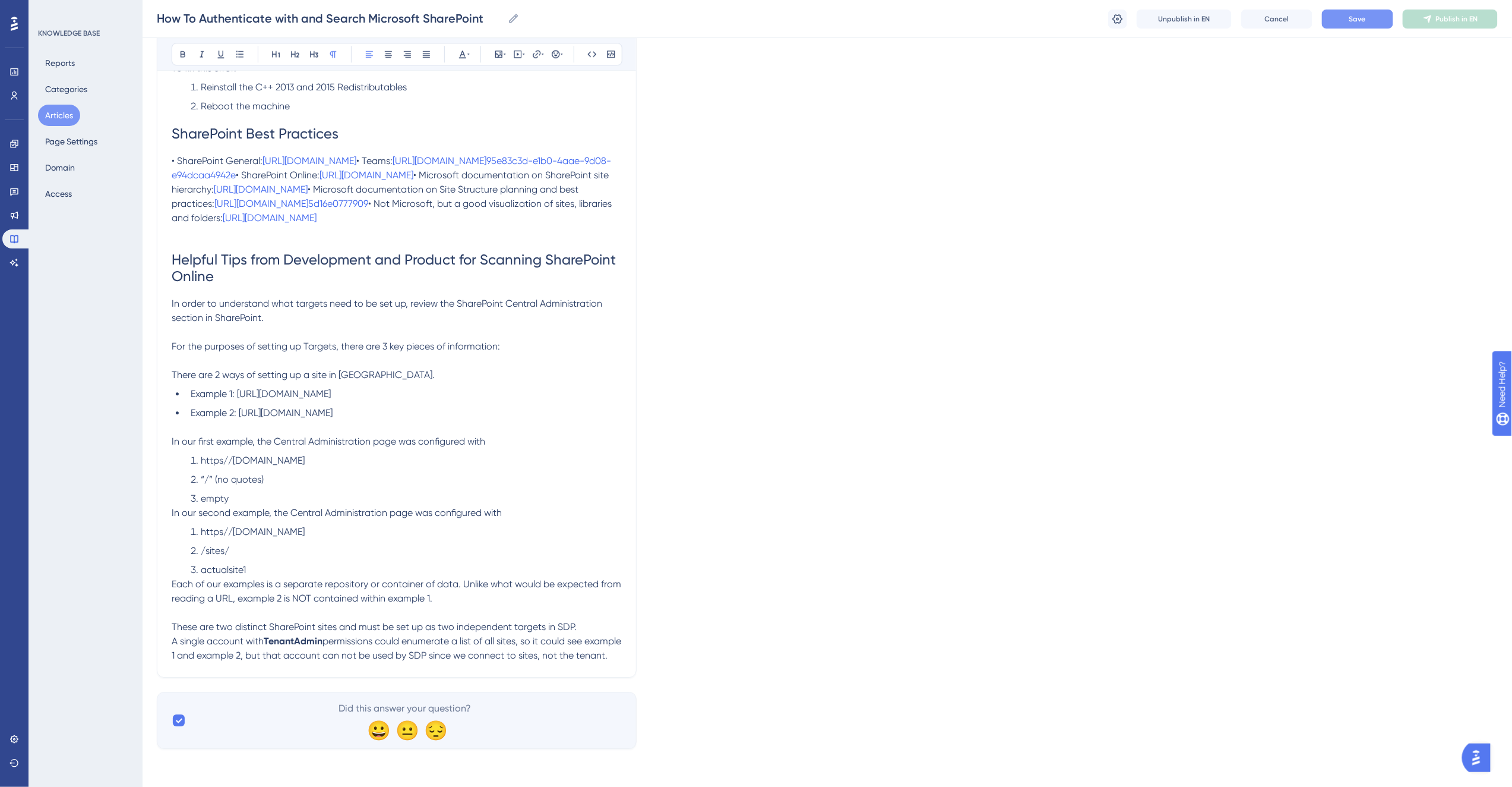
click at [394, 621] on span "These are two distinct SharePoint sites and must be set up as two independent …" at bounding box center [374, 634] width 405 height 26
click at [454, 639] on span "permissions could enumerate a list of all sites, so it could see example 1 and …" at bounding box center [398, 648] width 452 height 26
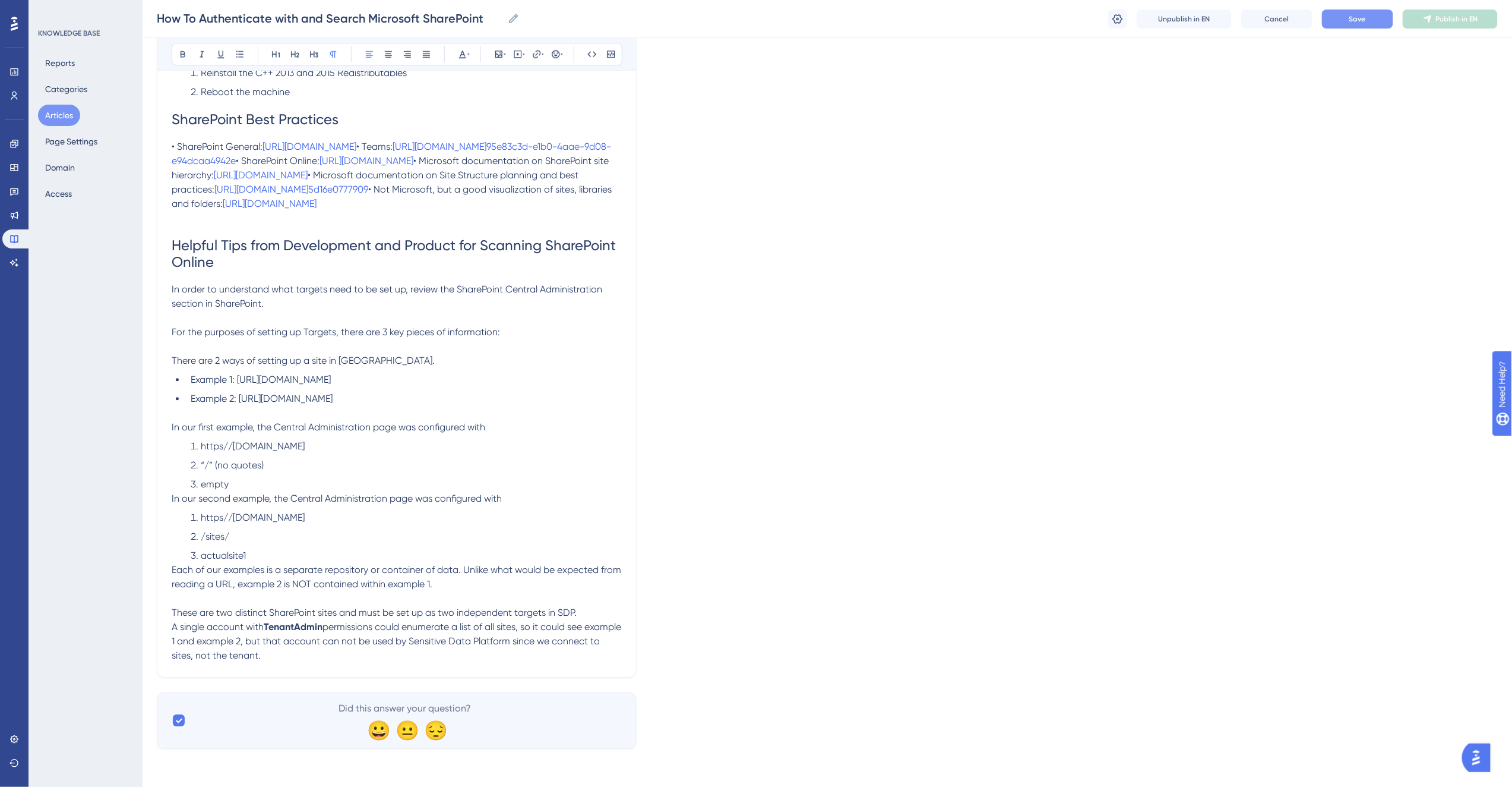
click at [569, 611] on span "These are two distinct SharePoint sites and must be set up as two independent …" at bounding box center [374, 620] width 405 height 26
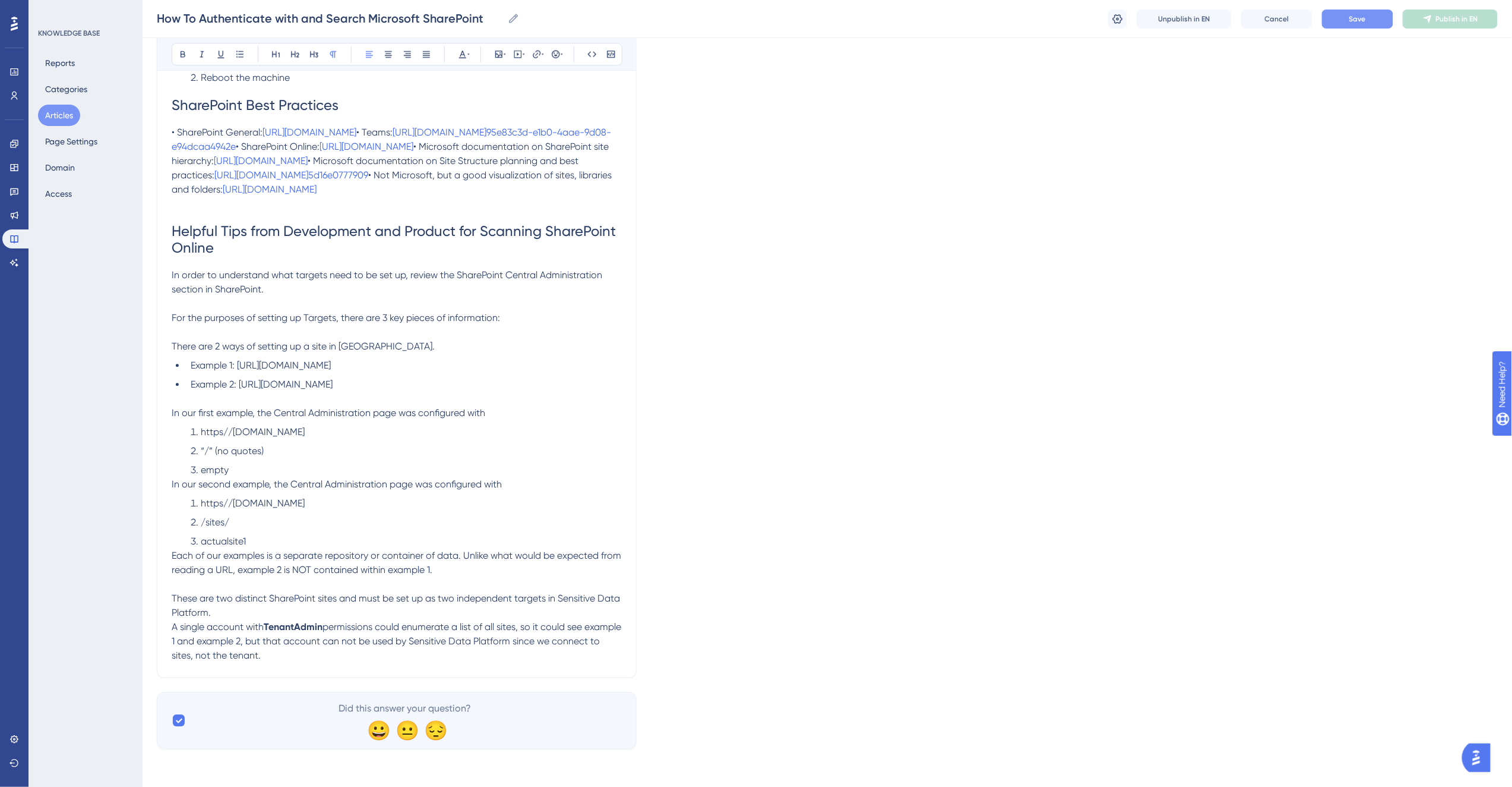
scroll to position [4025, 0]
click at [523, 604] on span "These are two distinct SharePoint sites and must be set up as two independent …" at bounding box center [397, 612] width 451 height 40
drag, startPoint x: 213, startPoint y: 604, endPoint x: 209, endPoint y: 627, distance: 23.3
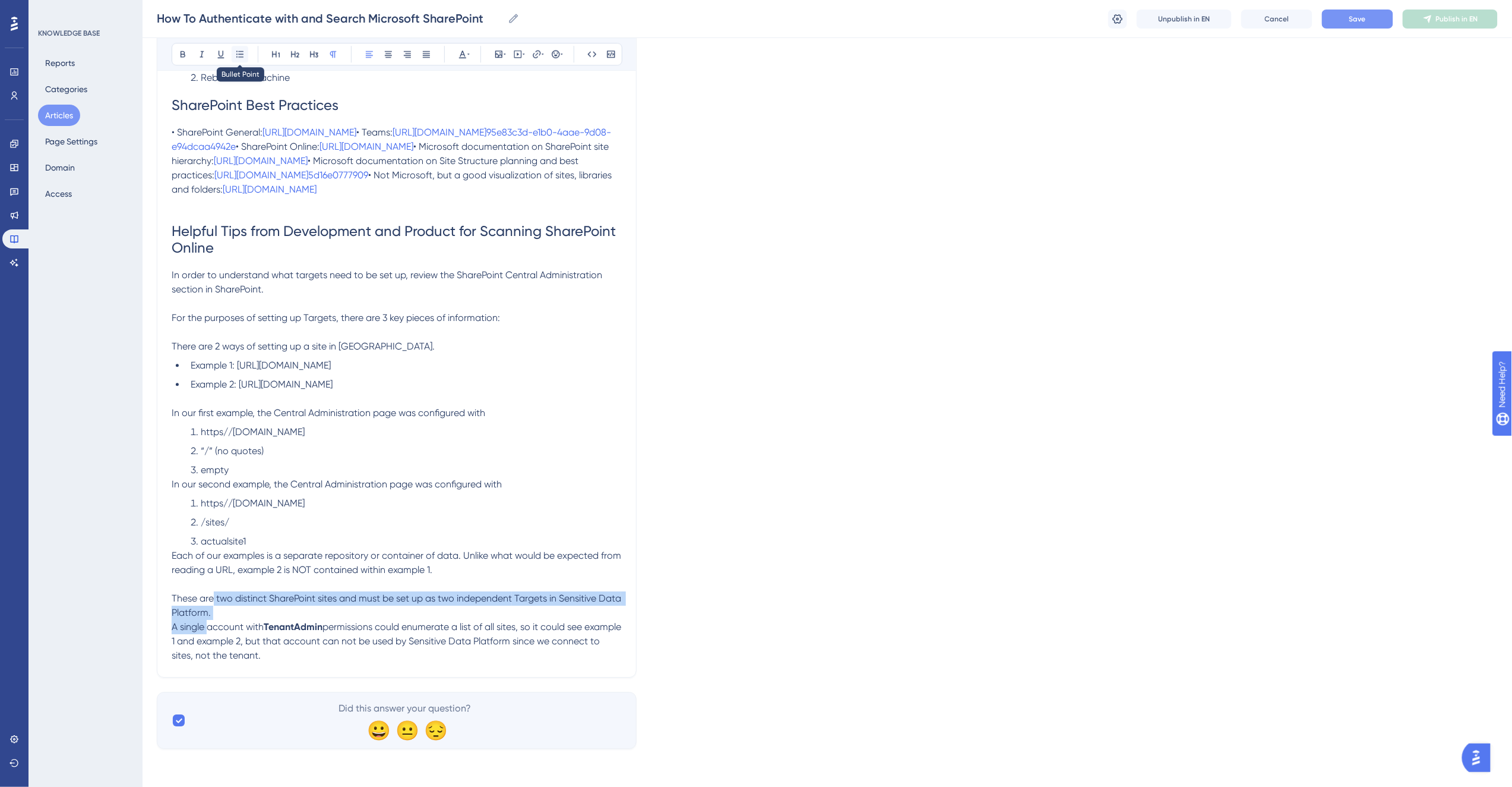
click at [241, 56] on icon at bounding box center [240, 54] width 10 height 10
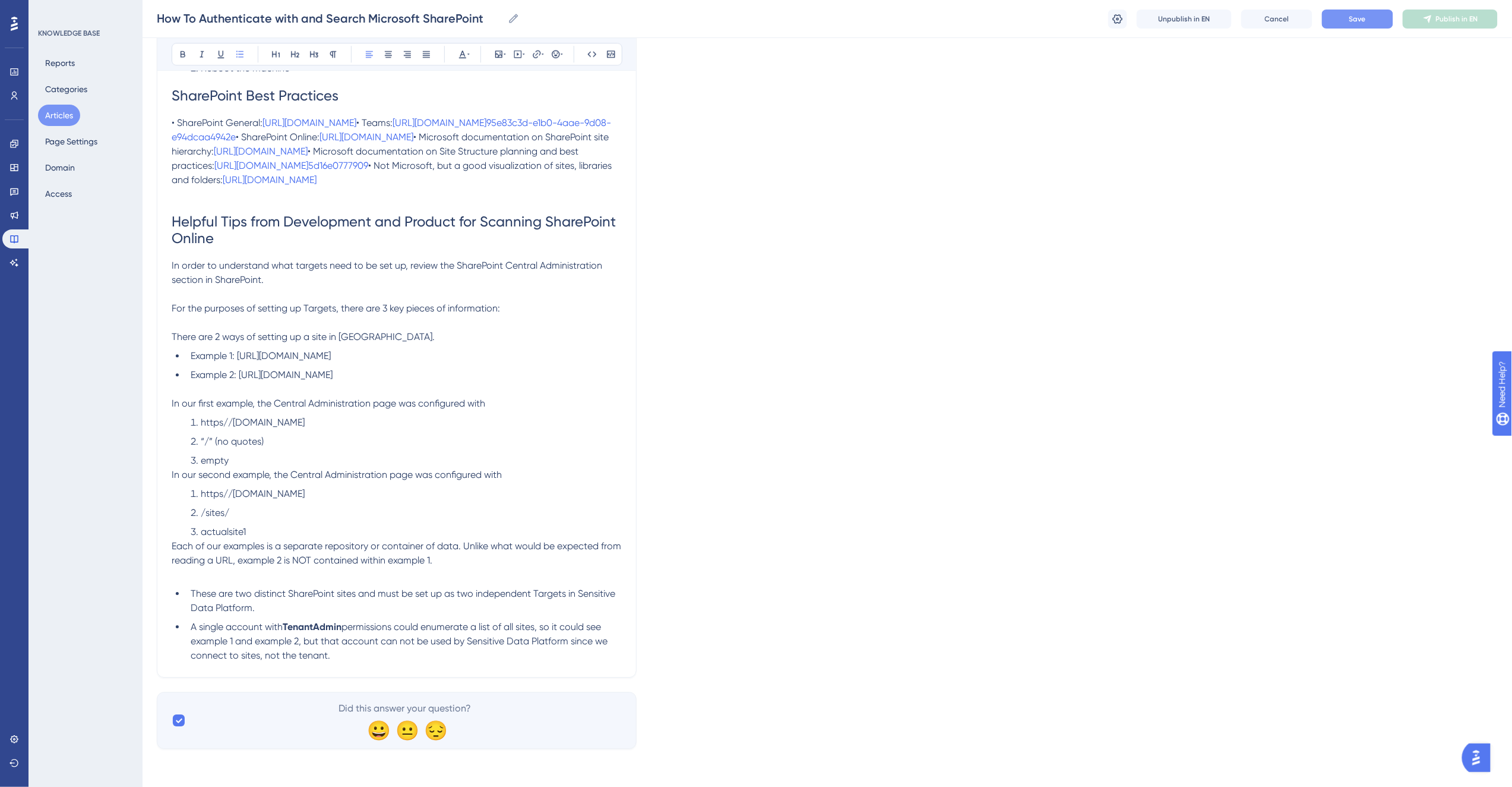
click at [423, 645] on span "permissions could enumerate a list of all sites, so it could see example 1 and …" at bounding box center [400, 640] width 420 height 40
click at [339, 662] on li "A single account with [PERSON_NAME] permissions could enumerate a list of all s…" at bounding box center [404, 641] width 436 height 43
click at [402, 657] on span "permissions could enumerate a list of all sites, so it could see example 1 and …" at bounding box center [400, 640] width 420 height 40
click at [248, 661] on span "since we connect to sites, not the tenant." at bounding box center [396, 648] width 412 height 26
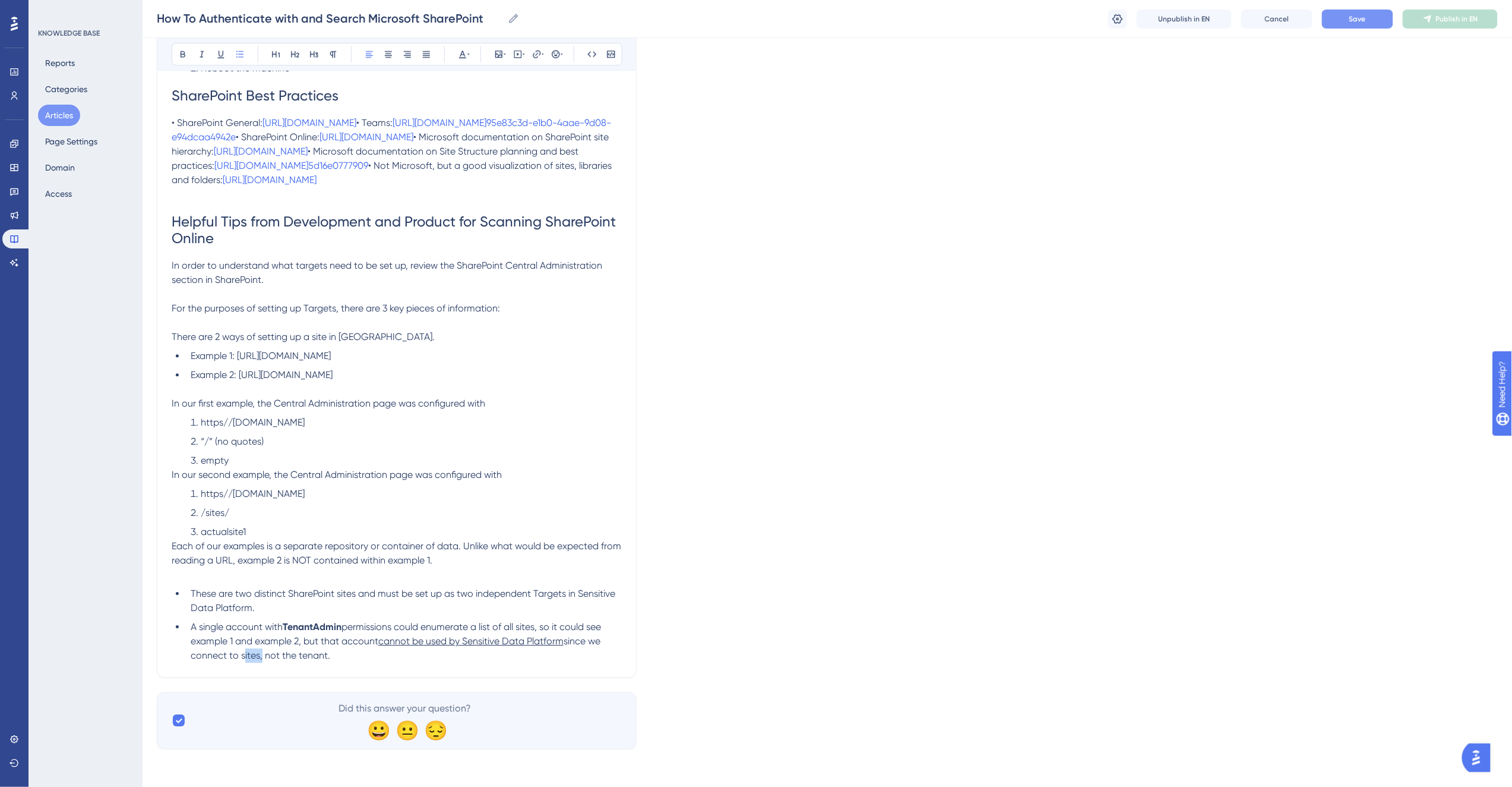
click at [248, 661] on span "since we connect to sites, not the tenant." at bounding box center [396, 648] width 412 height 26
click at [314, 661] on span ", not the tenant." at bounding box center [293, 655] width 70 height 11
click at [357, 662] on li "A single account with [PERSON_NAME] permissions could enumerate a list of all s…" at bounding box center [404, 641] width 436 height 43
click at [290, 582] on p at bounding box center [396, 574] width 450 height 14
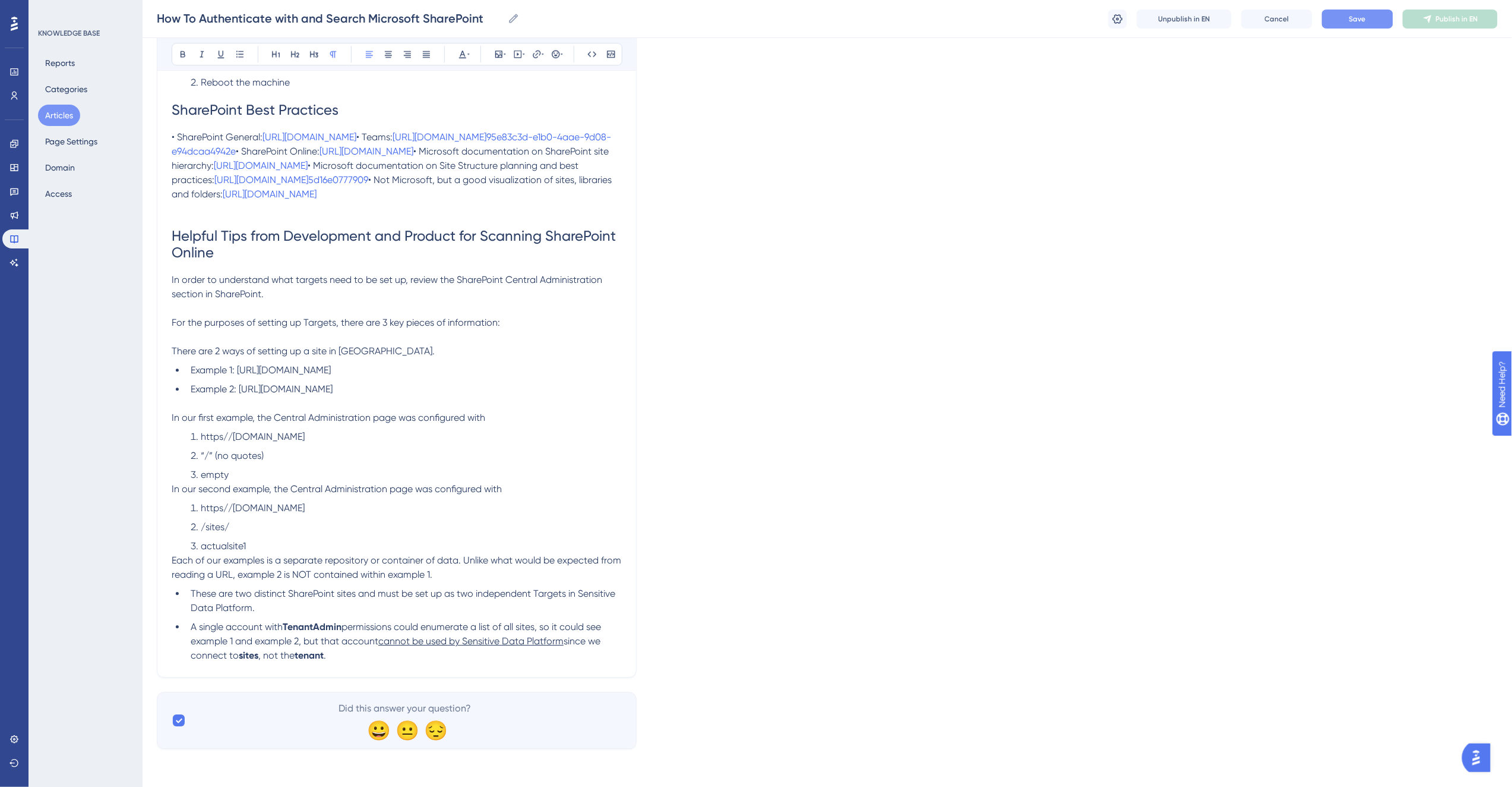
click at [258, 553] on p "Each of our examples is a separate repository or container of data. Unlike what…" at bounding box center [396, 567] width 450 height 29
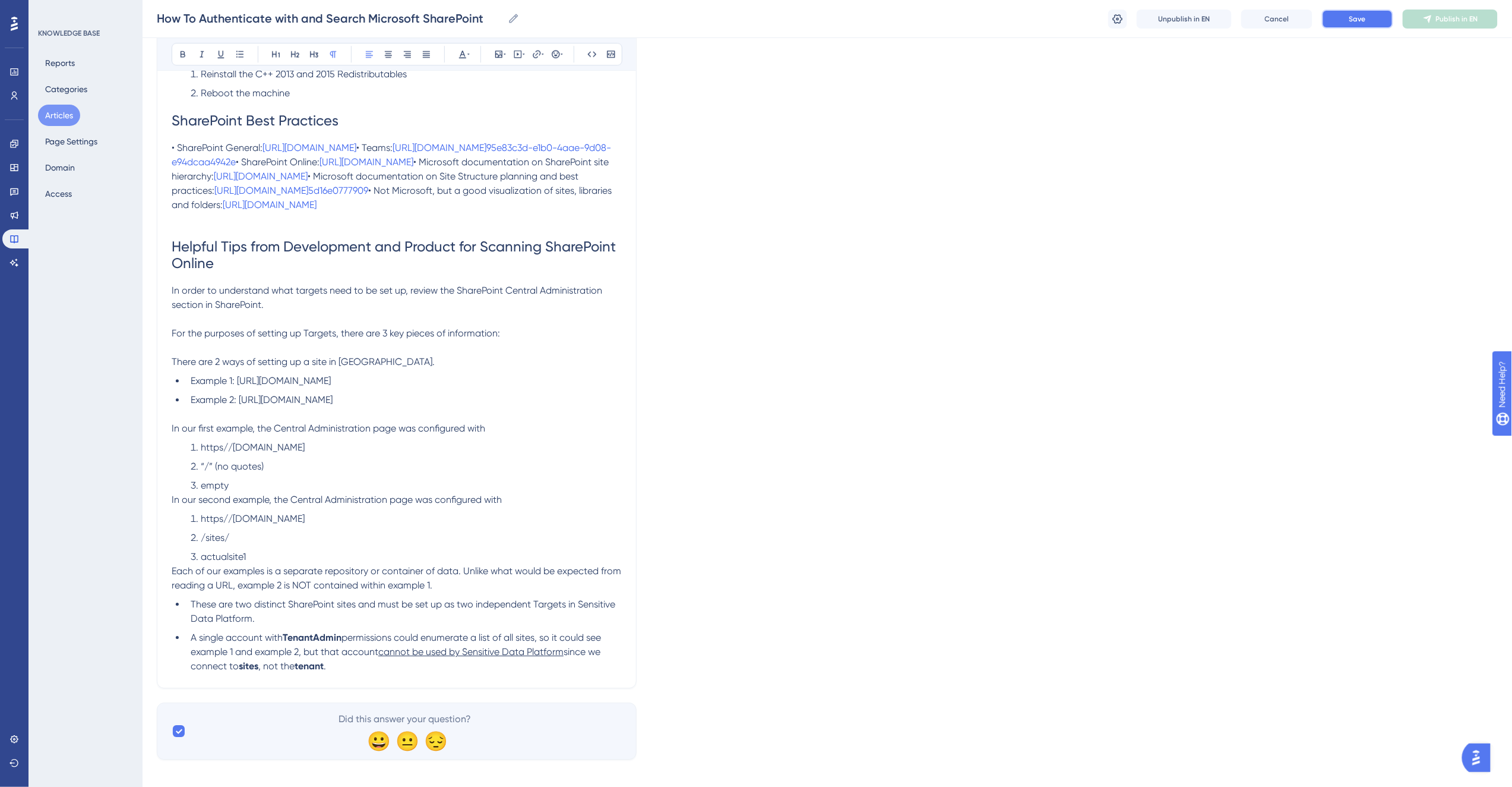
click at [1351, 21] on span "Save" at bounding box center [1357, 19] width 16 height 10
click at [307, 284] on h1 "Helpful Tips from Development and Product for Scanning SharePoint Online" at bounding box center [396, 255] width 450 height 57
drag, startPoint x: 192, startPoint y: 539, endPoint x: 232, endPoint y: 539, distance: 40.0
click at [232, 386] on span "Example 1: [URL][DOMAIN_NAME]" at bounding box center [260, 381] width 140 height 11
click at [330, 339] on span "For the purposes of setting up Targets, there are 3 key pieces of information:" at bounding box center [336, 333] width 329 height 11
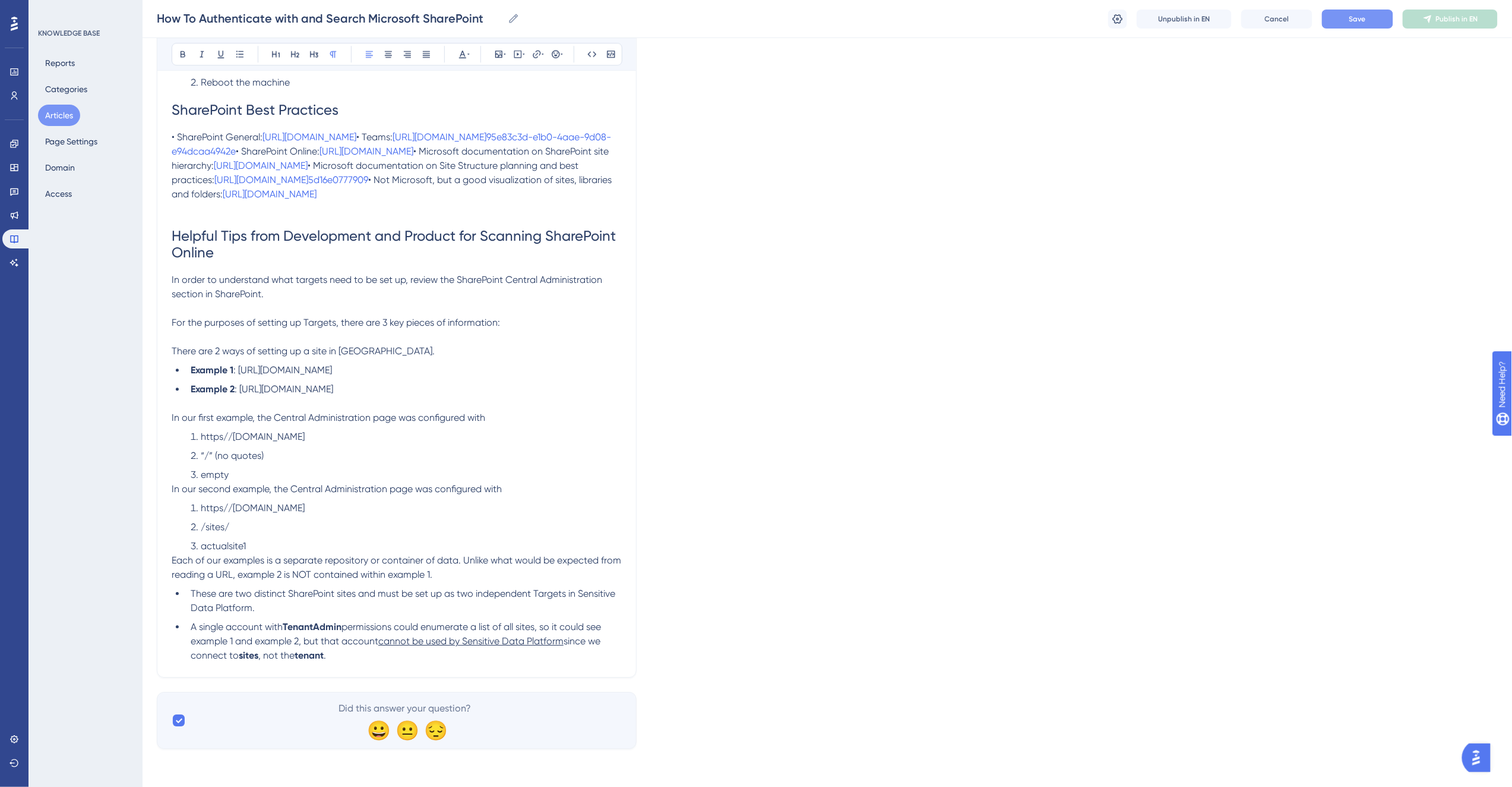
scroll to position [3959, 0]
drag, startPoint x: 518, startPoint y: 357, endPoint x: 173, endPoint y: 358, distance: 345.0
click at [173, 330] on p "For the purposes of setting up Targets, there are 3 key pieces of information:" at bounding box center [396, 322] width 450 height 14
click at [391, 328] on span "For the purposes of setting up Targets, there are 3 key pieces of information:" at bounding box center [336, 322] width 329 height 11
drag, startPoint x: 340, startPoint y: 359, endPoint x: 495, endPoint y: 361, distance: 155.0
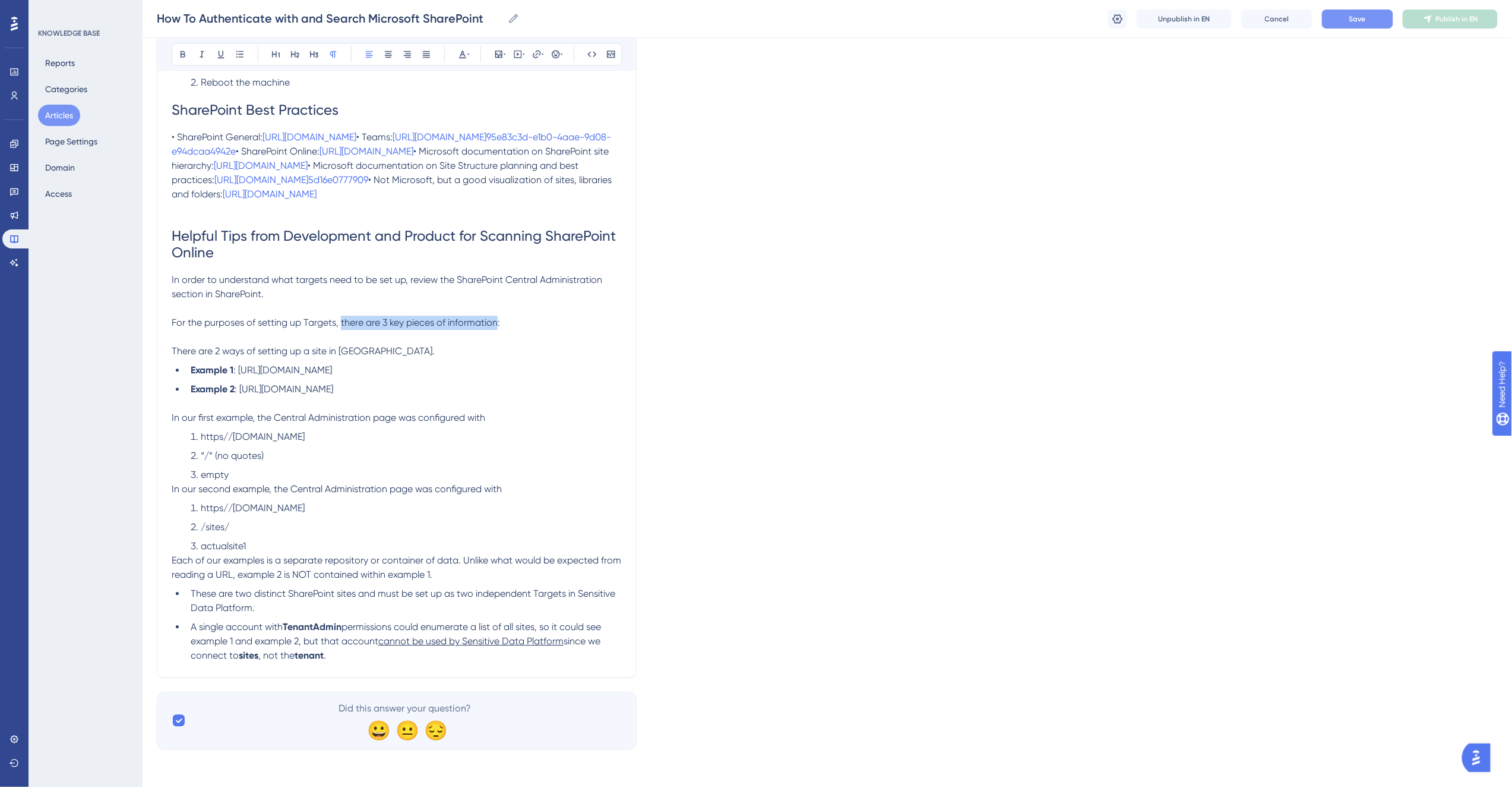
click at [495, 328] on span "For the purposes of setting up Targets, there are 3 key pieces of information:" at bounding box center [336, 322] width 329 height 11
drag, startPoint x: 435, startPoint y: 362, endPoint x: 167, endPoint y: 362, distance: 268.0
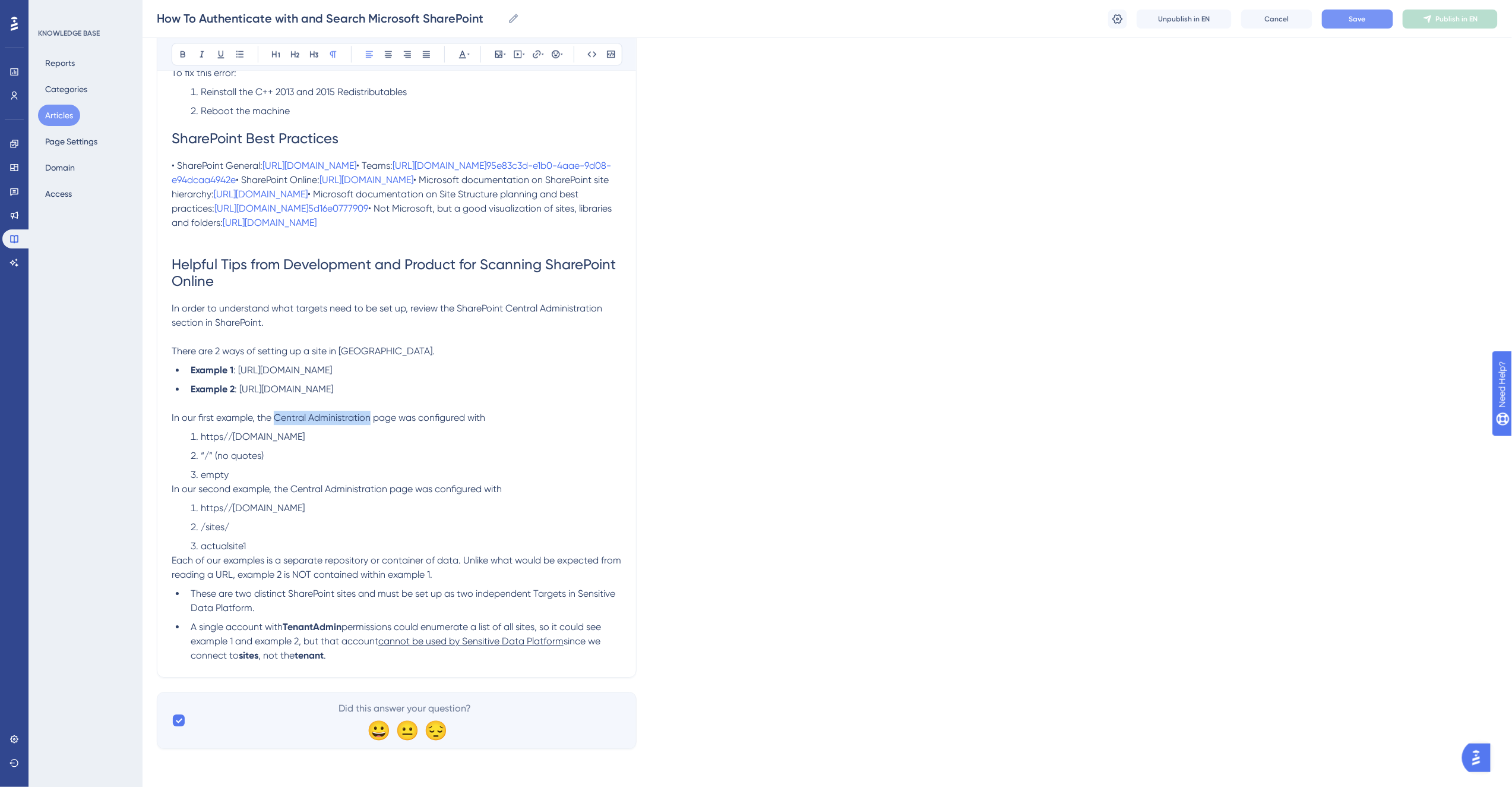
drag, startPoint x: 275, startPoint y: 426, endPoint x: 369, endPoint y: 431, distance: 94.1
click at [369, 423] on span "In our first example, the Central Administration page was configured with" at bounding box center [328, 417] width 313 height 11
click at [397, 453] on ol "https//[DOMAIN_NAME] “/” (no quotes) empty" at bounding box center [396, 456] width 450 height 53
click at [496, 425] on p "In our first example, the Central Administration page was configured with" at bounding box center [396, 417] width 450 height 14
drag, startPoint x: 290, startPoint y: 509, endPoint x: 411, endPoint y: 507, distance: 121.0
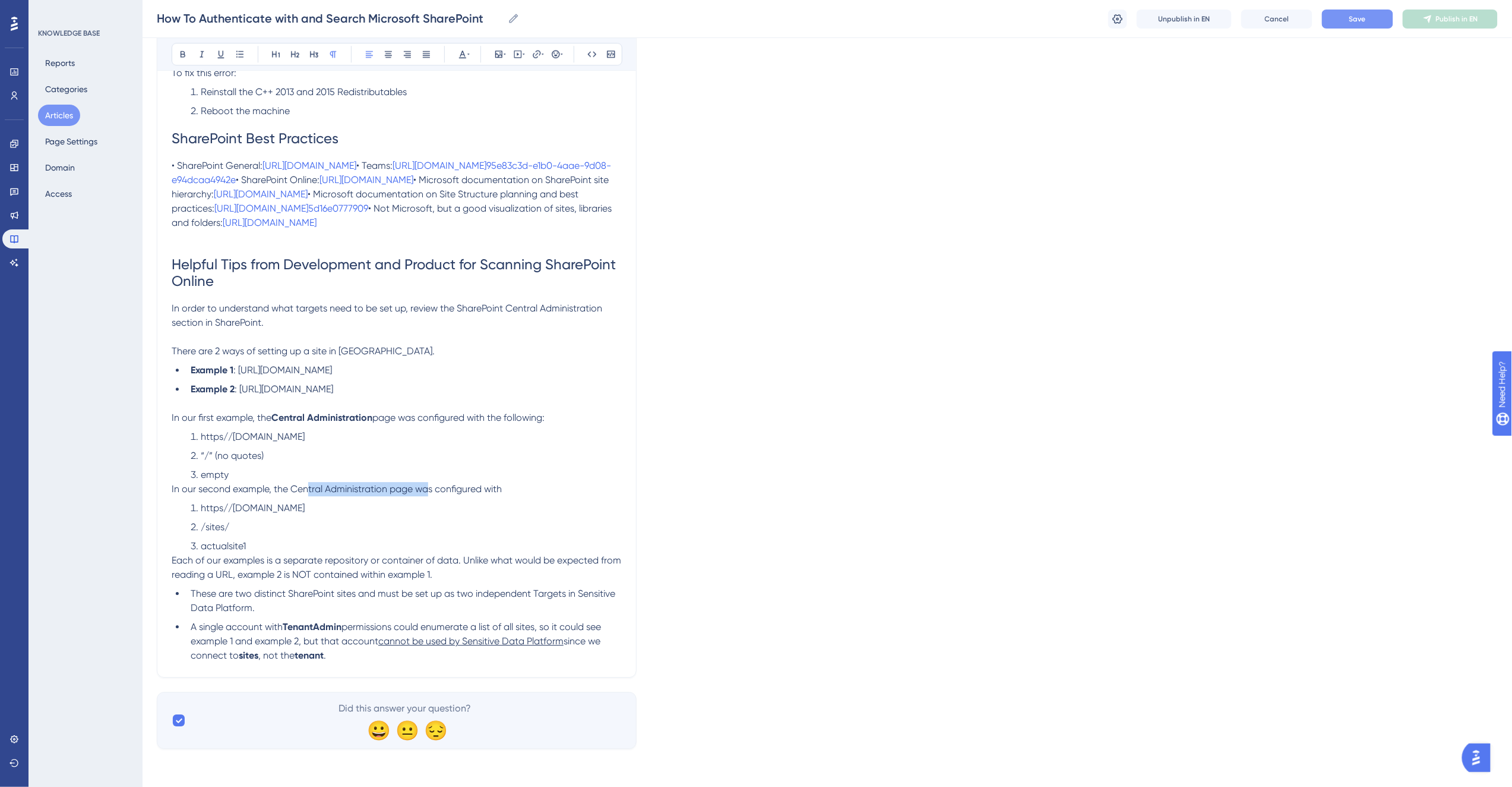
click at [411, 494] on span "In our second example, the Central Administration page was configured with" at bounding box center [336, 489] width 330 height 11
click at [521, 496] on p "In our second example, the Central Administration page was configured with" at bounding box center [396, 489] width 450 height 14
click at [205, 423] on span "In our first example, the" at bounding box center [221, 417] width 100 height 11
click at [201, 422] on span "In our 1st example, the" at bounding box center [219, 417] width 95 height 11
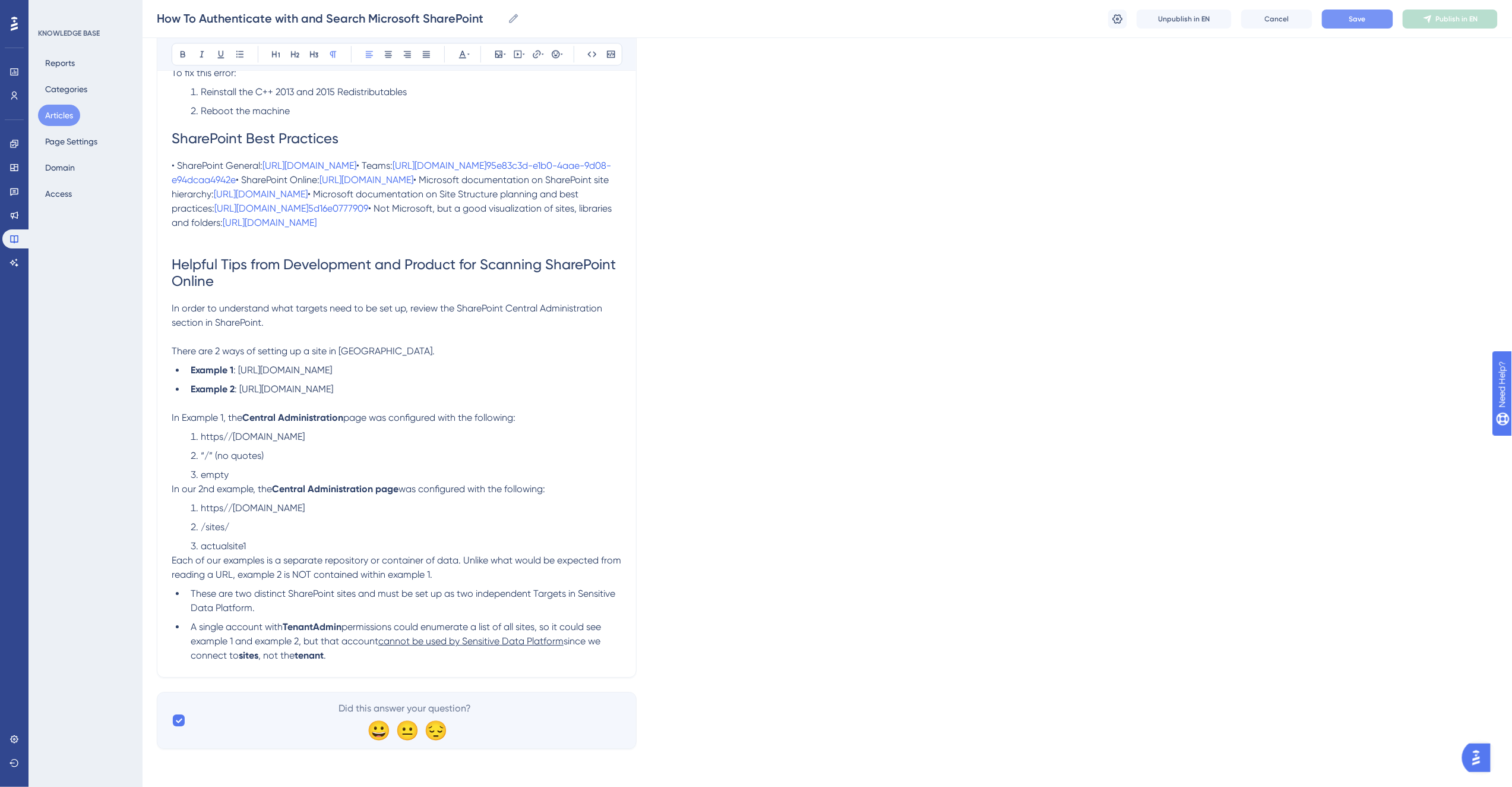
click at [220, 494] on span "In our 2nd example, the" at bounding box center [222, 489] width 100 height 11
click at [277, 580] on span "Each of our examples is a separate repository or container of data. Unlike what…" at bounding box center [398, 567] width 452 height 26
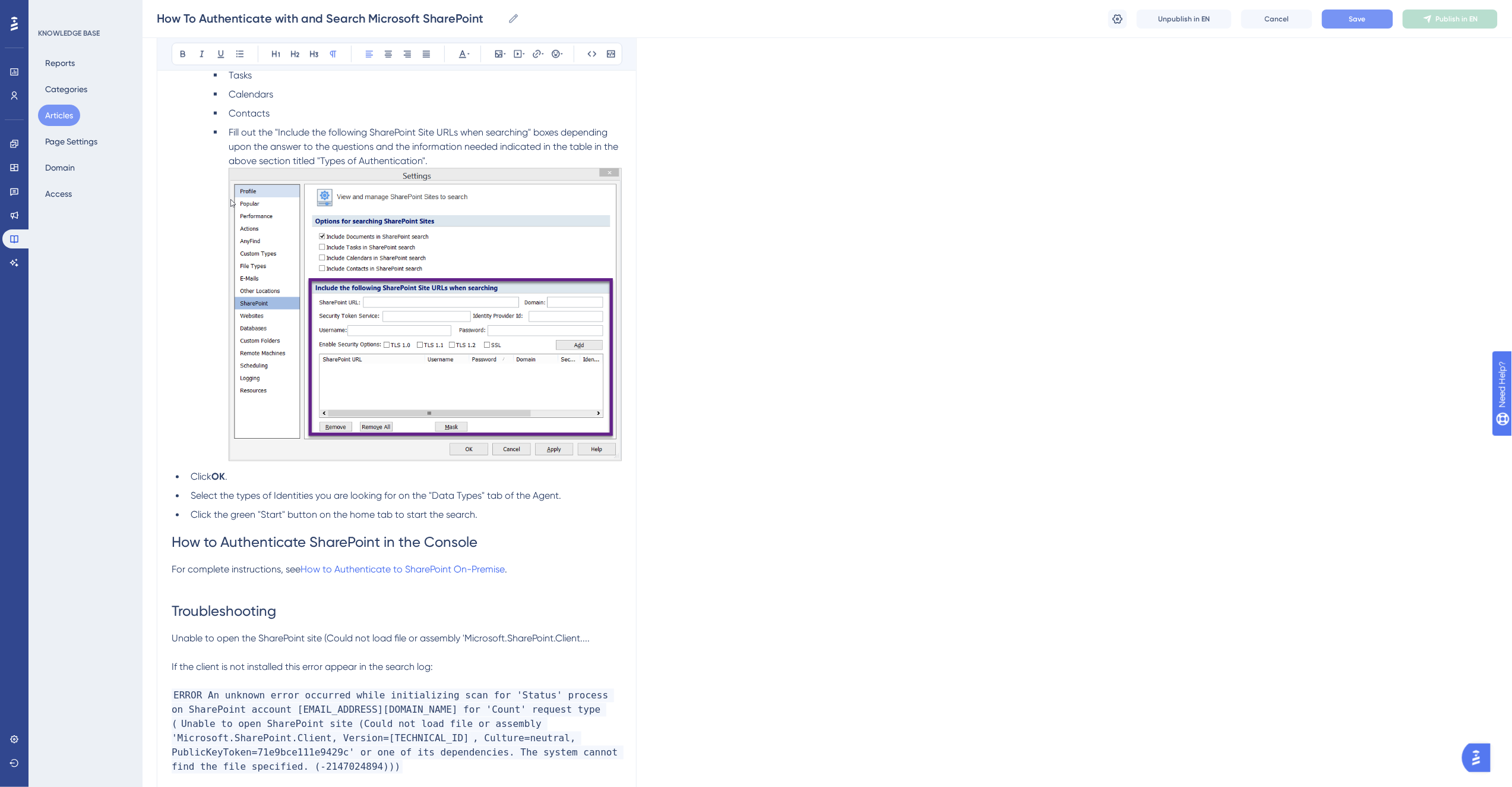
scroll to position [3102, 0]
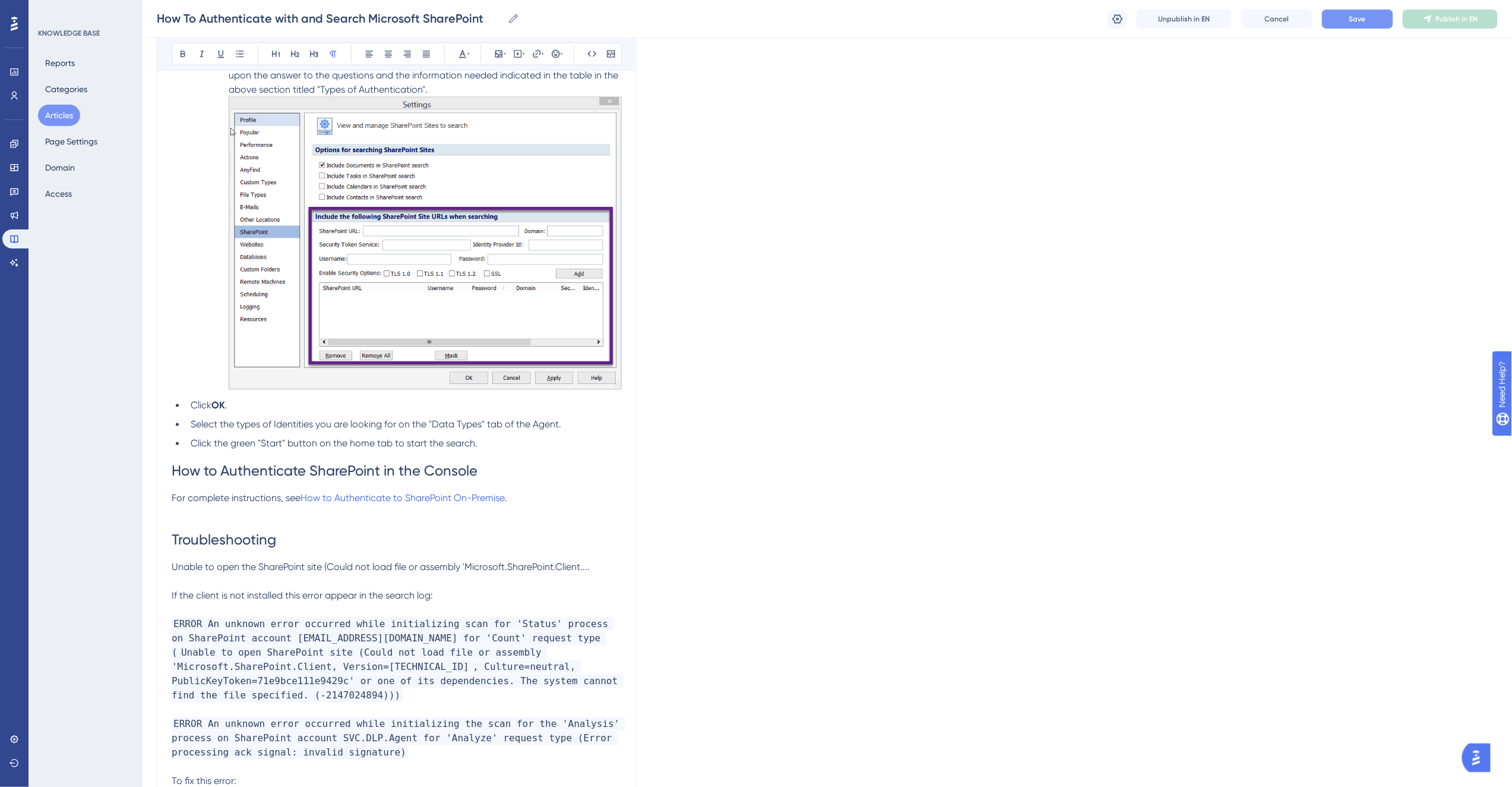
click at [271, 511] on p at bounding box center [396, 513] width 450 height 14
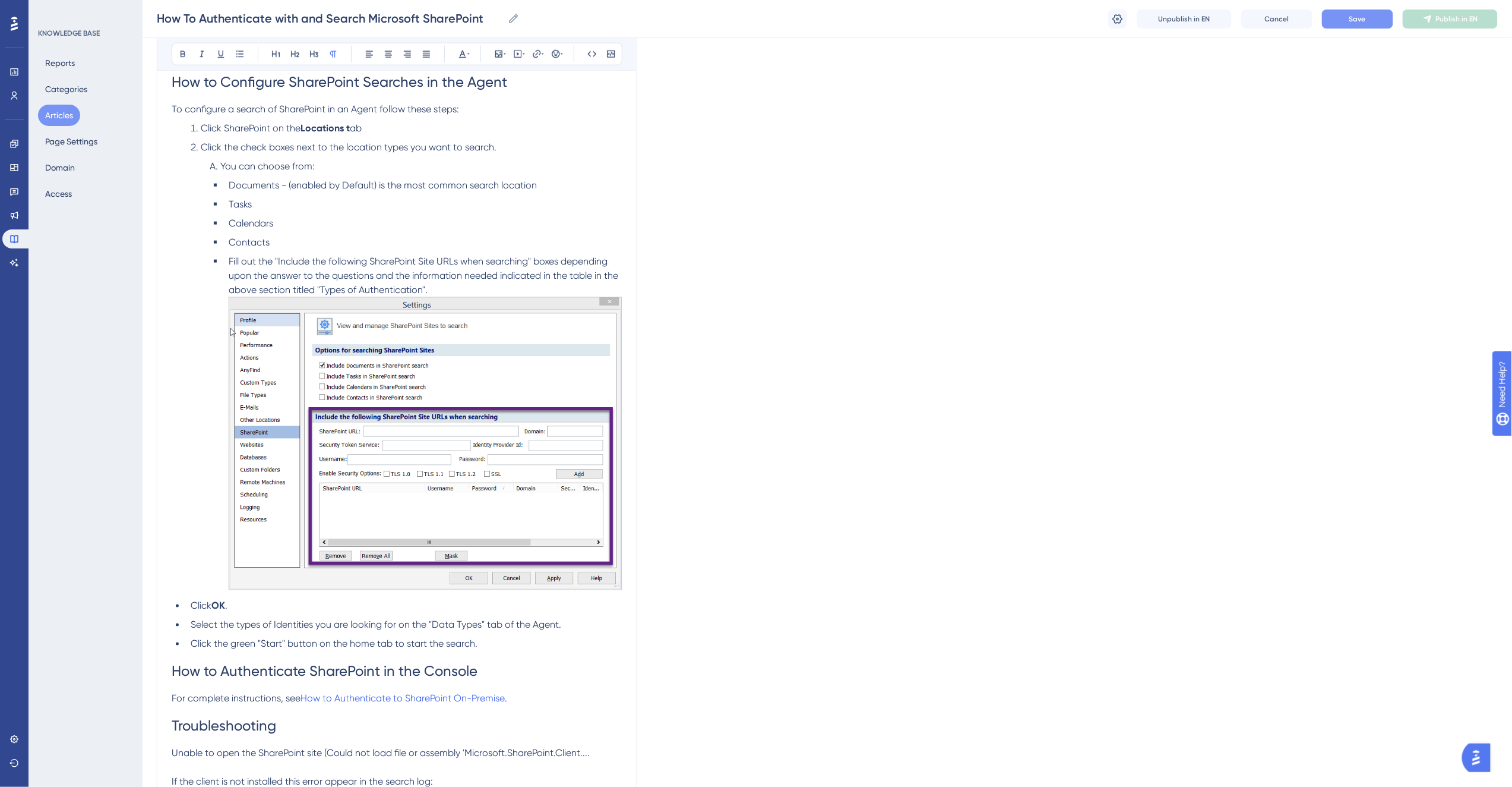
scroll to position [2771, 0]
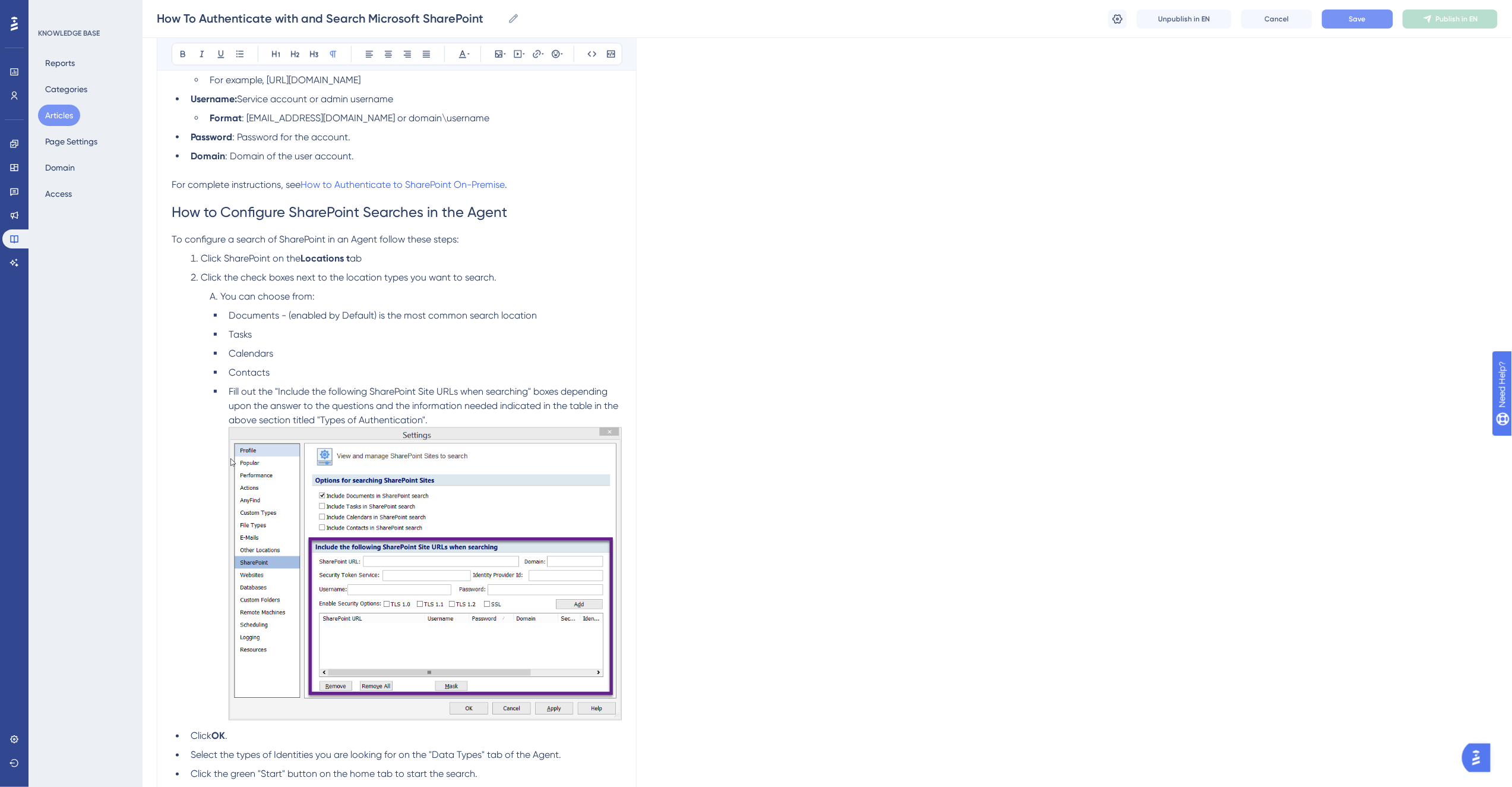
click at [292, 315] on span "Documents - (enabled by Default) is the most common search location" at bounding box center [382, 315] width 308 height 11
click at [227, 296] on span "You can choose from:" at bounding box center [267, 296] width 95 height 11
click at [442, 418] on li "Fill out the "Include the following SharePoint Site URLs when searching" boxes …" at bounding box center [423, 554] width 398 height 340
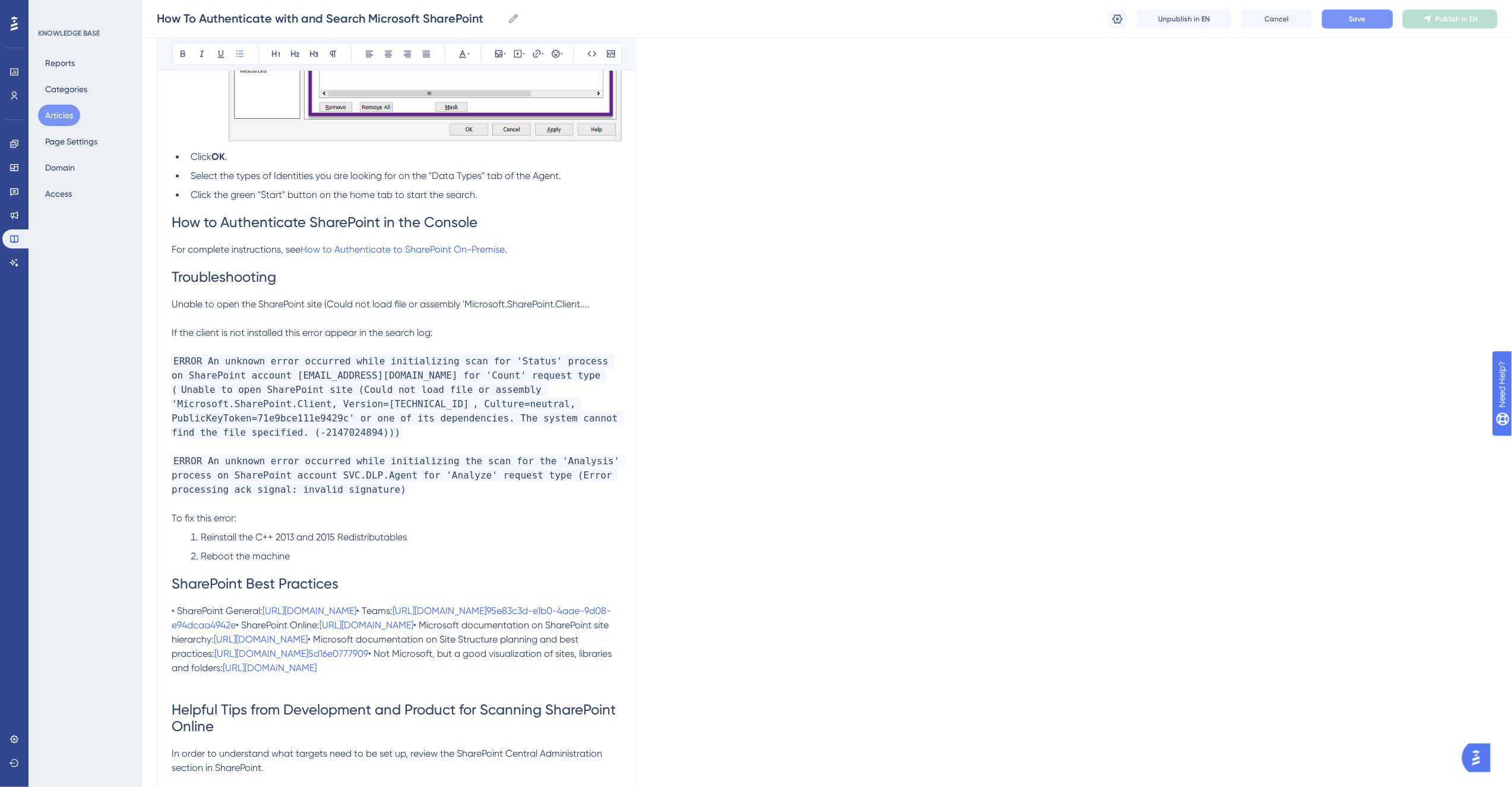
scroll to position [3366, 0]
click at [211, 276] on span "Troubleshooting" at bounding box center [224, 276] width 104 height 16
click at [201, 294] on h1 "Troubleshooting" at bounding box center [396, 276] width 450 height 40
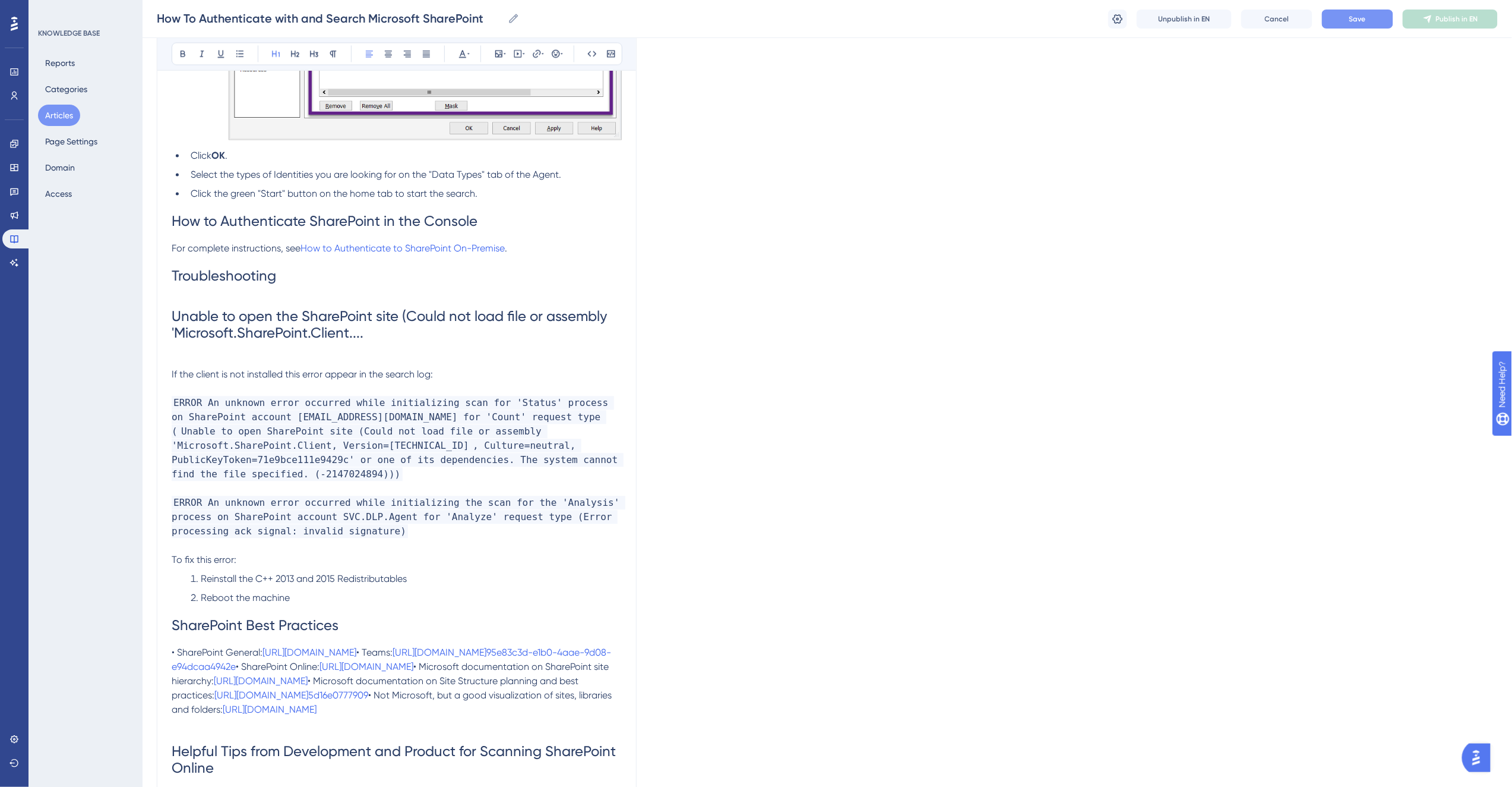
click at [306, 340] on span "Unable to open the SharePoint site (Could not load file or assembly 'Microsoft.…" at bounding box center [391, 325] width 439 height 33
click at [331, 51] on icon at bounding box center [333, 54] width 10 height 10
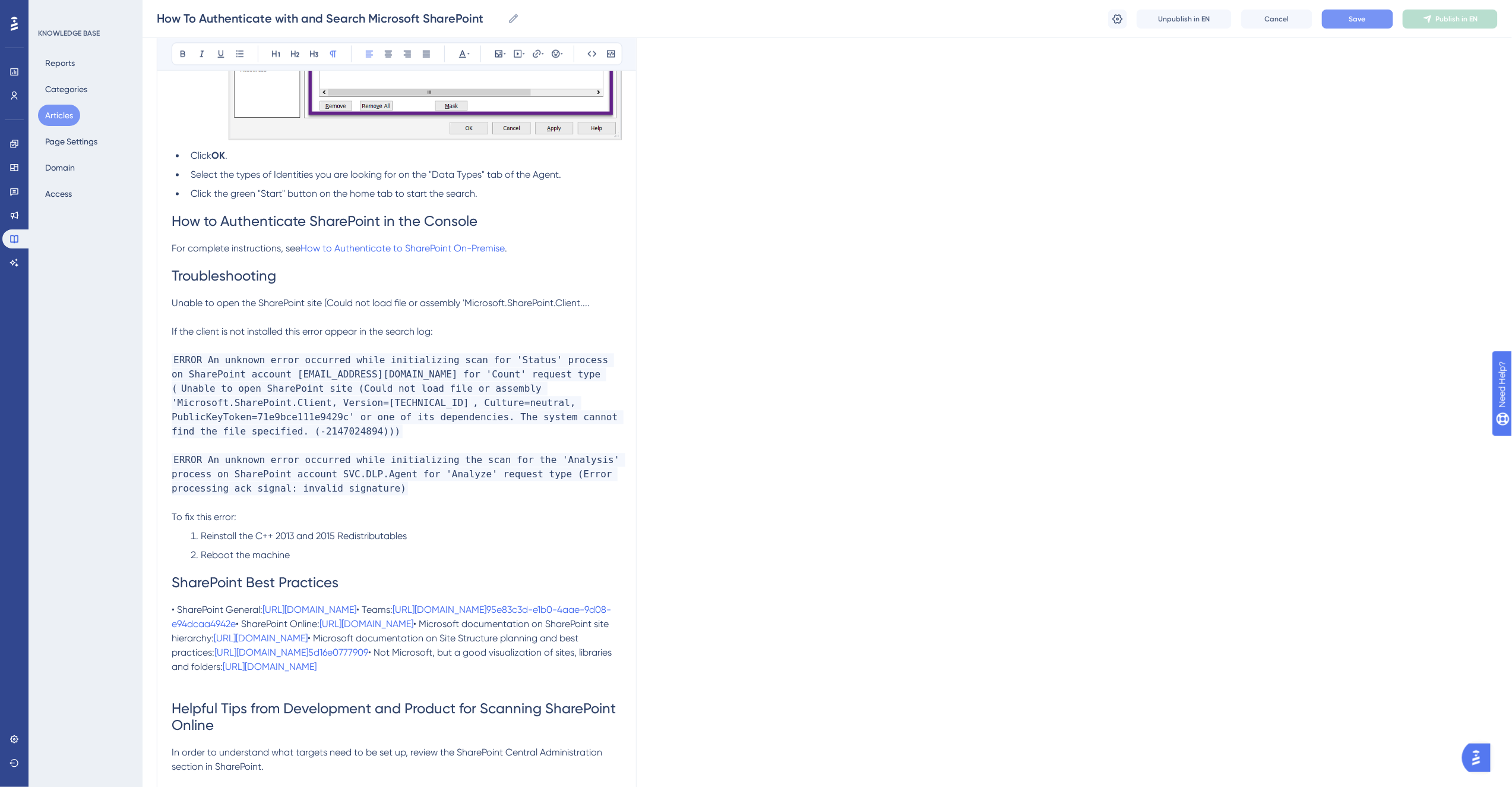
click at [190, 306] on p "Unable to open the SharePoint site (Could not load file or assembly 'Microsoft.…" at bounding box center [396, 303] width 450 height 14
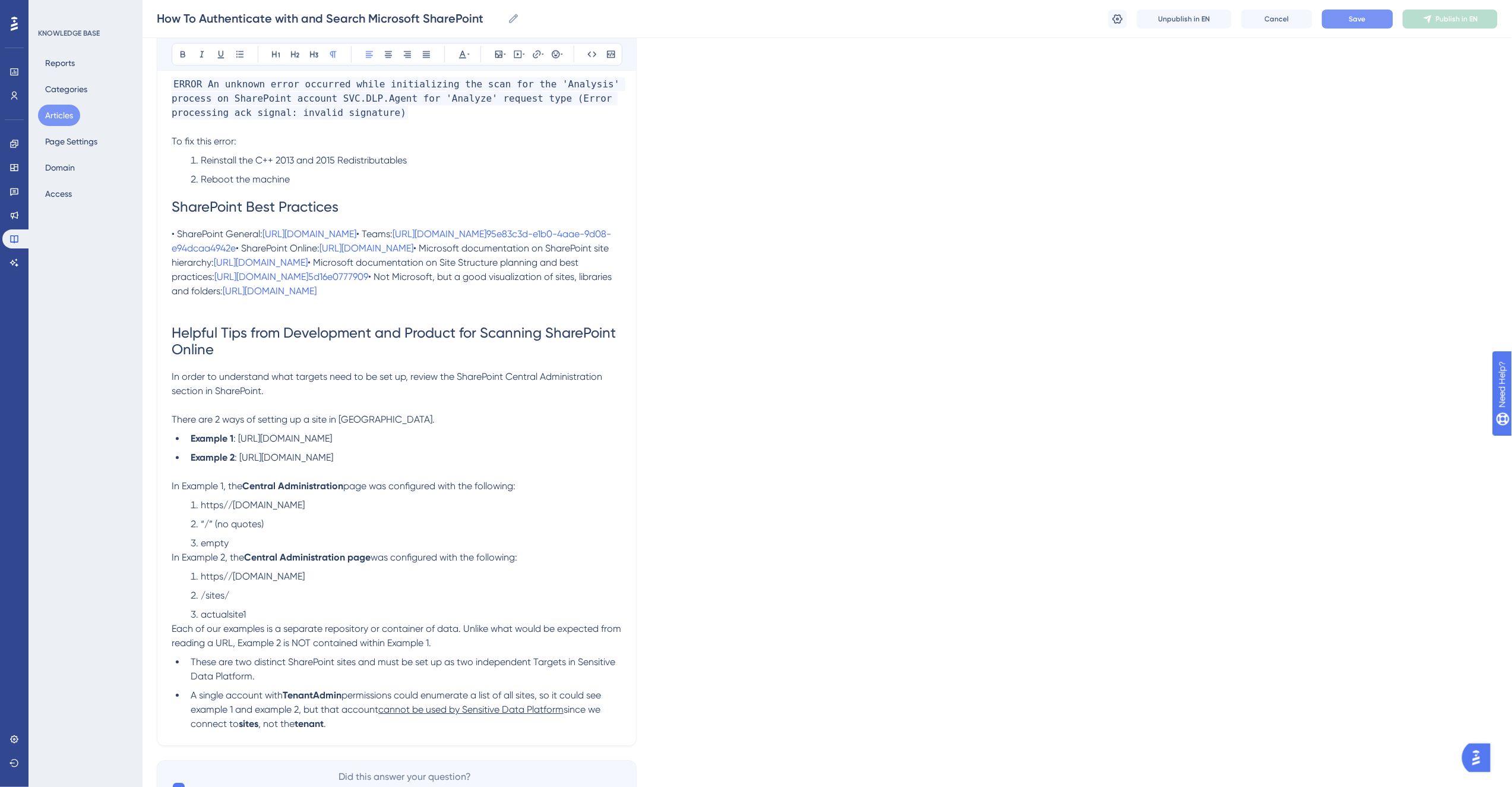
scroll to position [3762, 0]
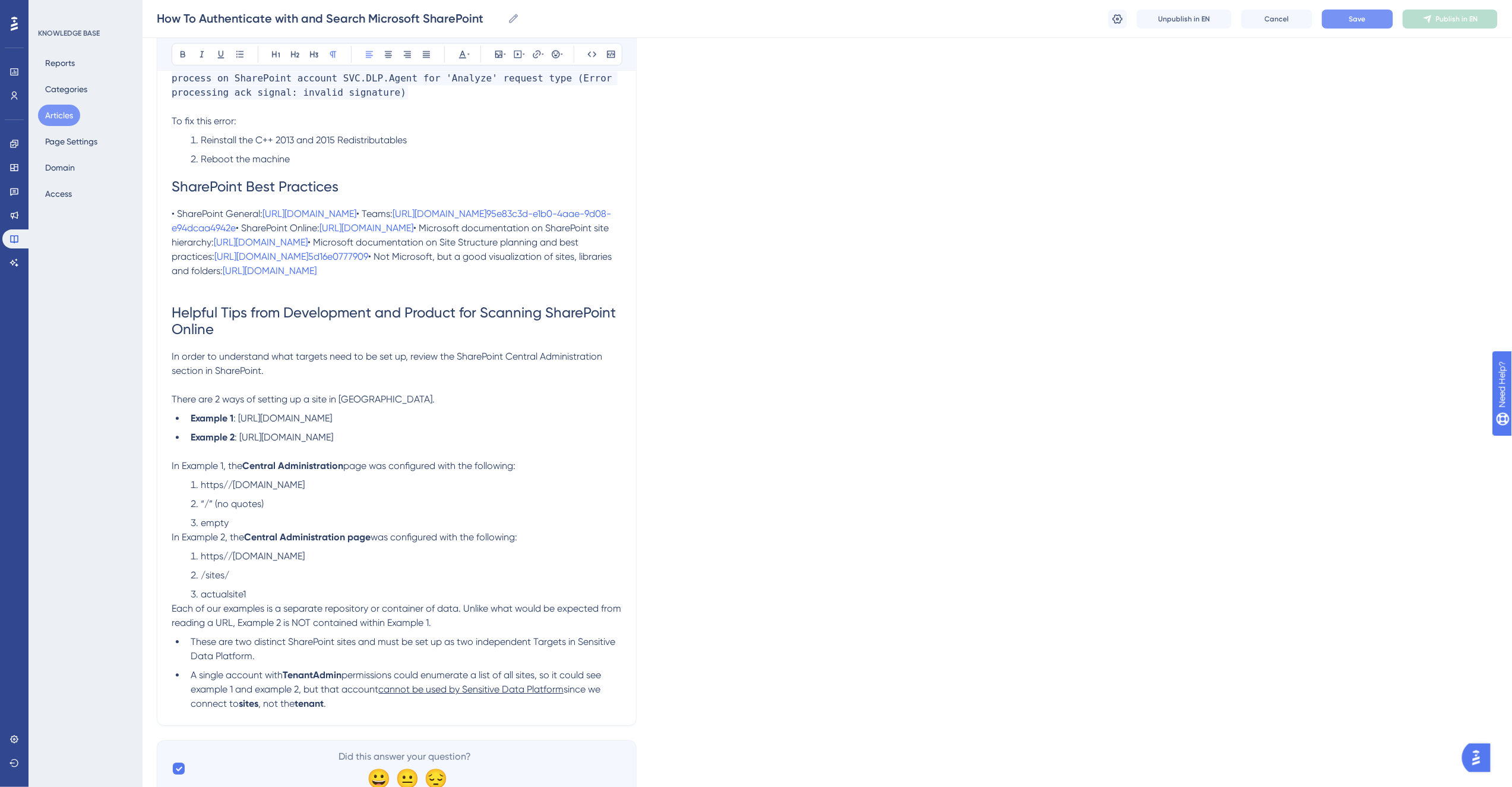
click at [376, 187] on h1 "SharePoint Best Practices" at bounding box center [396, 186] width 450 height 40
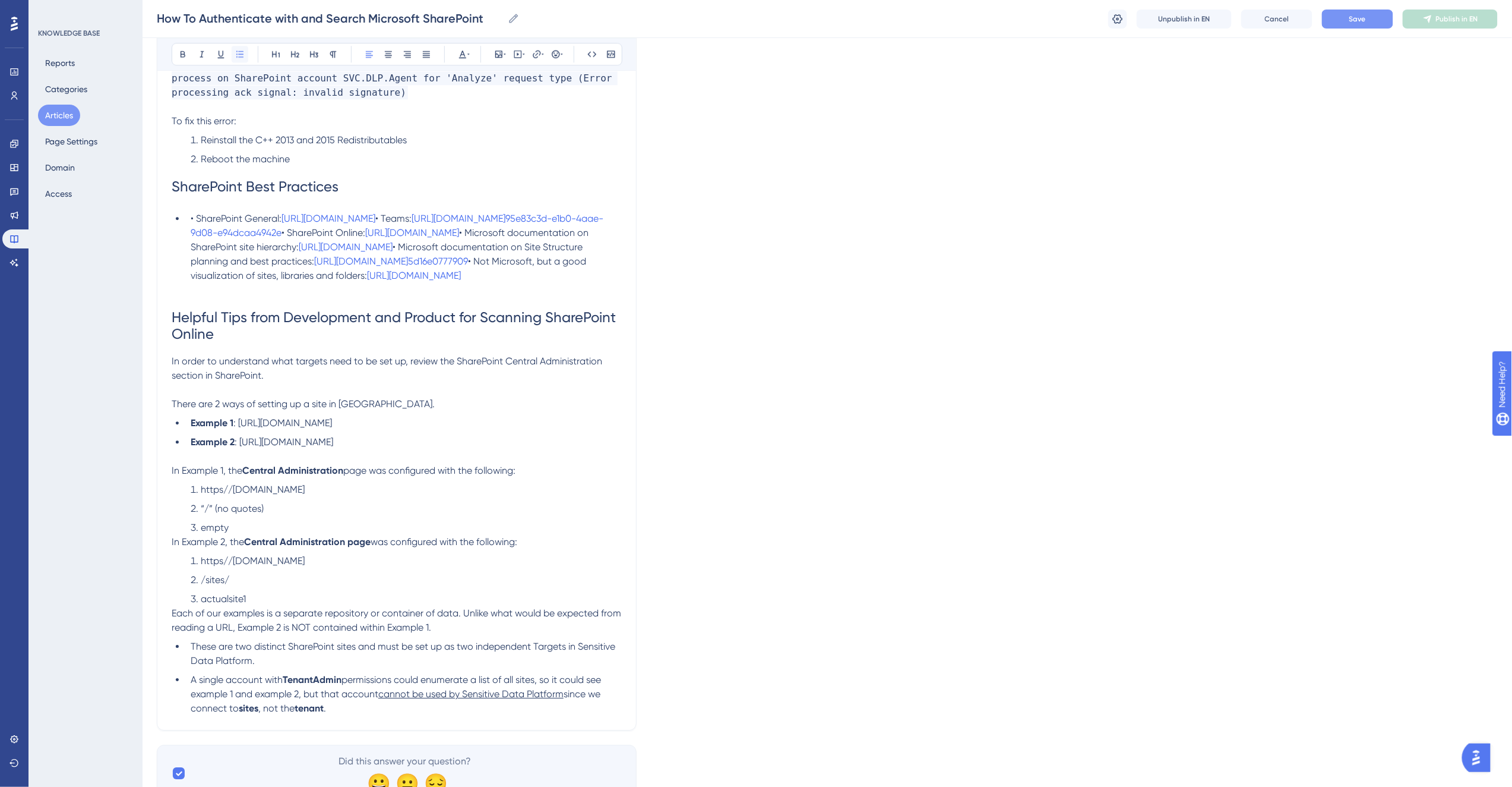
click at [239, 55] on icon at bounding box center [240, 54] width 10 height 10
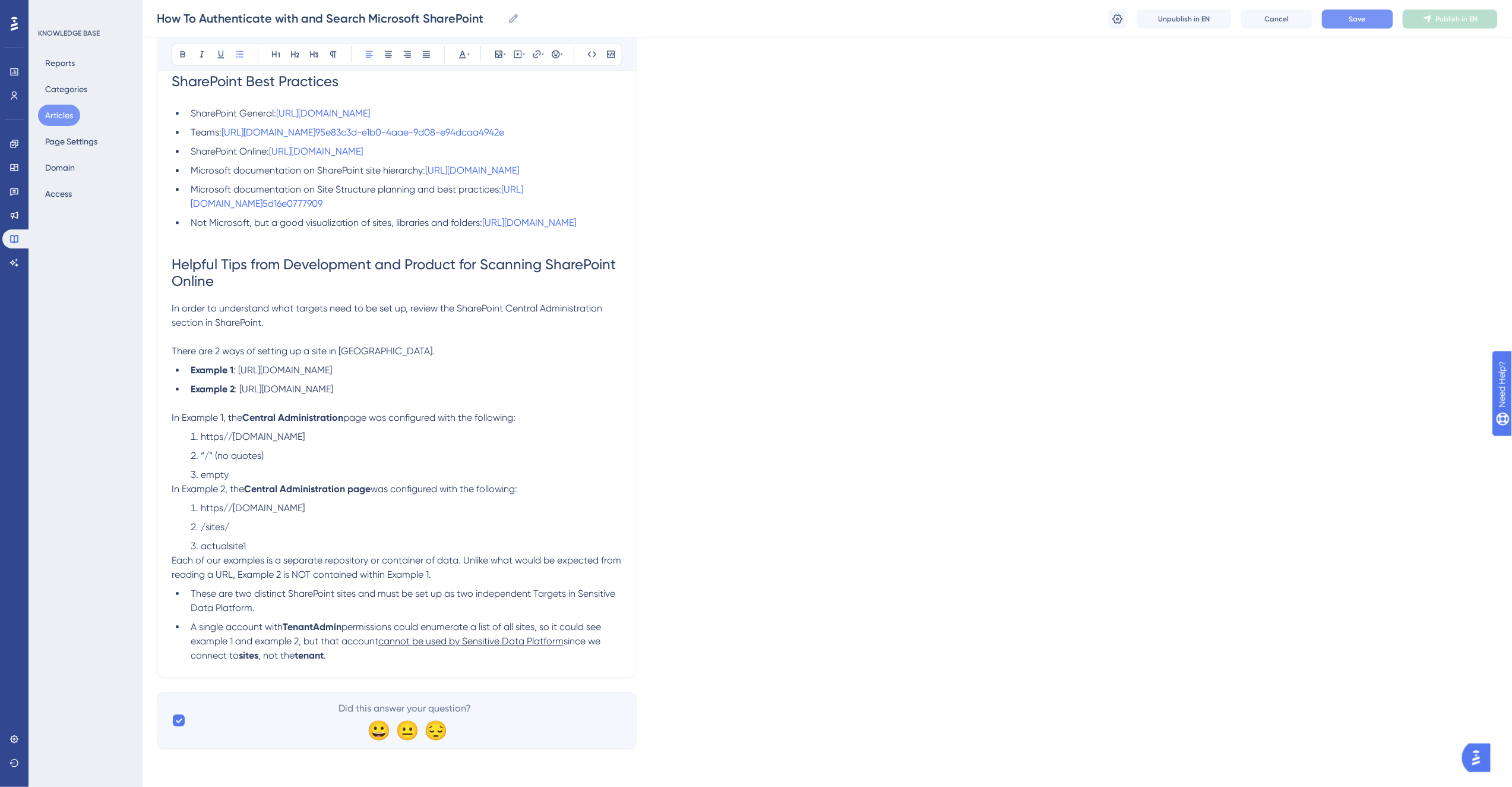
scroll to position [3893, 0]
click at [191, 328] on span "In order to understand what targets need to be set up, review the SharePoint Ce…" at bounding box center [388, 315] width 433 height 26
click at [336, 56] on icon at bounding box center [333, 54] width 10 height 10
click at [334, 54] on icon at bounding box center [333, 54] width 7 height 7
click at [334, 56] on icon at bounding box center [333, 54] width 10 height 10
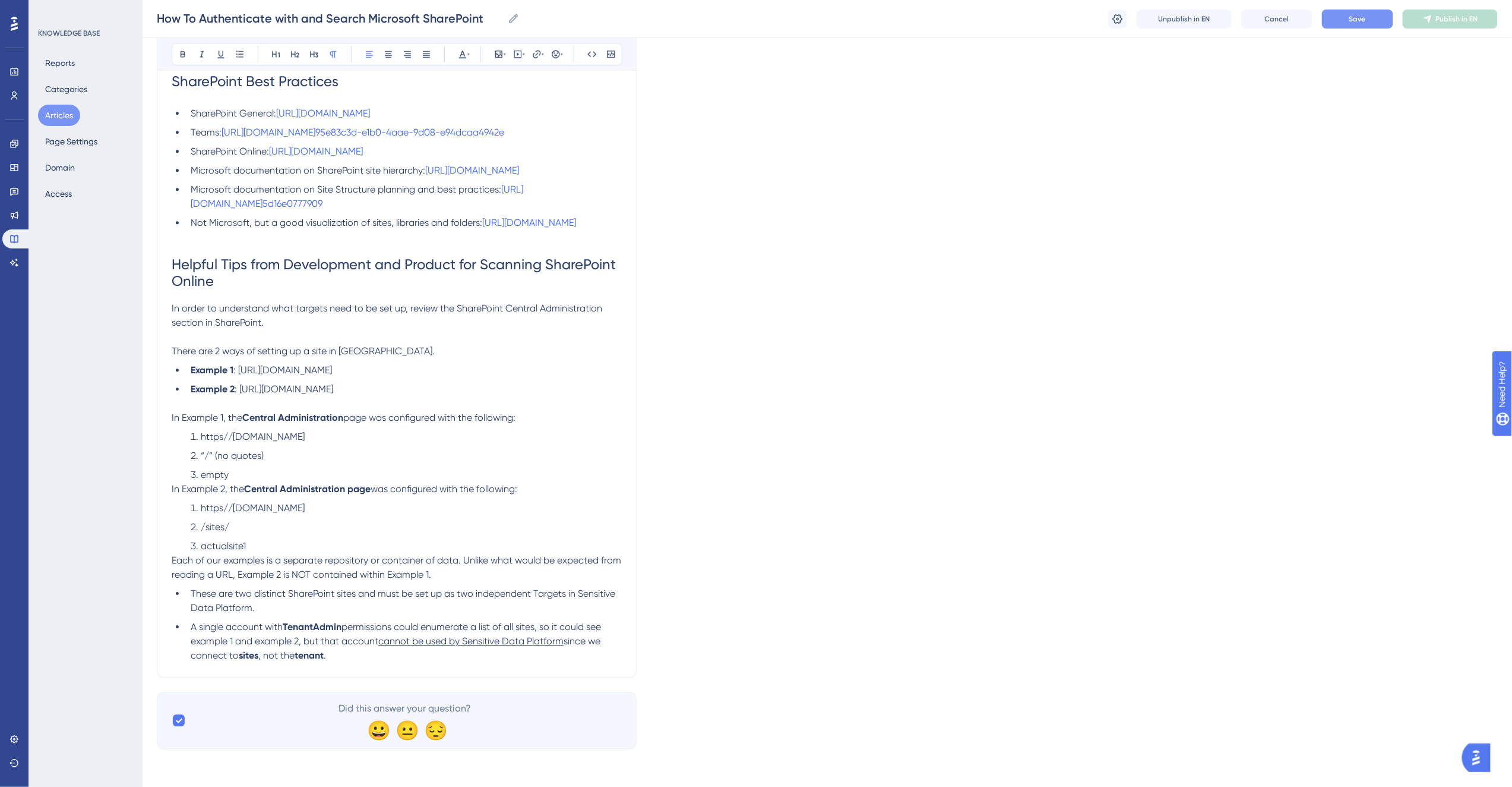
click at [274, 301] on h1 "Helpful Tips from Development and Product for Scanning SharePoint Online" at bounding box center [396, 273] width 450 height 57
click at [334, 52] on icon at bounding box center [333, 54] width 10 height 10
click at [197, 344] on p at bounding box center [396, 337] width 450 height 14
click at [198, 636] on span "permissions could enumerate a list of all sites, so it could see example 1 and …" at bounding box center [397, 634] width 413 height 26
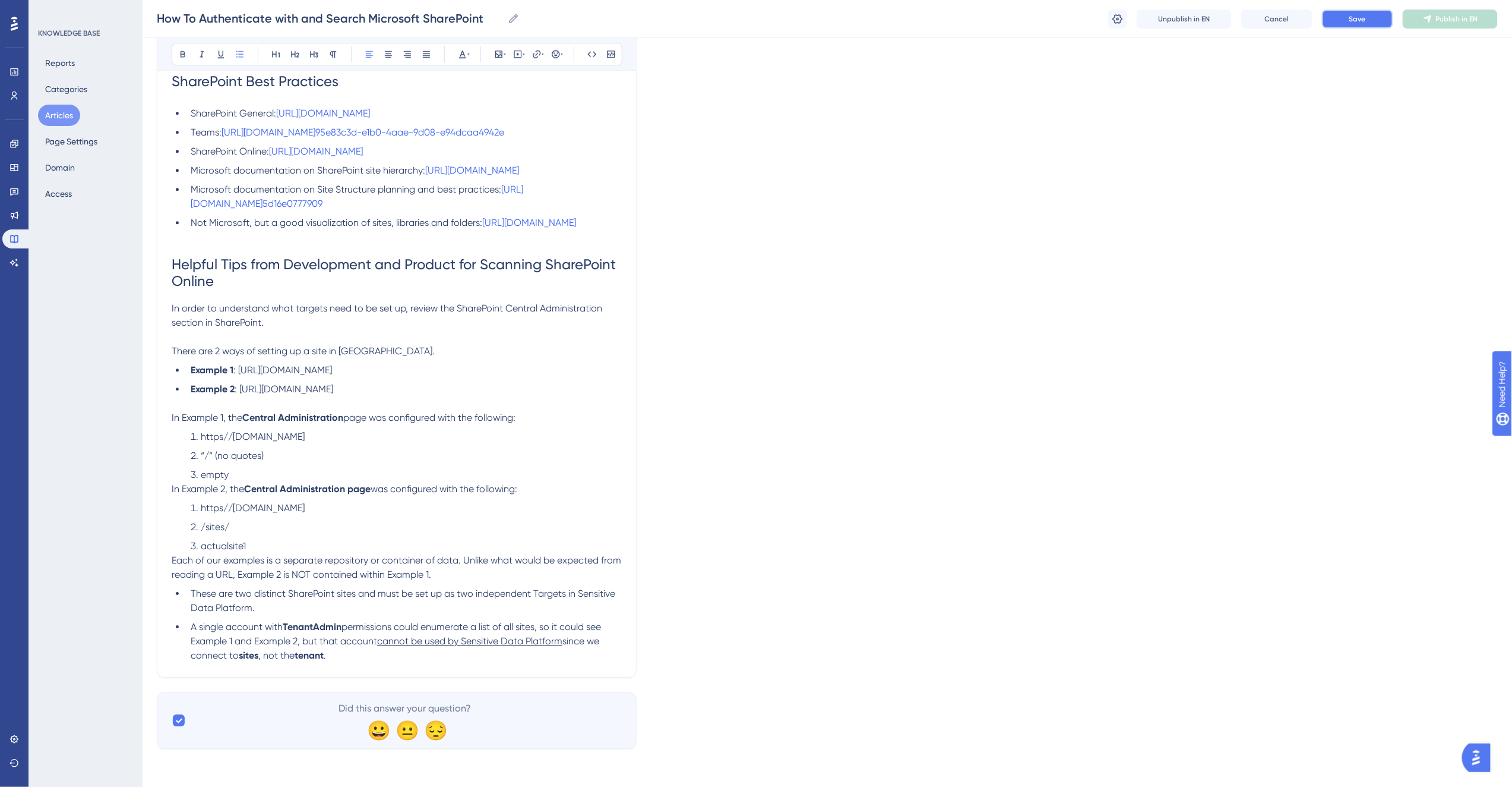
click at [1356, 12] on button "Save" at bounding box center [1358, 19] width 71 height 19
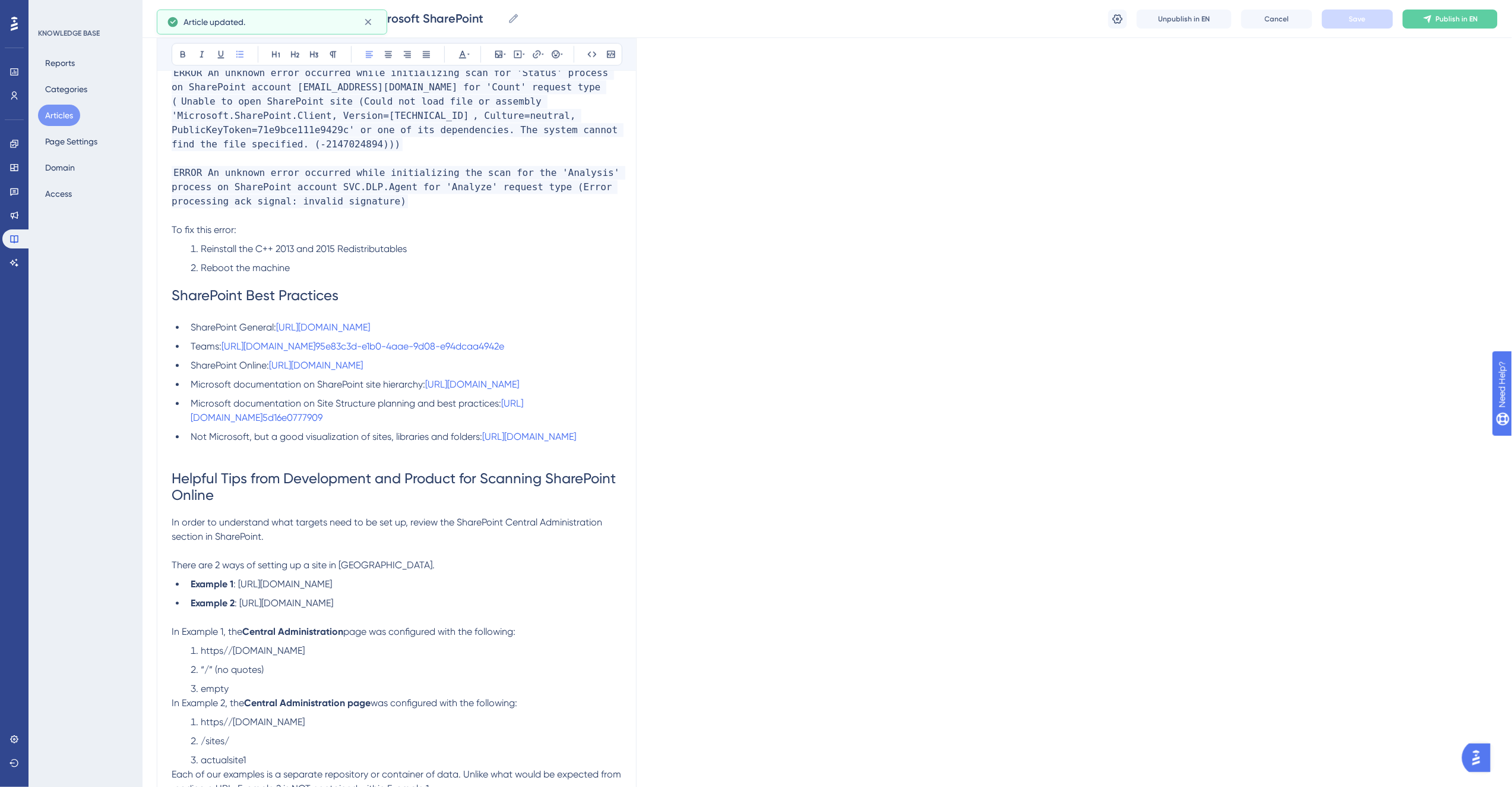
scroll to position [3323, 0]
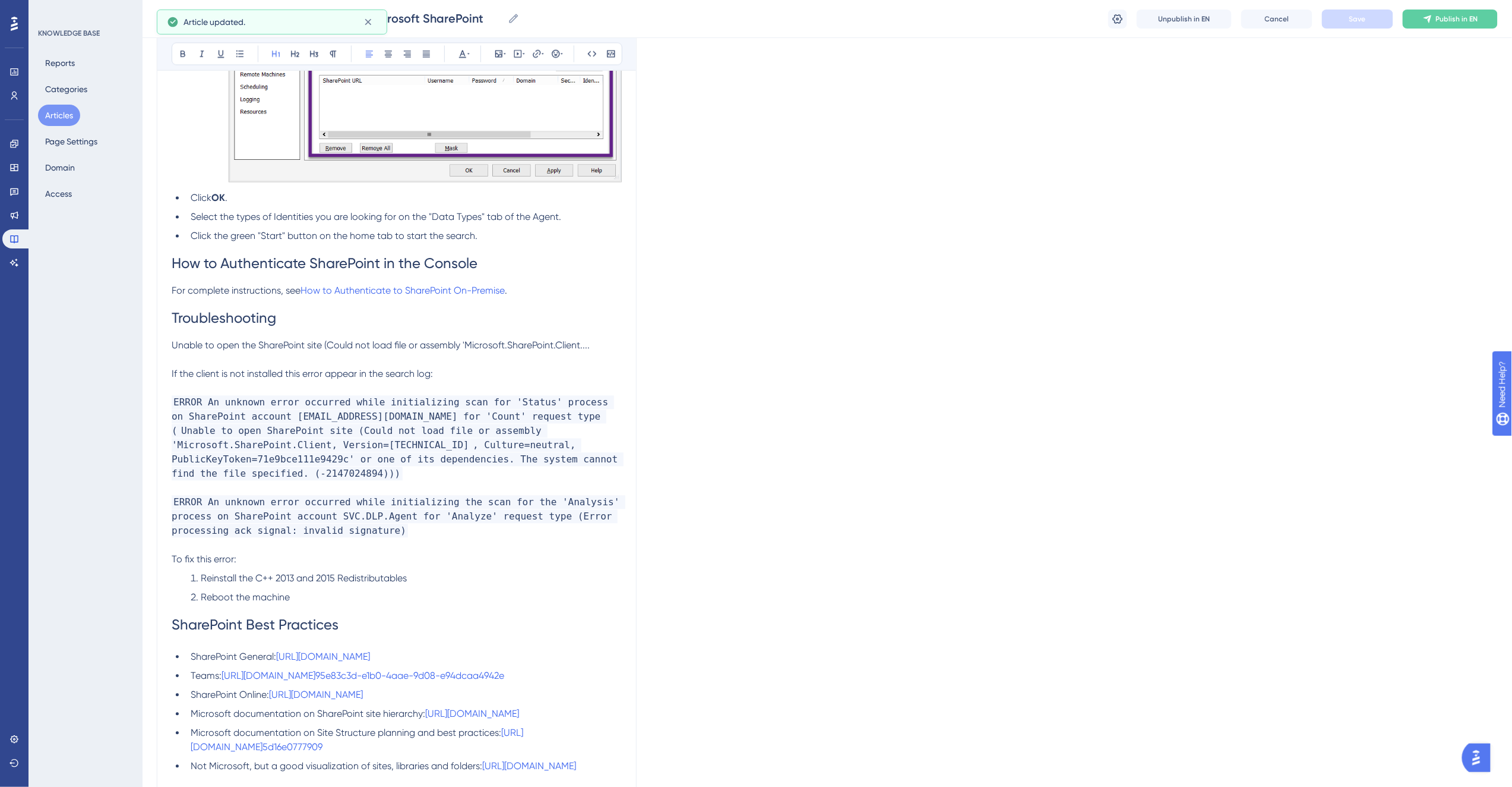
click at [269, 606] on h1 "SharePoint Best Practices" at bounding box center [396, 625] width 450 height 40
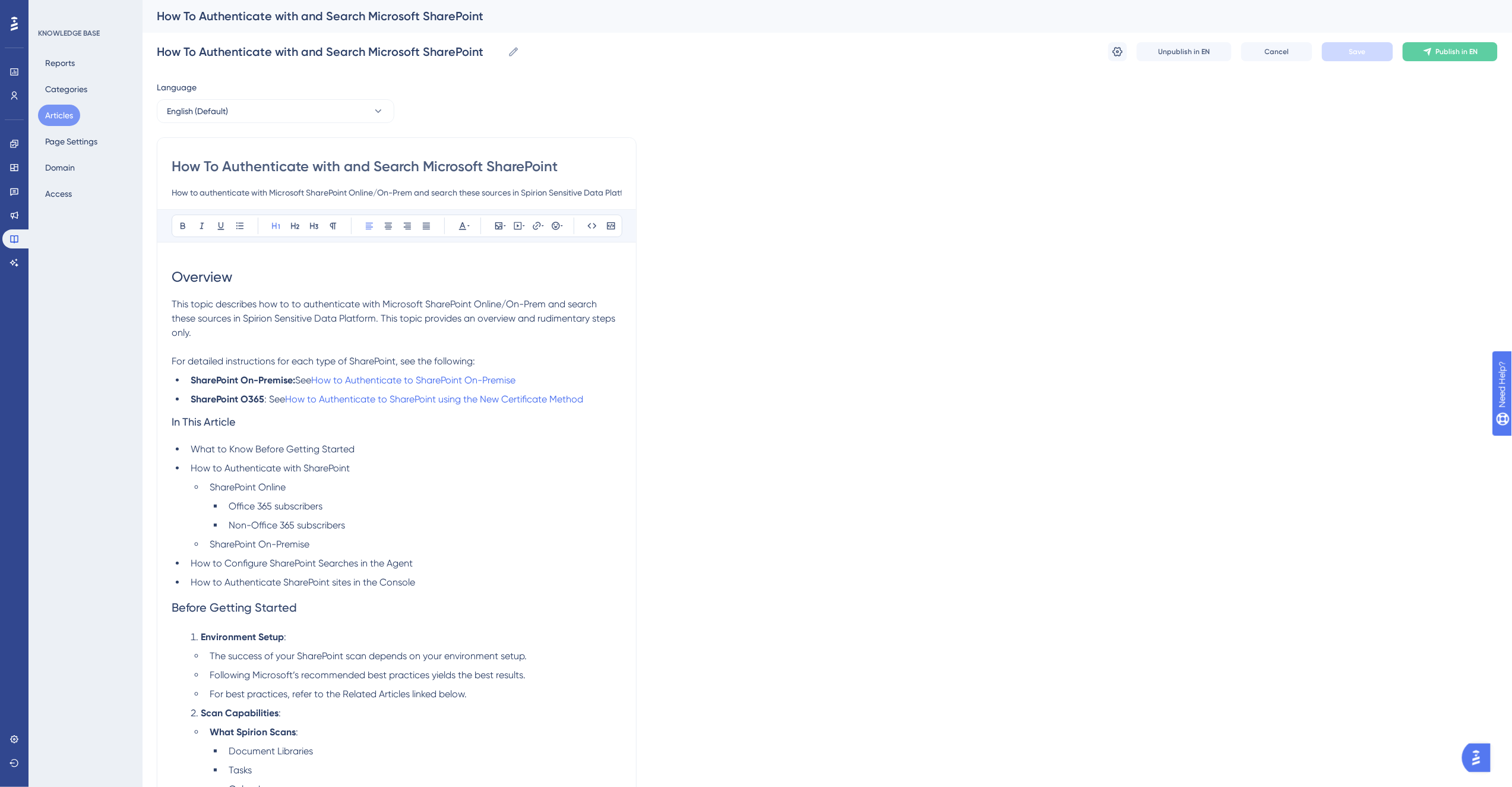
scroll to position [0, 0]
click at [234, 346] on p at bounding box center [396, 347] width 450 height 14
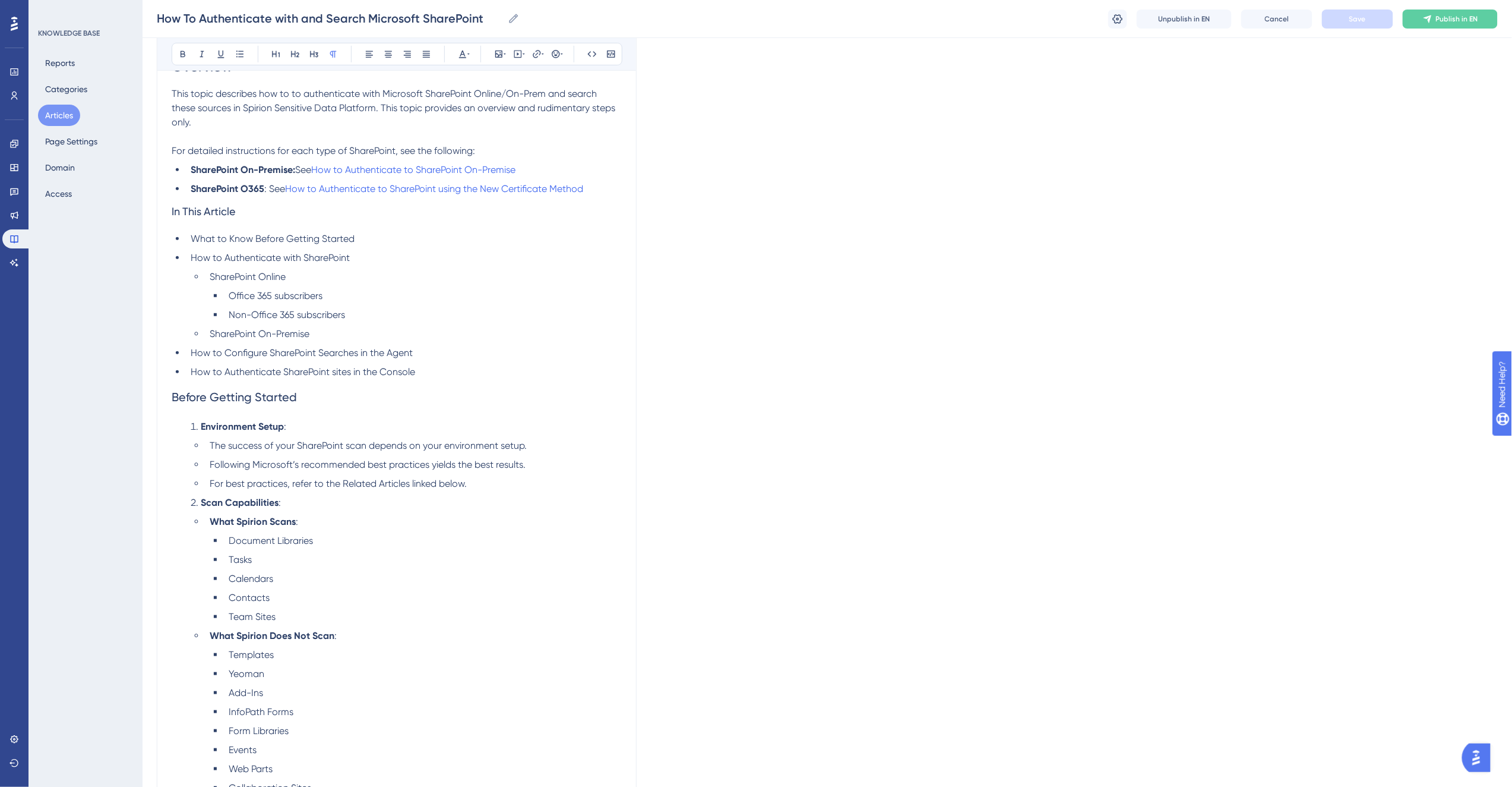
scroll to position [185, 0]
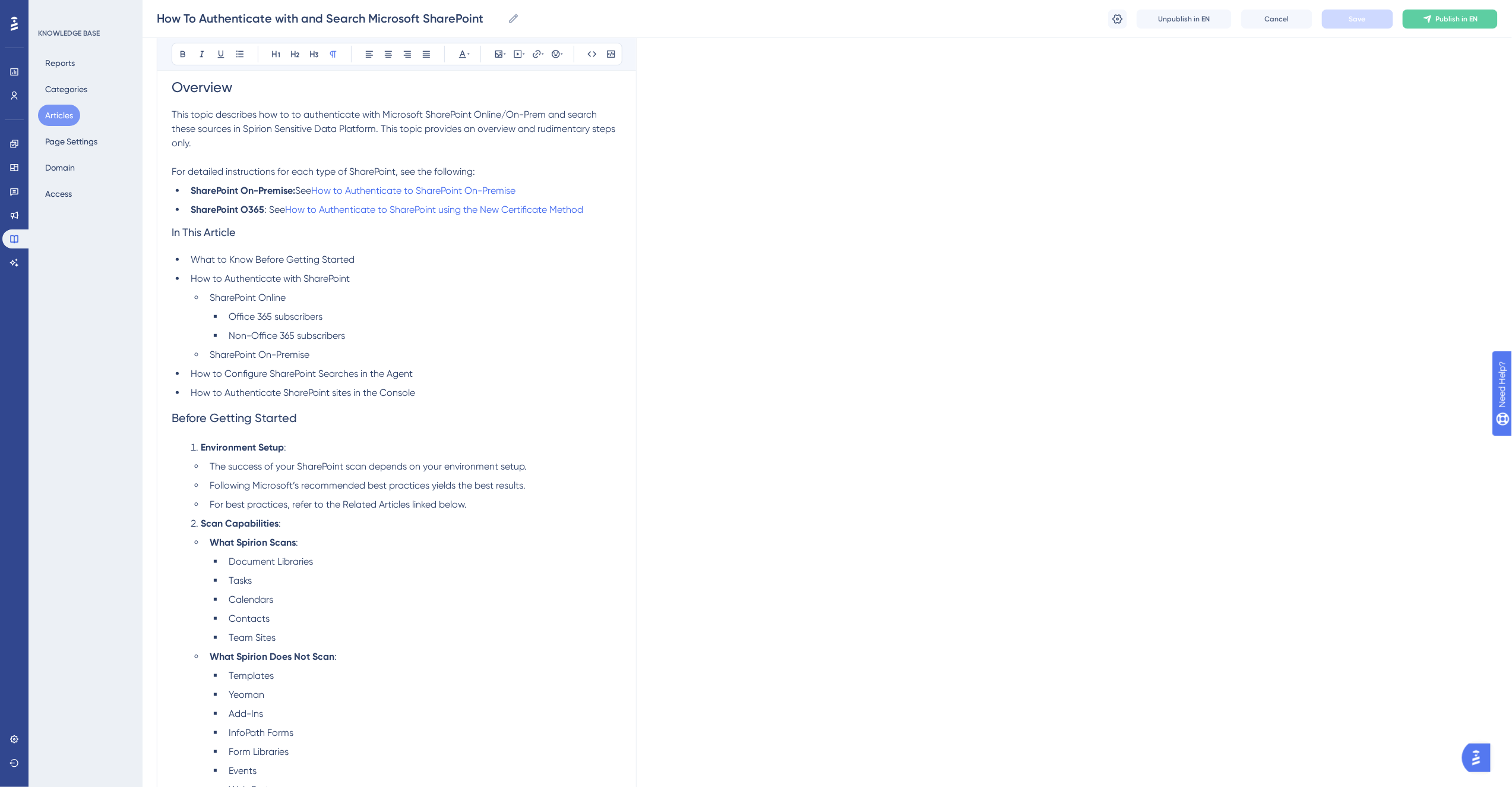
click at [420, 394] on li "How to Authenticate SharePoint sites in the Console" at bounding box center [404, 392] width 436 height 14
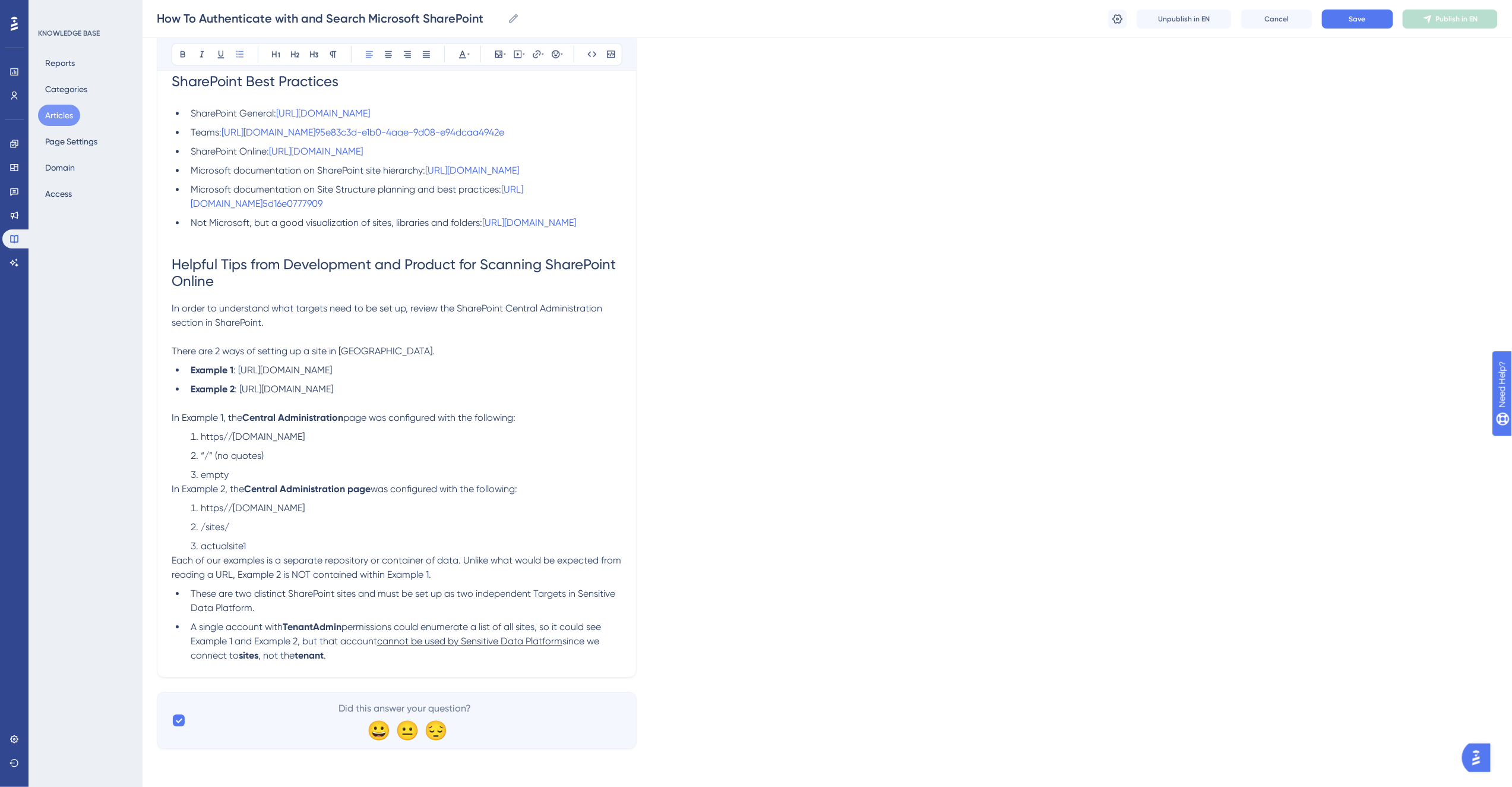
scroll to position [4021, 0]
drag, startPoint x: 247, startPoint y: 258, endPoint x: 162, endPoint y: 241, distance: 86.7
click at [410, 271] on h1 "Helpful Tips from Development and Product for Scanning SharePoint Online" at bounding box center [396, 273] width 450 height 57
click at [382, 256] on span "Helpful Tips from Development and Product for Scanning SharePoint Online" at bounding box center [395, 273] width 448 height 33
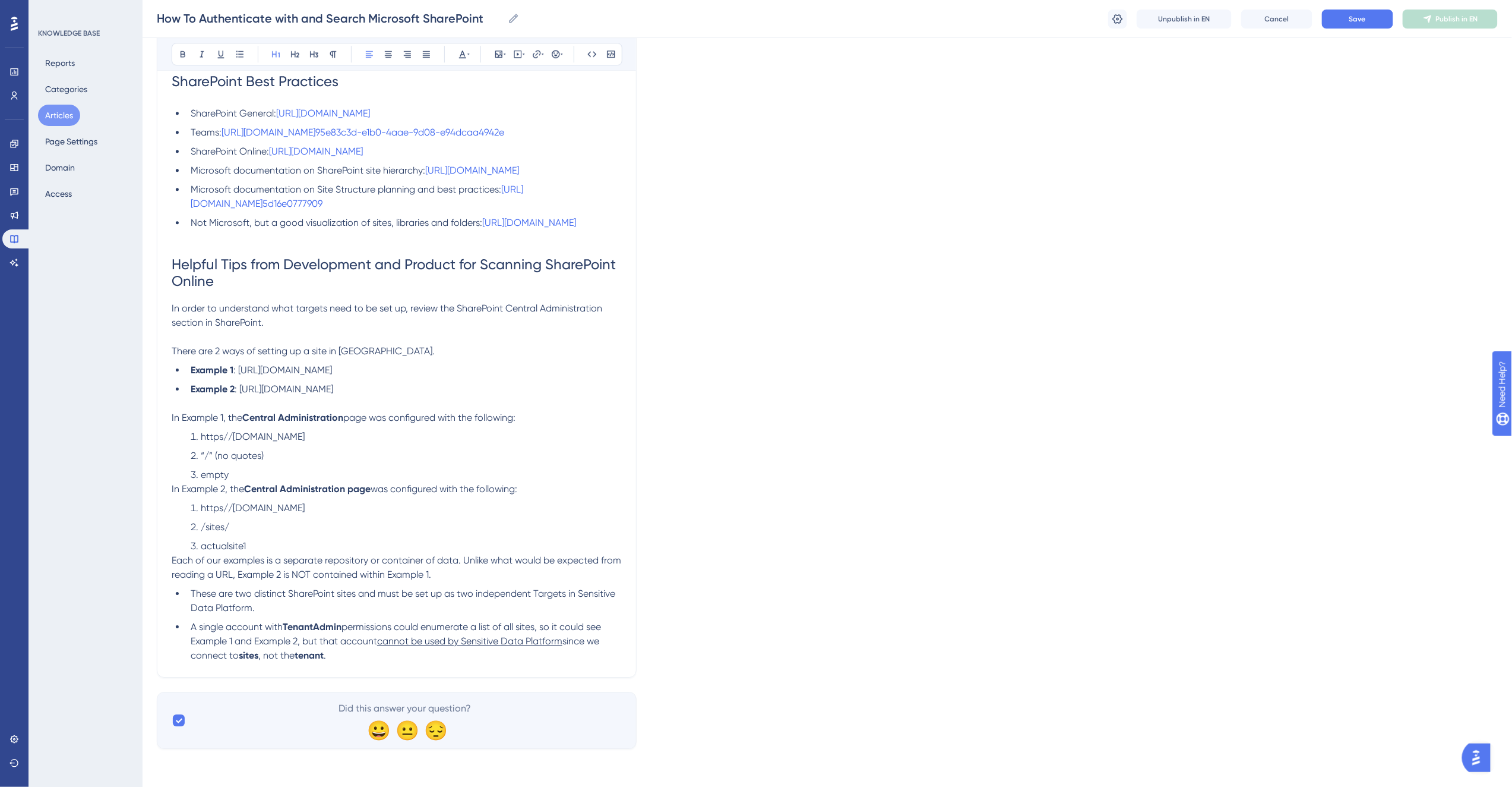
scroll to position [4005, 0]
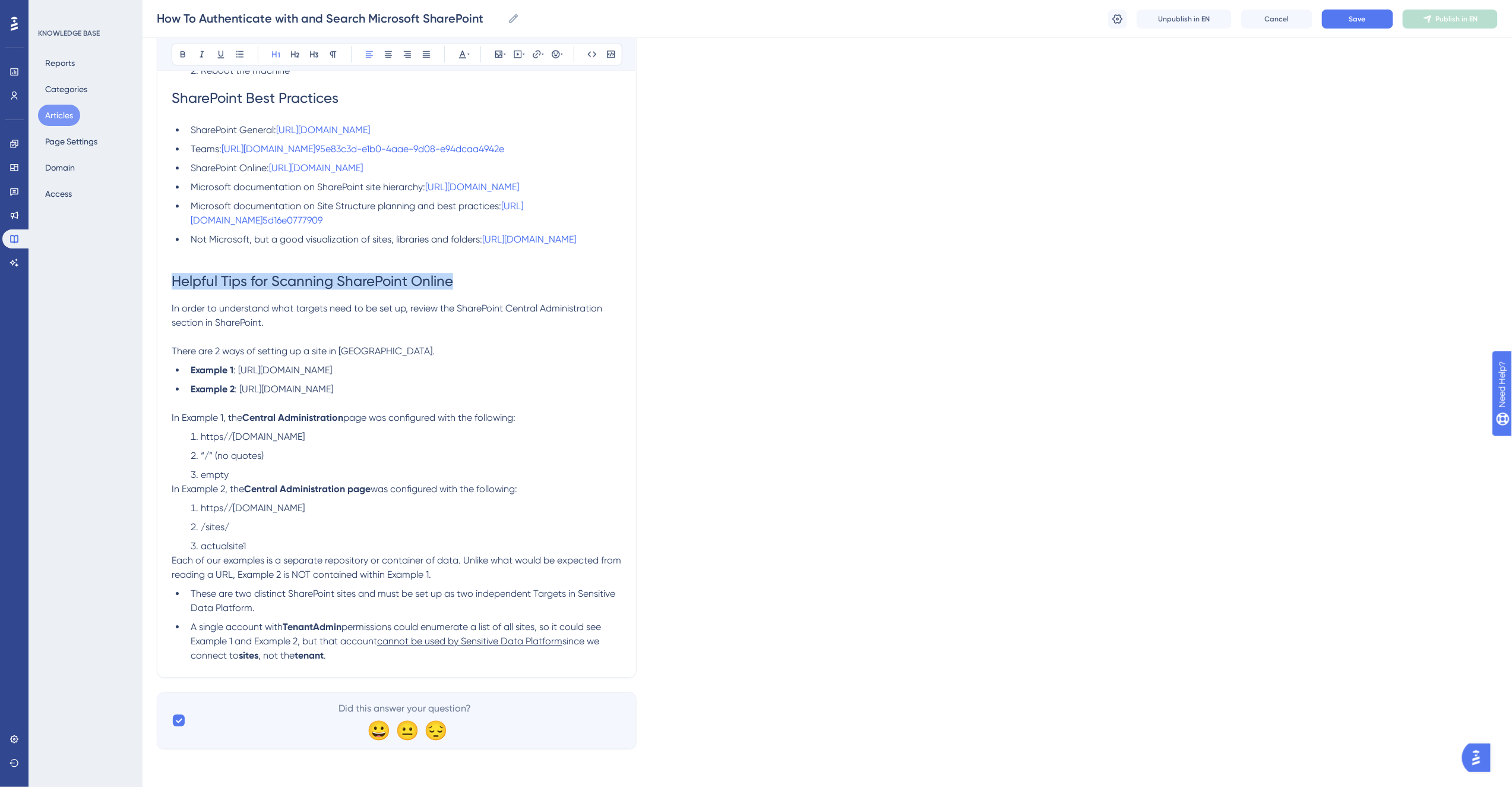
drag, startPoint x: 391, startPoint y: 251, endPoint x: 159, endPoint y: 250, distance: 232.0
click at [335, 330] on p at bounding box center [396, 337] width 450 height 14
click at [300, 302] on span "In order to understand what targets need to be set up, review the SharePoint Ce…" at bounding box center [388, 315] width 433 height 26
drag, startPoint x: 506, startPoint y: 277, endPoint x: 602, endPoint y: 280, distance: 96.0
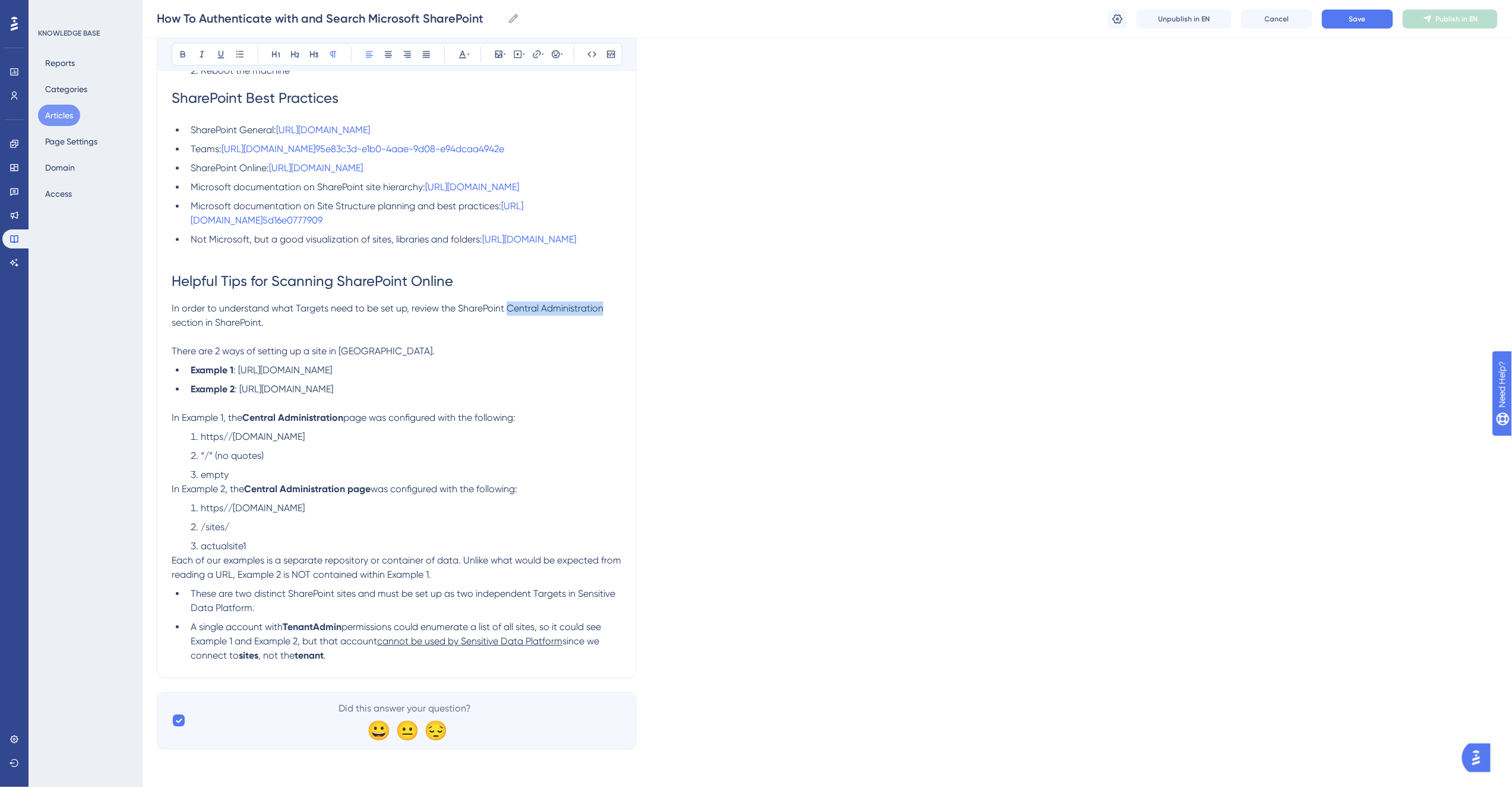
click at [602, 302] on span "In order to understand what Targets need to be set up, review the SharePoint Ce…" at bounding box center [388, 315] width 434 height 26
click at [503, 344] on p "There are 2 ways of setting up a site in [GEOGRAPHIC_DATA]." at bounding box center [396, 351] width 450 height 14
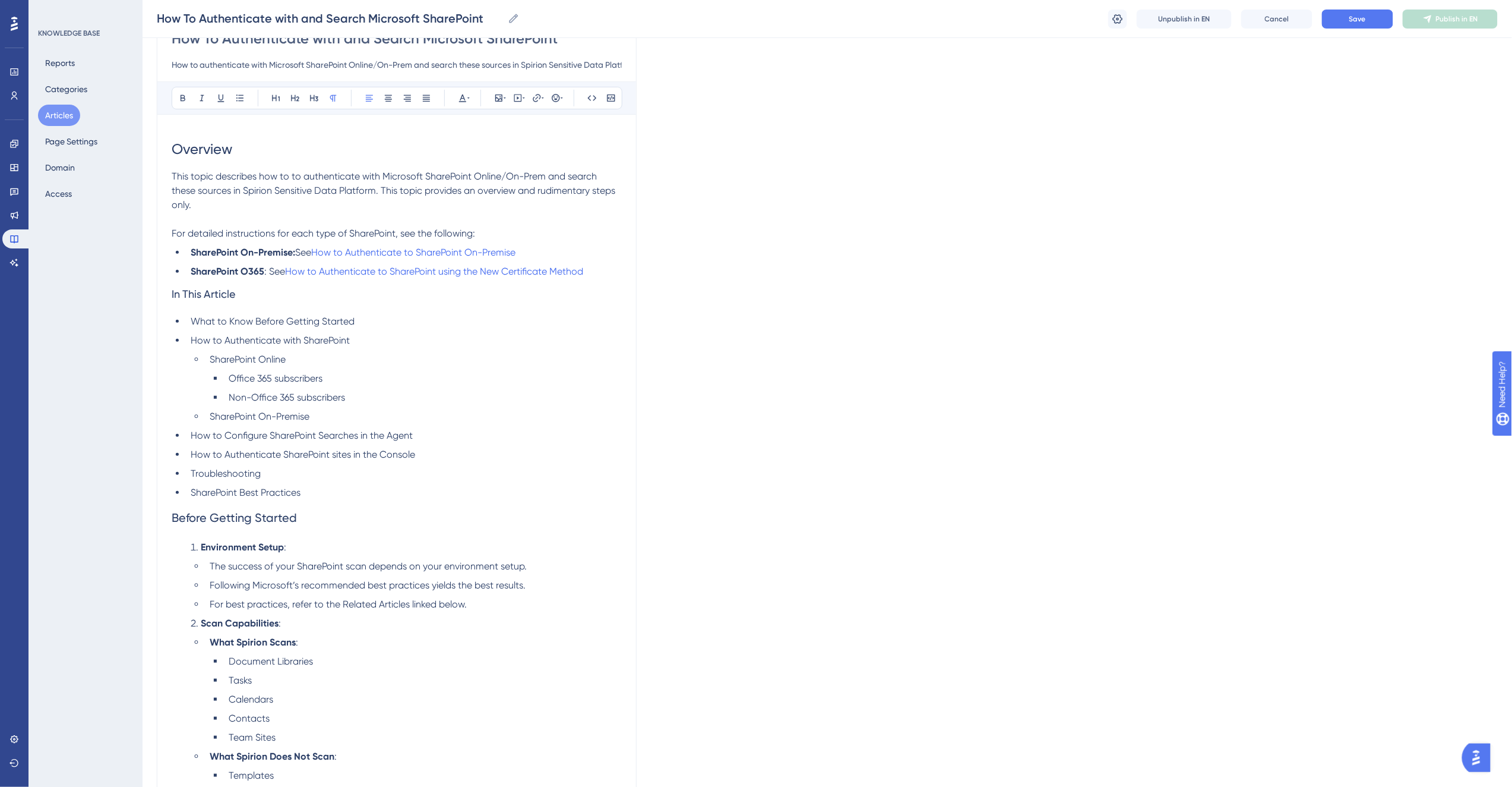
scroll to position [57, 0]
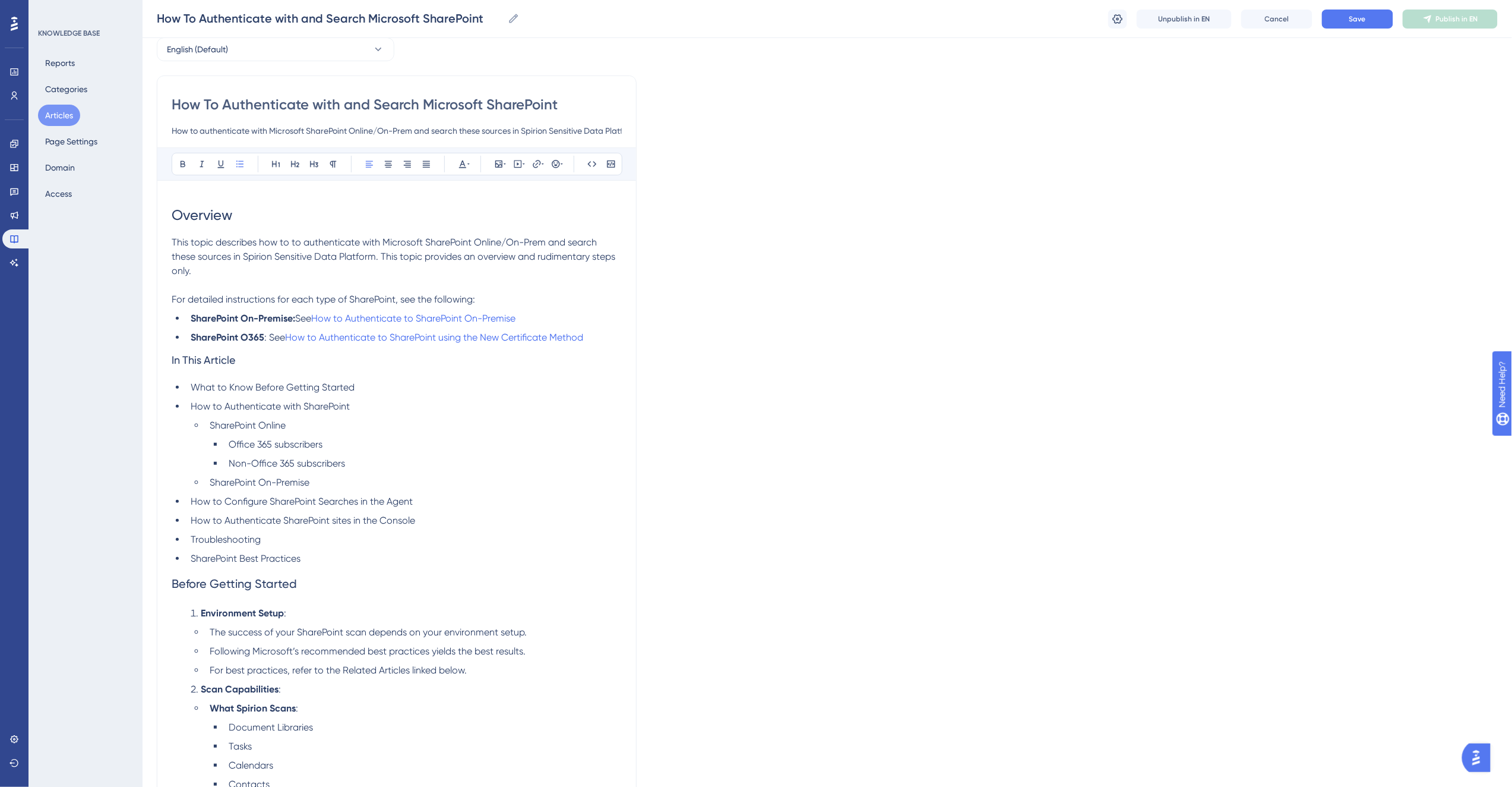
click at [315, 557] on li "SharePoint Best Practices" at bounding box center [404, 558] width 436 height 14
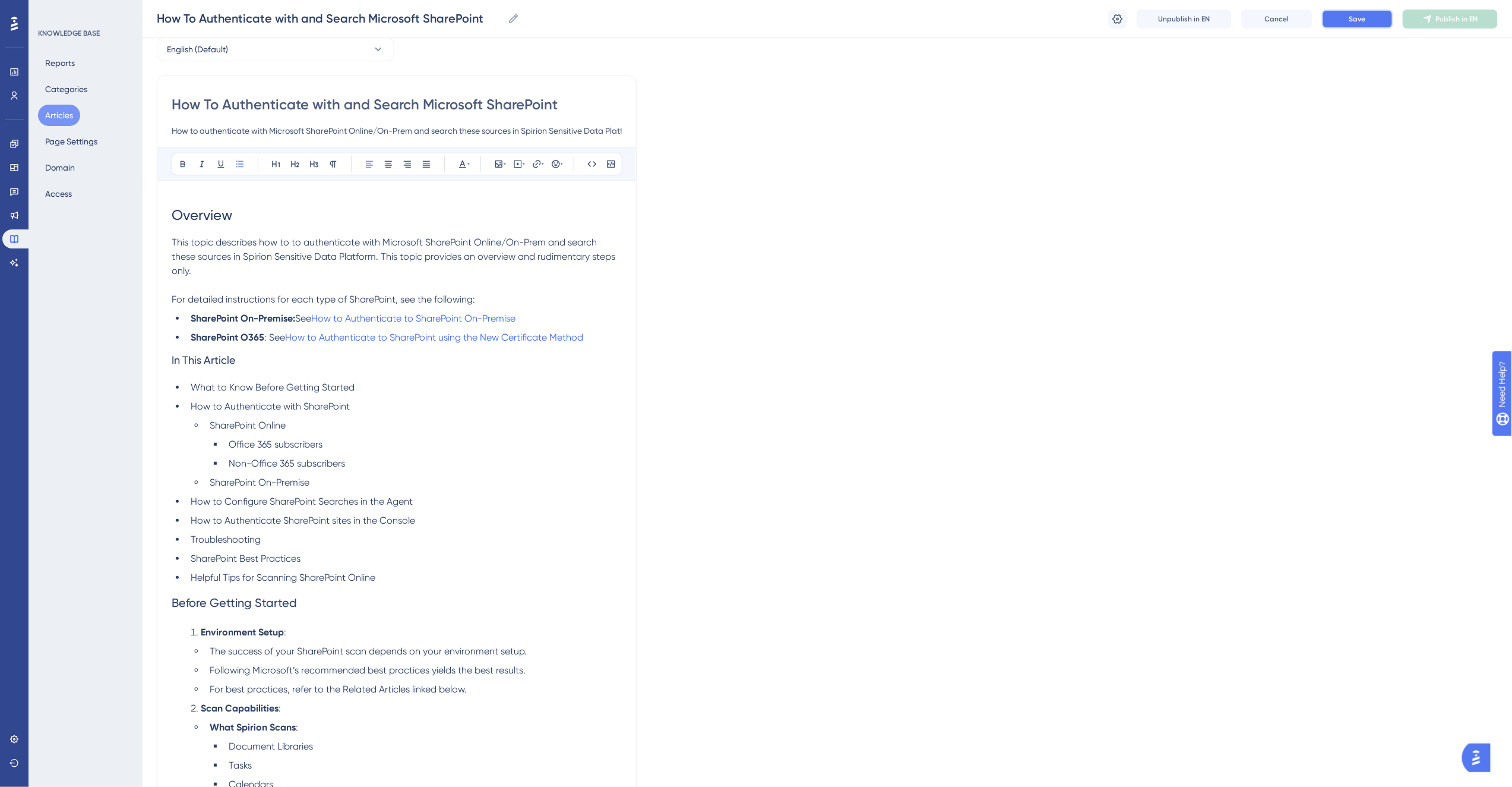
click at [1347, 20] on button "Save" at bounding box center [1358, 19] width 71 height 19
click at [1457, 21] on span "Publish in EN" at bounding box center [1456, 19] width 42 height 10
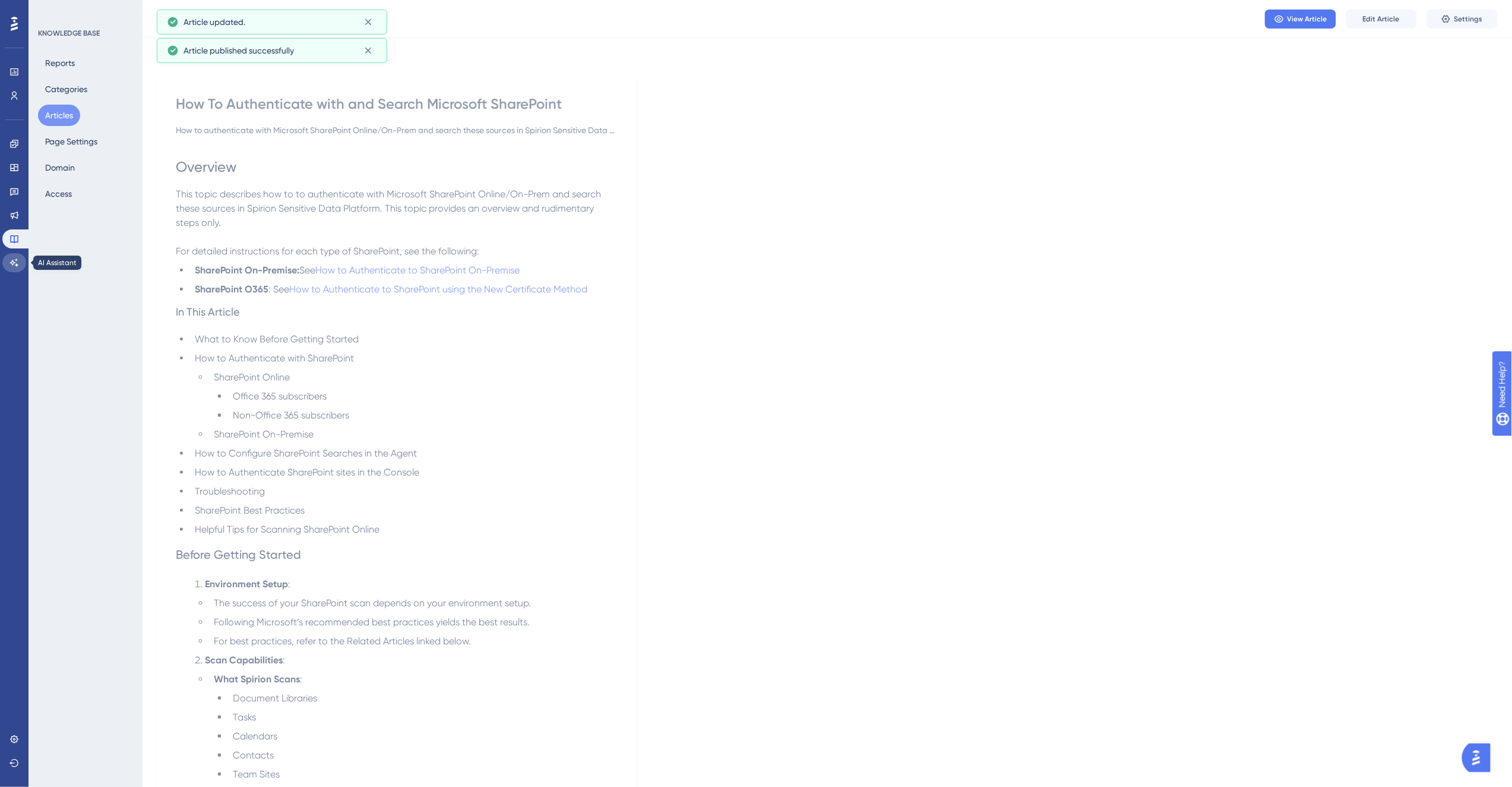
click at [13, 265] on icon at bounding box center [15, 263] width 10 height 10
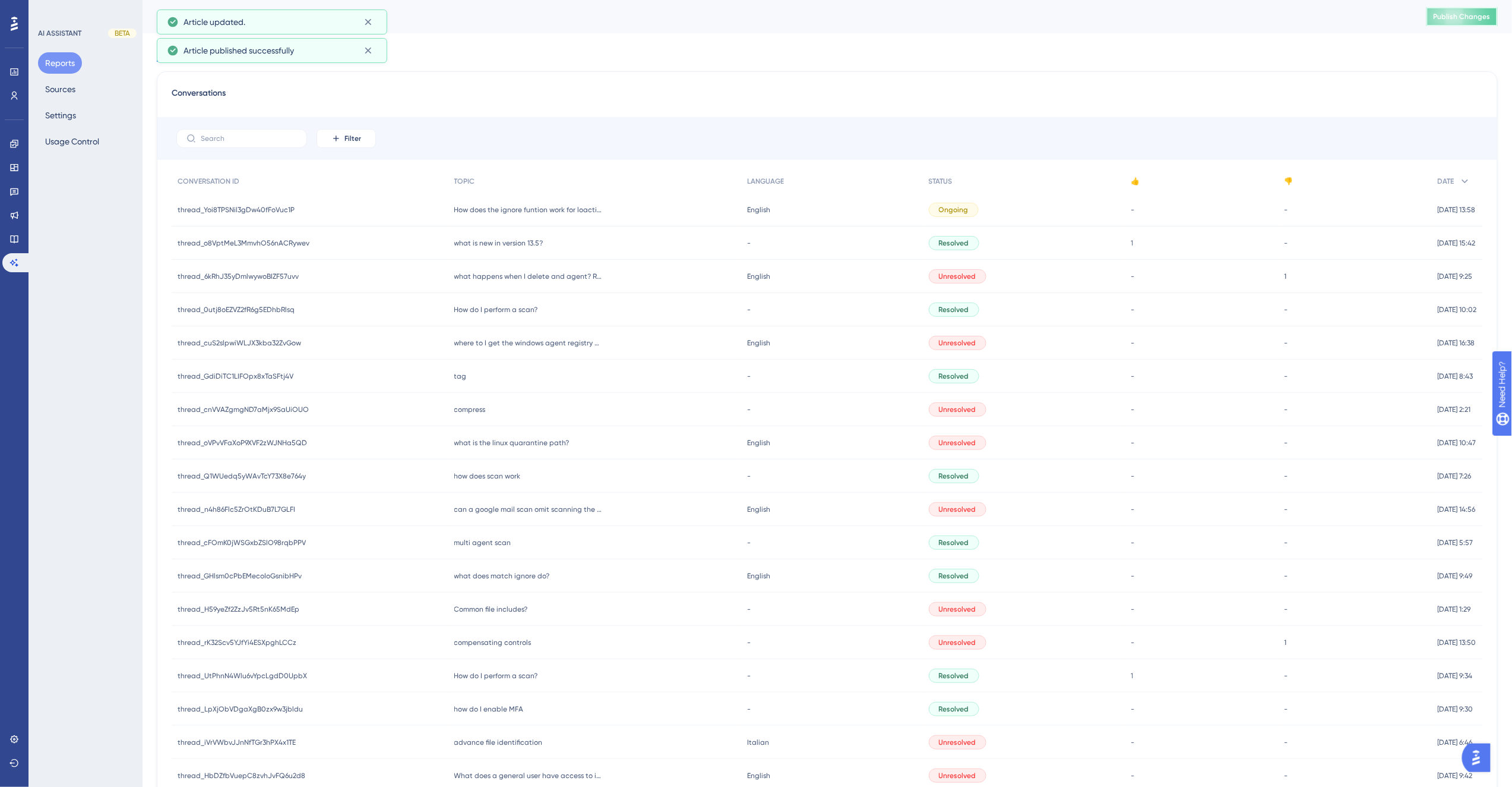
click at [1480, 16] on span "Publish Changes" at bounding box center [1461, 16] width 57 height 10
click at [56, 90] on button "Sources" at bounding box center [60, 89] width 45 height 21
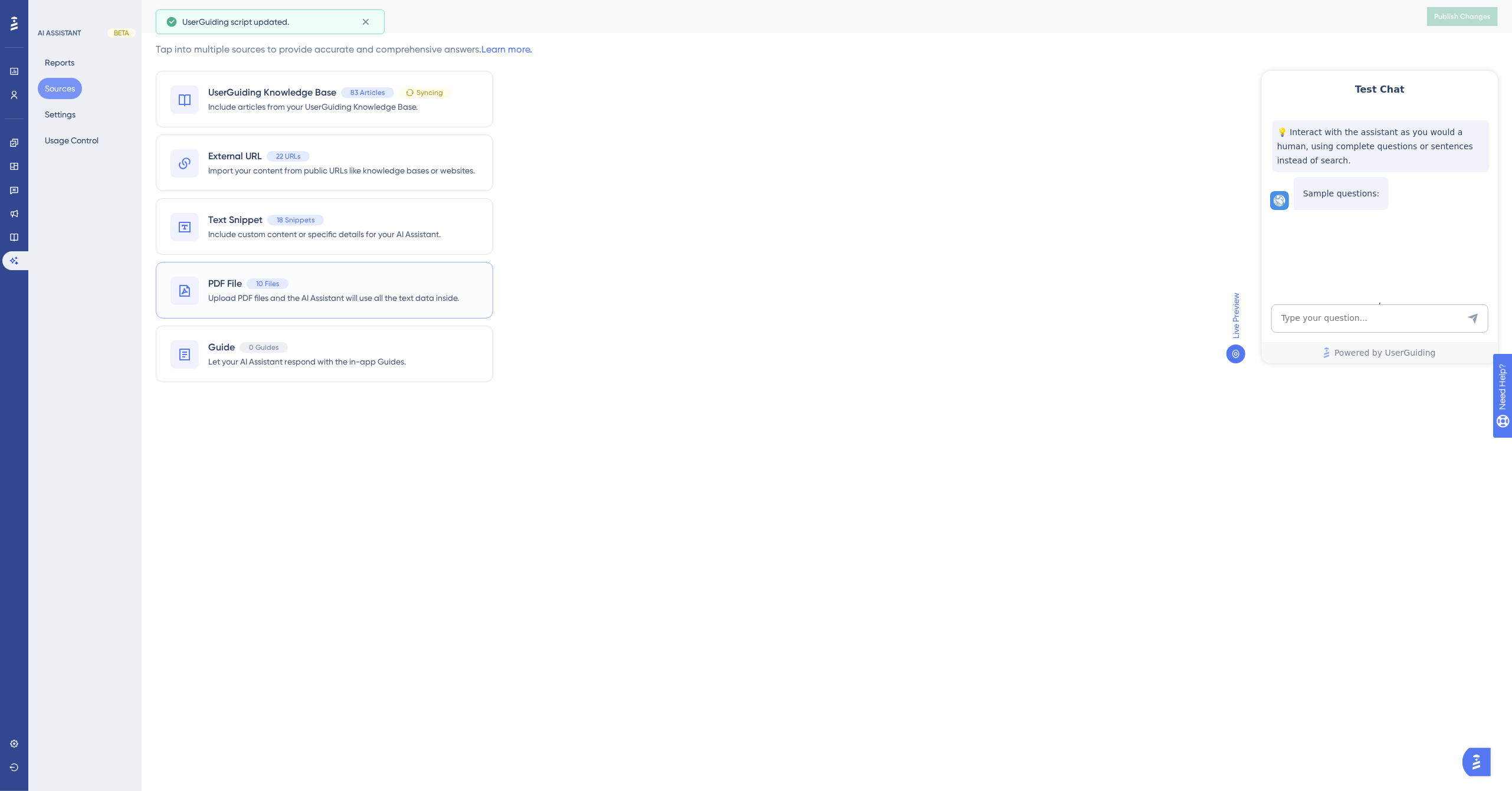
click at [317, 279] on div "PDF File 10 Files" at bounding box center [333, 283] width 251 height 14
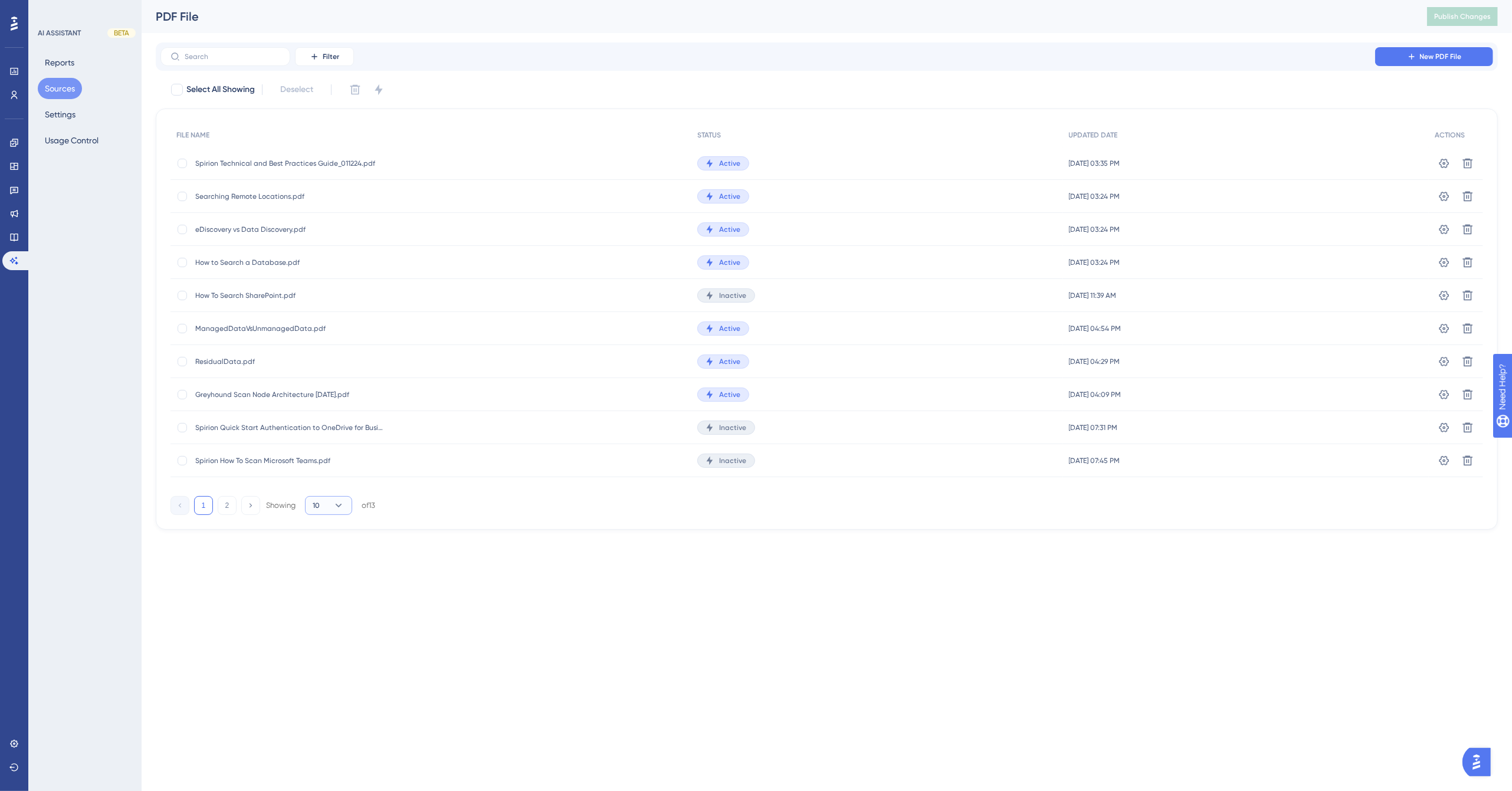
click at [332, 503] on button "10" at bounding box center [329, 505] width 47 height 19
click at [317, 562] on span "20" at bounding box center [322, 562] width 10 height 14
click at [295, 524] on span "Spirion Quick Start Authentication to Exchange Online.pdf" at bounding box center [289, 527] width 189 height 10
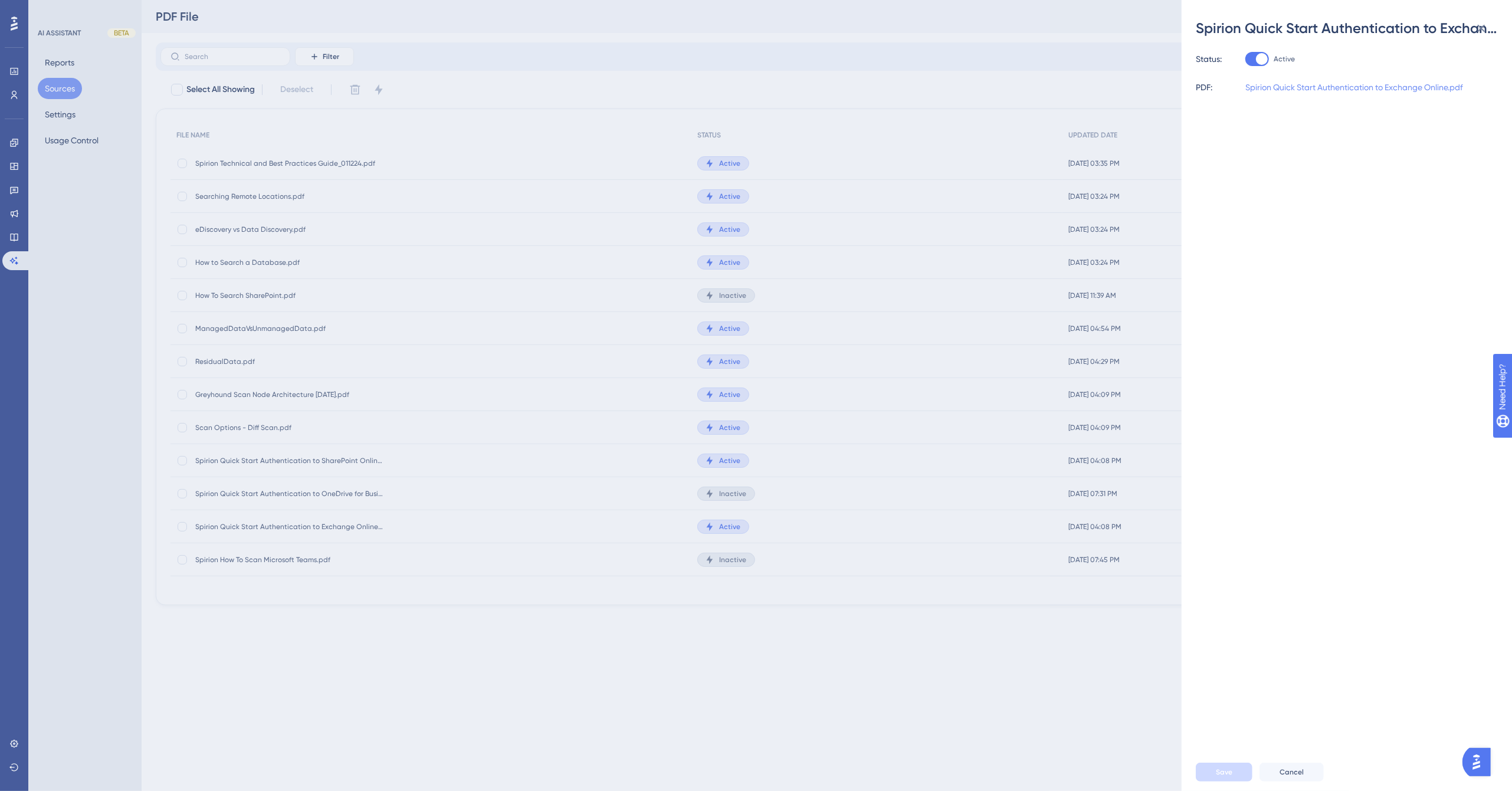
click at [1422, 87] on link "Spirion Quick Start Authentication to Exchange Online.pdf" at bounding box center [1354, 87] width 218 height 14
click at [1131, 30] on div "Spirion Quick Start Authentication to Exchange Online.pdf Status: Active PDF: S…" at bounding box center [756, 396] width 1512 height 791
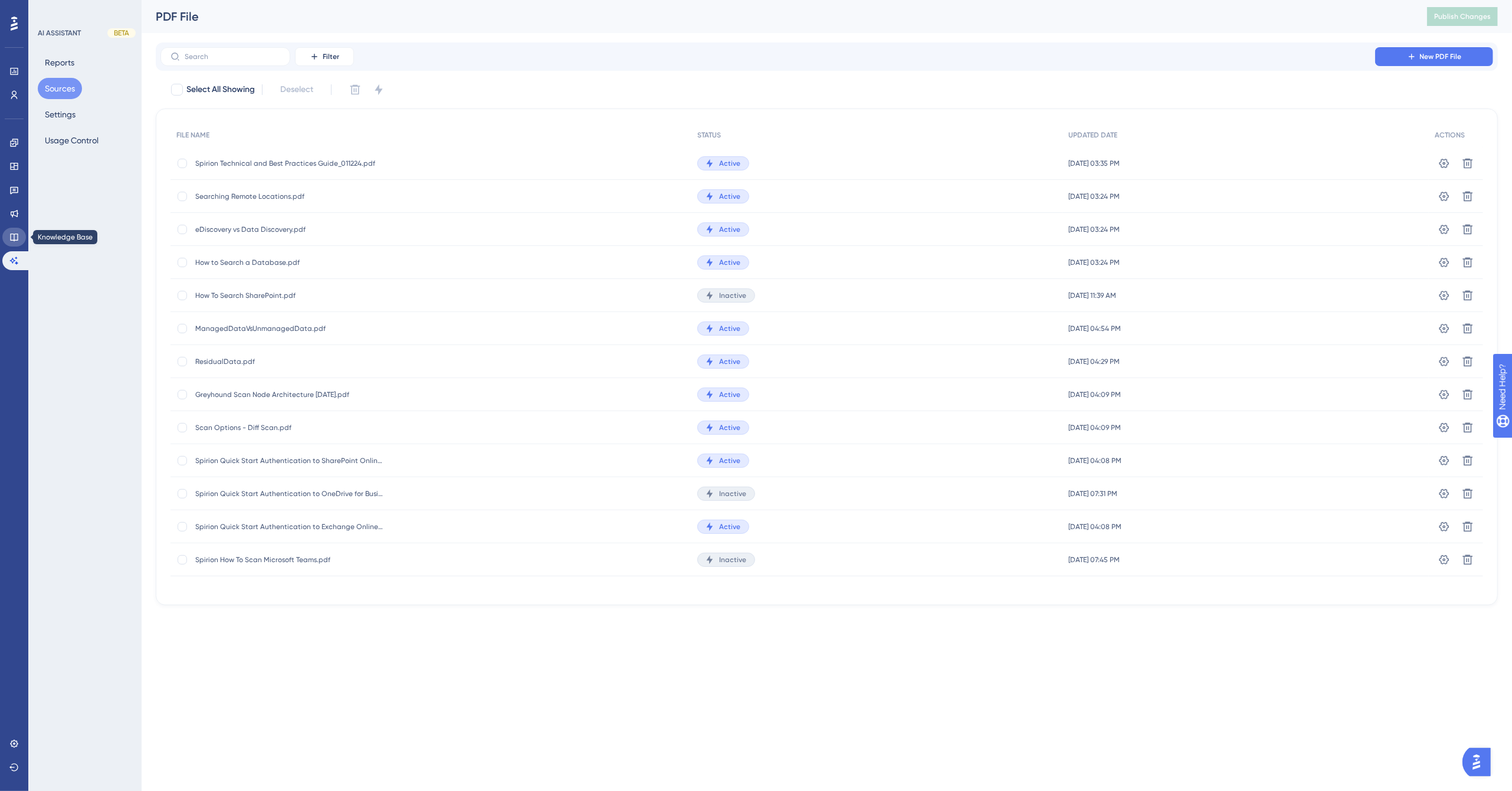
drag, startPoint x: 12, startPoint y: 234, endPoint x: 32, endPoint y: 217, distance: 26.2
click at [12, 234] on icon at bounding box center [14, 237] width 8 height 8
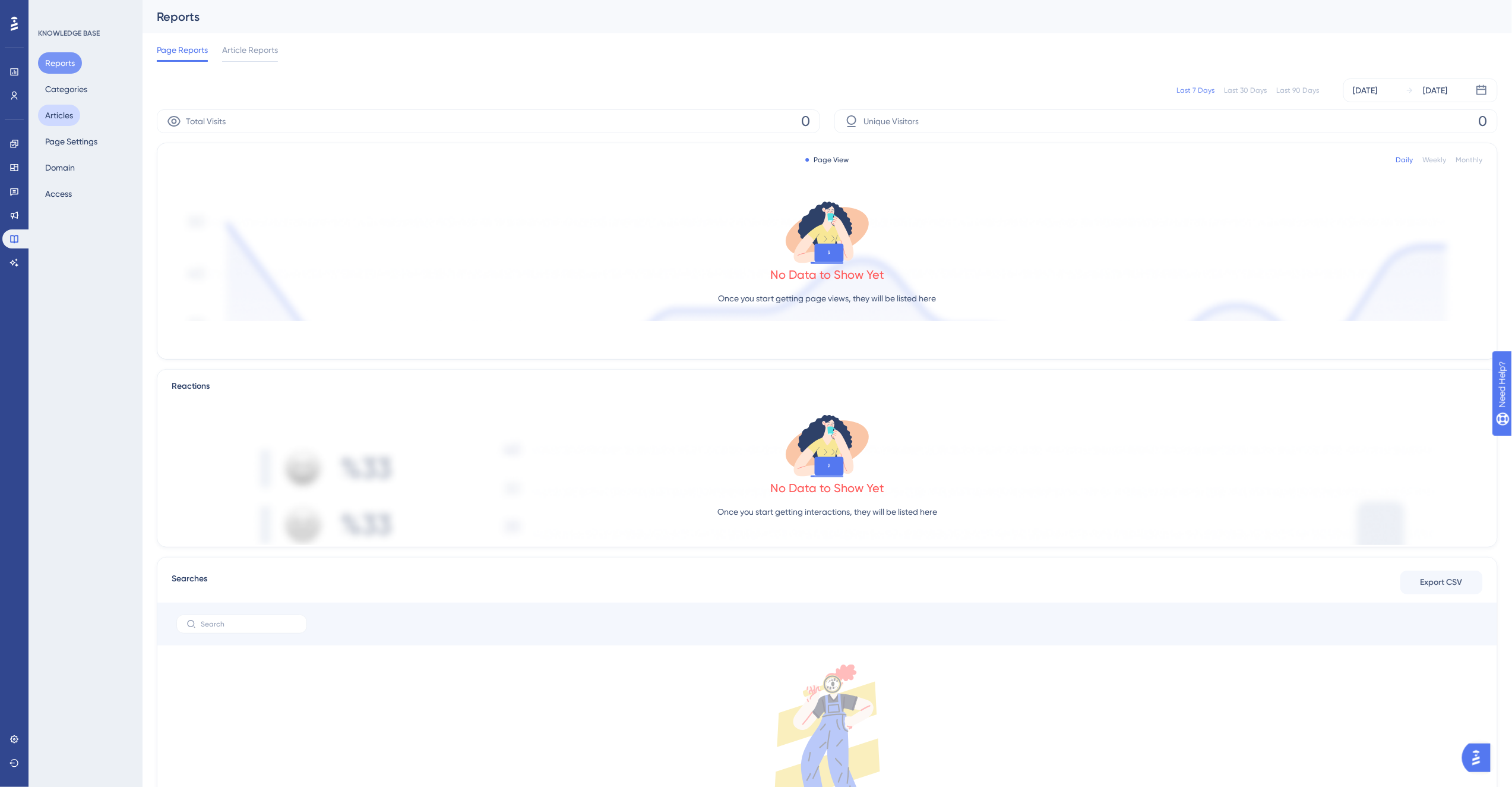
click at [64, 114] on button "Articles" at bounding box center [59, 115] width 42 height 21
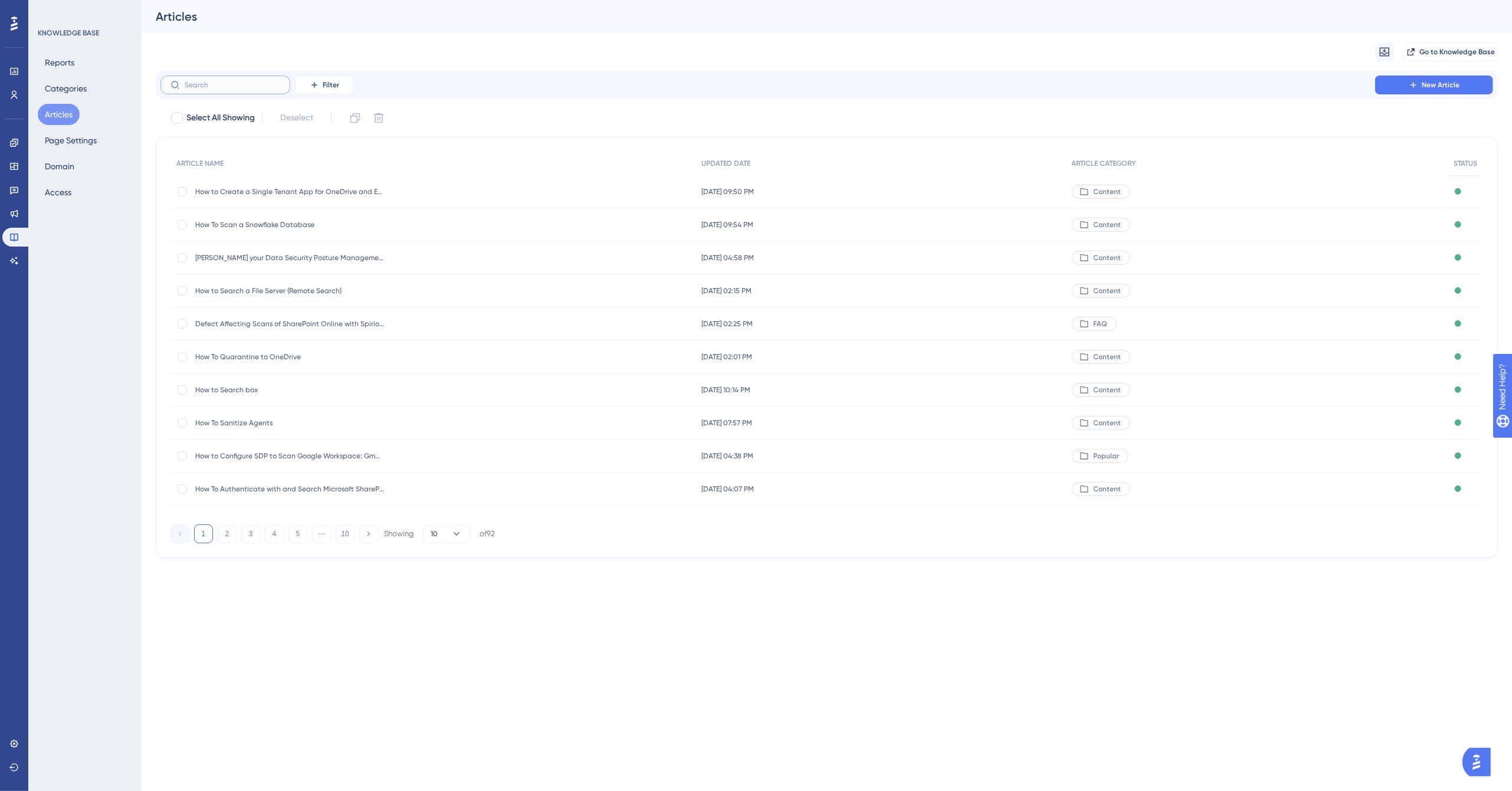
click at [233, 86] on input "text" at bounding box center [232, 85] width 96 height 8
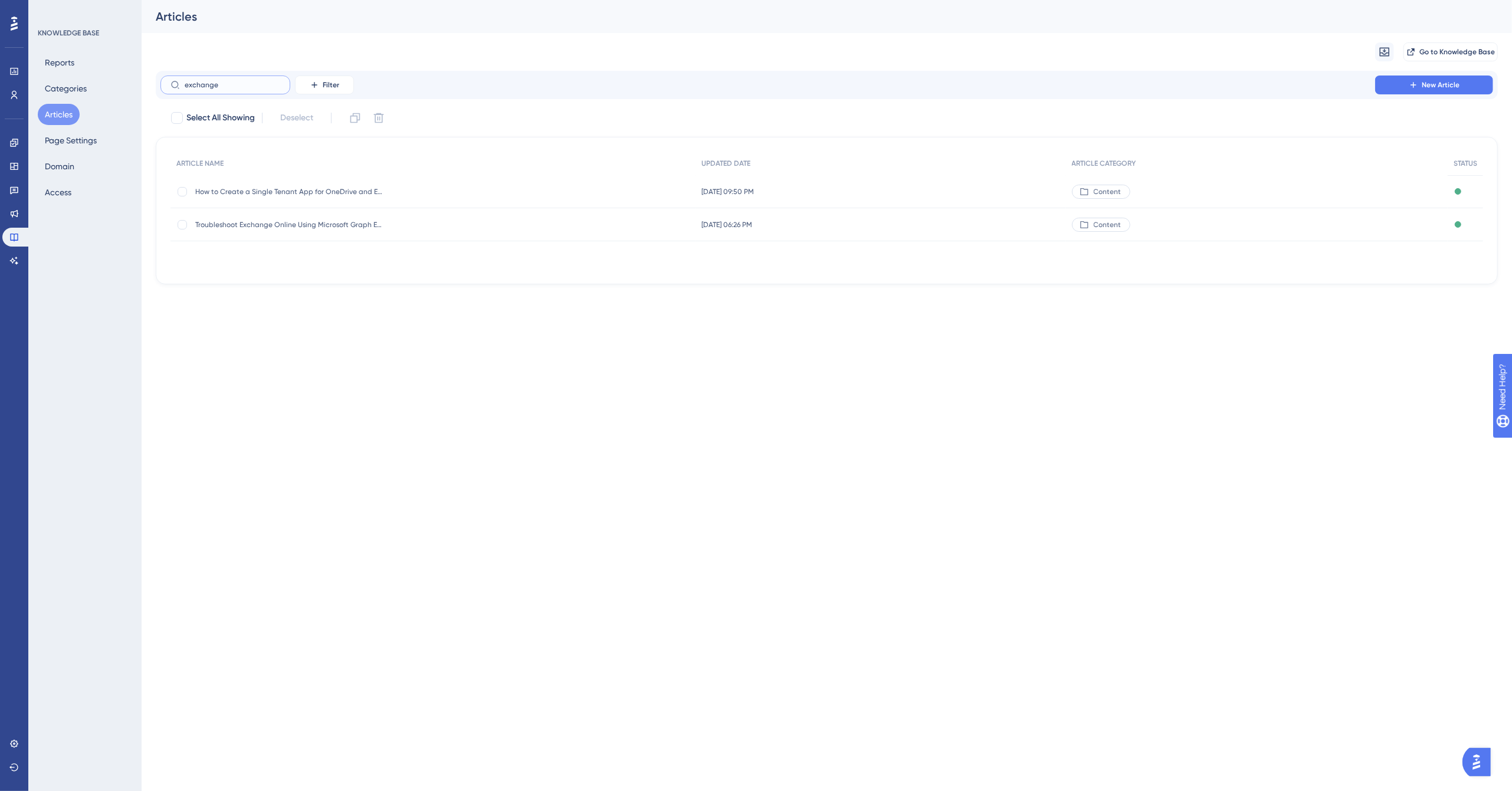
type input "exchange"
